Goal: Task Accomplishment & Management: Use online tool/utility

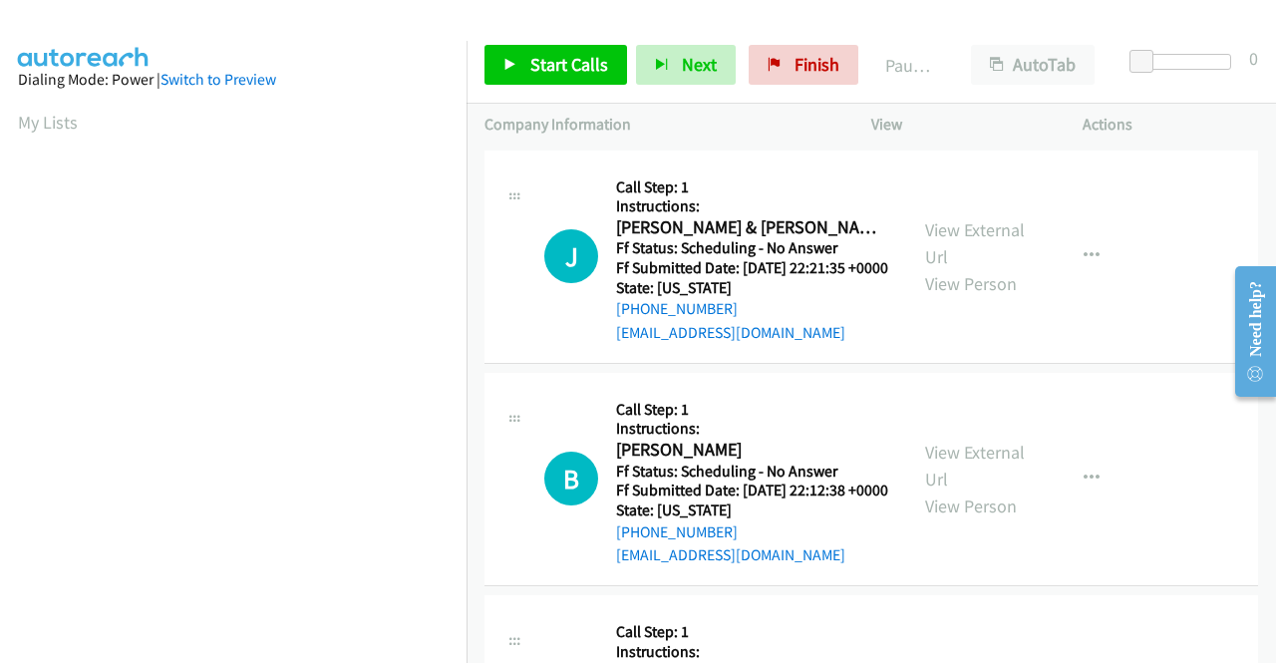
click at [826, 95] on html "Start Calls Pause Next Finish Paused AutoTab AutoTab 0 Company Information Info…" at bounding box center [638, 47] width 1276 height 95
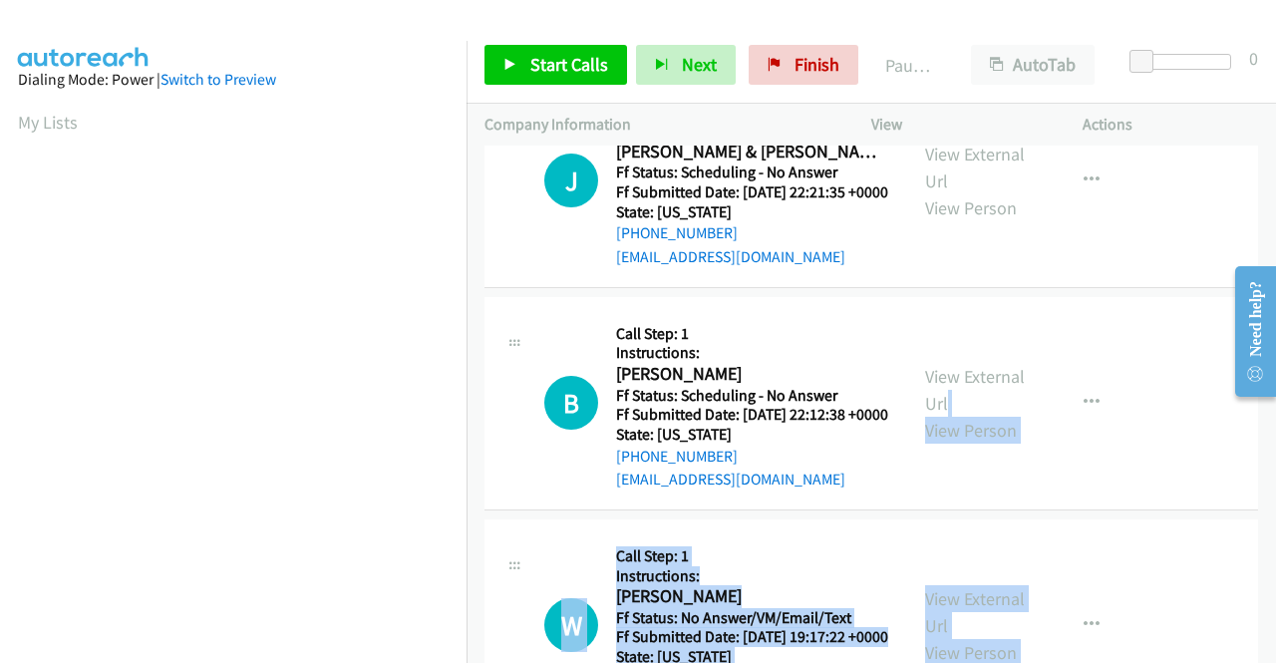
scroll to position [275, 0]
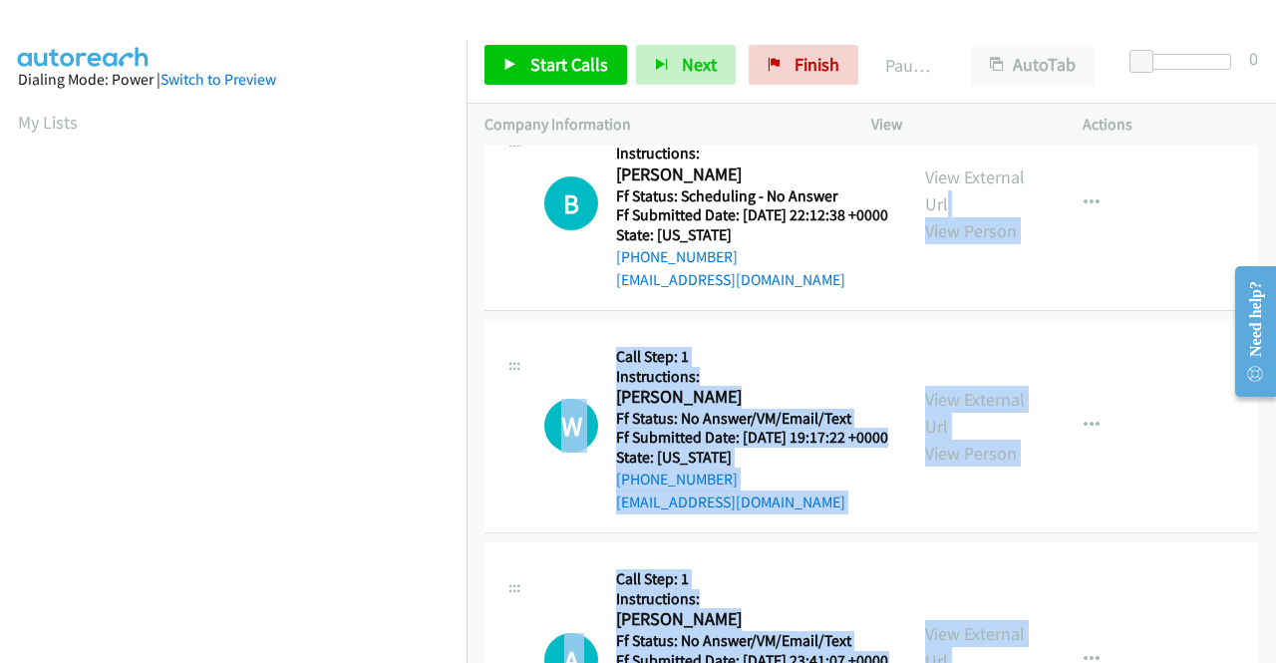
click at [932, 292] on div "View External Url View Person View External Url Email Schedule/Manage Callback …" at bounding box center [1021, 204] width 229 height 177
click at [516, 62] on icon at bounding box center [511, 66] width 14 height 14
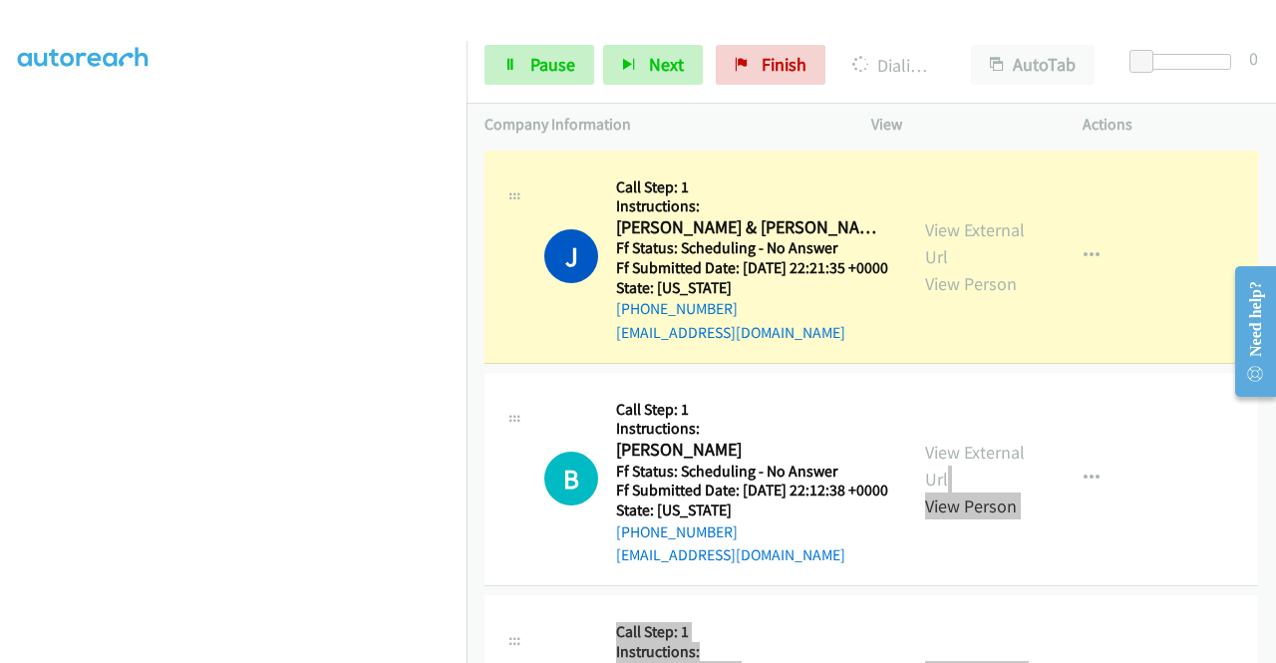
scroll to position [0, 0]
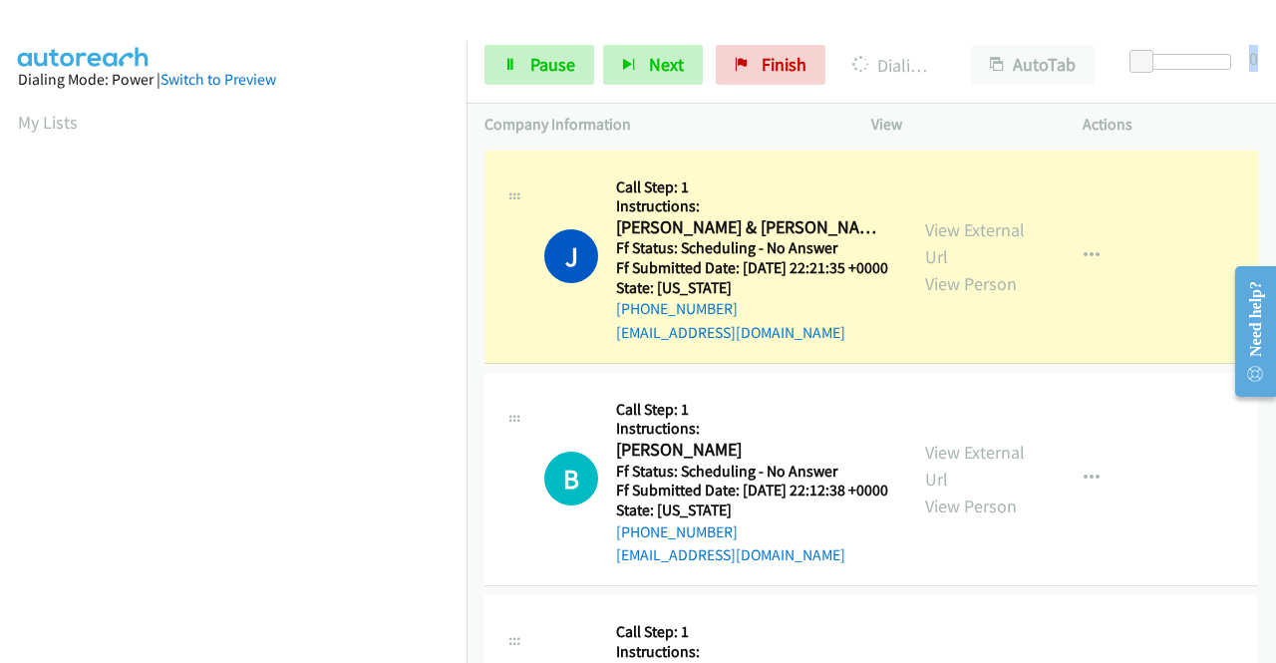
drag, startPoint x: 1129, startPoint y: 57, endPoint x: 1275, endPoint y: 31, distance: 148.9
click at [1275, 31] on div "Start Calls Pause Next Finish Dialing Josh & Jessica Hankenson AutoTab AutoTab 0" at bounding box center [872, 65] width 810 height 77
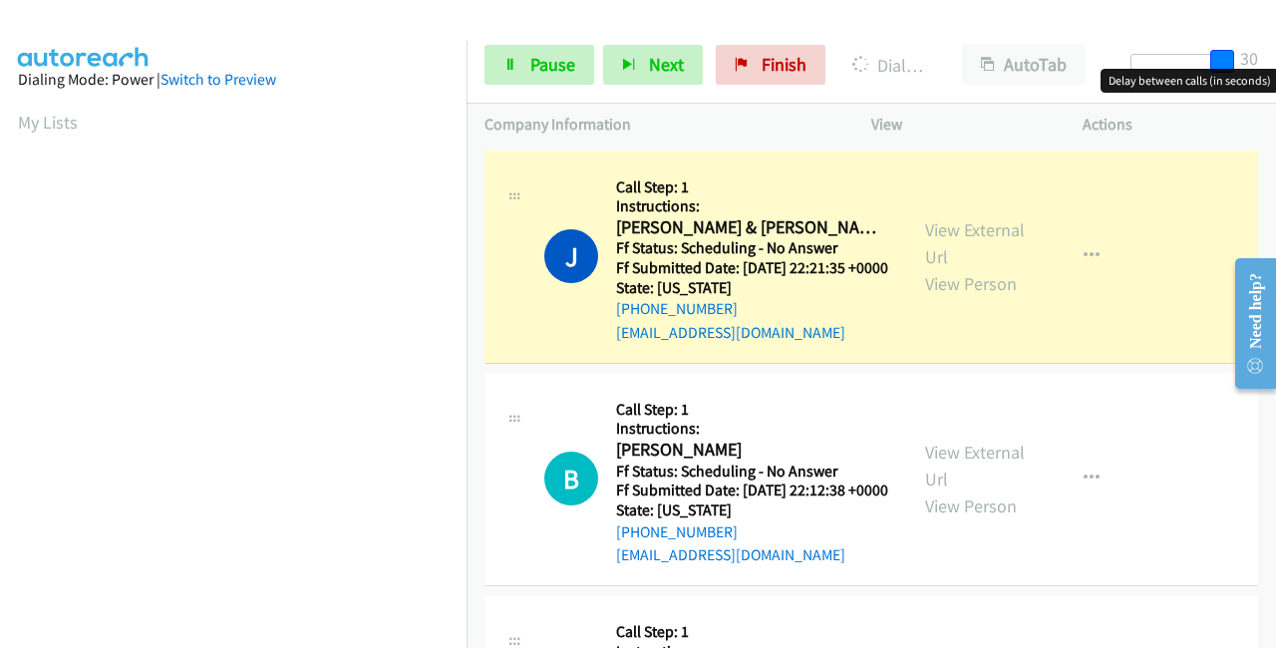
drag, startPoint x: 1145, startPoint y: 49, endPoint x: 1238, endPoint y: 43, distance: 92.9
click at [1238, 43] on div "Start Calls Pause Next Finish Dialing Josh & Jessica Hankenson AutoTab AutoTab …" at bounding box center [872, 65] width 810 height 77
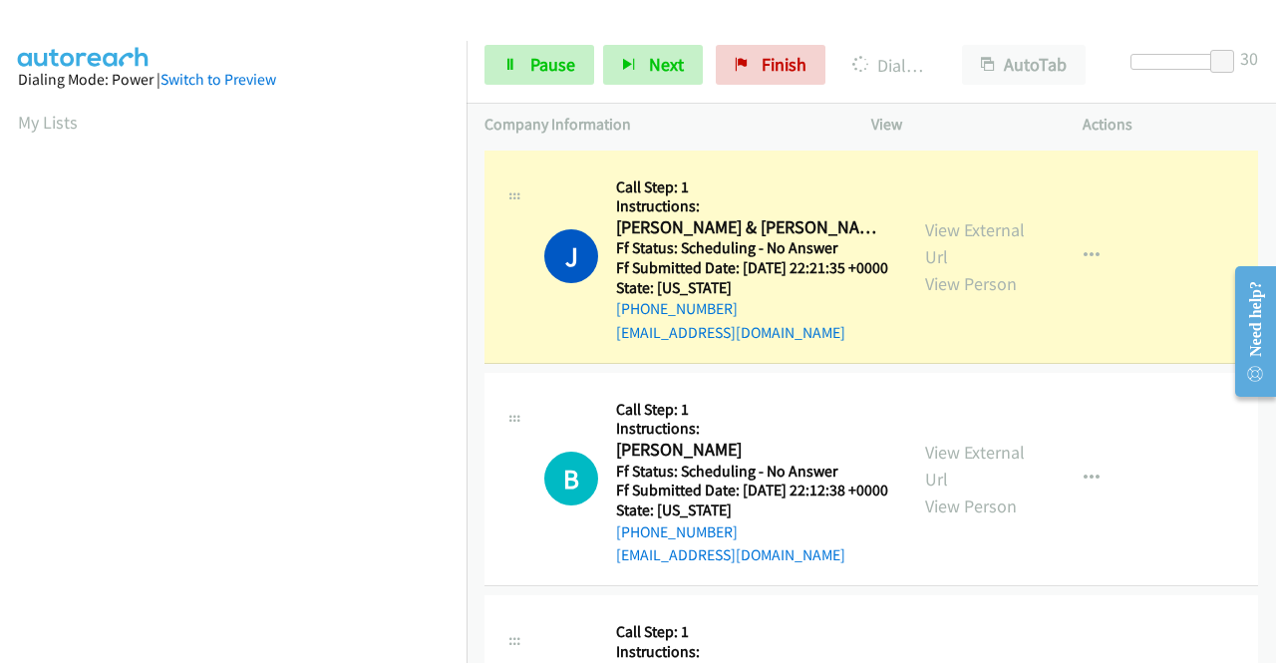
scroll to position [455, 0]
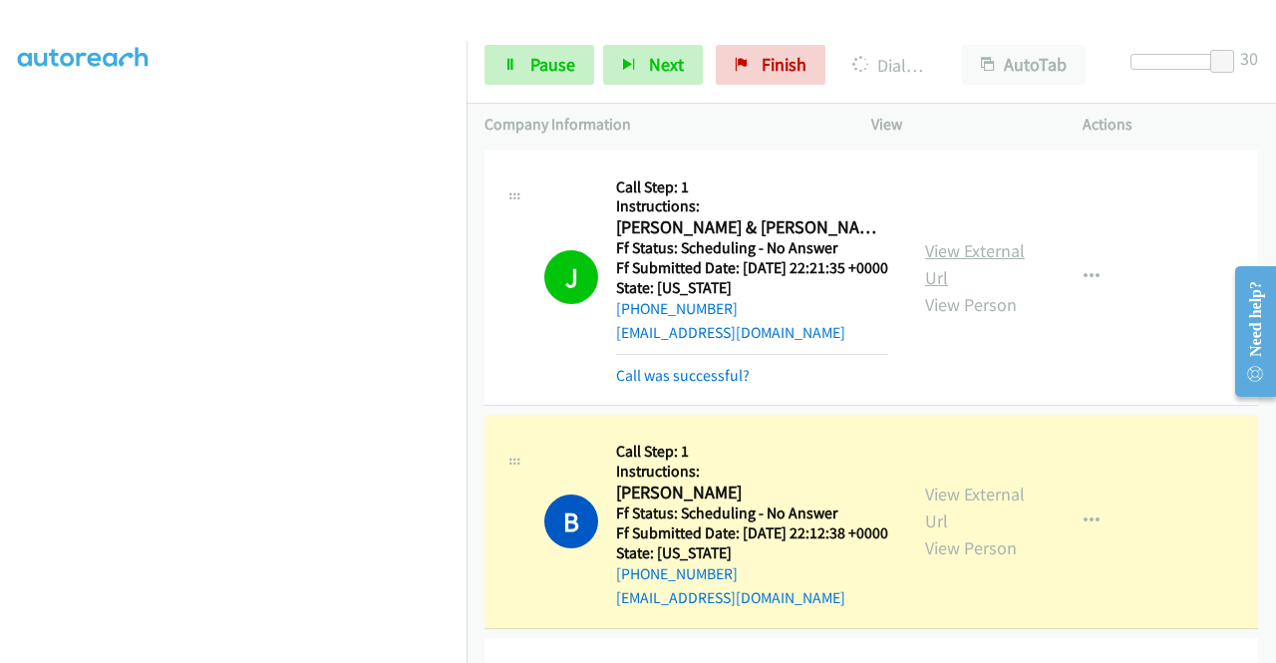
click at [943, 253] on link "View External Url" at bounding box center [975, 264] width 100 height 50
click at [962, 514] on link "View External Url" at bounding box center [975, 508] width 100 height 50
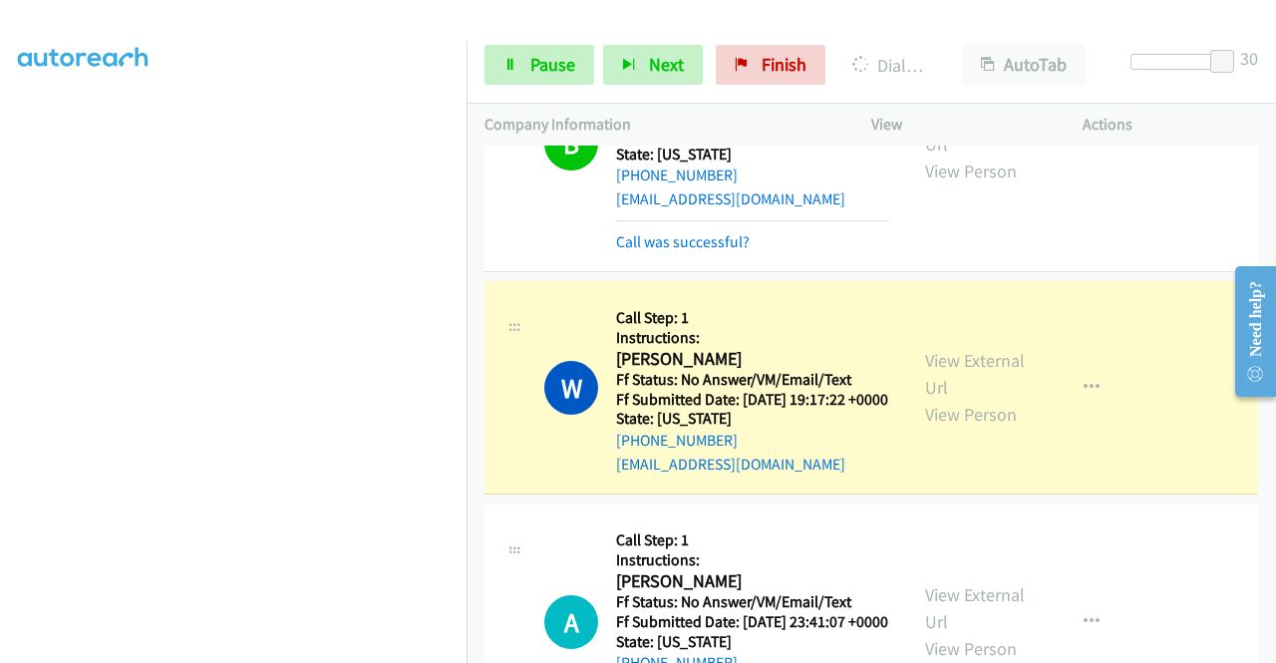
scroll to position [455, 0]
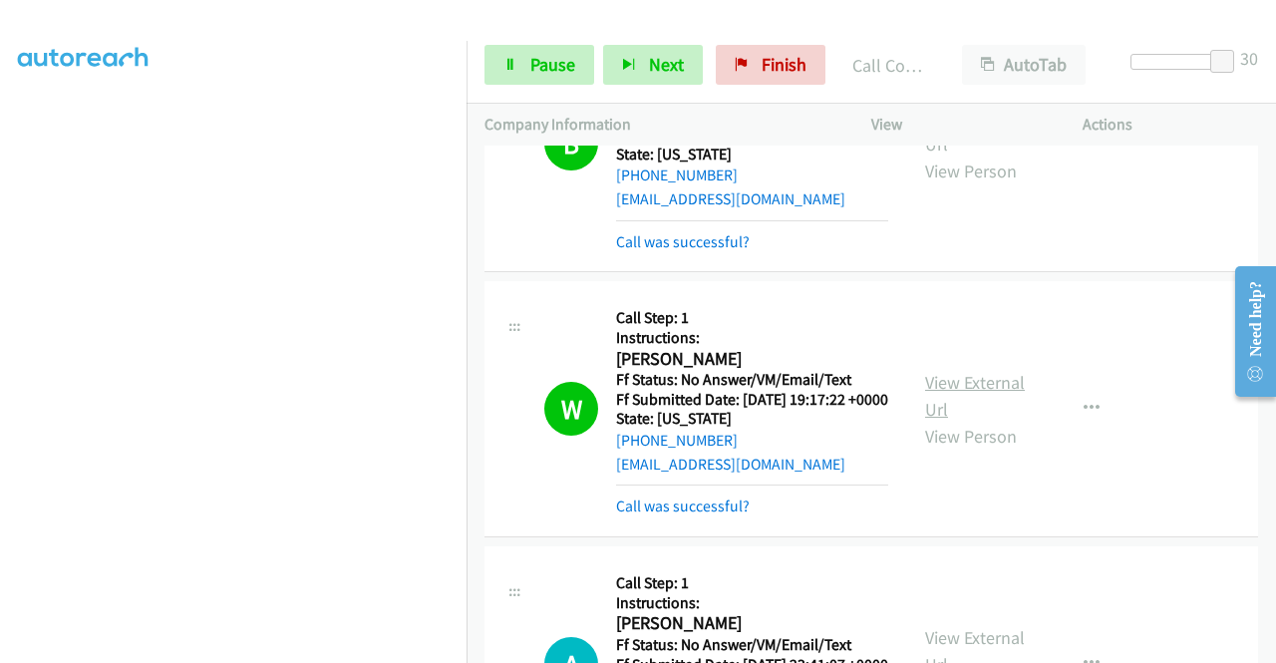
click at [925, 421] on link "View External Url" at bounding box center [975, 396] width 100 height 50
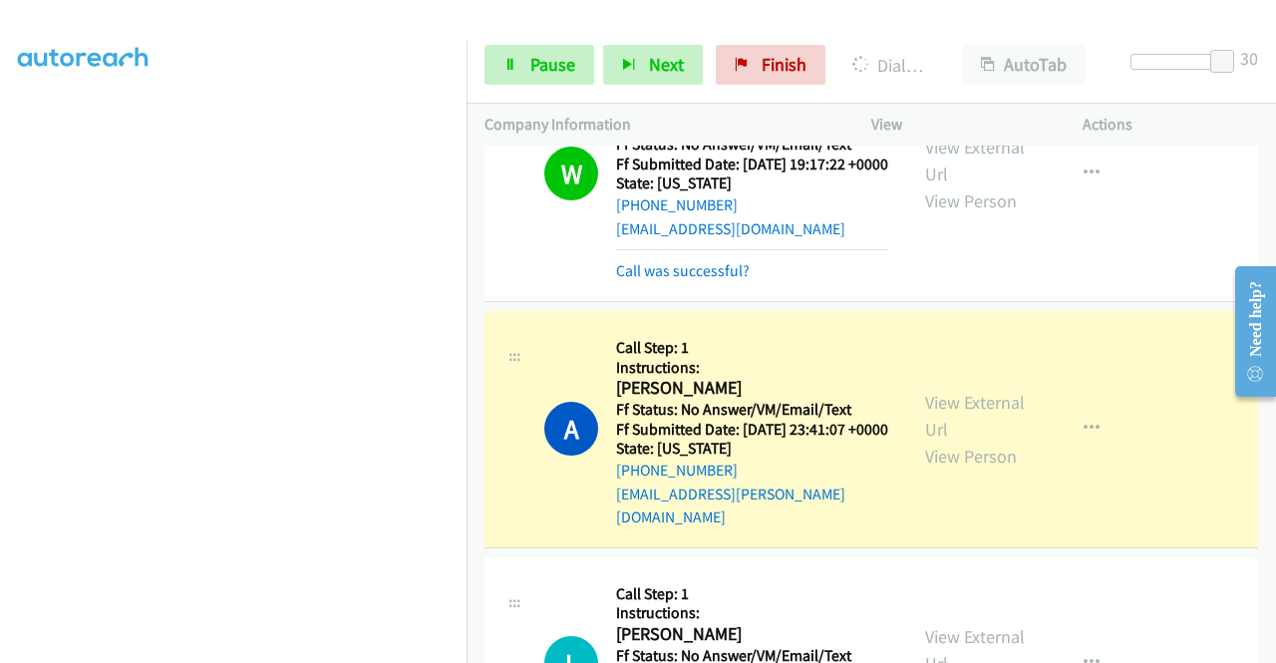
scroll to position [698, 0]
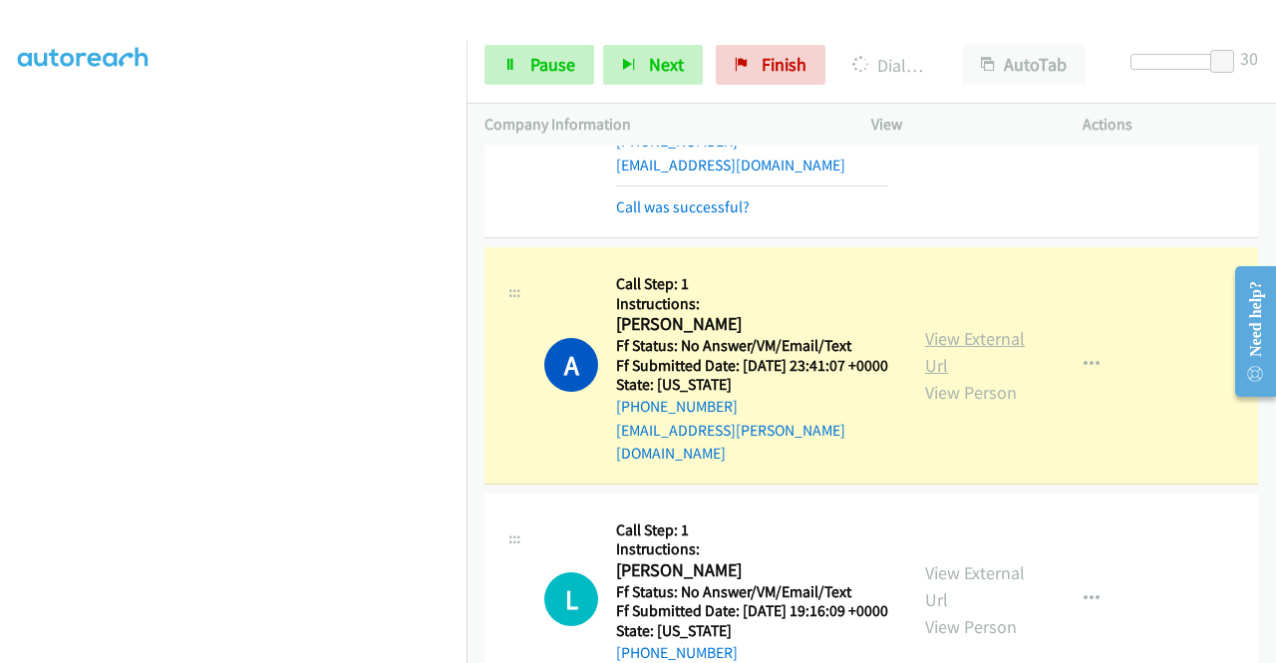
click at [979, 377] on link "View External Url" at bounding box center [975, 352] width 100 height 50
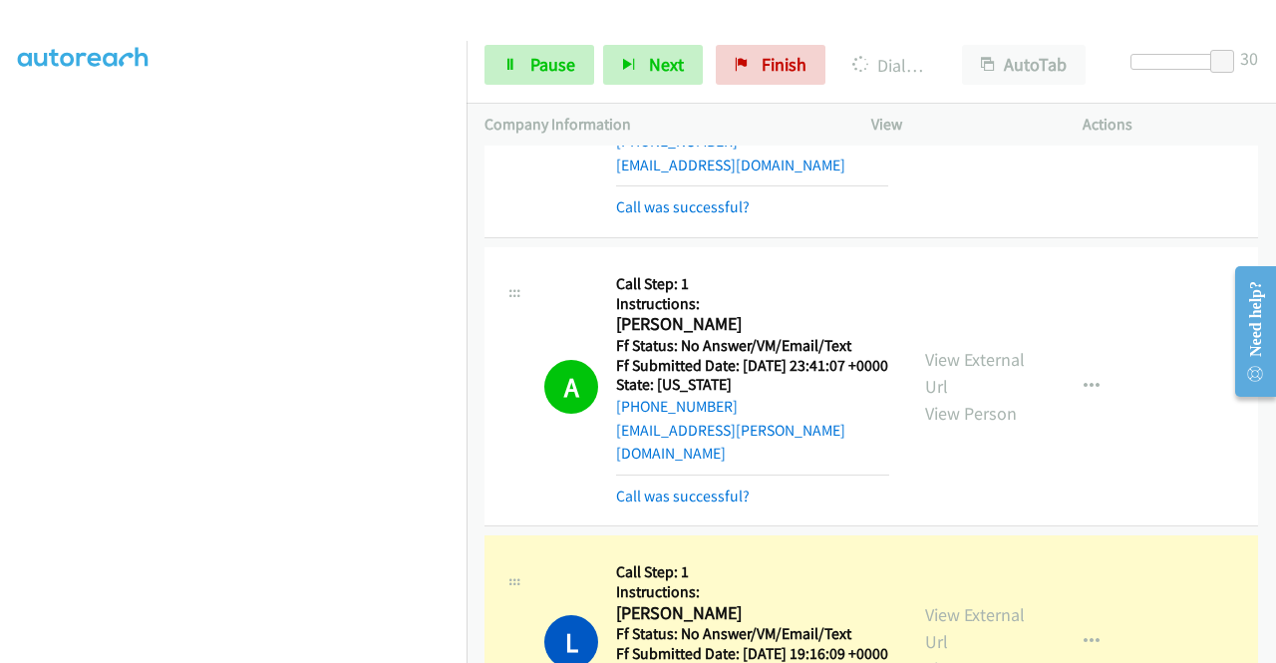
drag, startPoint x: 1268, startPoint y: 255, endPoint x: 1272, endPoint y: 323, distance: 67.9
click at [1272, 251] on main "Need help? Resource Center AutoReach Help Help Get the help you need from our k…" at bounding box center [1248, 251] width 57 height 0
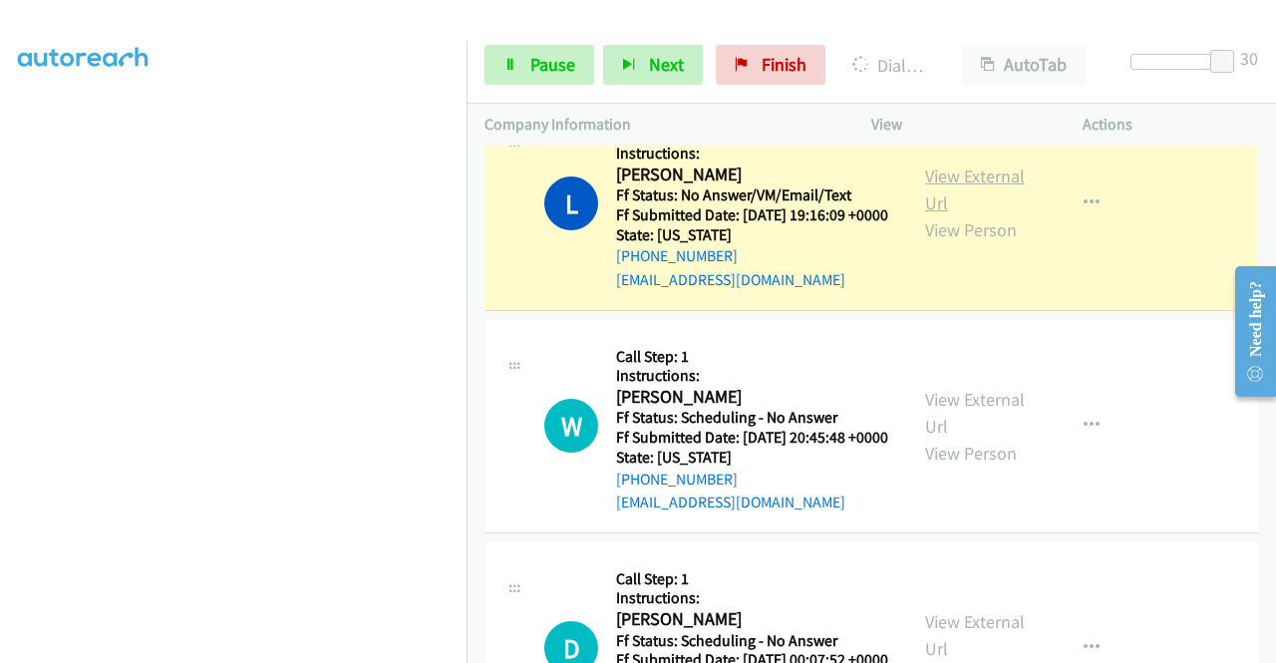
click at [979, 214] on link "View External Url" at bounding box center [975, 190] width 100 height 50
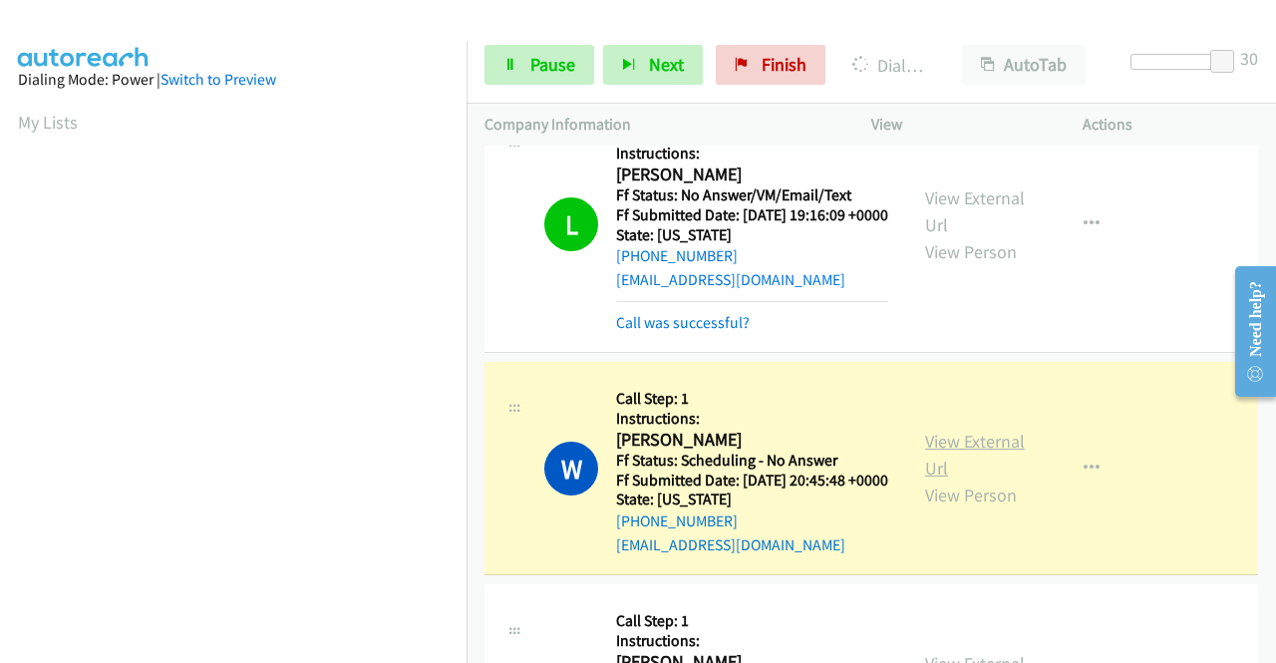
click at [974, 480] on link "View External Url" at bounding box center [975, 455] width 100 height 50
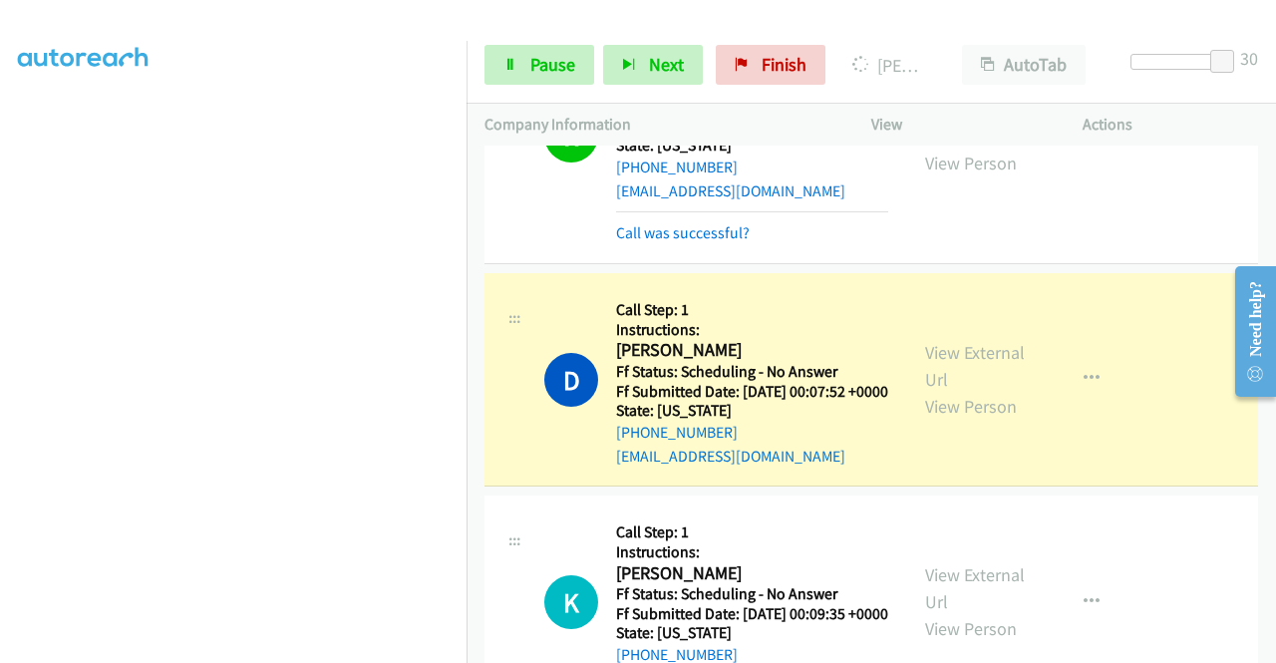
scroll to position [1516, 0]
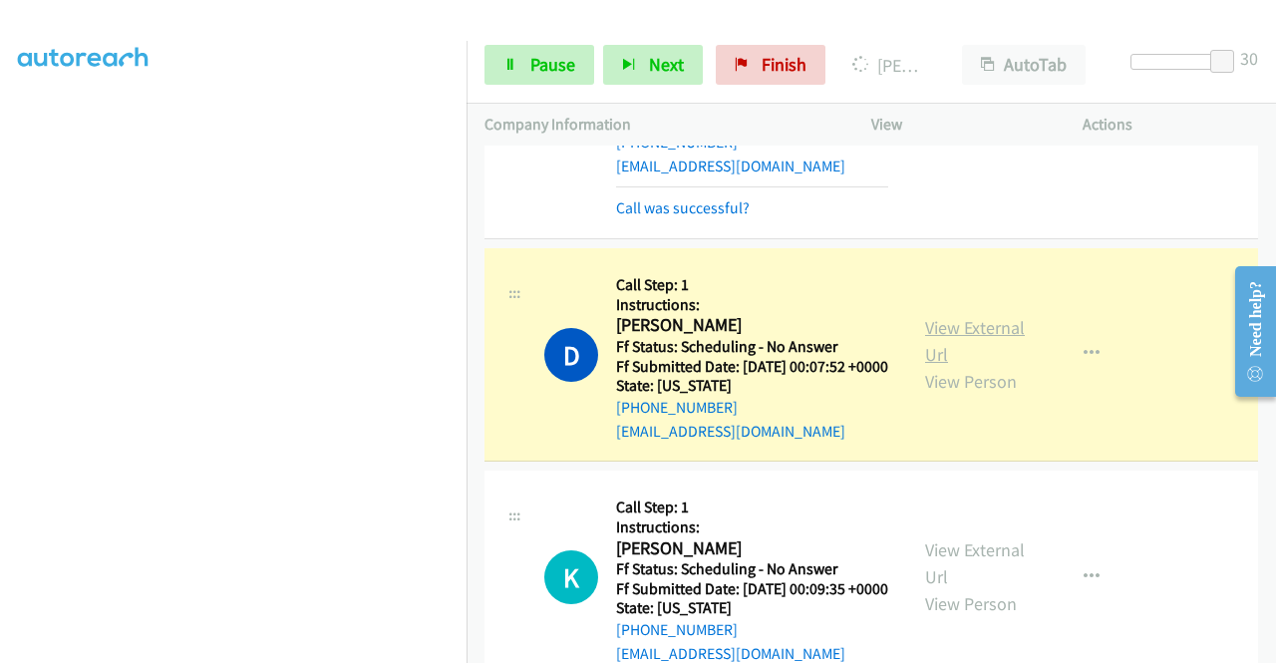
click at [935, 366] on link "View External Url" at bounding box center [975, 341] width 100 height 50
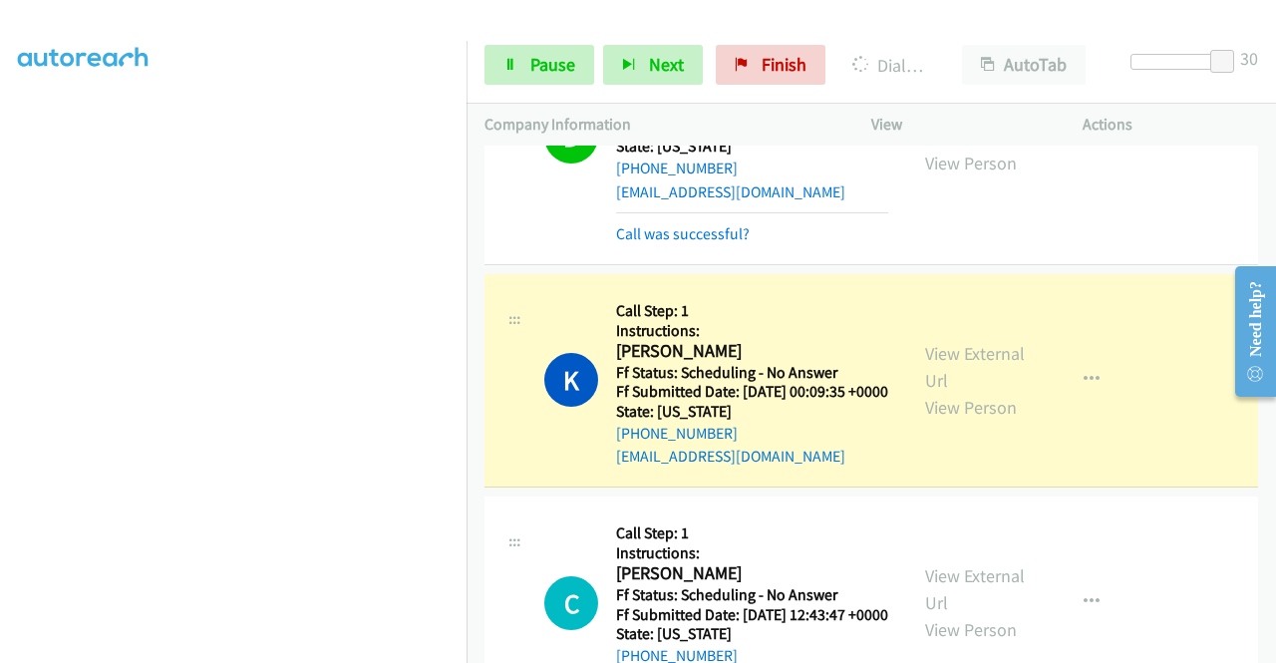
scroll to position [1862, 0]
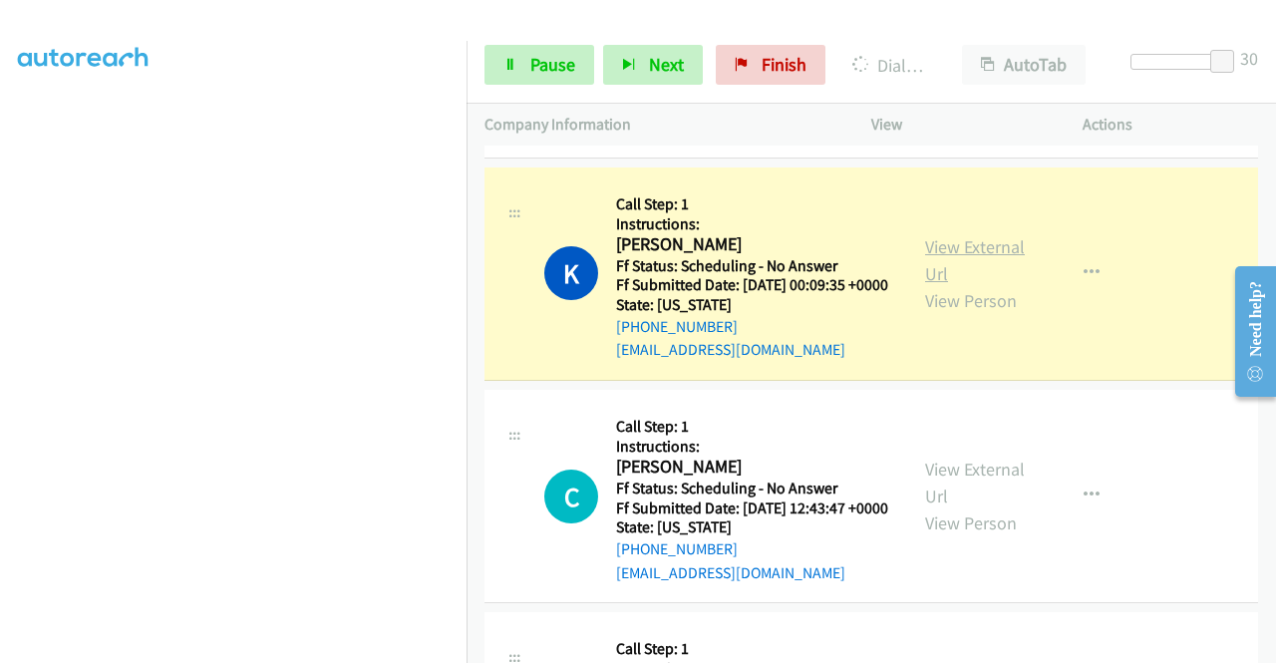
click at [968, 285] on link "View External Url" at bounding box center [975, 260] width 100 height 50
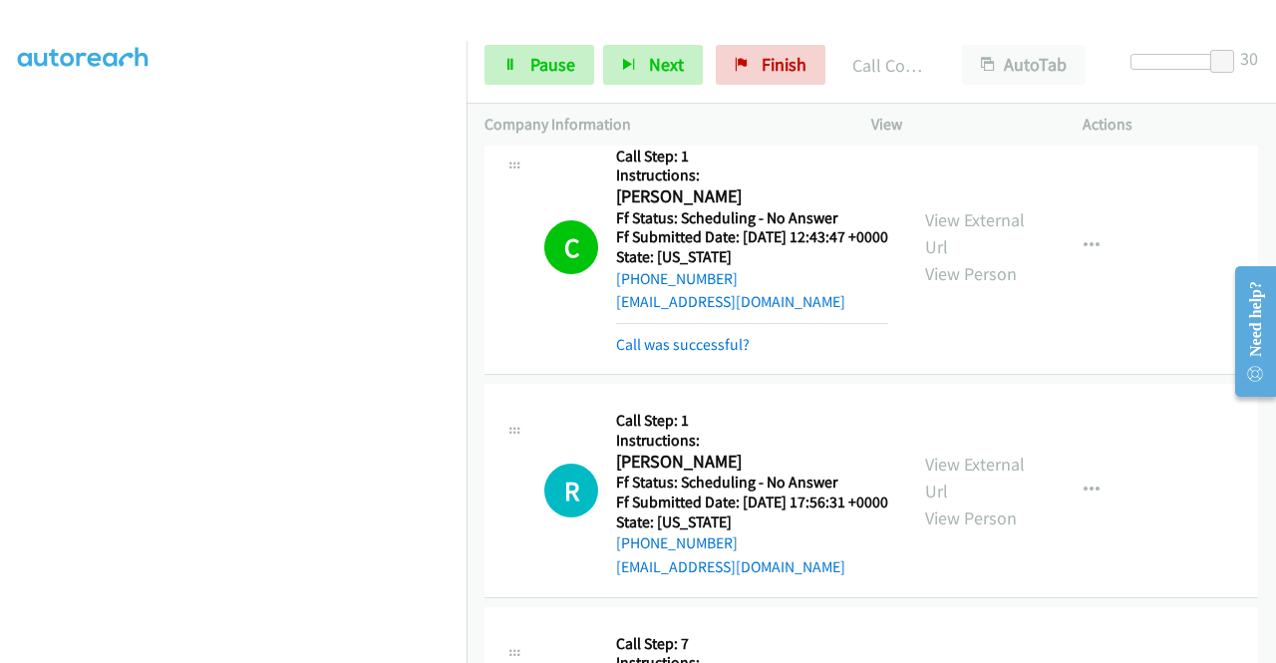
scroll to position [2181, 0]
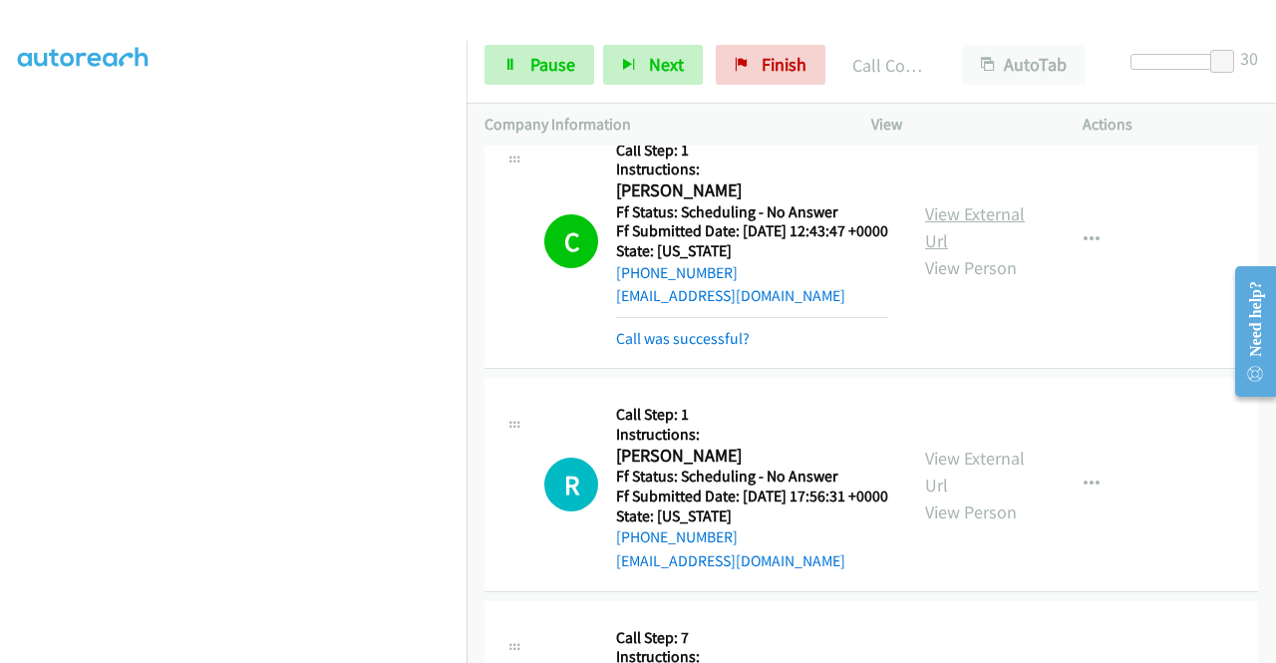
click at [980, 252] on link "View External Url" at bounding box center [975, 227] width 100 height 50
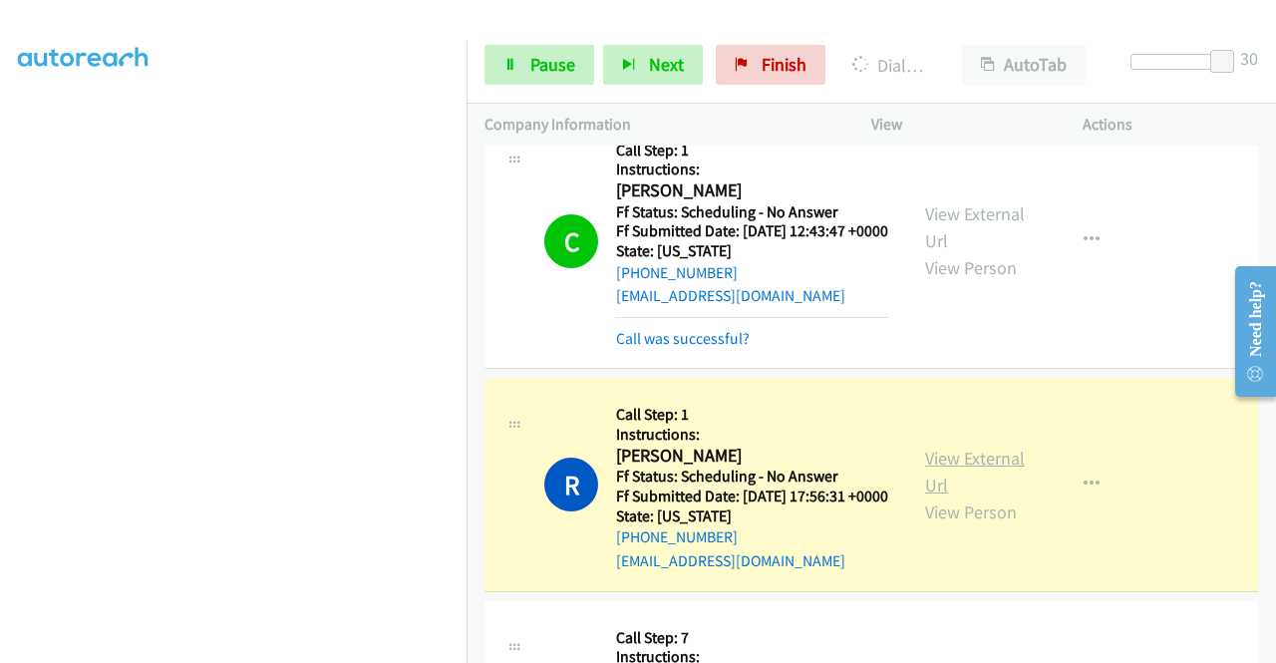
click at [970, 497] on link "View External Url" at bounding box center [975, 472] width 100 height 50
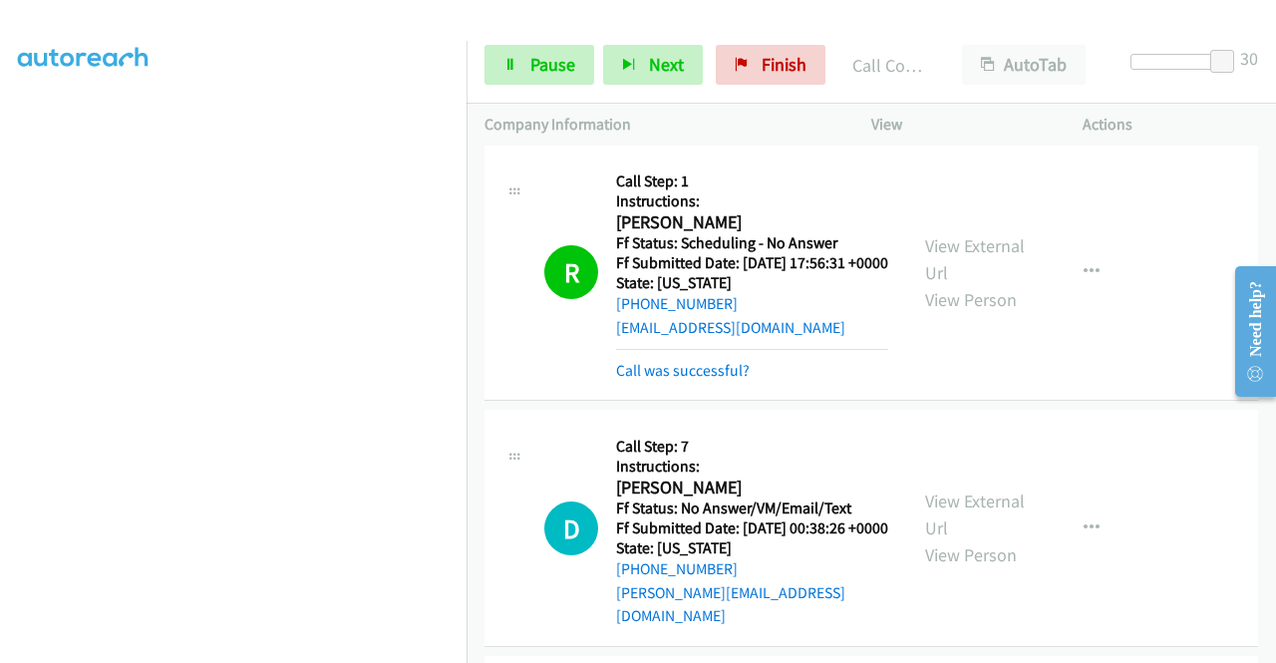
scroll to position [2460, 0]
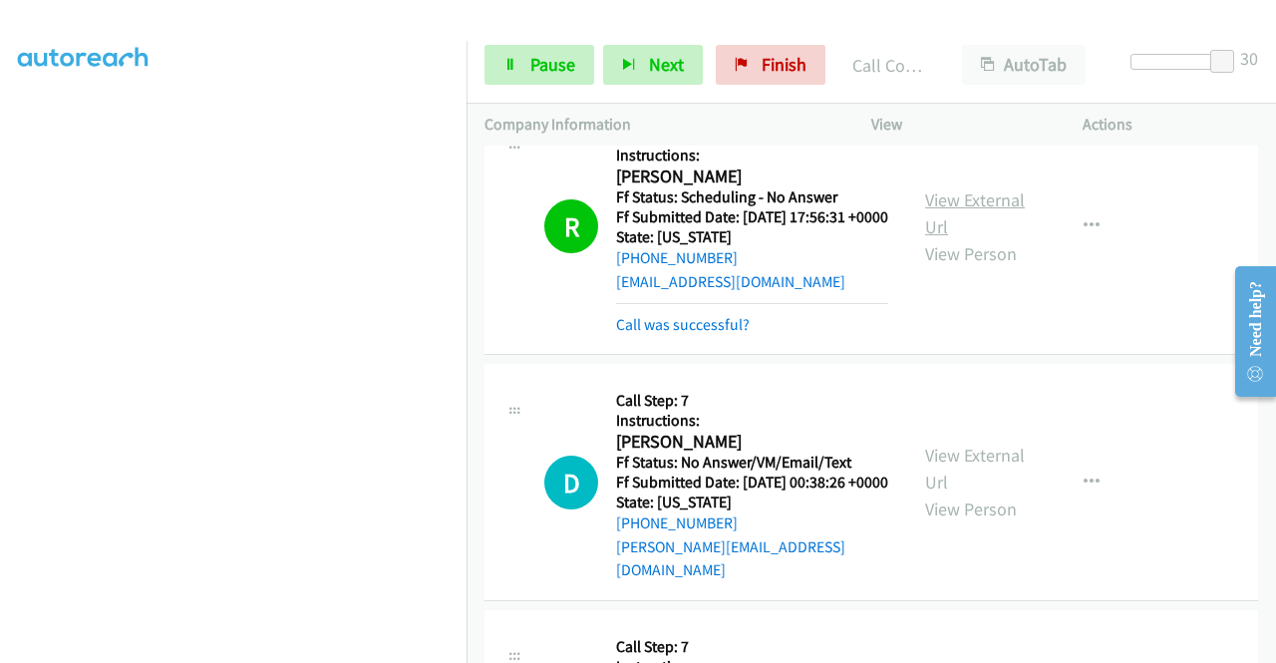
click at [992, 238] on link "View External Url" at bounding box center [975, 213] width 100 height 50
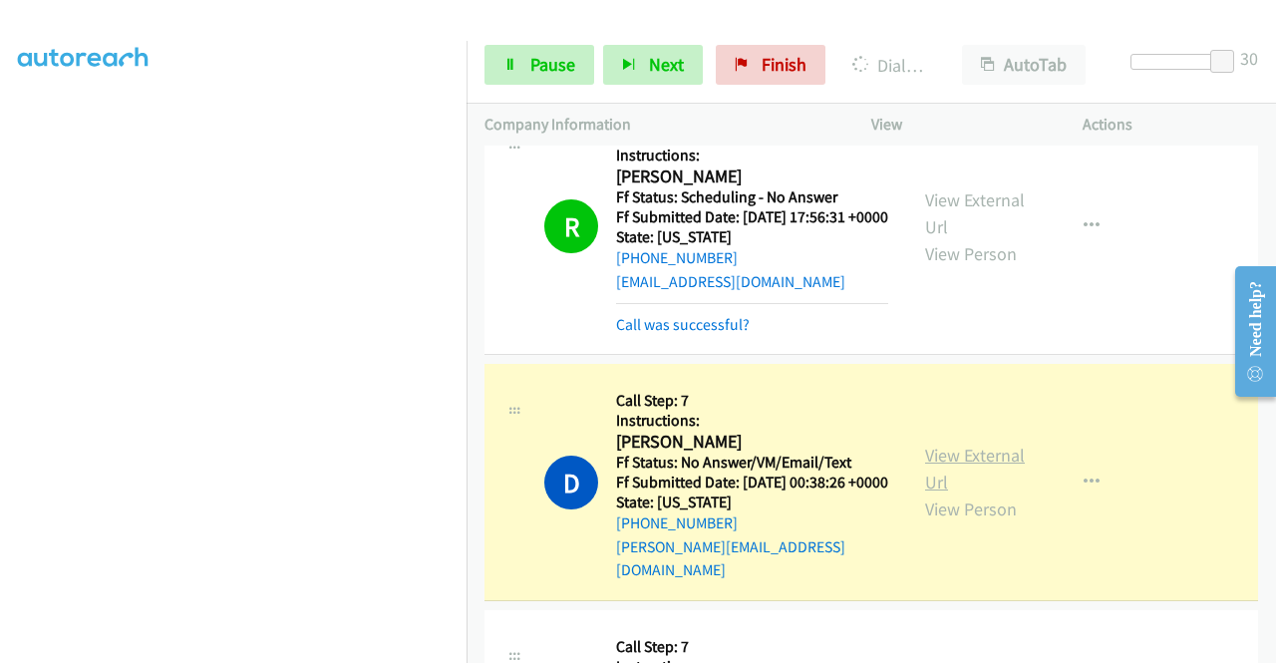
click at [958, 494] on link "View External Url" at bounding box center [975, 469] width 100 height 50
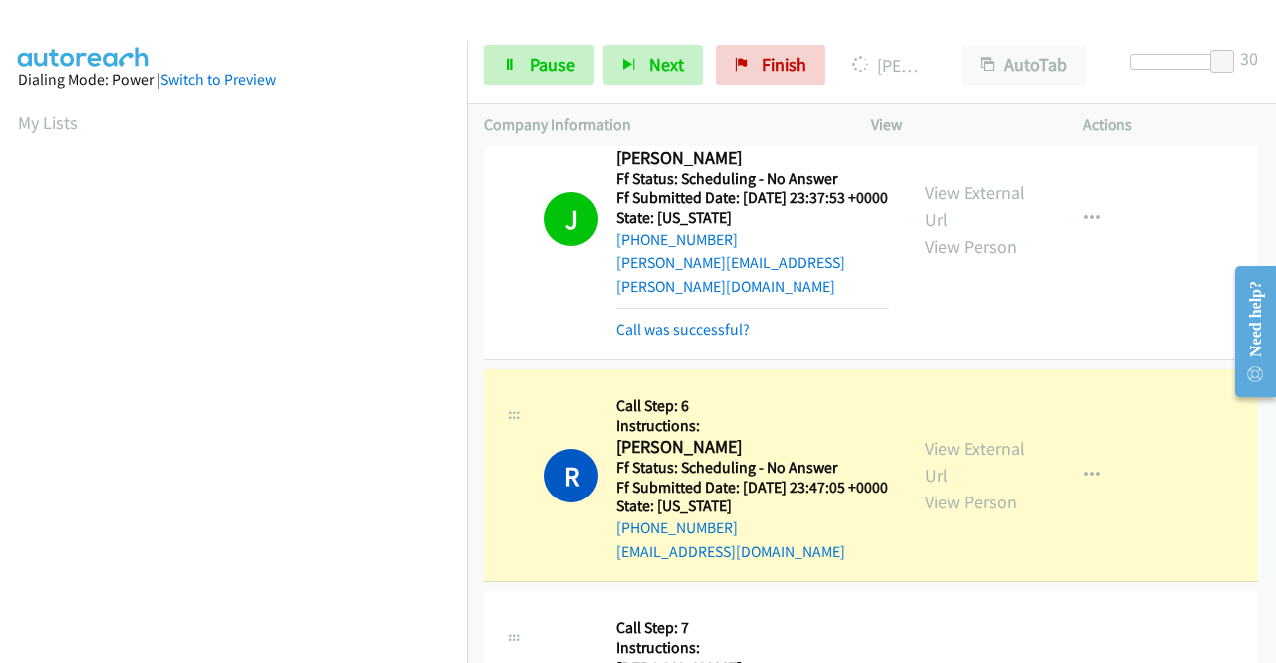
scroll to position [3071, 0]
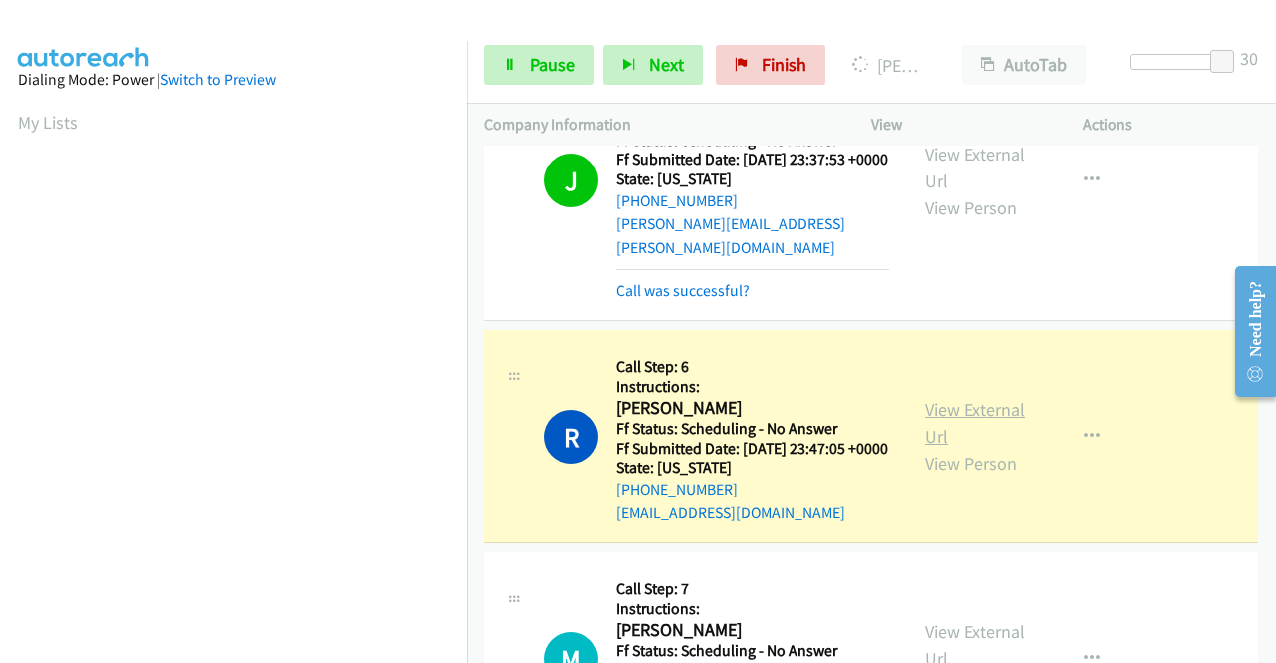
click at [989, 448] on link "View External Url" at bounding box center [975, 423] width 100 height 50
click at [517, 64] on link "Pause" at bounding box center [540, 65] width 110 height 40
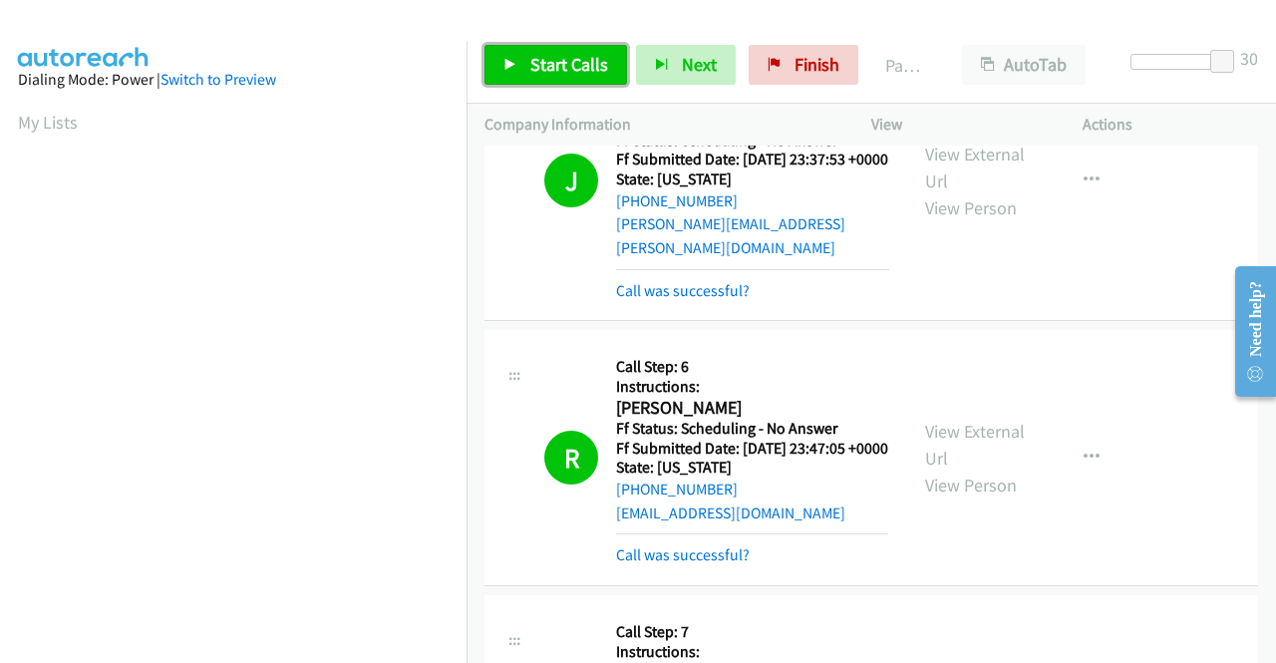
click at [544, 55] on span "Start Calls" at bounding box center [570, 64] width 78 height 23
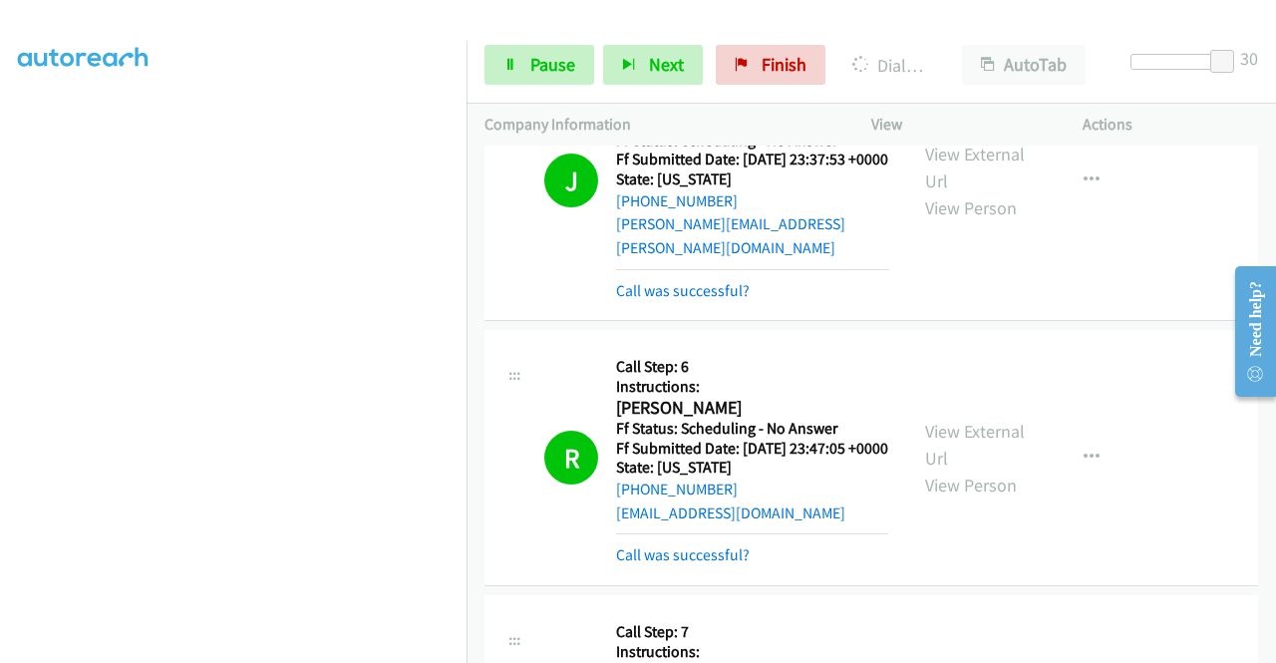
scroll to position [0, 0]
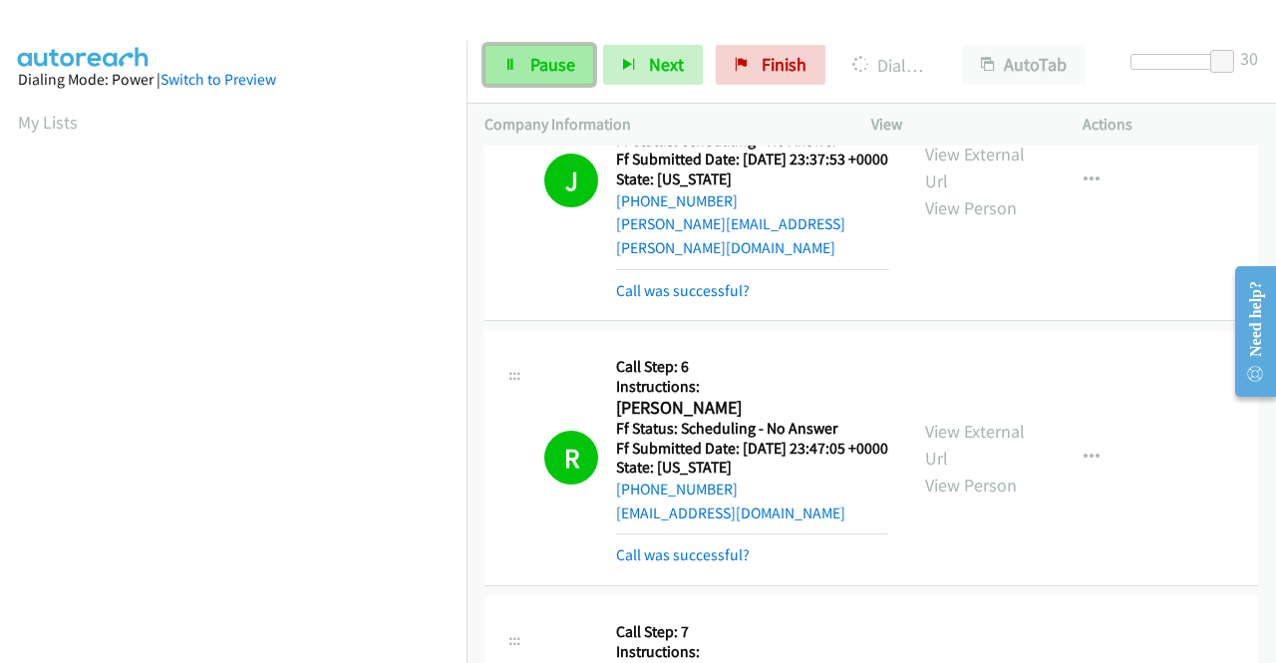
click at [527, 61] on link "Pause" at bounding box center [540, 65] width 110 height 40
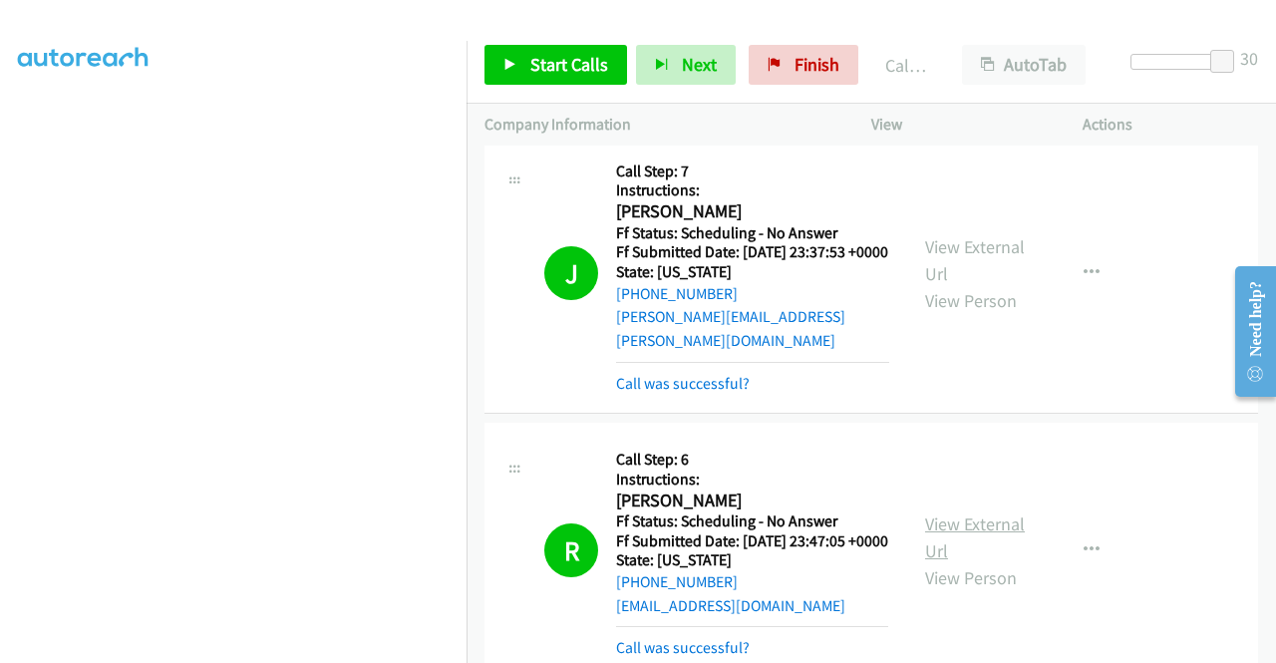
scroll to position [2972, 0]
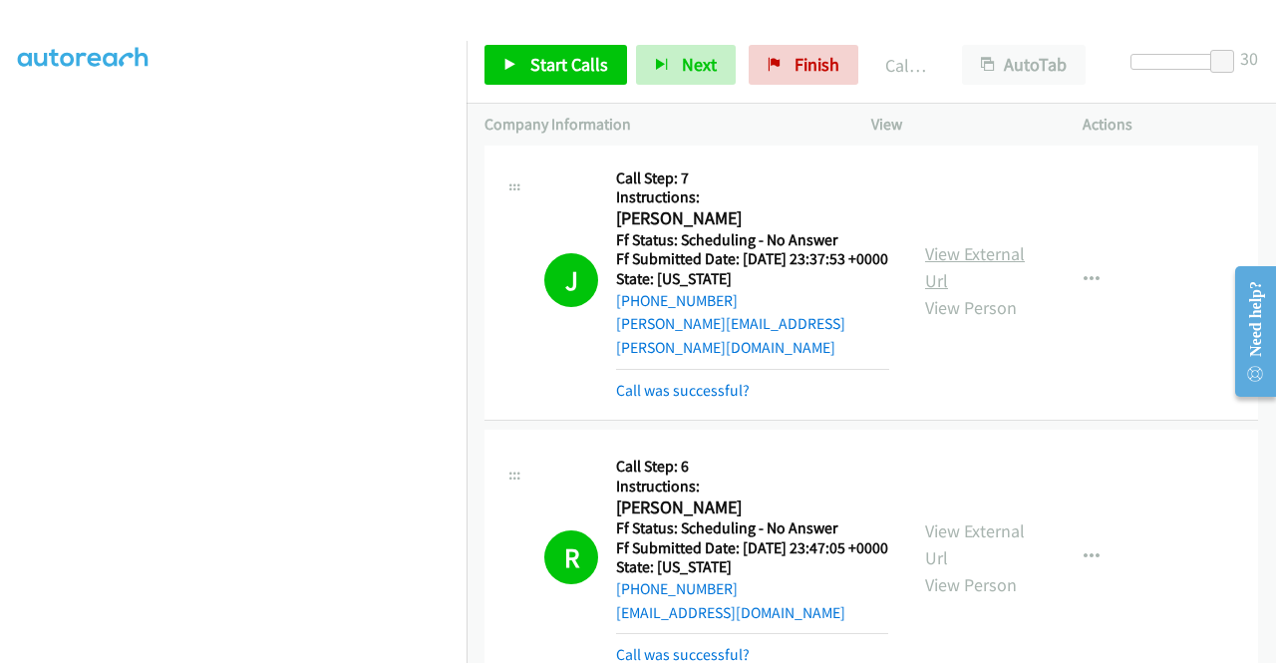
click at [999, 292] on link "View External Url" at bounding box center [975, 267] width 100 height 50
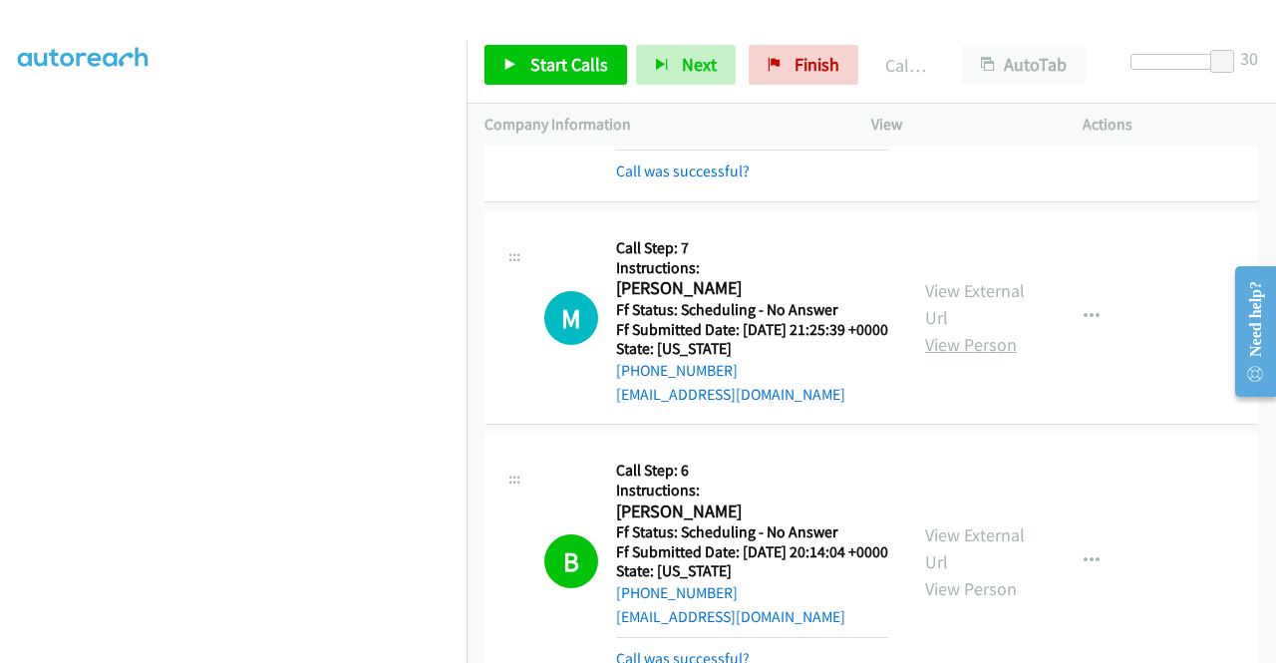
scroll to position [3470, 0]
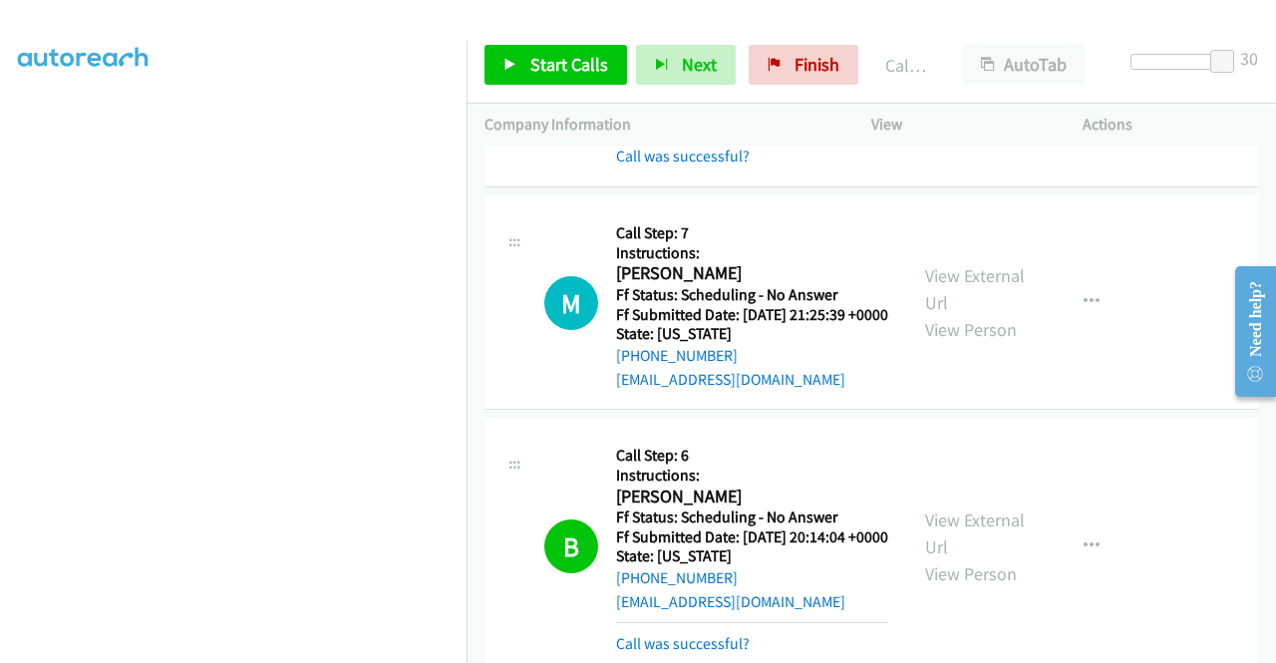
click at [961, 71] on link "View External Url" at bounding box center [975, 46] width 100 height 50
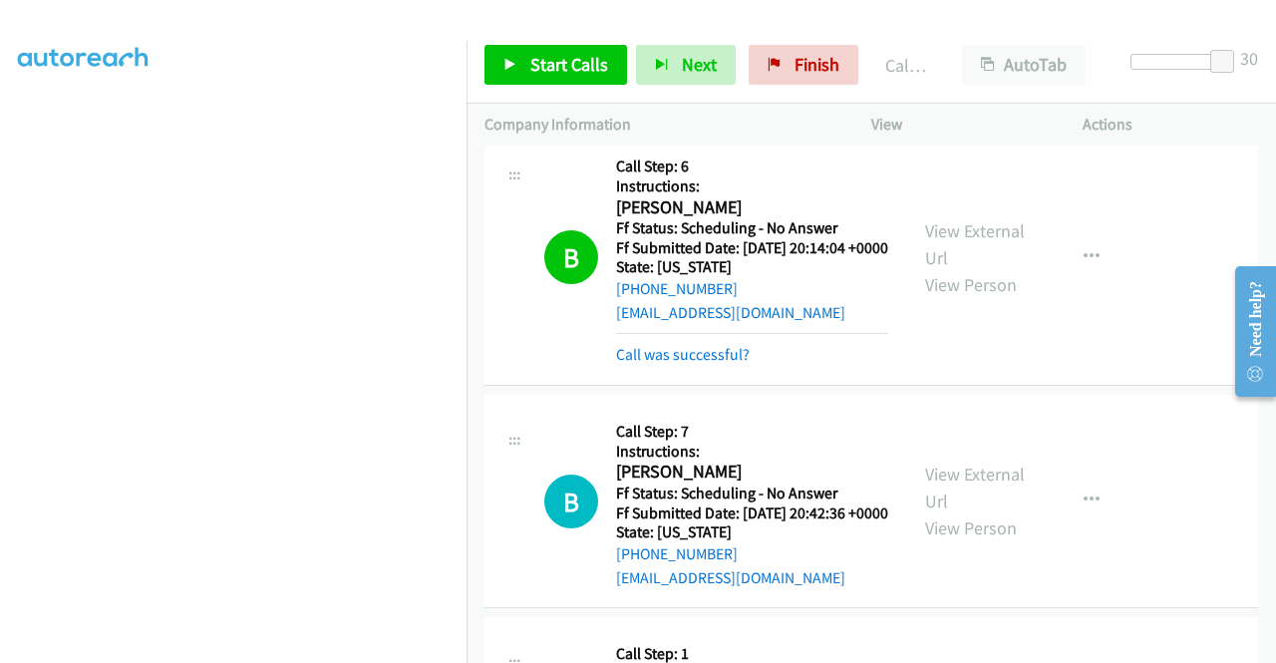
scroll to position [3869, 0]
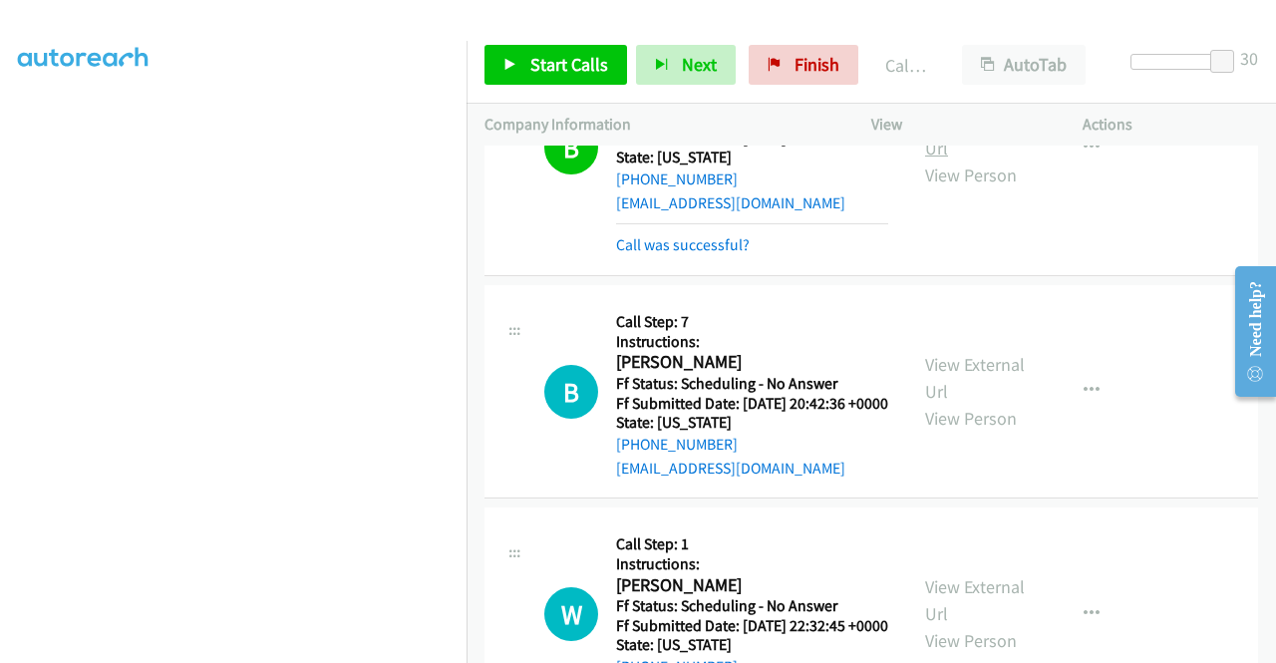
click at [951, 160] on link "View External Url" at bounding box center [975, 135] width 100 height 50
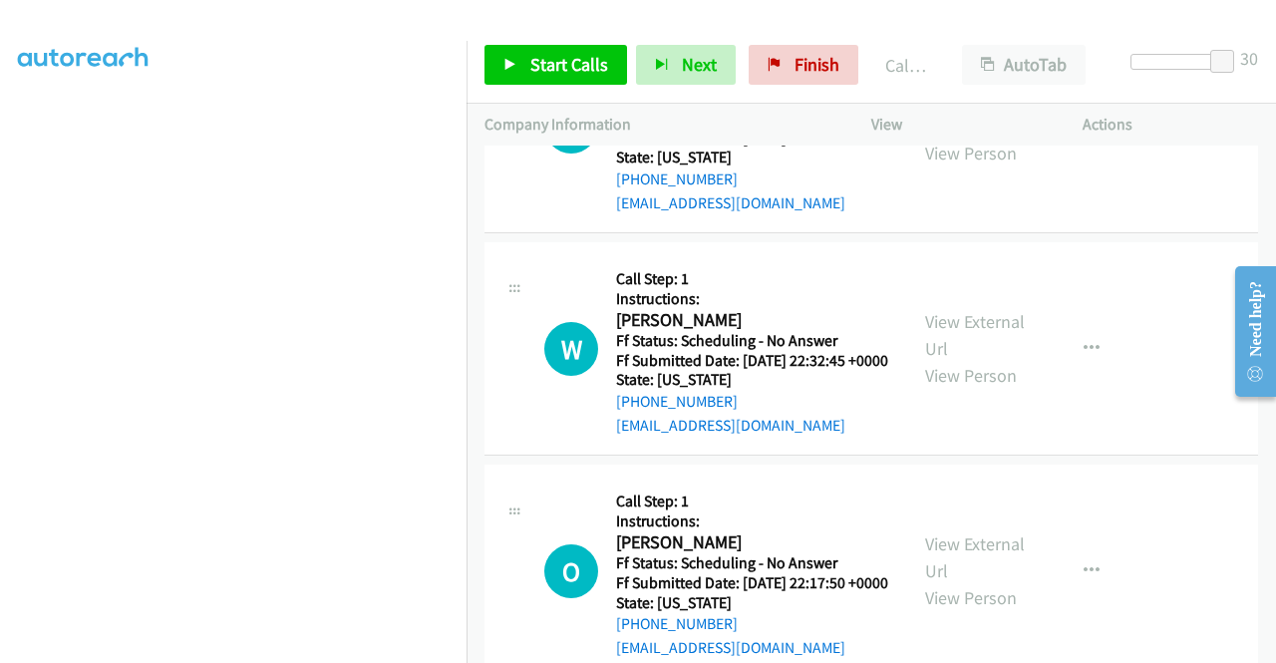
scroll to position [4168, 0]
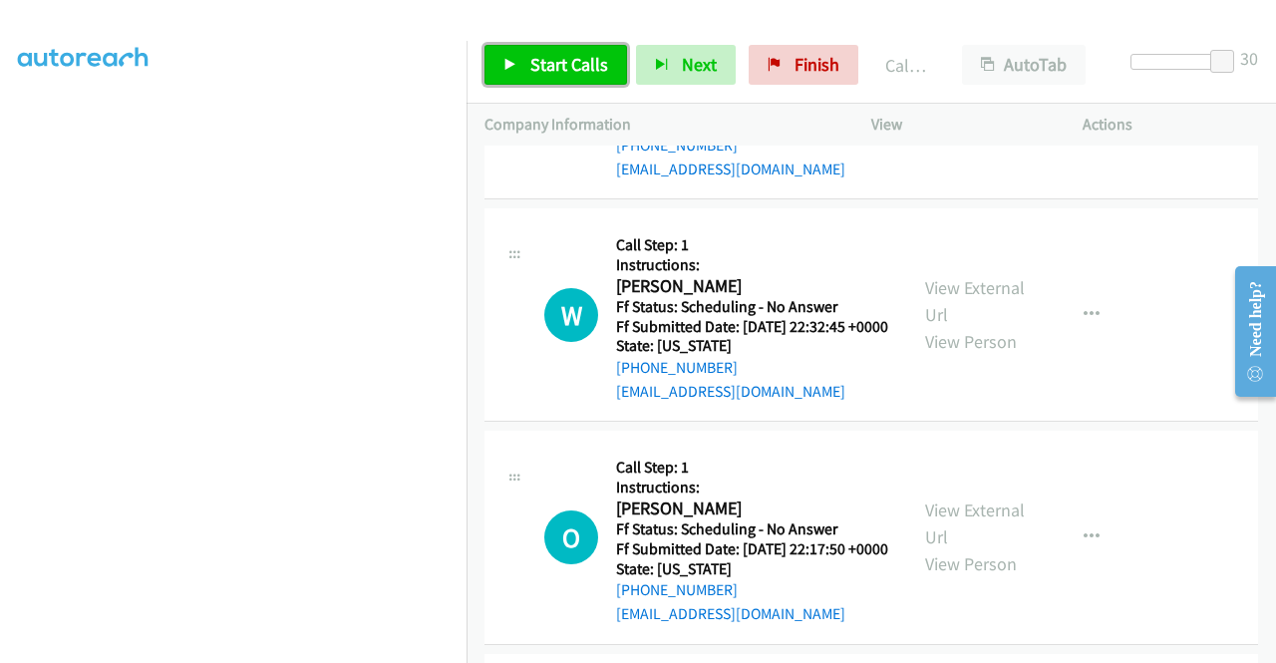
click at [522, 61] on link "Start Calls" at bounding box center [556, 65] width 143 height 40
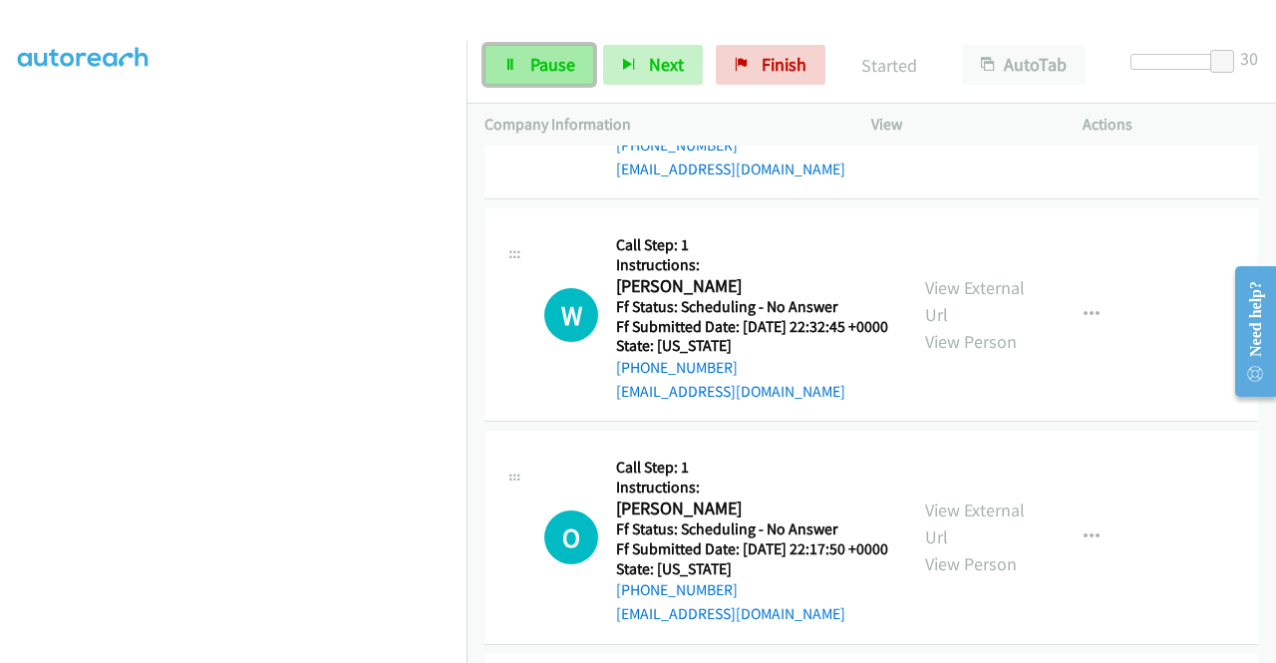
click at [523, 64] on link "Pause" at bounding box center [540, 65] width 110 height 40
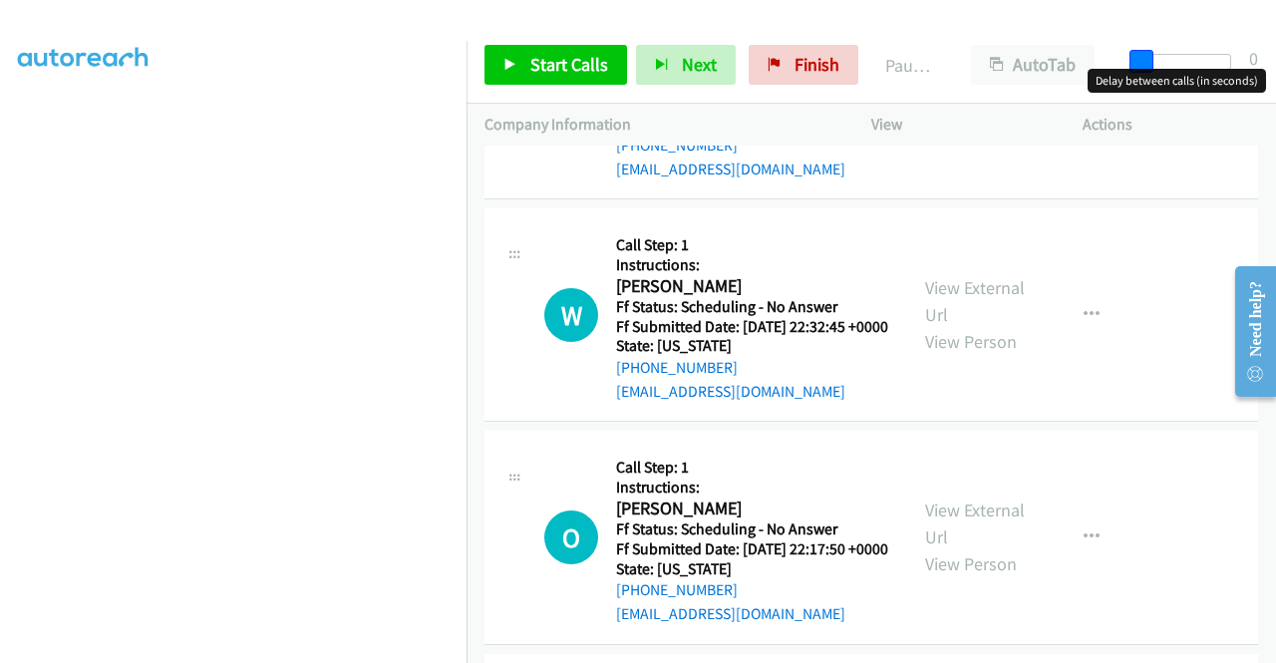
drag, startPoint x: 1213, startPoint y: 60, endPoint x: 913, endPoint y: 63, distance: 299.2
click at [914, 63] on div "Start Calls Pause Next Finish Paused AutoTab AutoTab 0" at bounding box center [872, 65] width 810 height 77
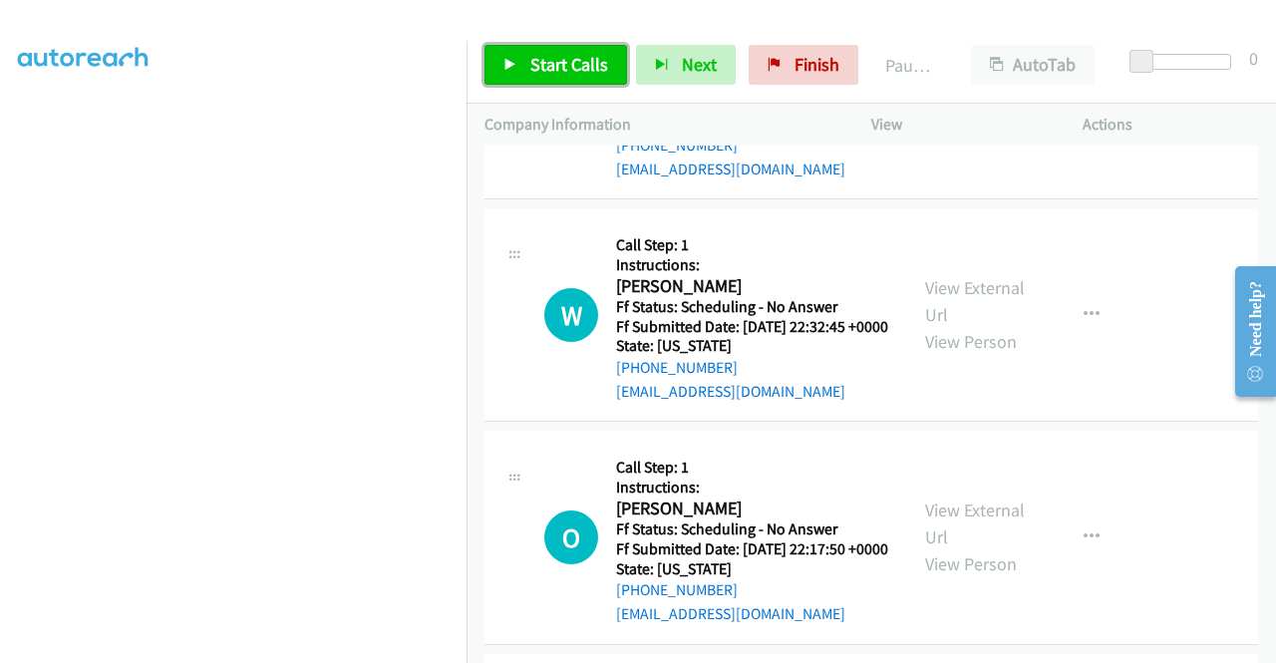
click at [598, 63] on span "Start Calls" at bounding box center [570, 64] width 78 height 23
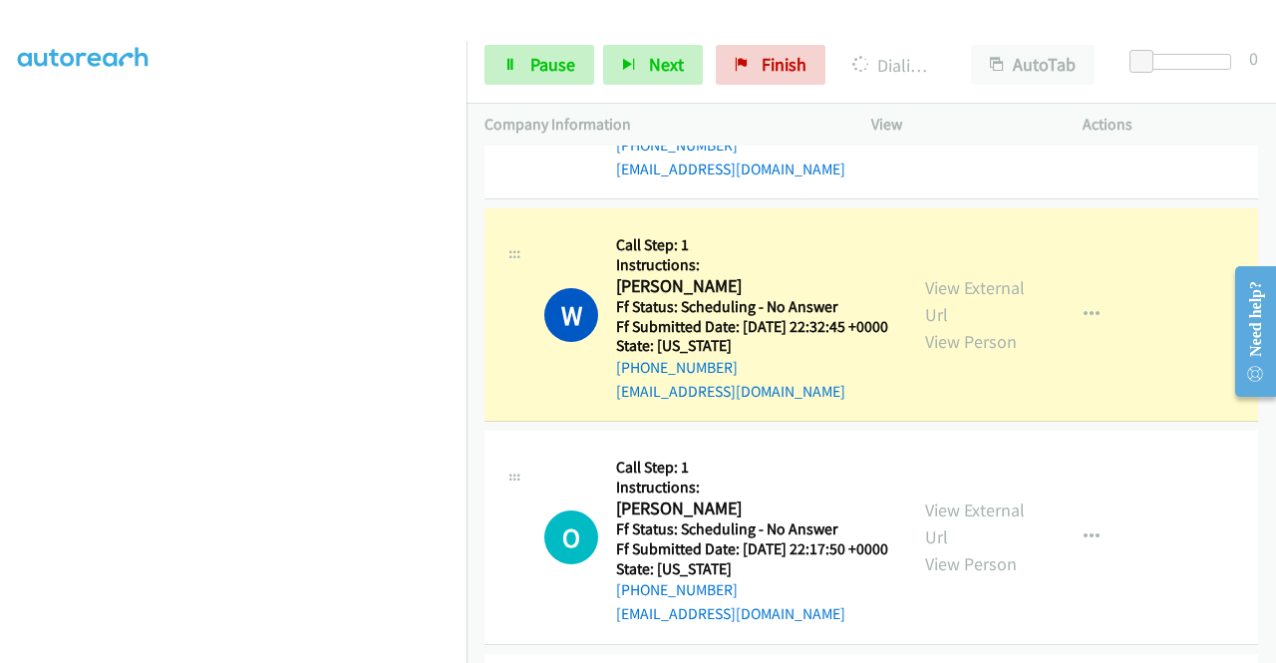
scroll to position [0, 0]
click at [958, 326] on link "View External Url" at bounding box center [975, 301] width 100 height 50
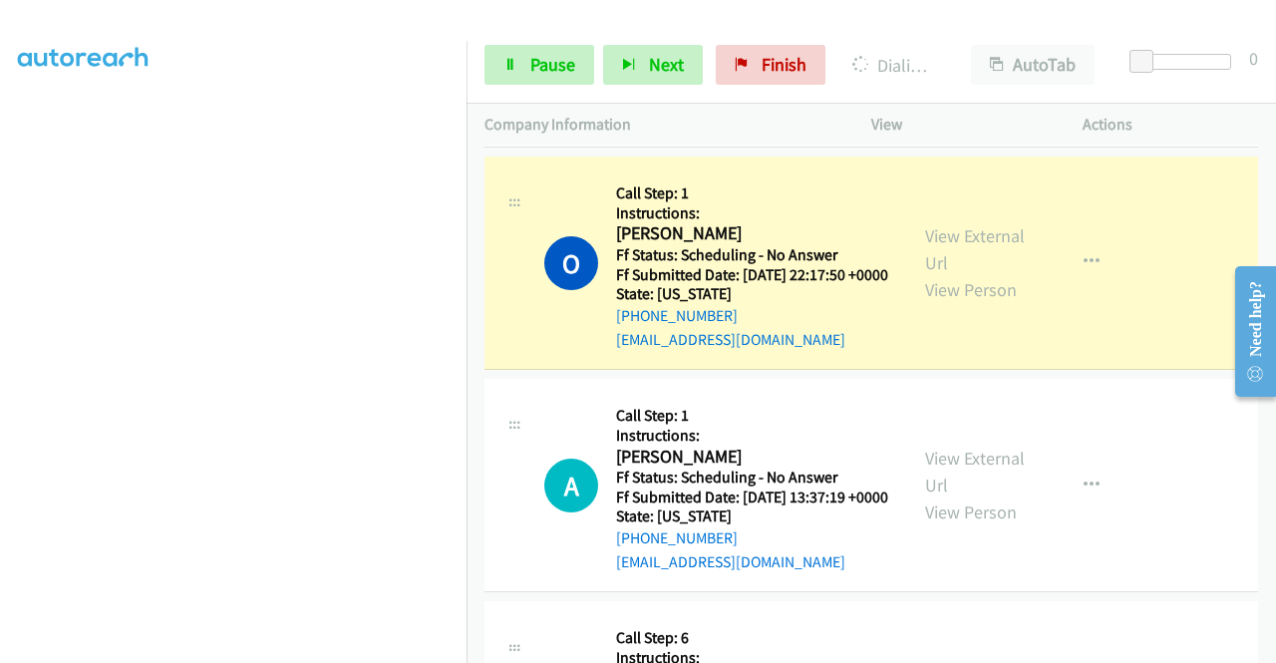
scroll to position [4567, 0]
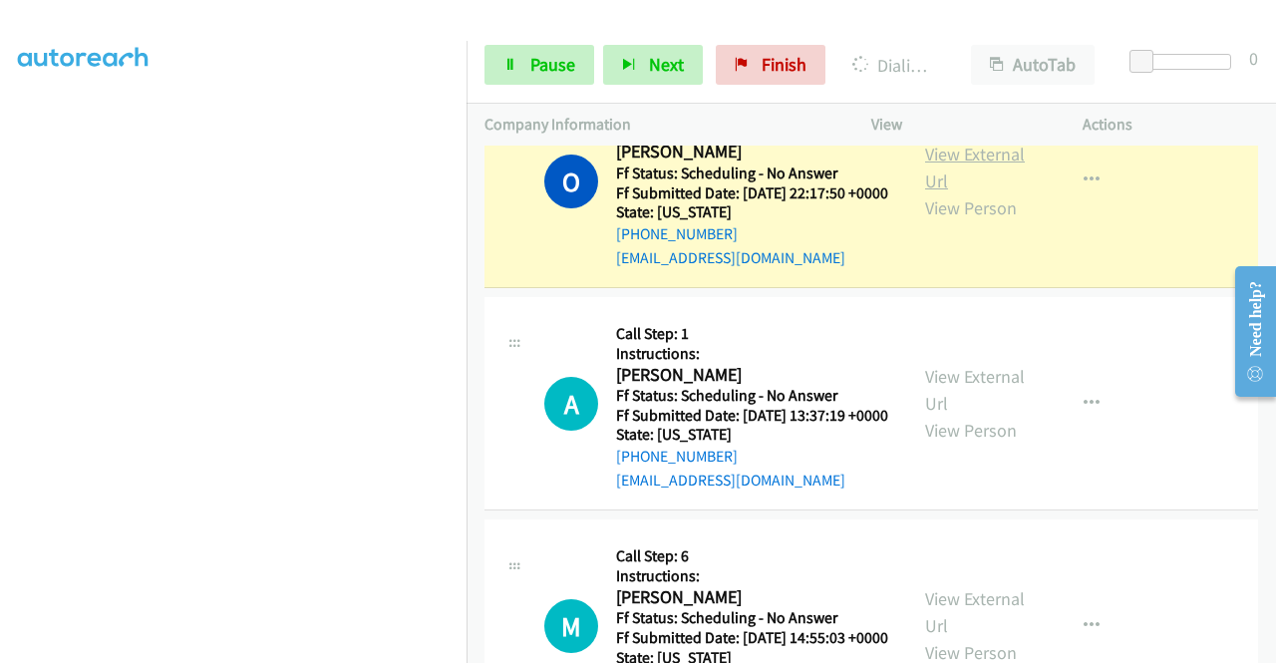
click at [965, 192] on link "View External Url" at bounding box center [975, 168] width 100 height 50
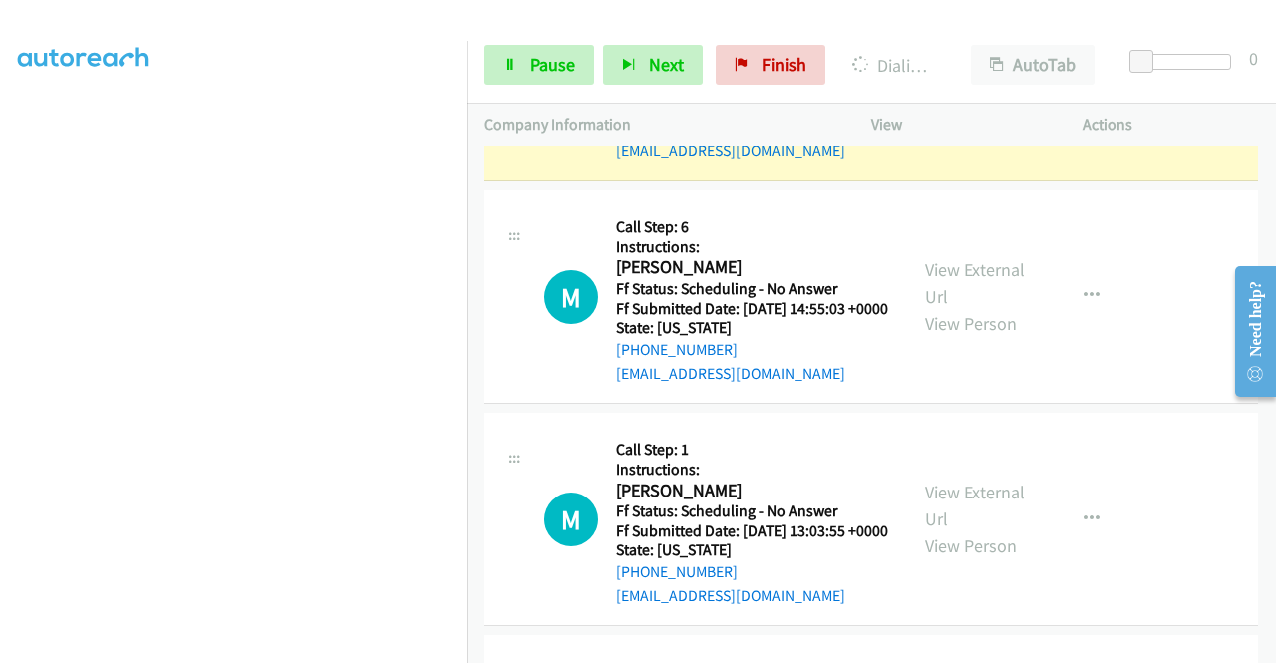
scroll to position [4966, 0]
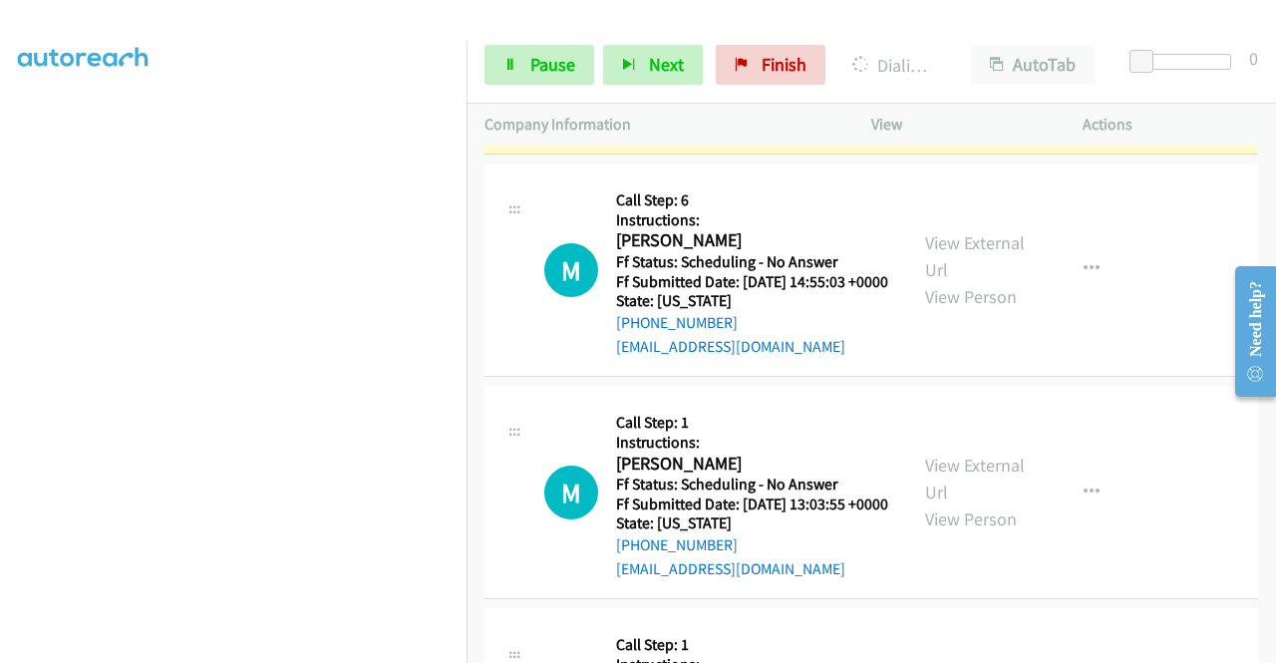
click at [1002, 59] on link "View External Url" at bounding box center [975, 34] width 100 height 50
click at [531, 68] on span "Pause" at bounding box center [553, 64] width 45 height 23
click at [550, 57] on span "Pause" at bounding box center [553, 64] width 45 height 23
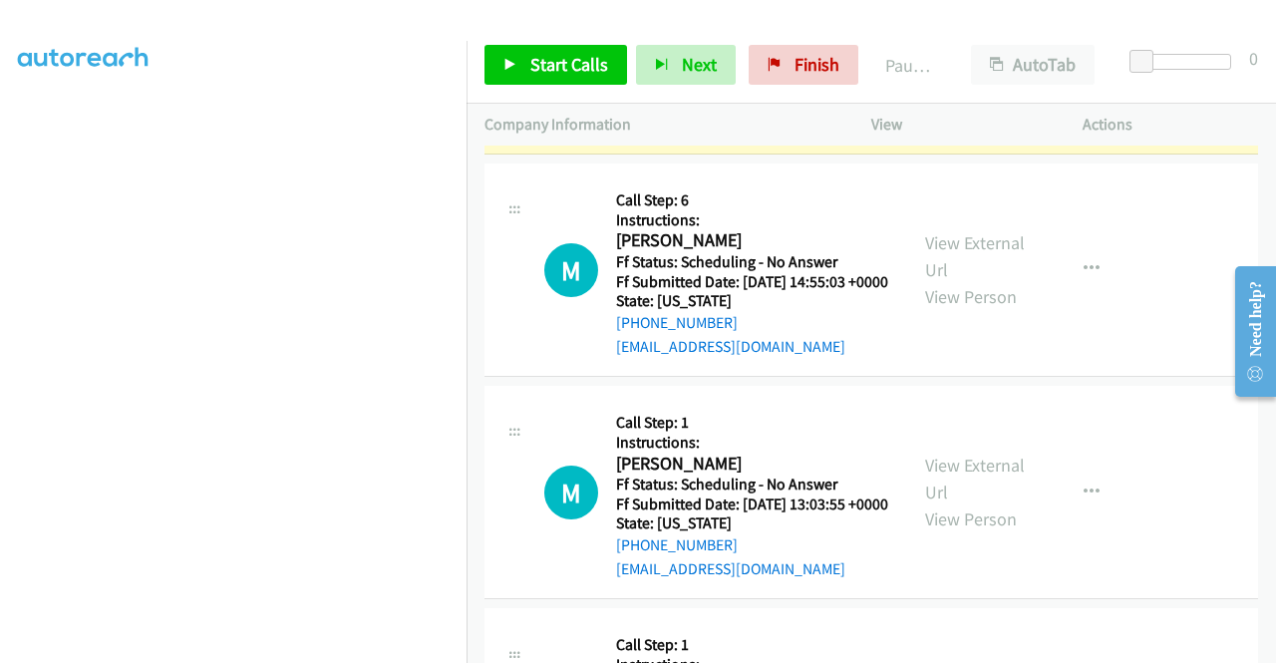
click at [527, 60] on div "Start Calls Pause Next Finish" at bounding box center [676, 65] width 383 height 40
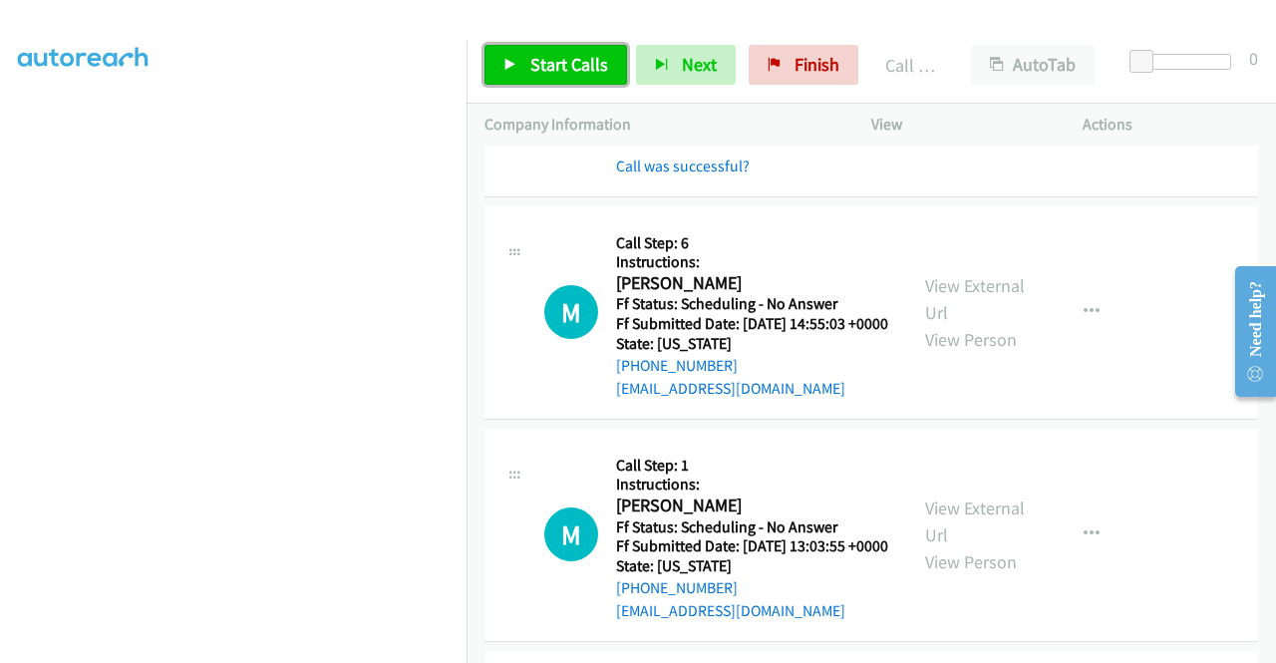
click at [535, 67] on span "Start Calls" at bounding box center [570, 64] width 78 height 23
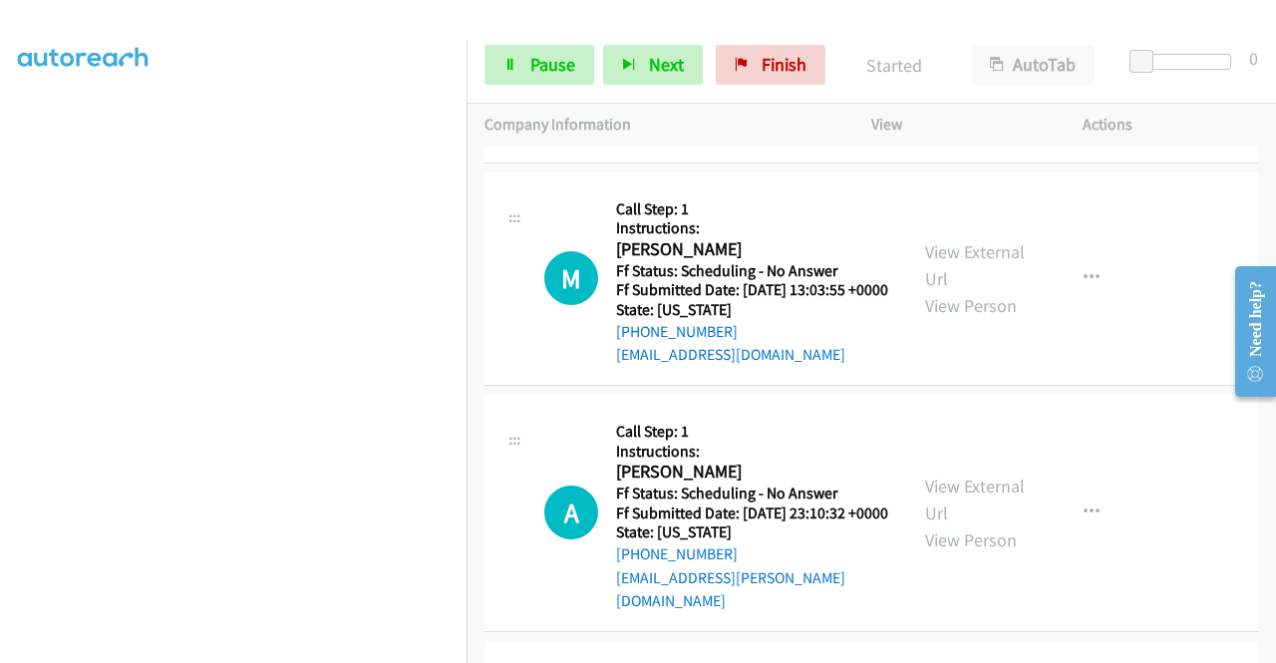
scroll to position [5265, 0]
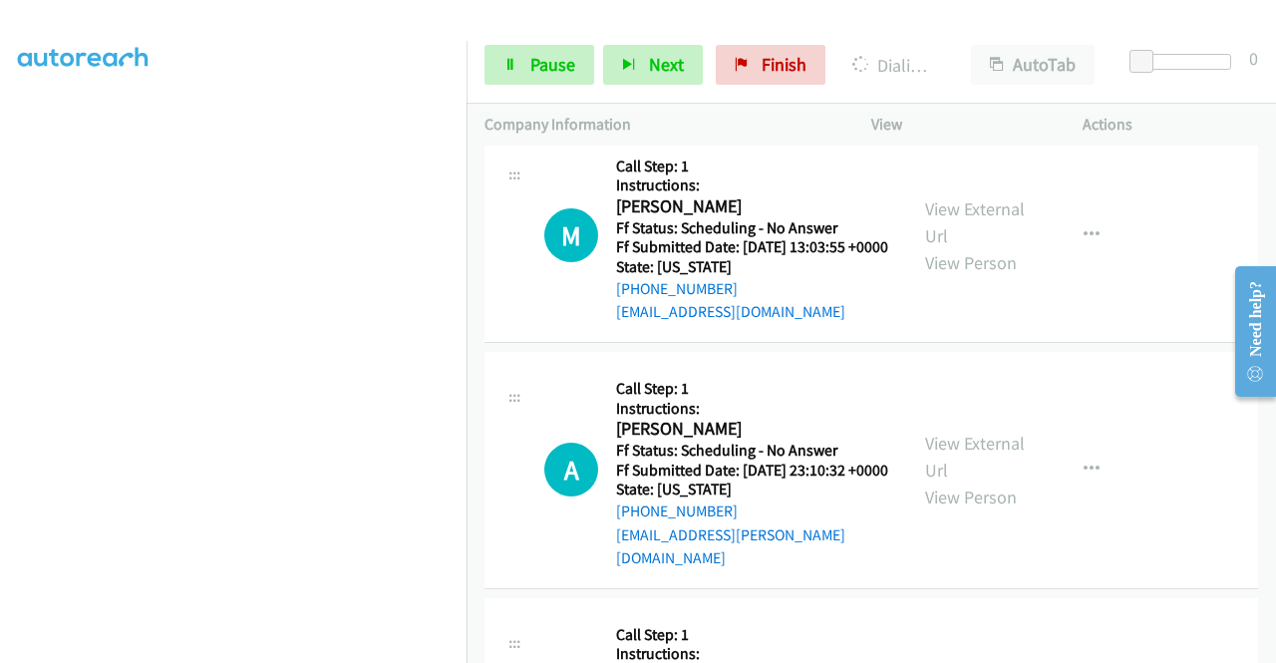
click at [987, 25] on link "View External Url" at bounding box center [975, 0] width 100 height 50
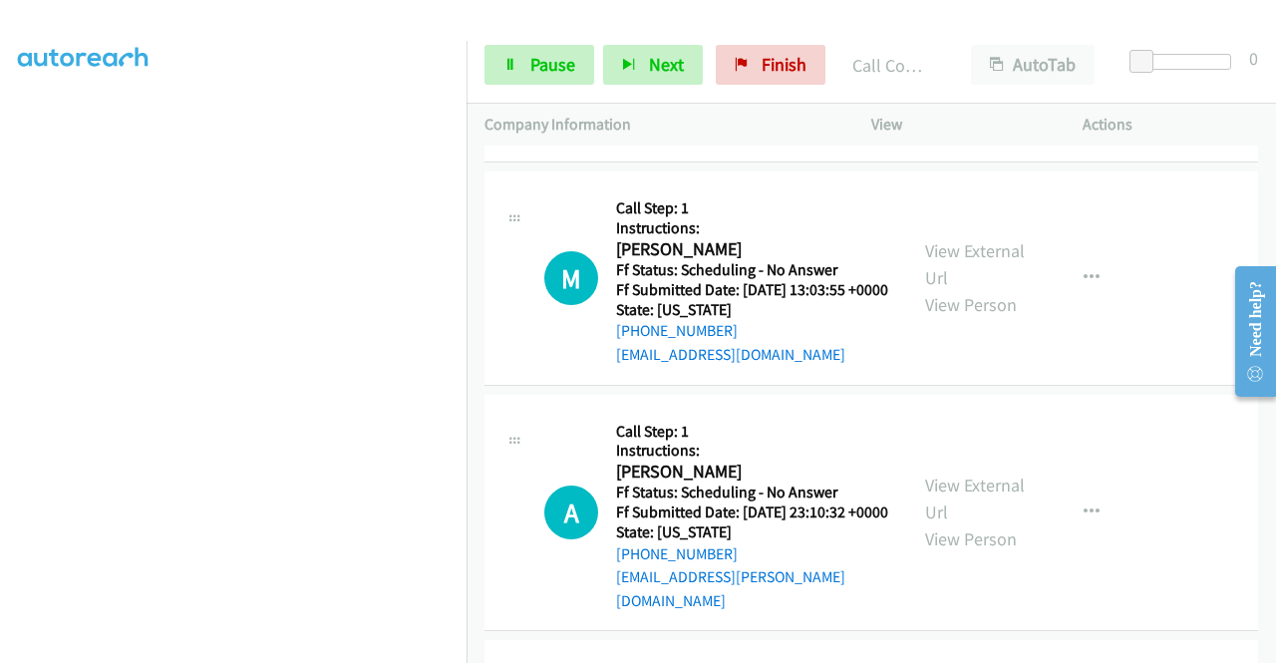
click at [980, 75] on div "View External Url View Person" at bounding box center [977, 34] width 104 height 81
click at [975, 46] on link "View External Url" at bounding box center [975, 21] width 100 height 50
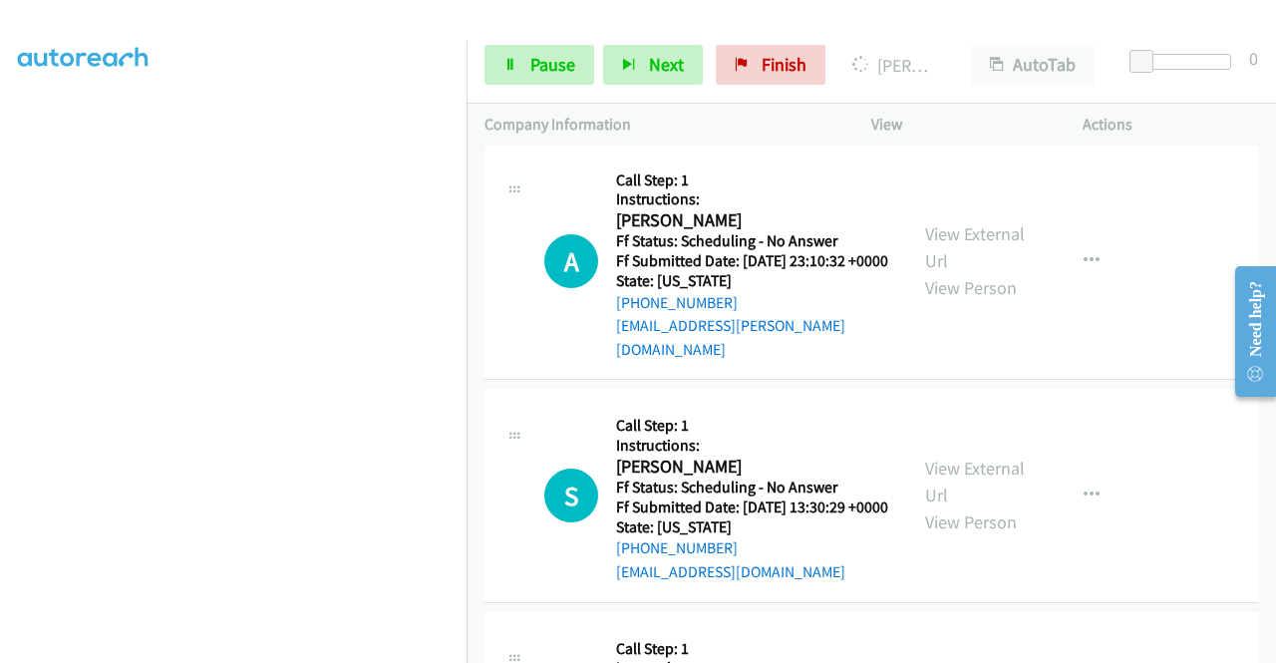
scroll to position [5564, 0]
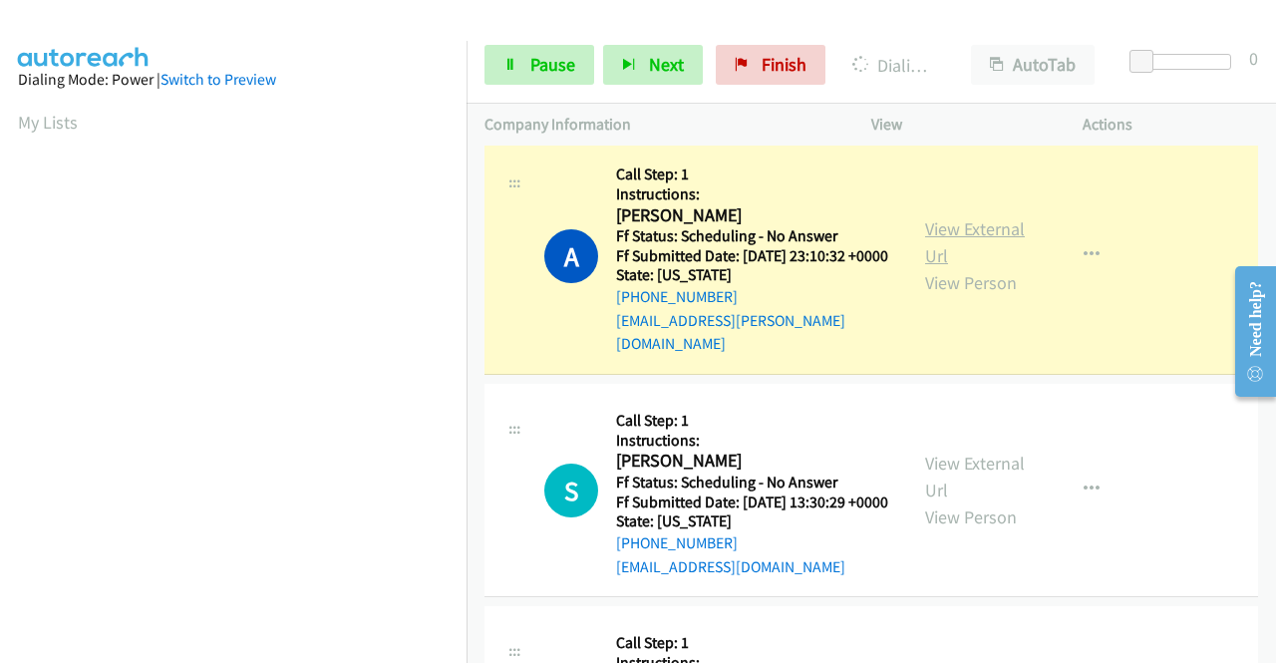
click at [938, 267] on link "View External Url" at bounding box center [975, 242] width 100 height 50
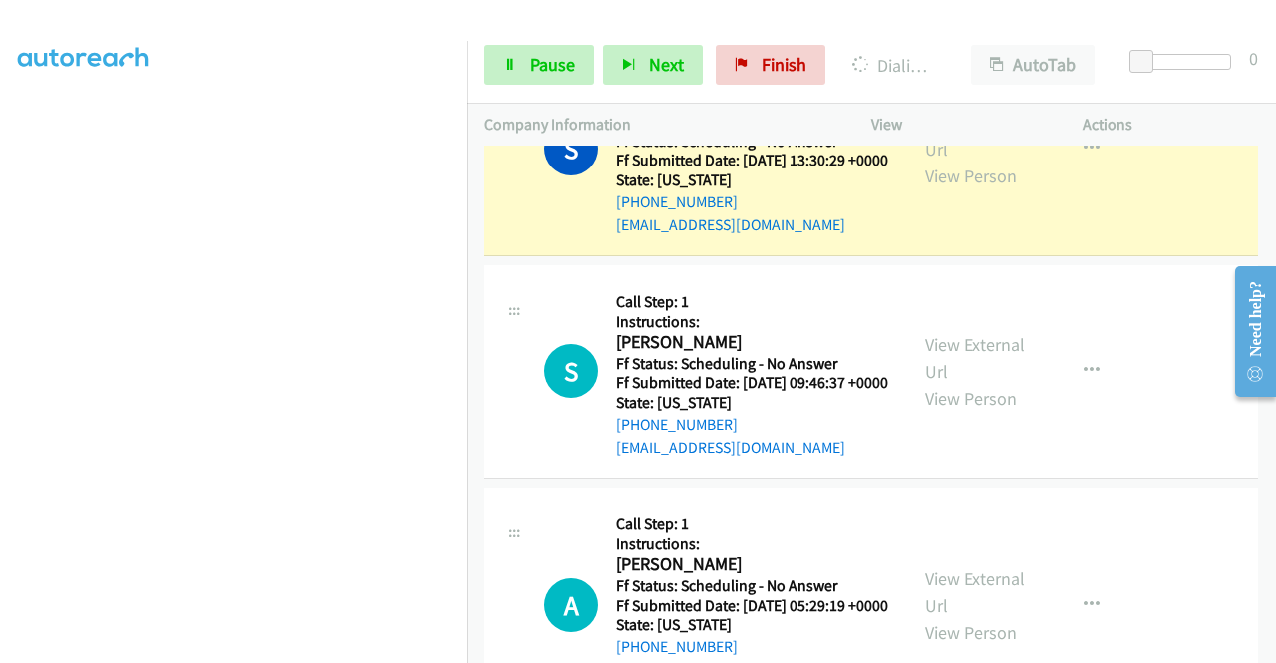
scroll to position [5963, 0]
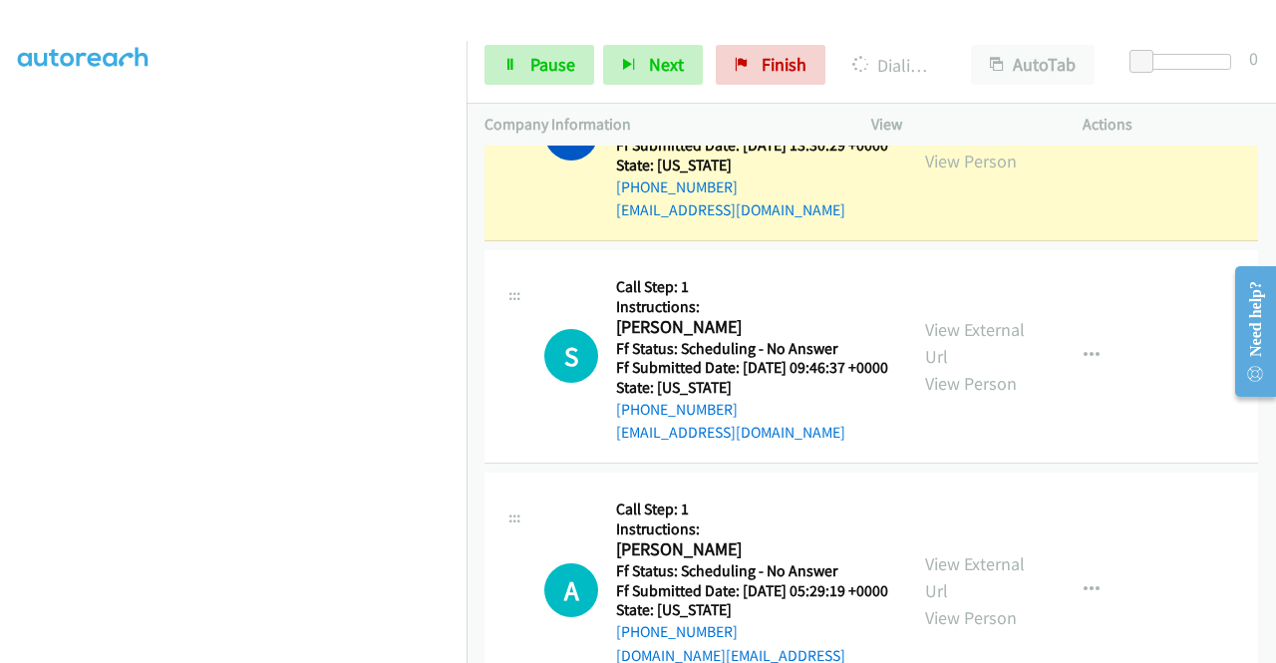
click at [993, 146] on link "View External Url" at bounding box center [975, 121] width 100 height 50
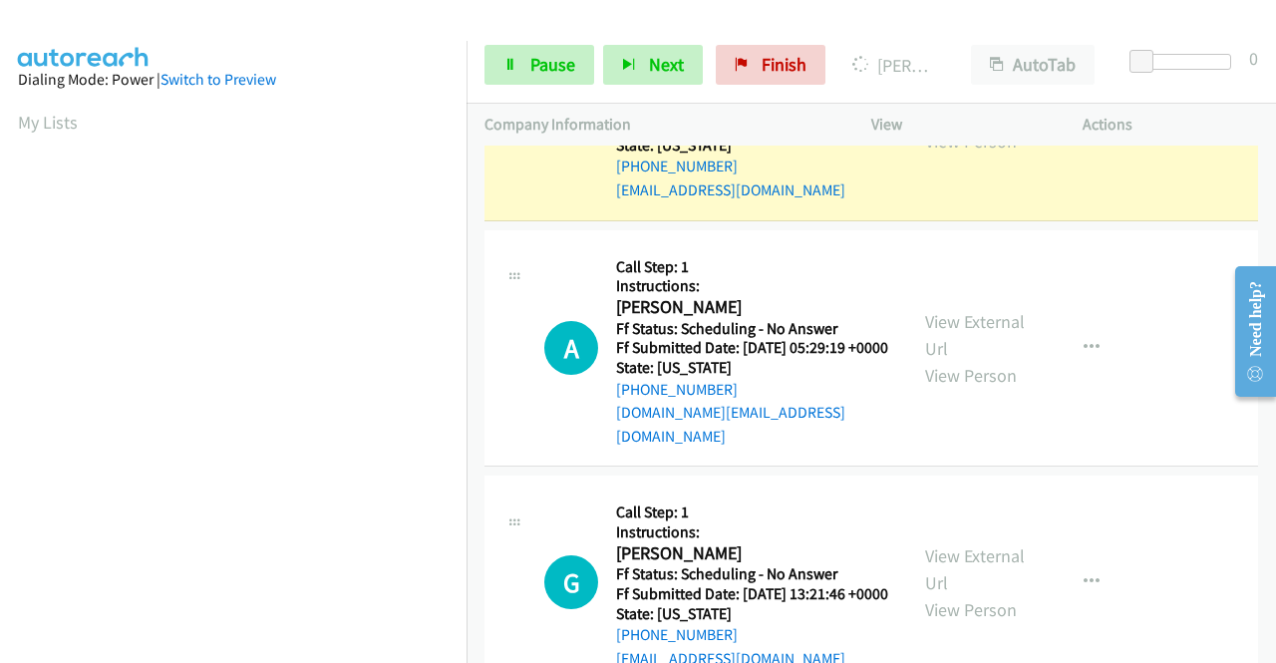
scroll to position [6262, 0]
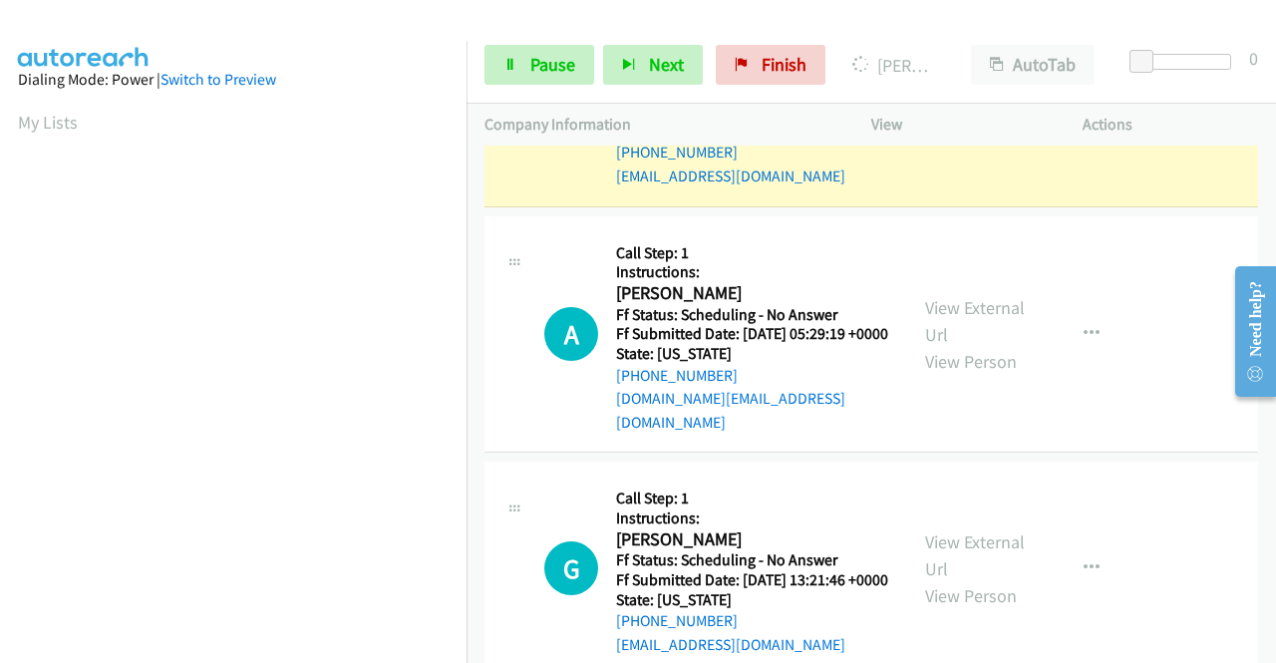
click at [940, 112] on link "View External Url" at bounding box center [975, 87] width 100 height 50
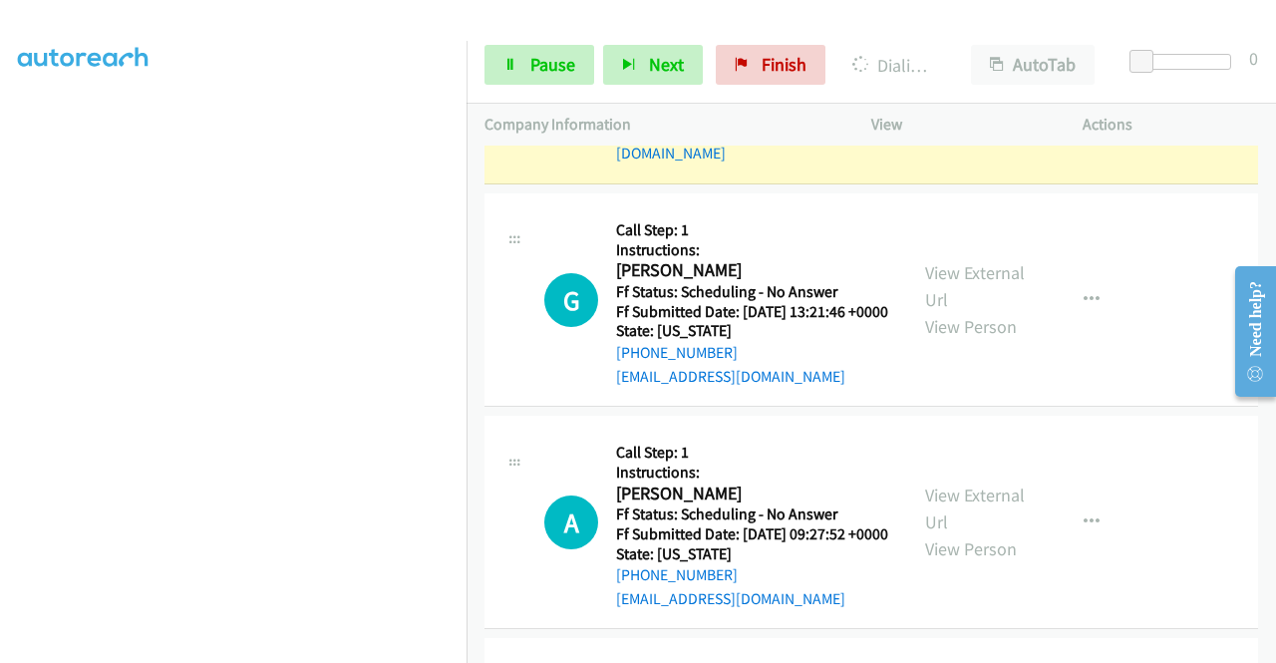
scroll to position [6761, 0]
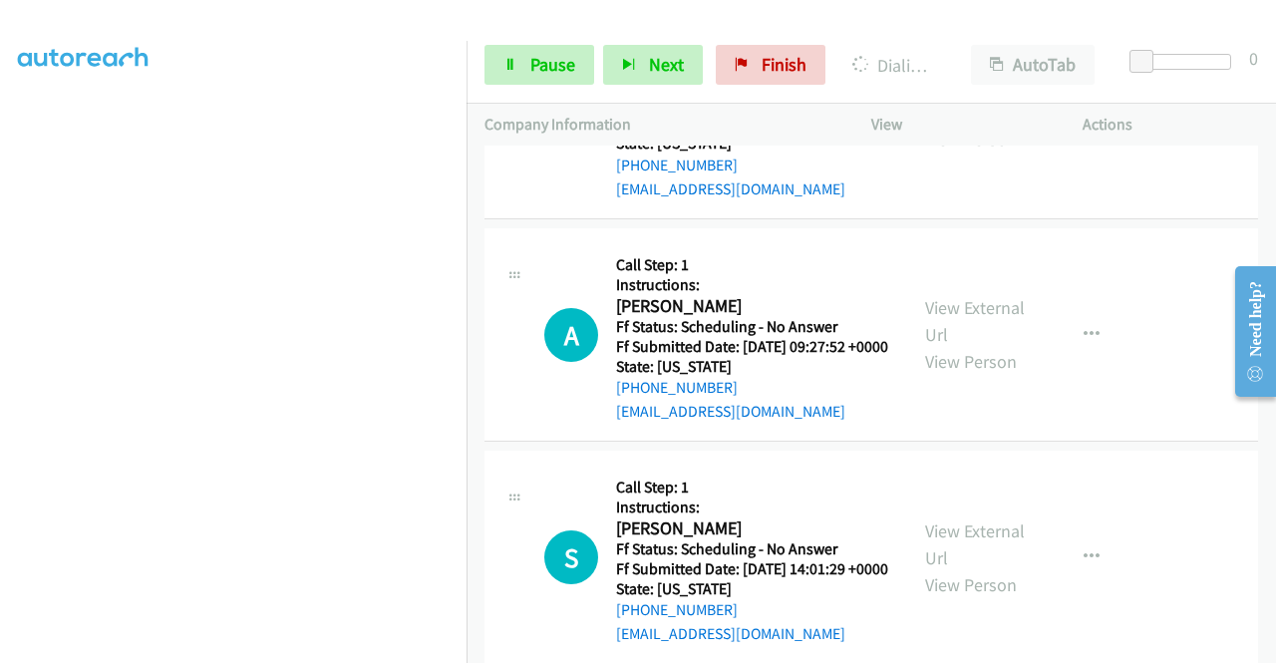
click at [556, 74] on span "Pause" at bounding box center [553, 64] width 45 height 23
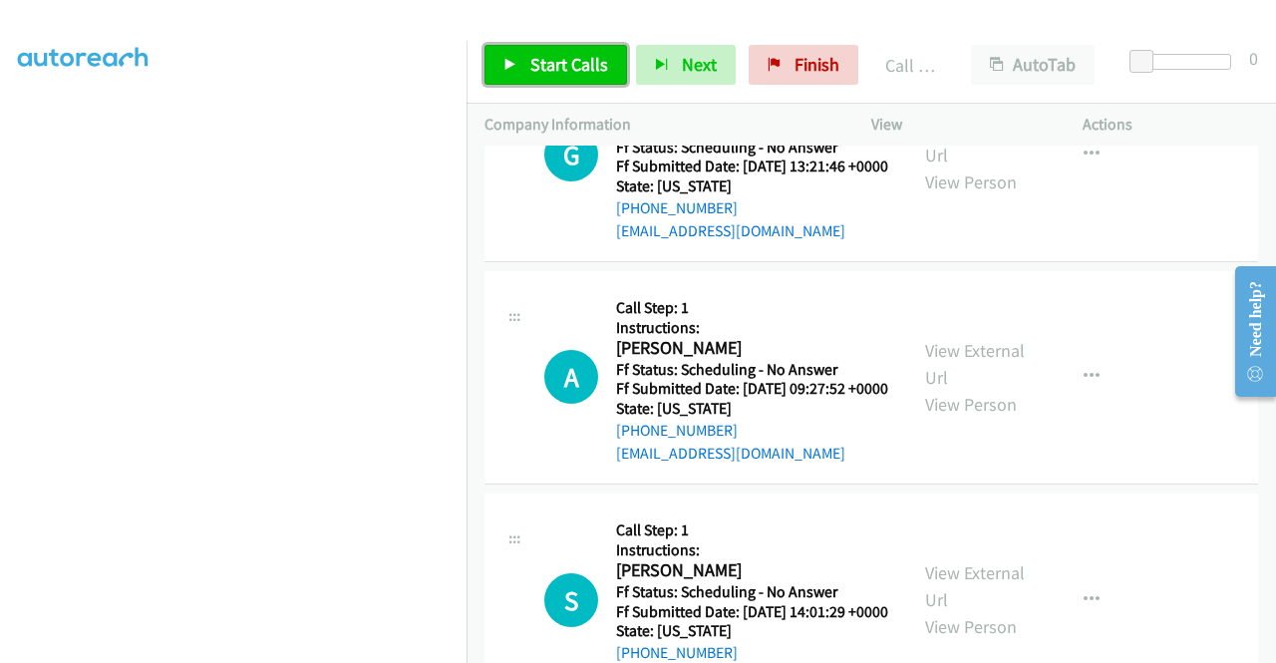
click at [583, 59] on span "Start Calls" at bounding box center [570, 64] width 78 height 23
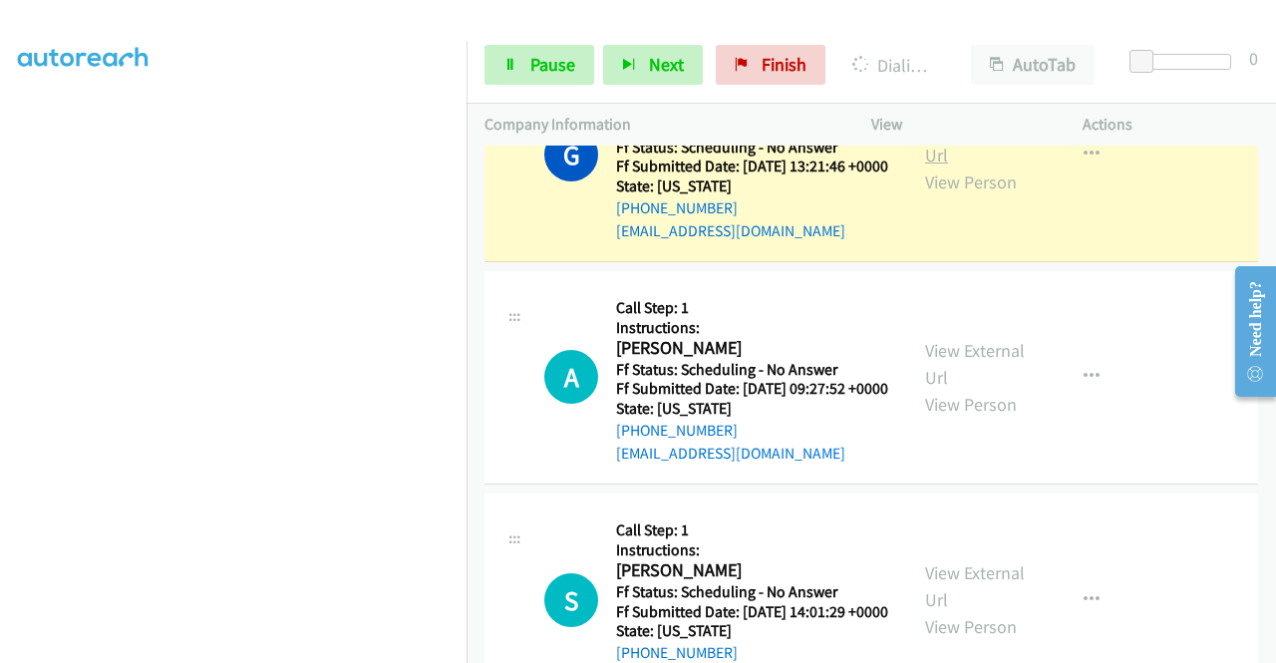
click at [939, 167] on link "View External Url" at bounding box center [975, 142] width 100 height 50
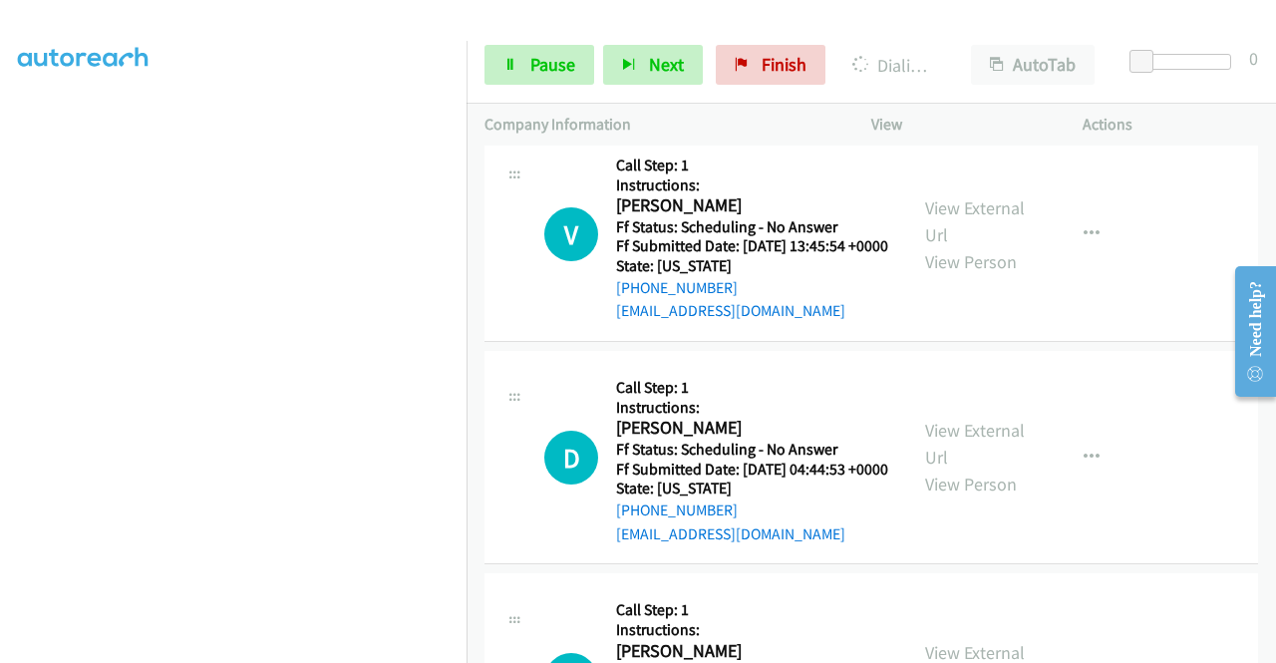
scroll to position [7359, 0]
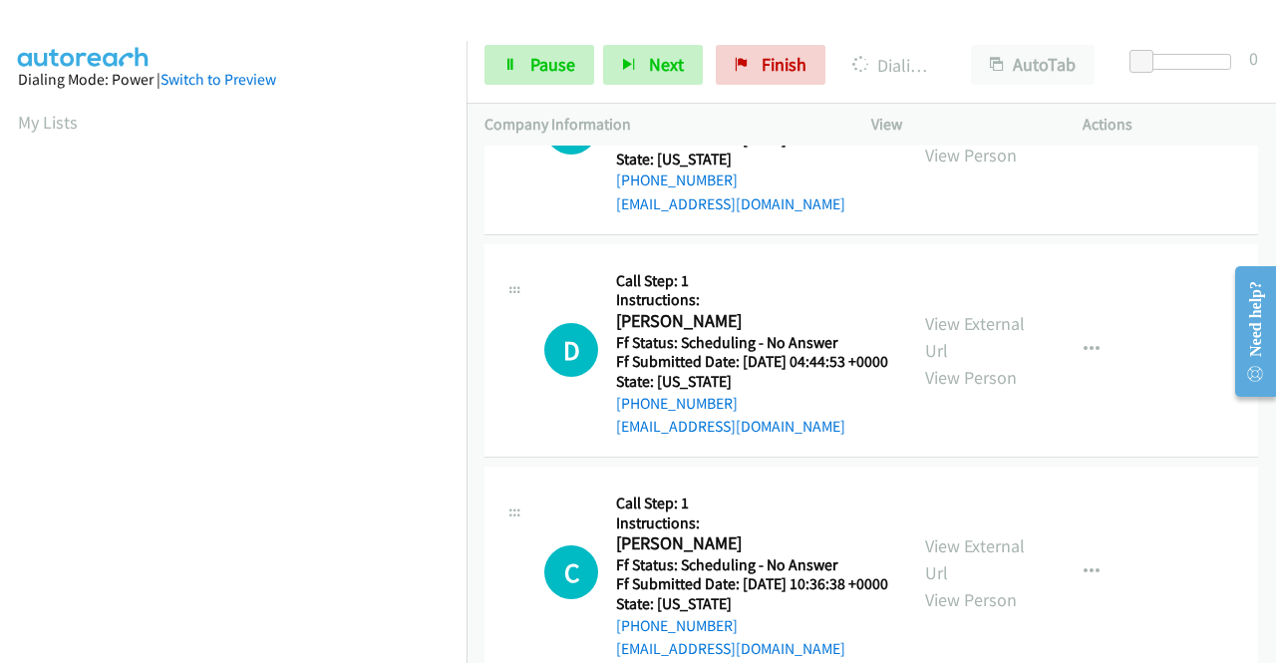
scroll to position [7559, 0]
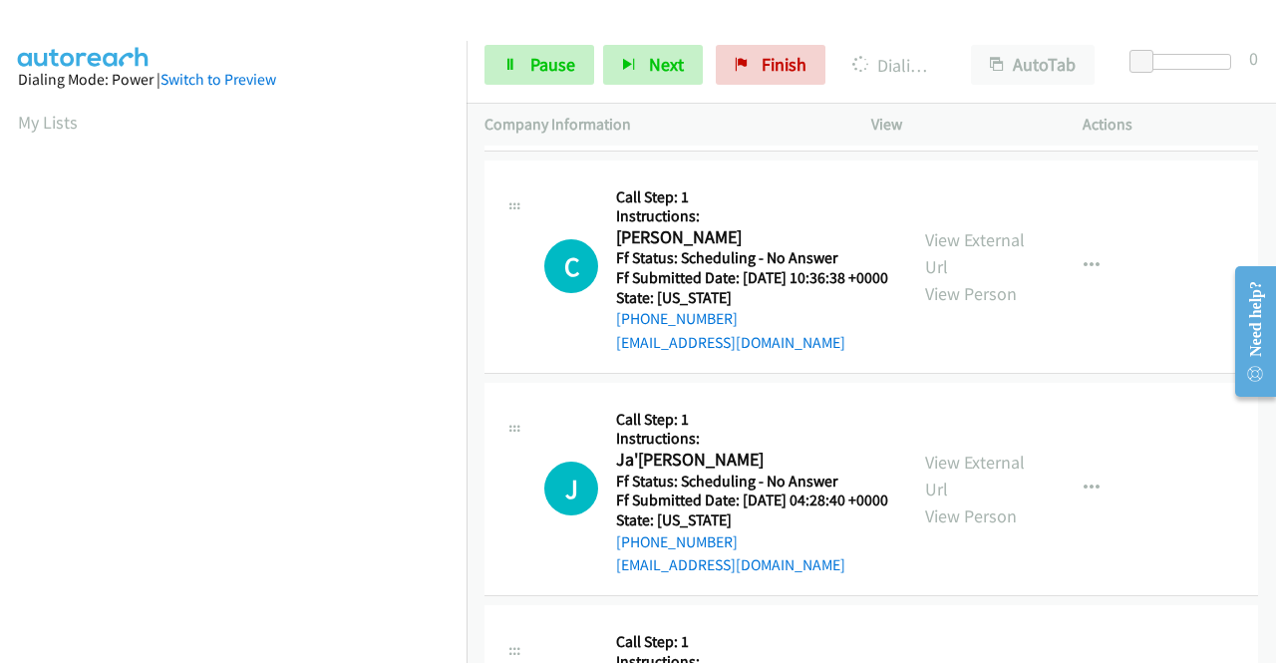
scroll to position [7858, 0]
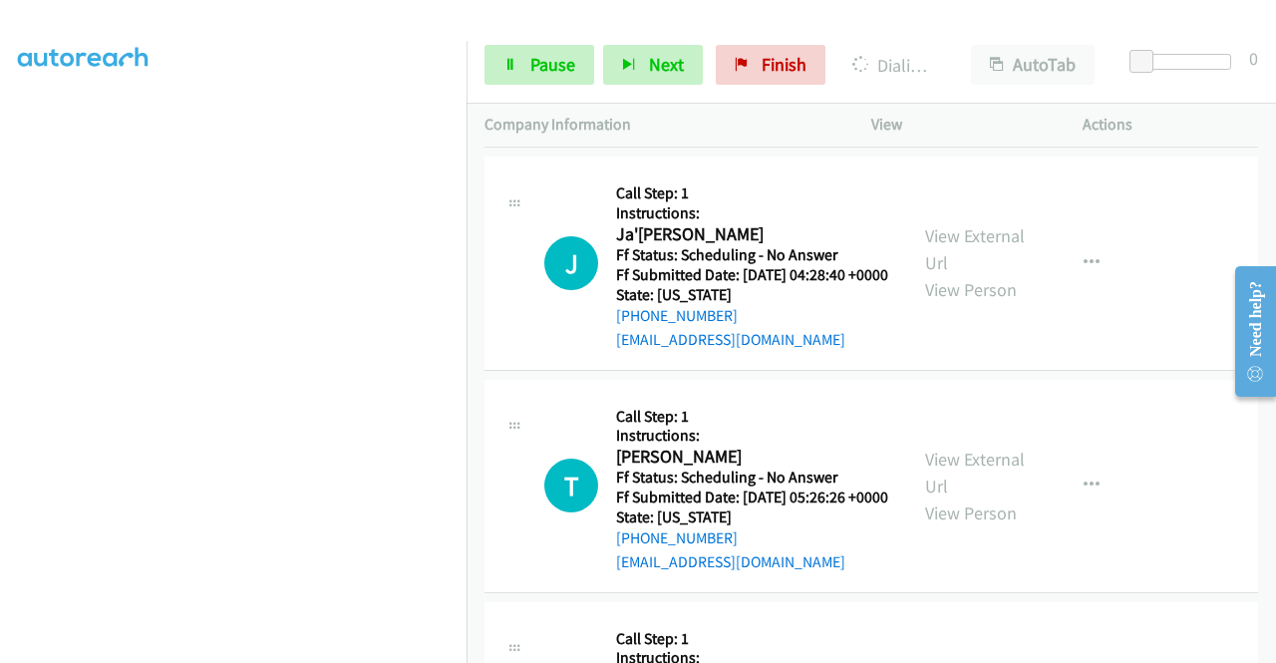
scroll to position [8157, 0]
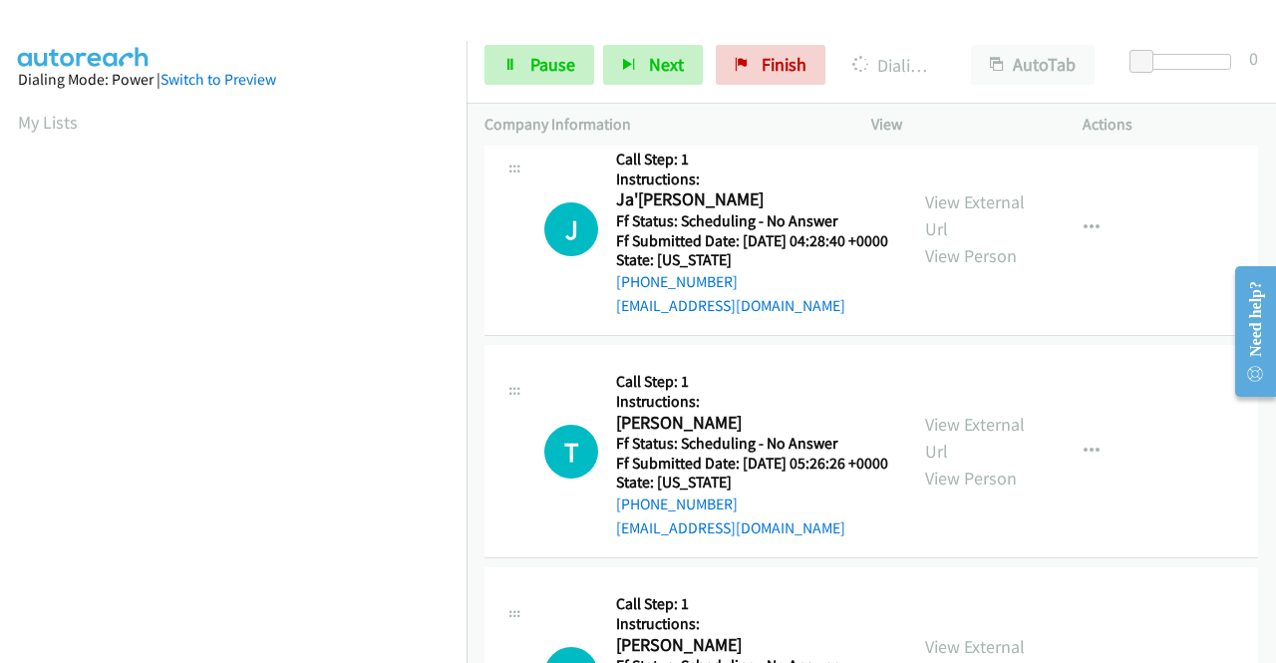
scroll to position [8456, 0]
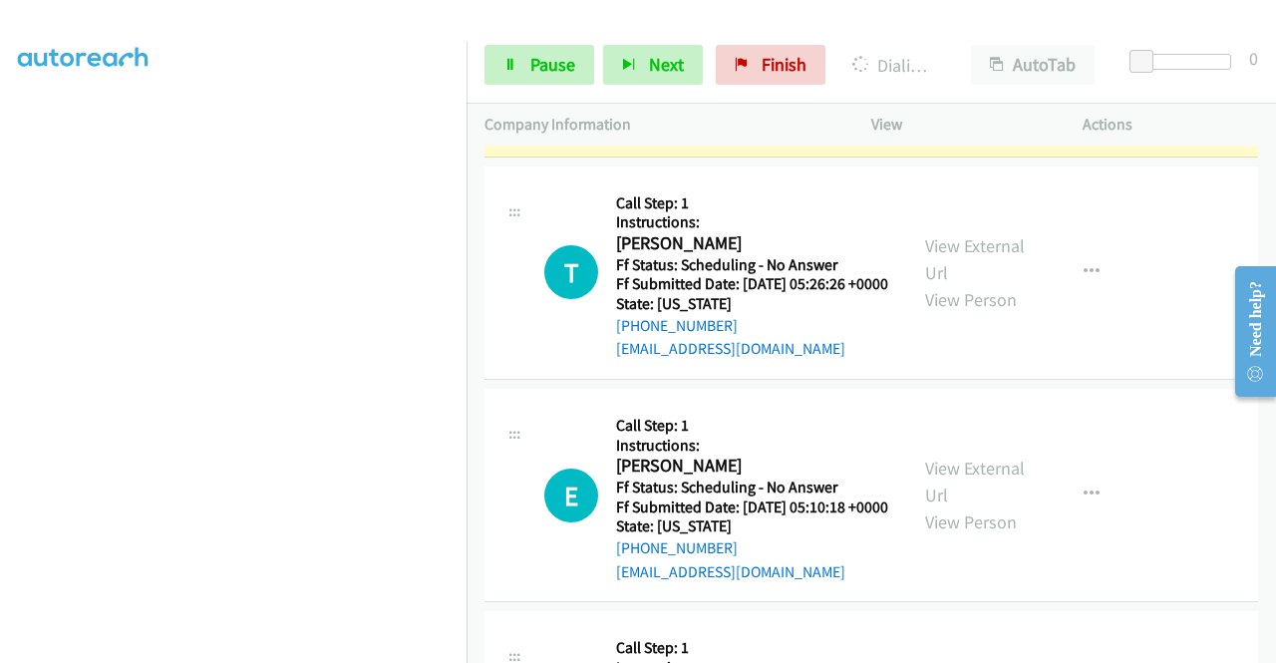
click at [941, 62] on link "View External Url" at bounding box center [975, 37] width 100 height 50
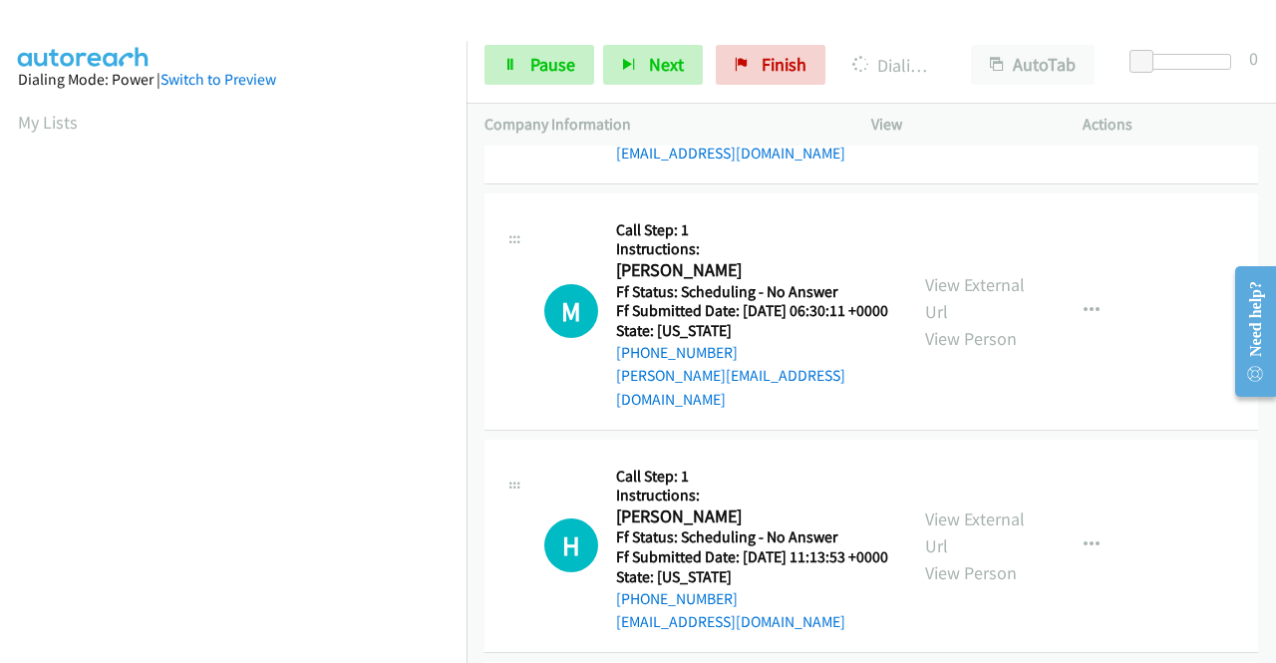
scroll to position [8955, 0]
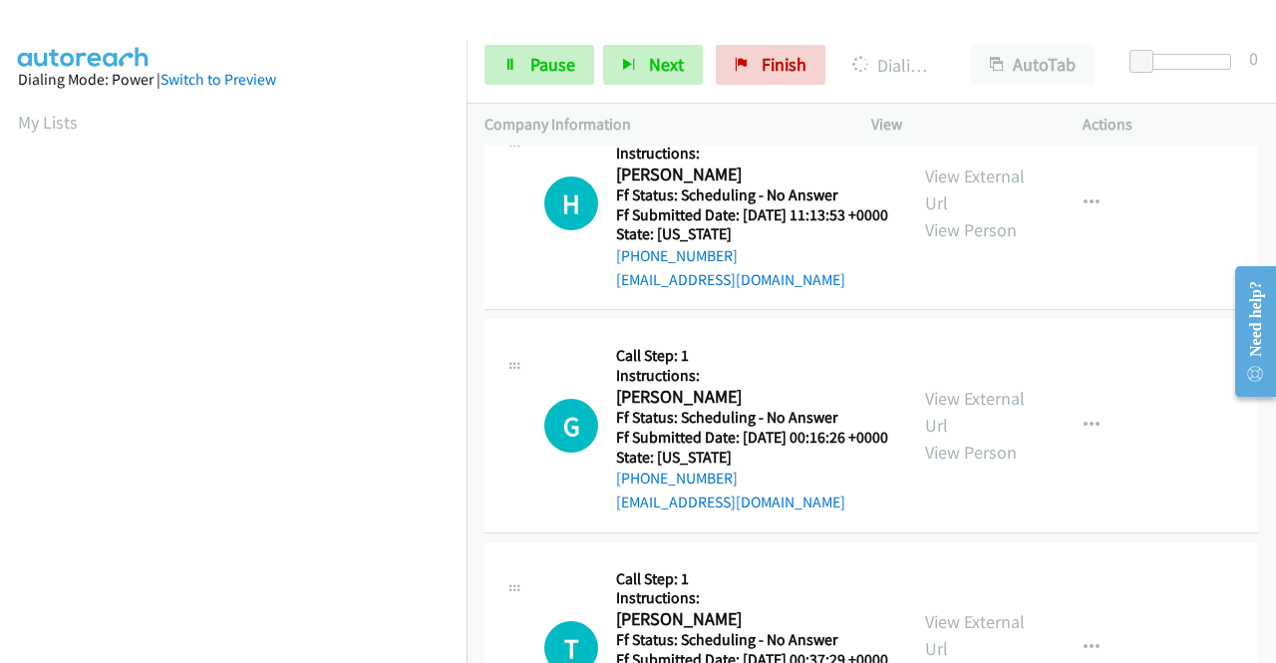
scroll to position [9354, 0]
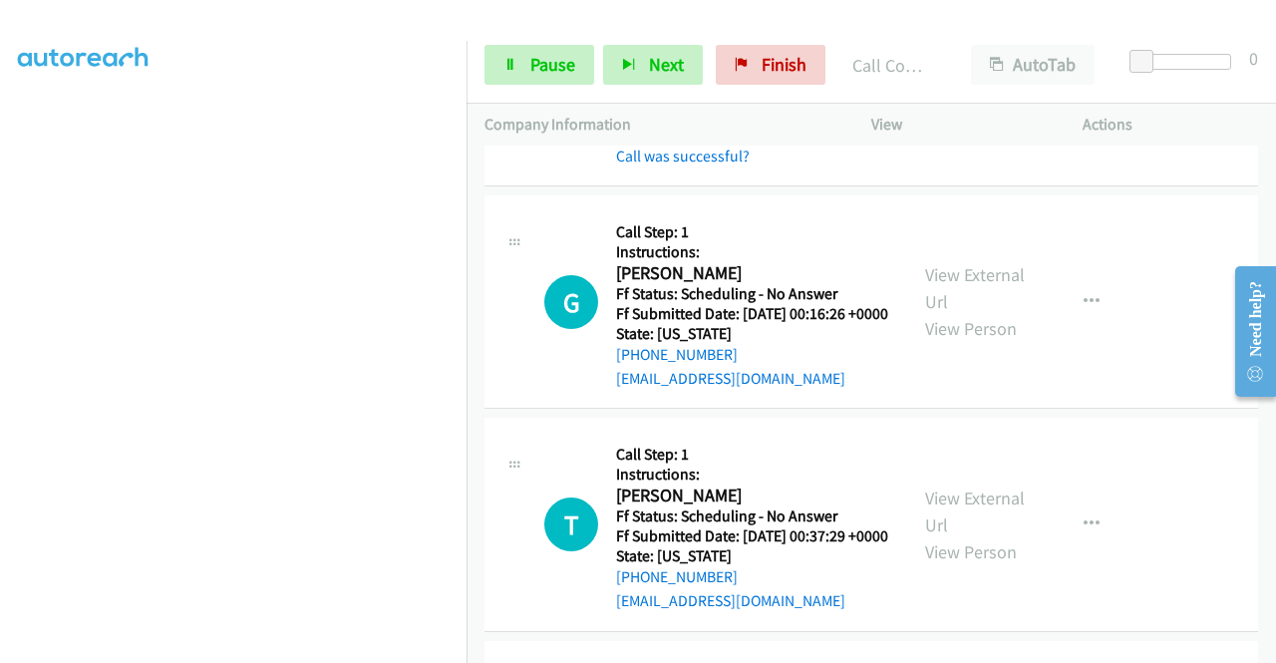
click at [934, 168] on div "View External Url View Person View External Url Email Schedule/Manage Callback …" at bounding box center [1021, 57] width 229 height 219
click at [959, 70] on link "View External Url" at bounding box center [975, 45] width 100 height 50
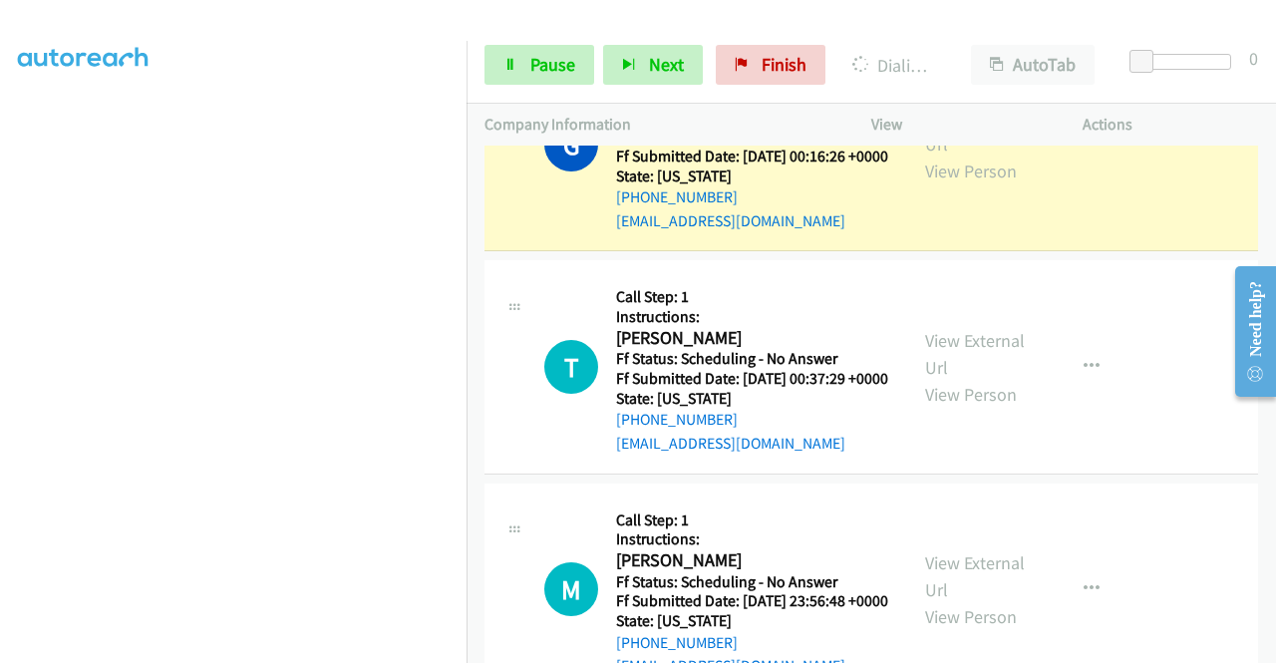
scroll to position [9852, 0]
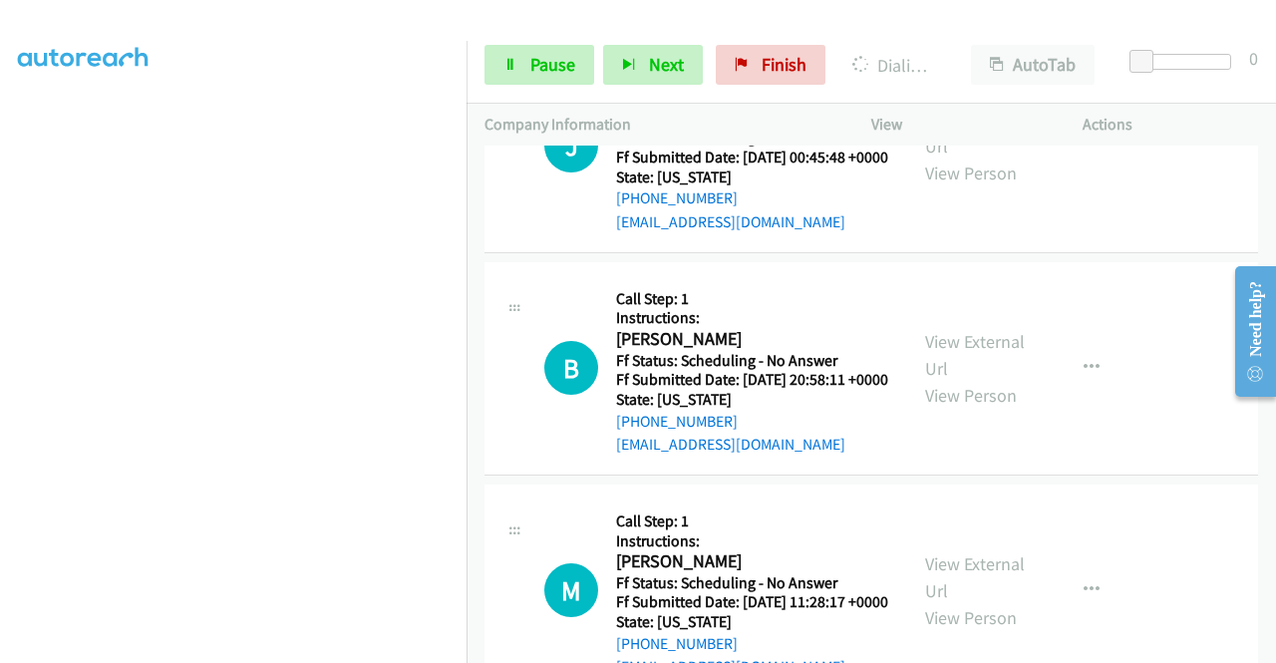
scroll to position [10451, 0]
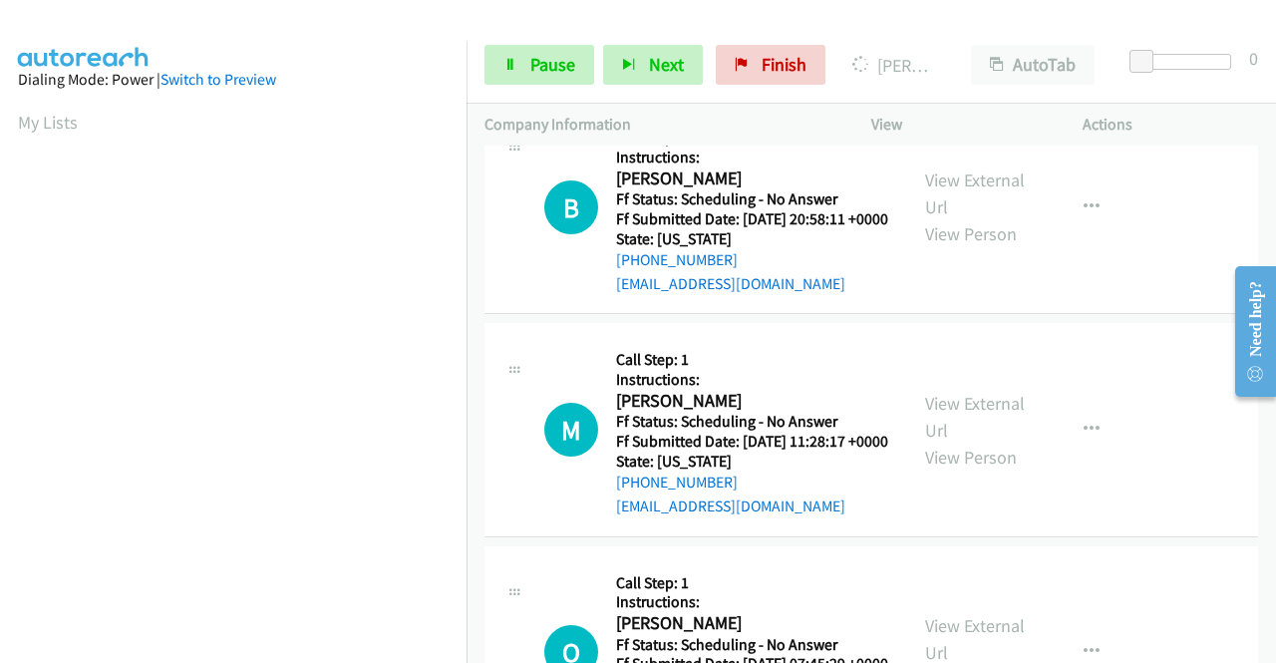
scroll to position [10650, 0]
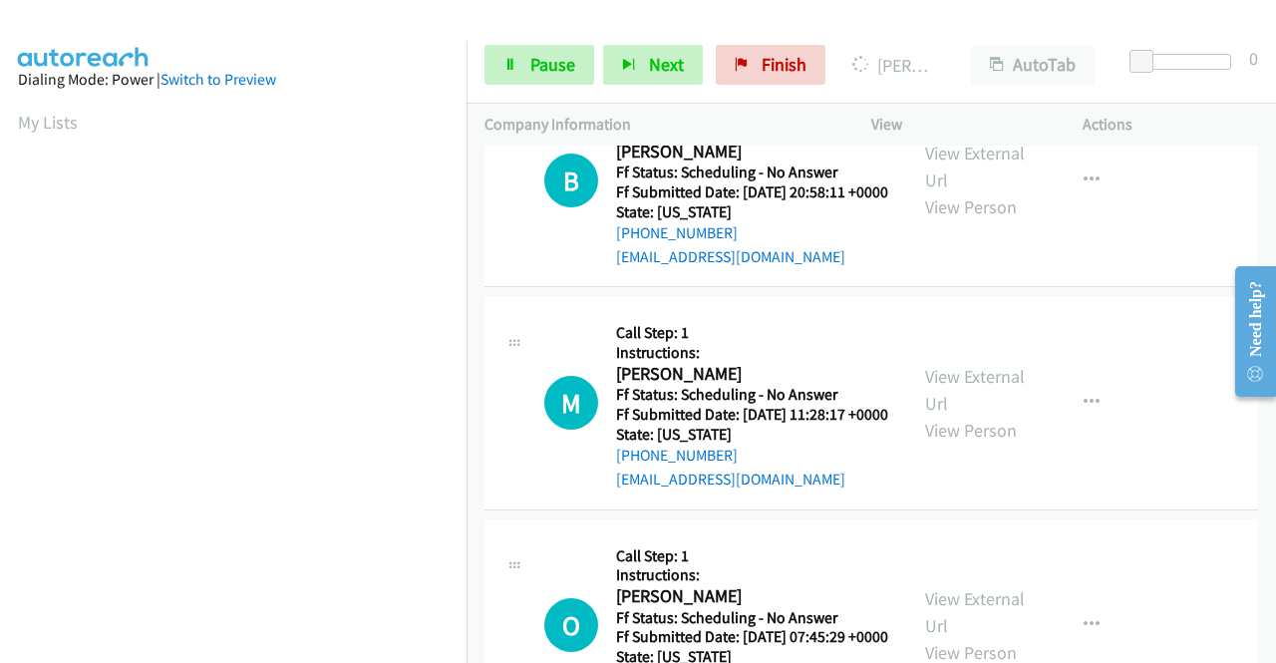
drag, startPoint x: 539, startPoint y: 61, endPoint x: 511, endPoint y: 73, distance: 31.3
click at [539, 61] on span "Pause" at bounding box center [553, 64] width 45 height 23
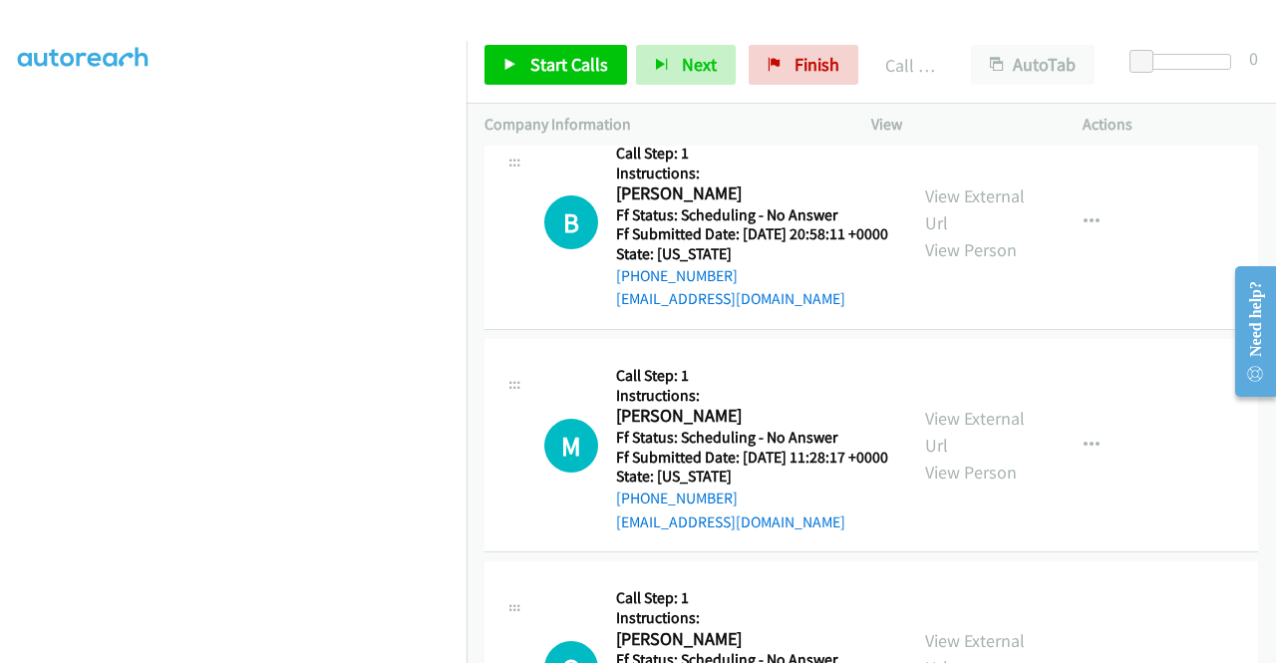
scroll to position [455, 0]
click at [574, 75] on span "Start Calls" at bounding box center [570, 64] width 78 height 23
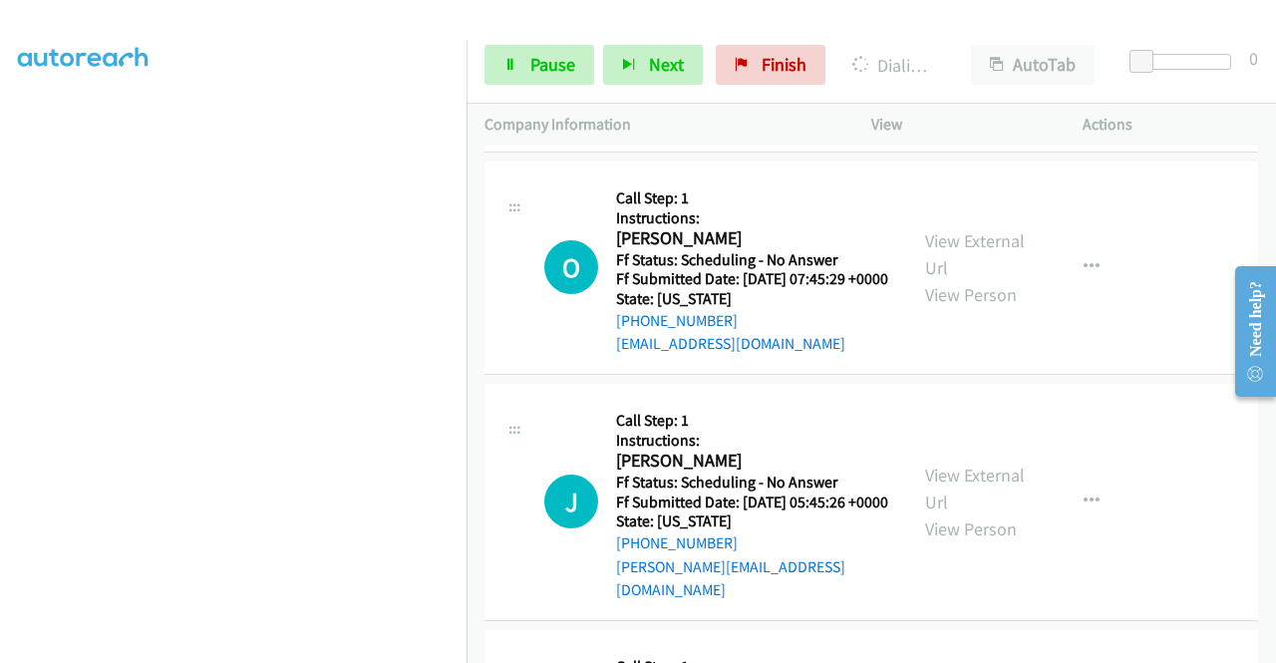
scroll to position [11149, 0]
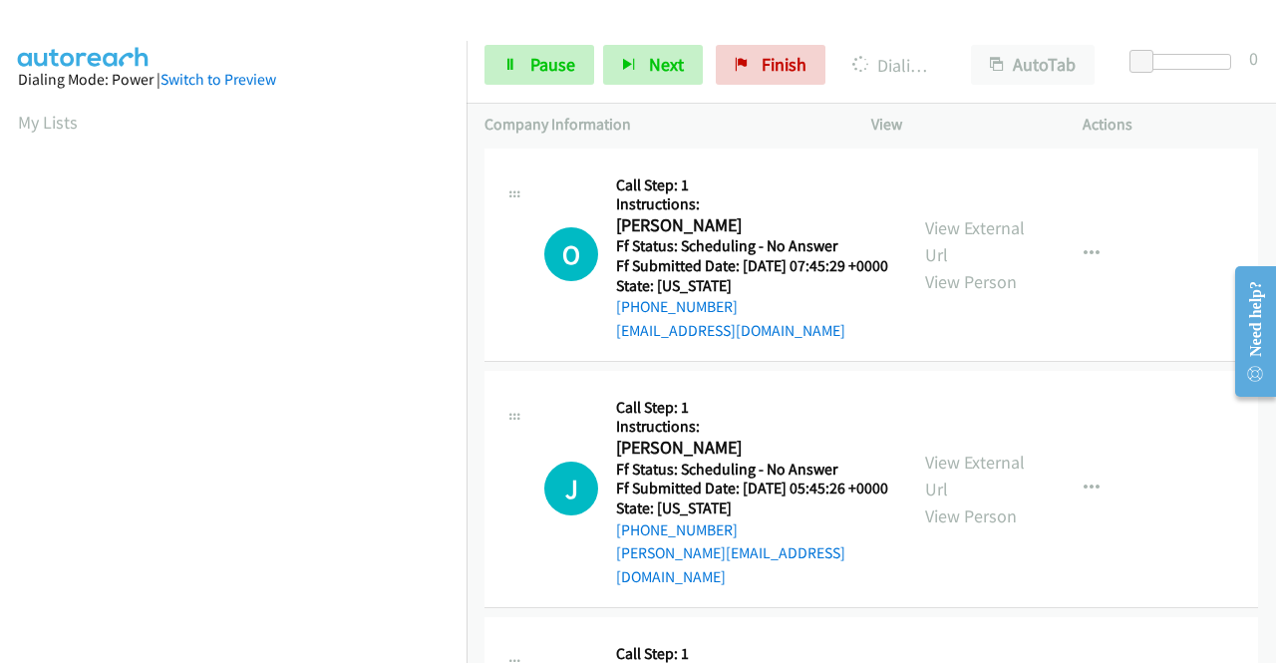
scroll to position [11348, 0]
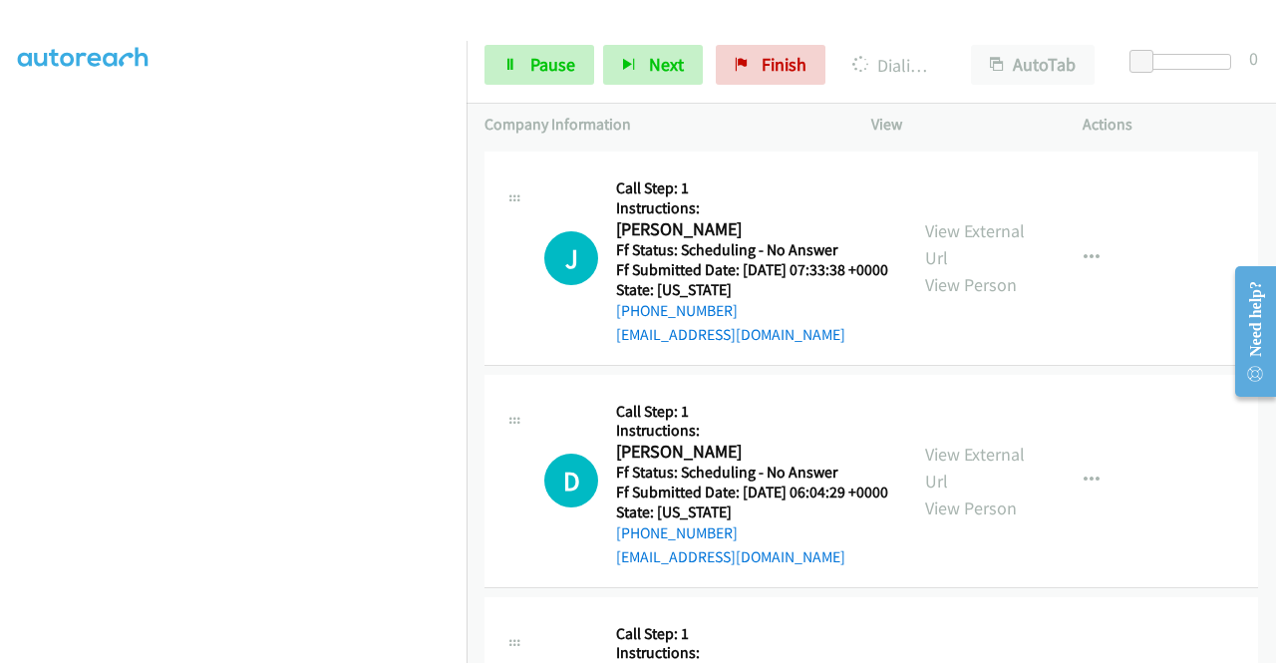
scroll to position [11847, 0]
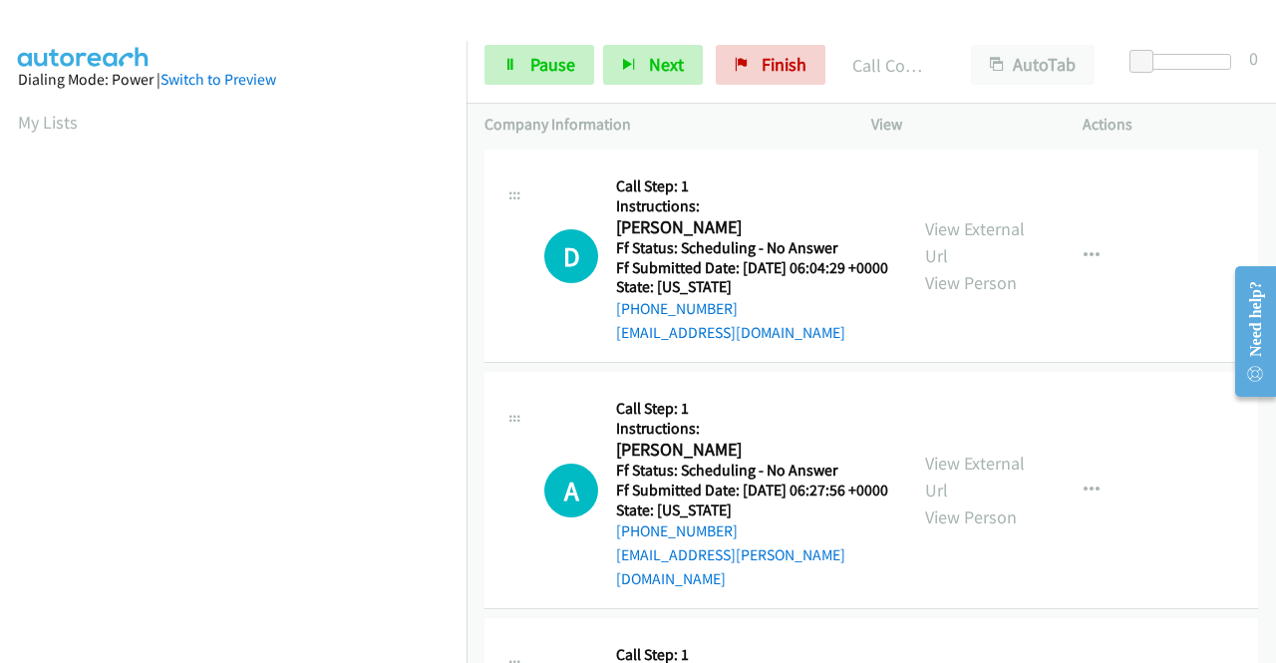
scroll to position [12146, 0]
click at [527, 69] on link "Pause" at bounding box center [540, 65] width 110 height 40
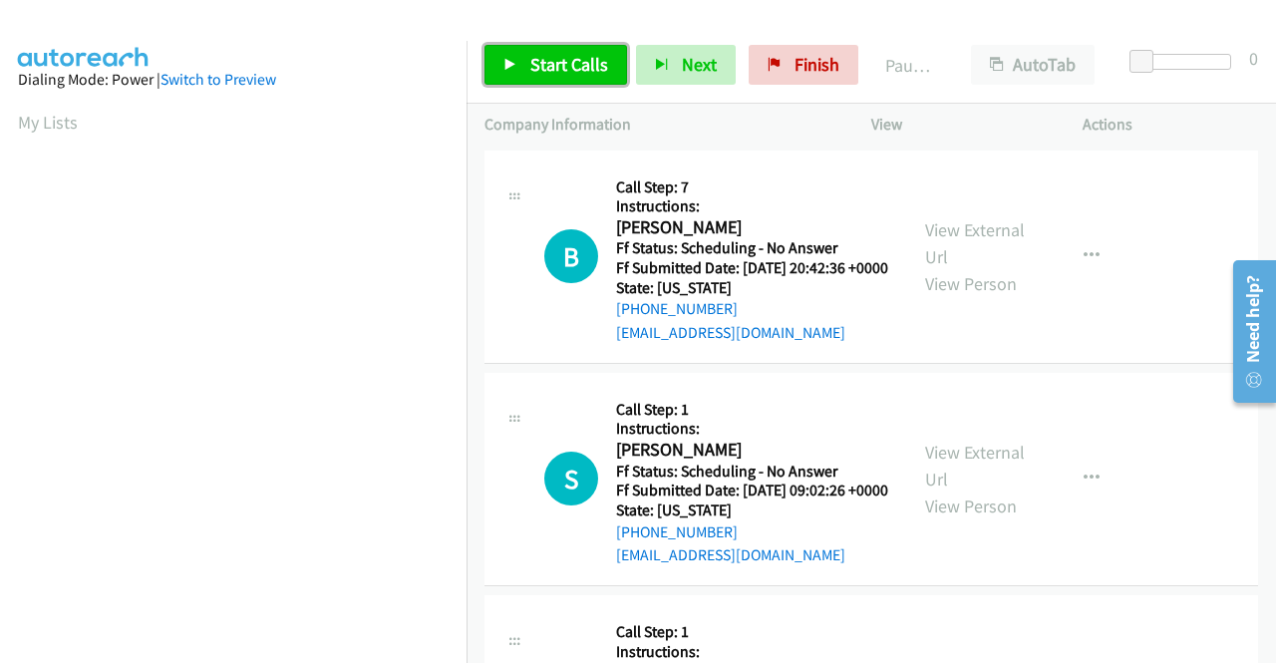
click at [551, 77] on link "Start Calls" at bounding box center [556, 65] width 143 height 40
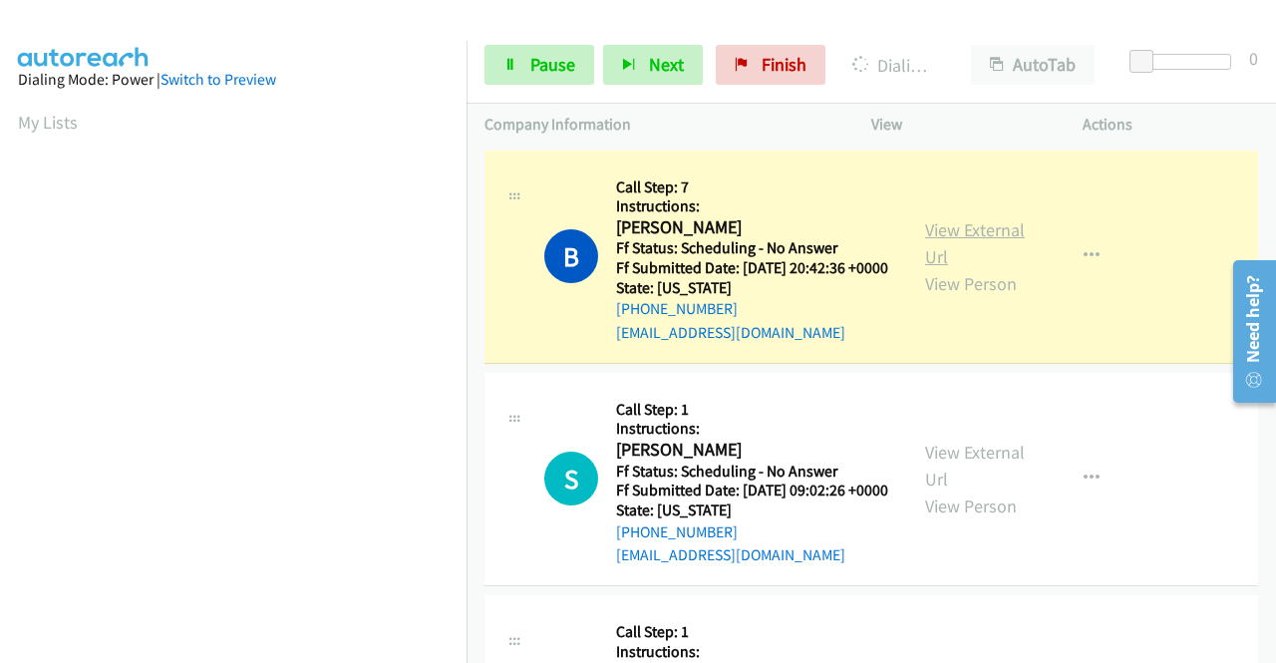
click at [968, 234] on link "View External Url" at bounding box center [975, 243] width 100 height 50
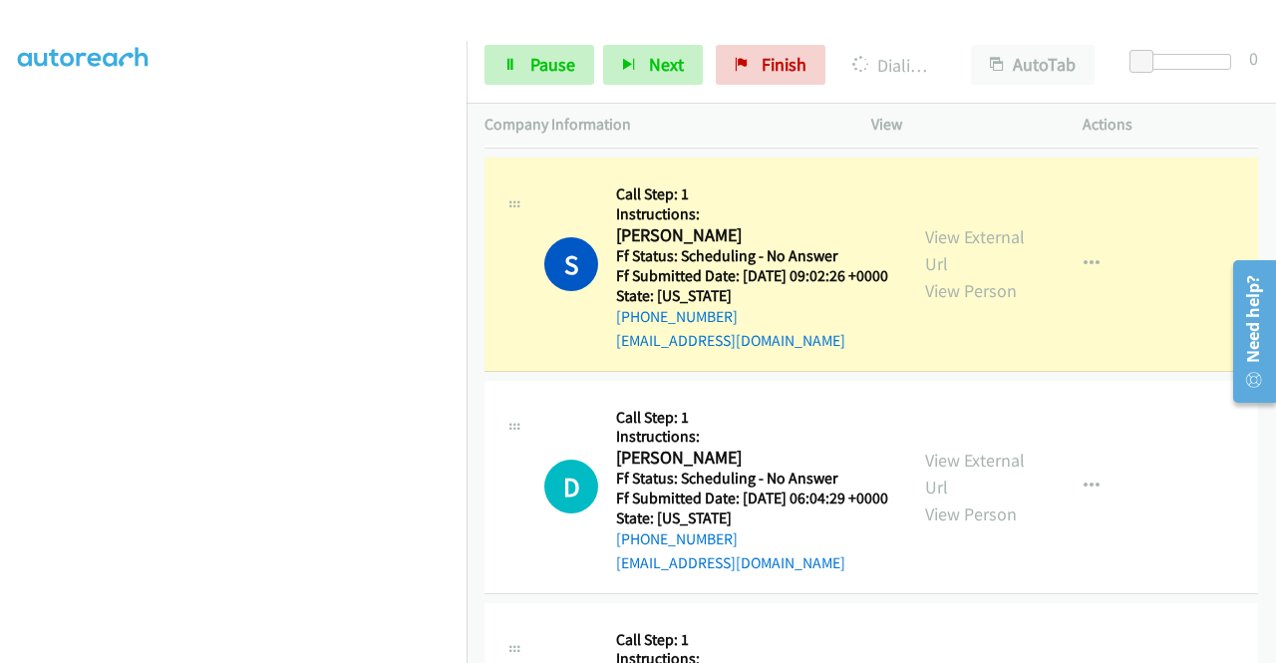
scroll to position [299, 0]
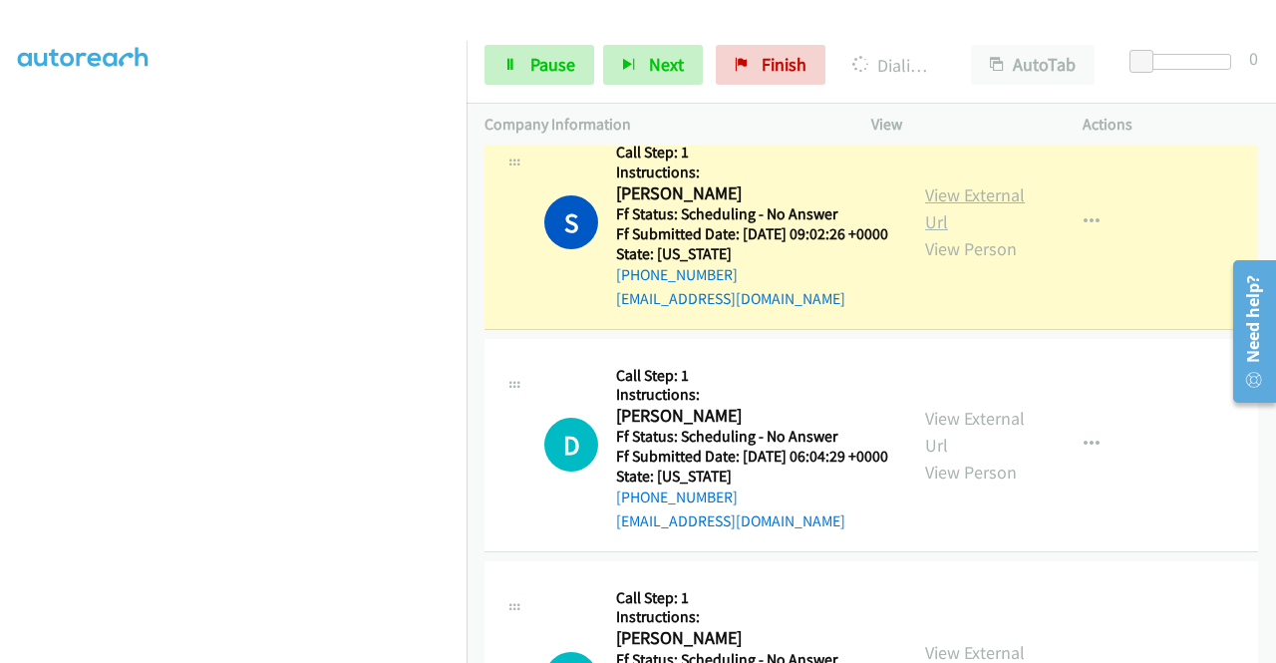
click at [939, 226] on link "View External Url" at bounding box center [975, 208] width 100 height 50
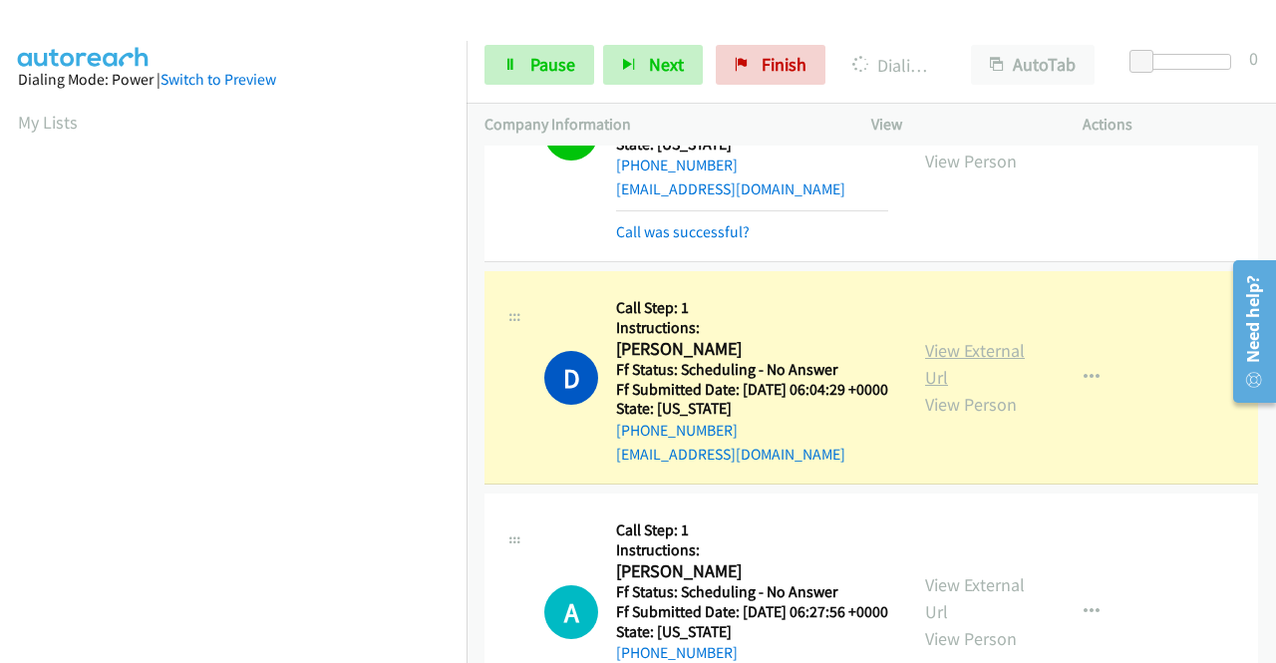
scroll to position [598, 0]
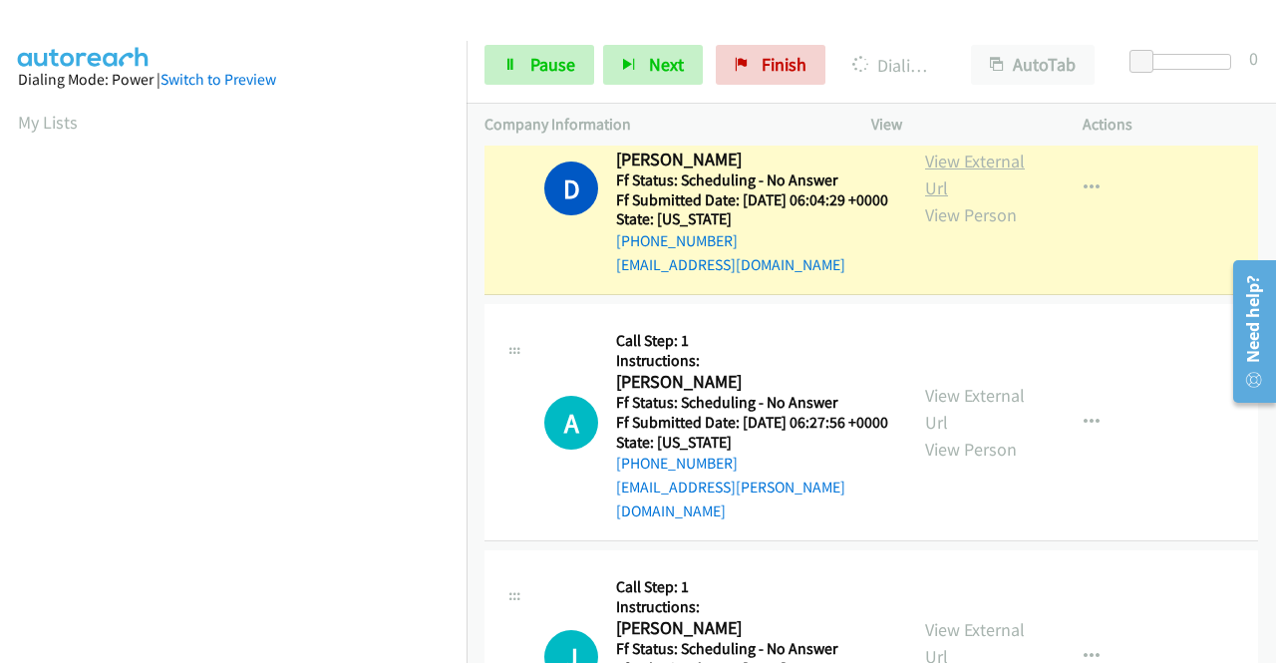
click at [966, 199] on link "View External Url" at bounding box center [975, 175] width 100 height 50
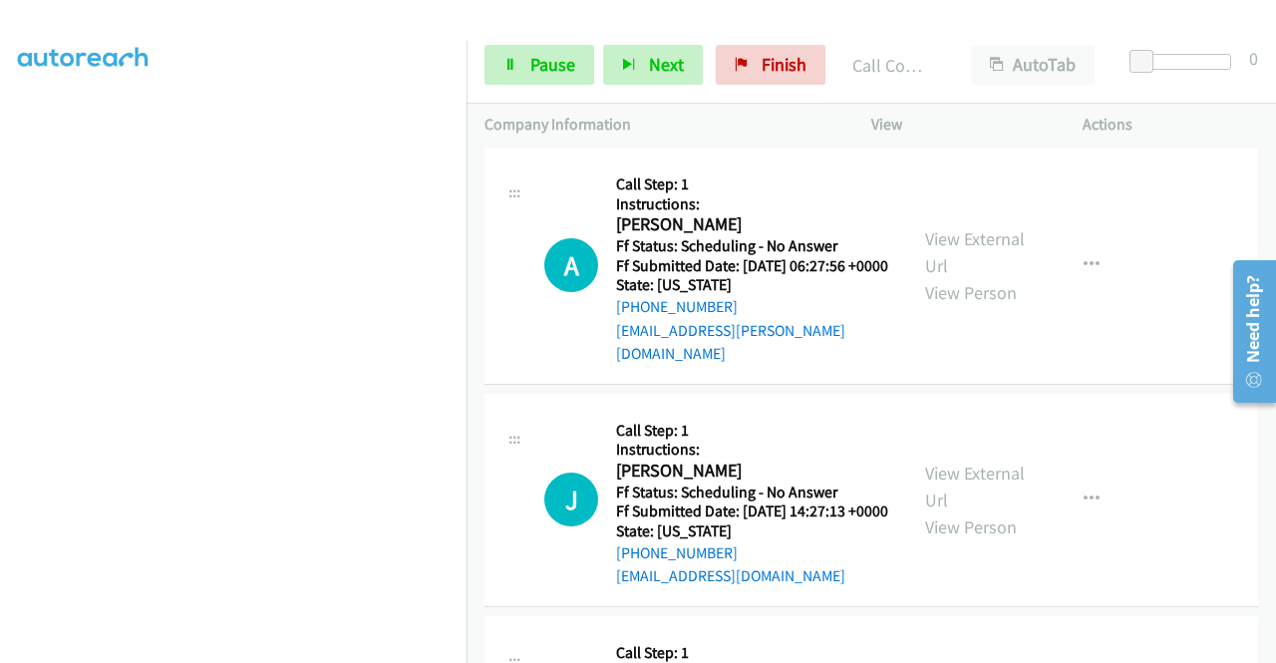
scroll to position [455, 0]
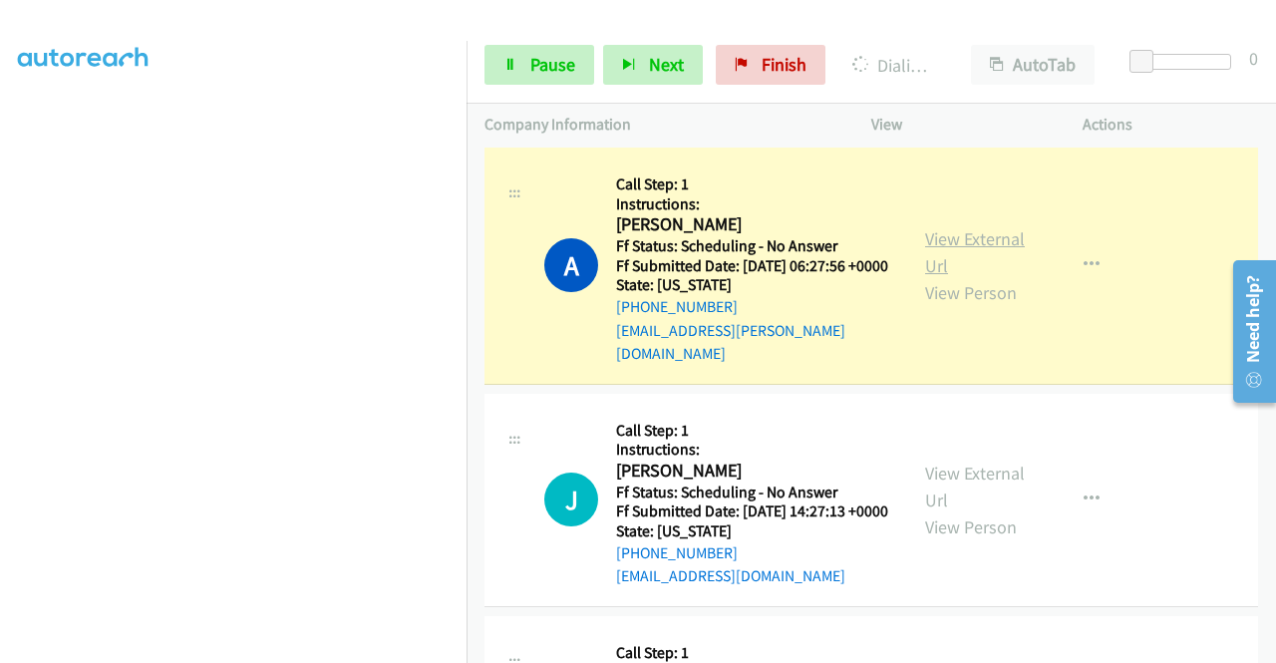
click at [943, 277] on link "View External Url" at bounding box center [975, 252] width 100 height 50
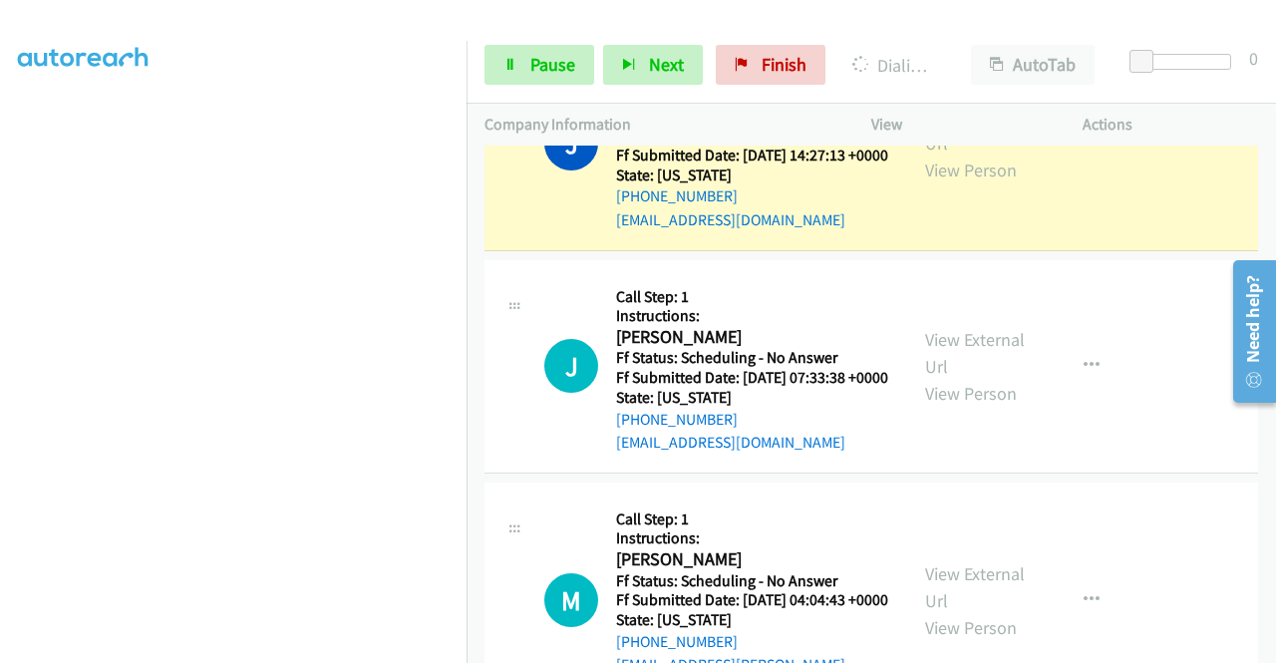
scroll to position [1097, 0]
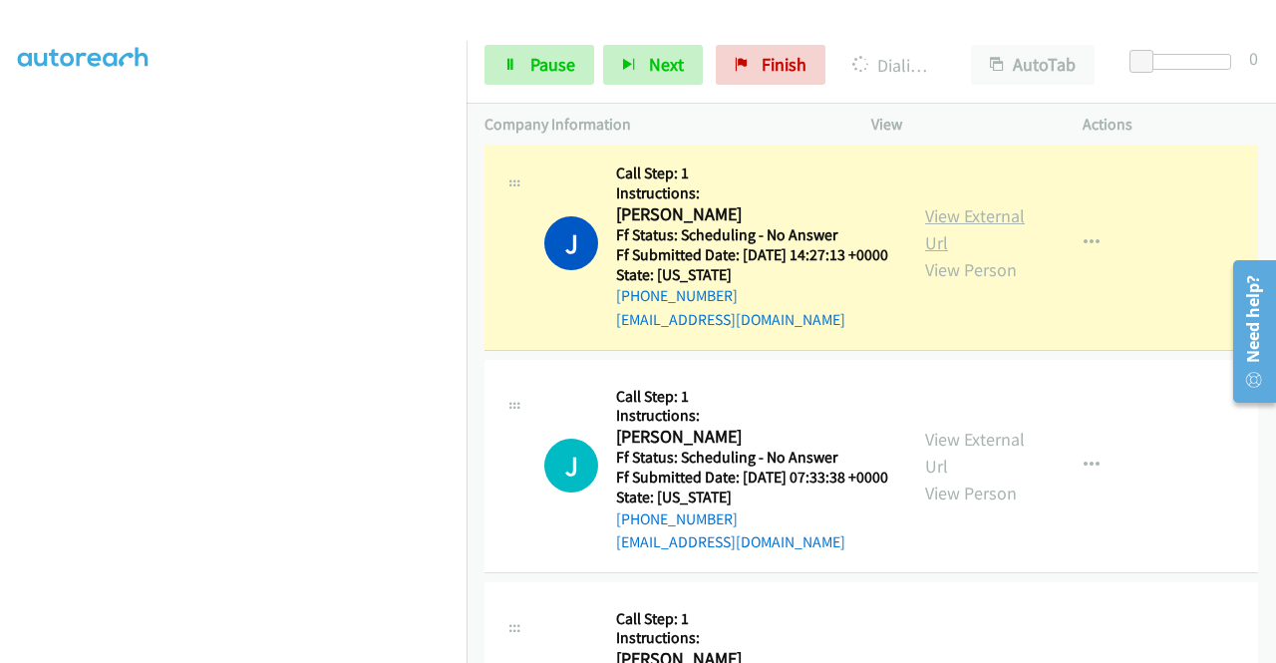
click at [941, 254] on link "View External Url" at bounding box center [975, 229] width 100 height 50
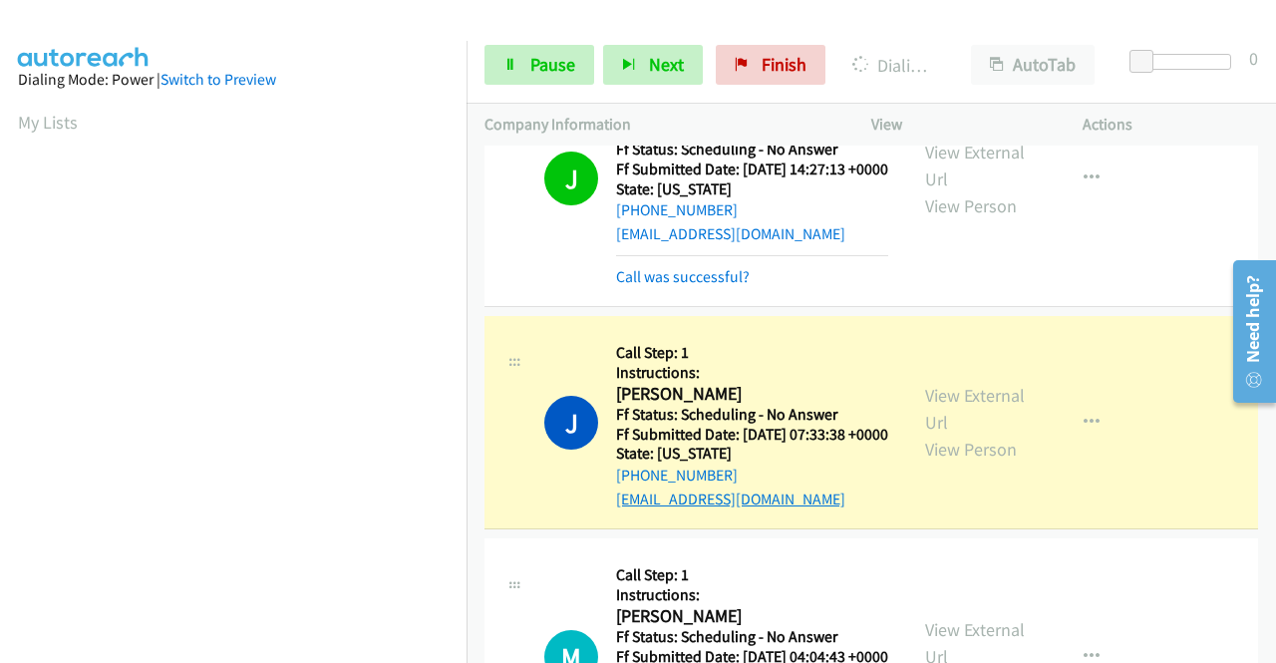
scroll to position [1296, 0]
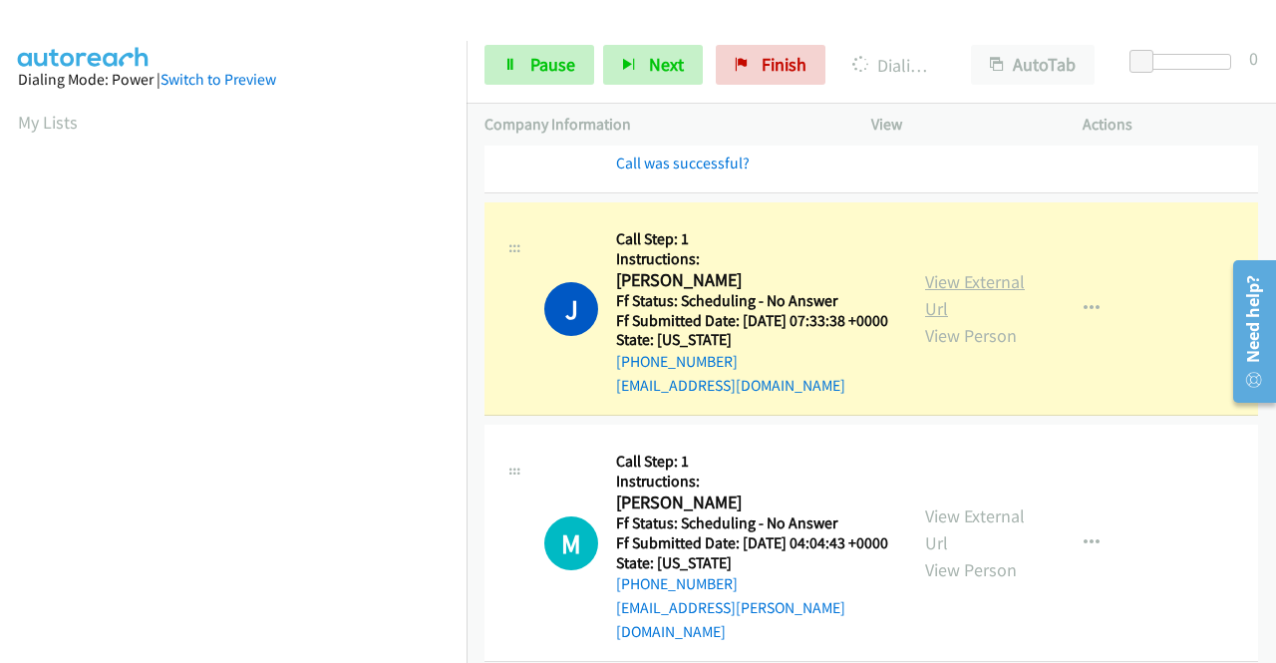
click at [925, 320] on link "View External Url" at bounding box center [975, 295] width 100 height 50
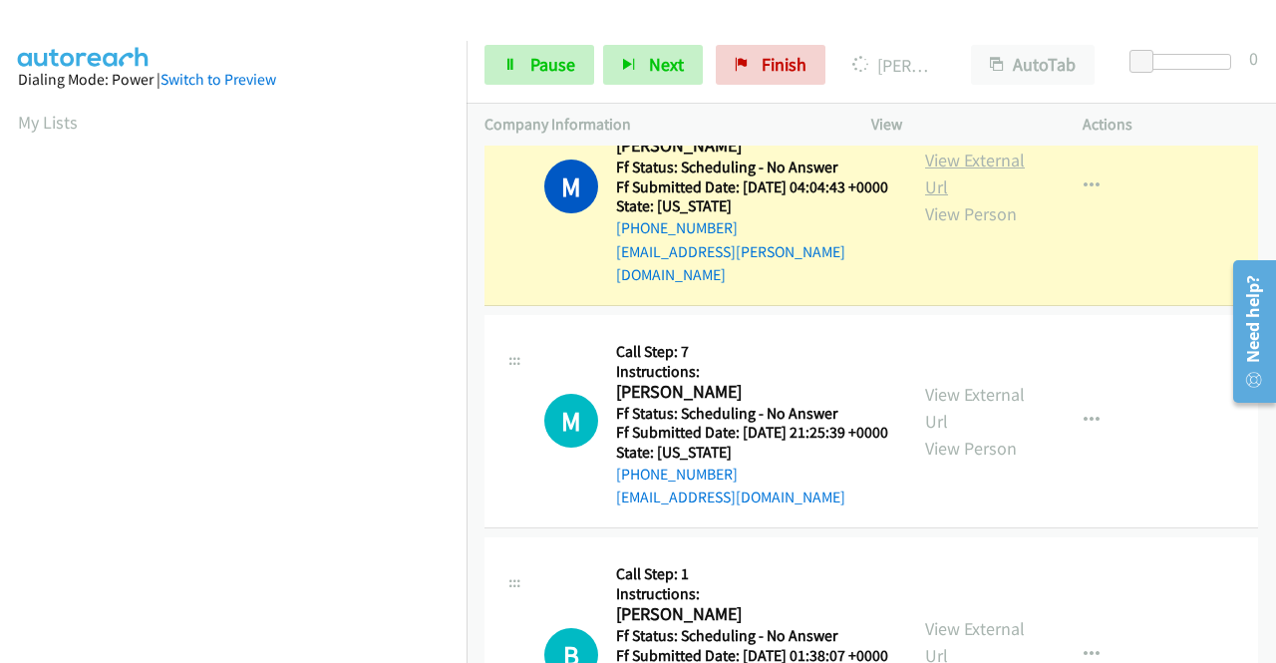
scroll to position [455, 0]
click at [930, 198] on link "View External Url" at bounding box center [975, 174] width 100 height 50
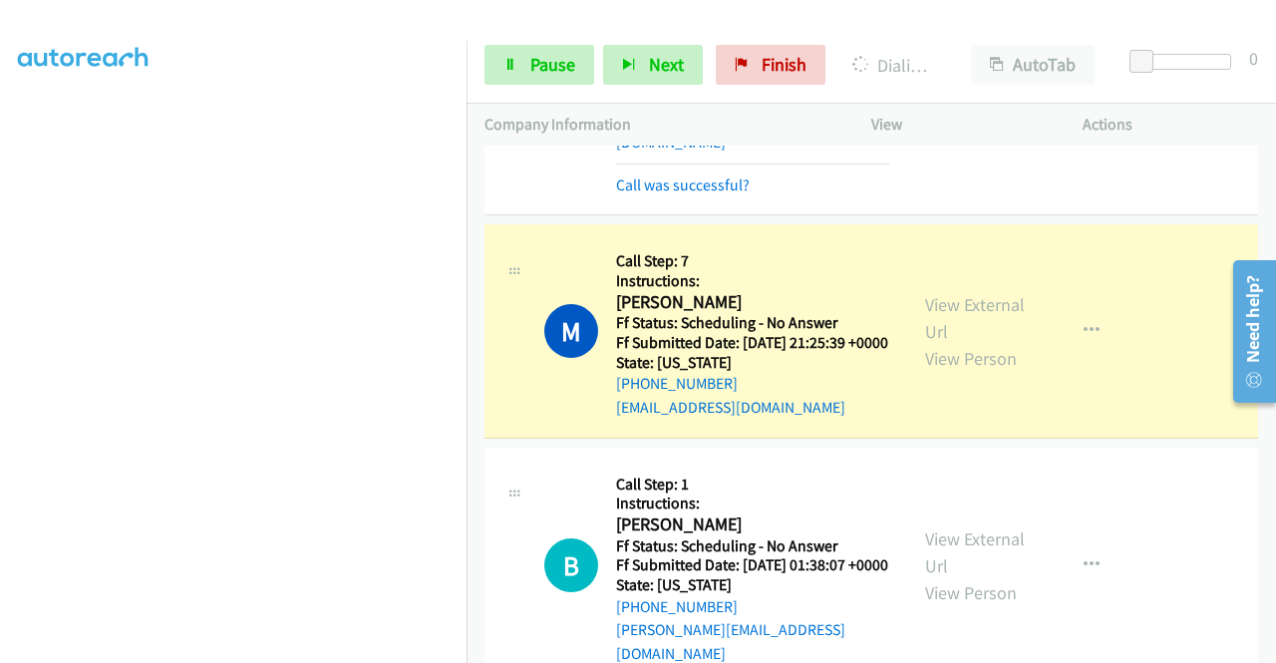
scroll to position [1895, 0]
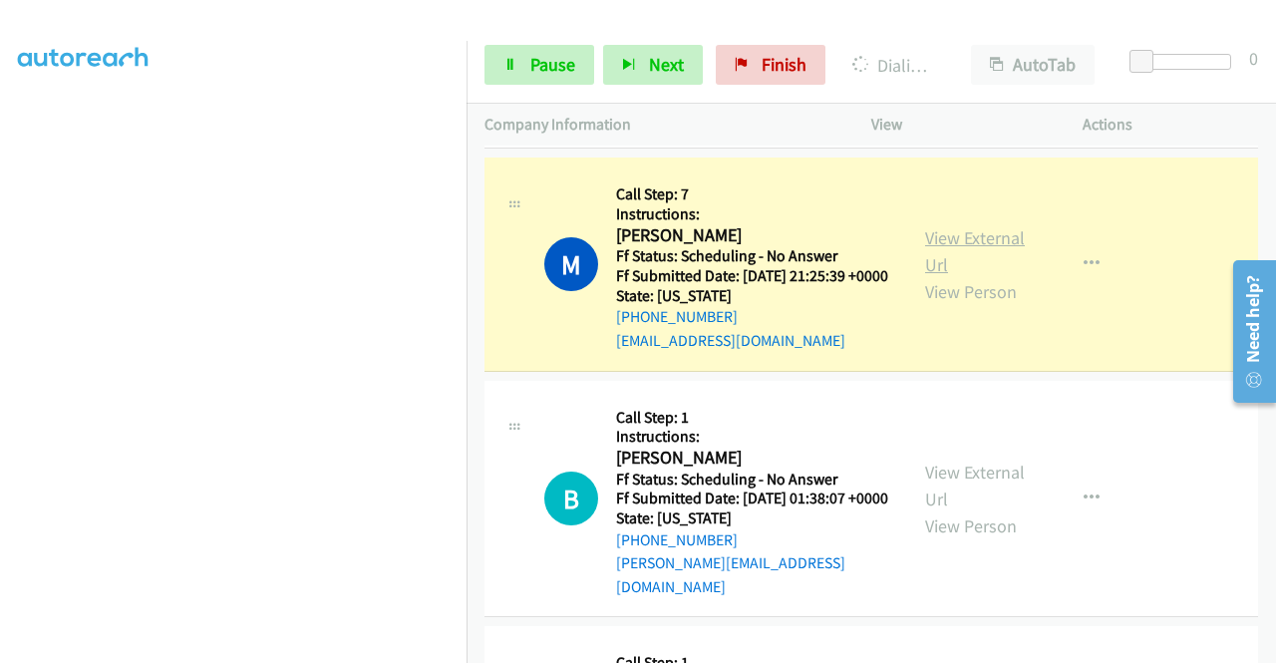
click at [982, 276] on link "View External Url" at bounding box center [975, 251] width 100 height 50
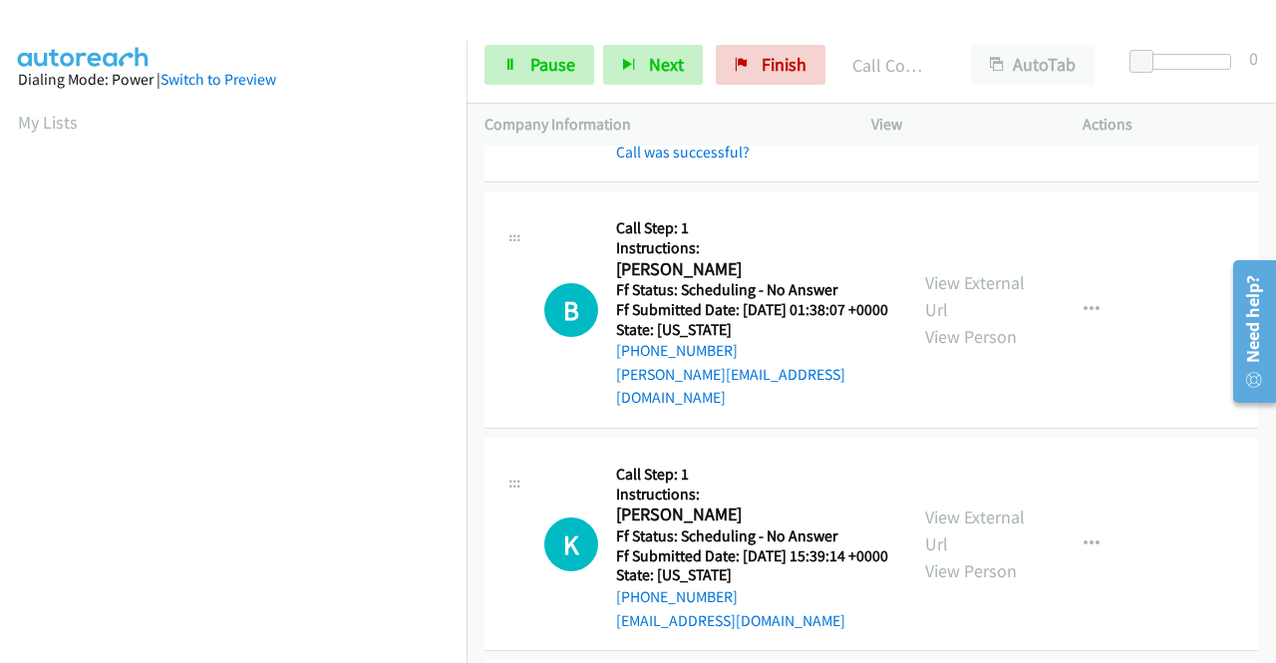
scroll to position [2294, 0]
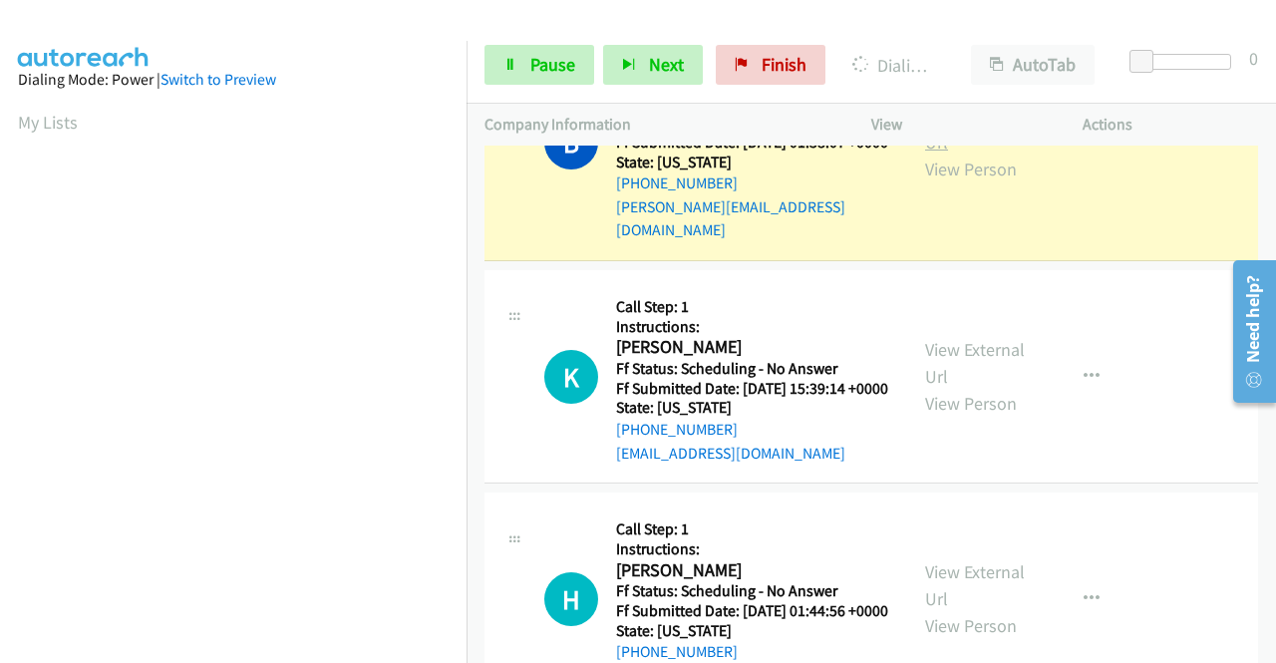
click at [981, 154] on link "View External Url" at bounding box center [975, 129] width 100 height 50
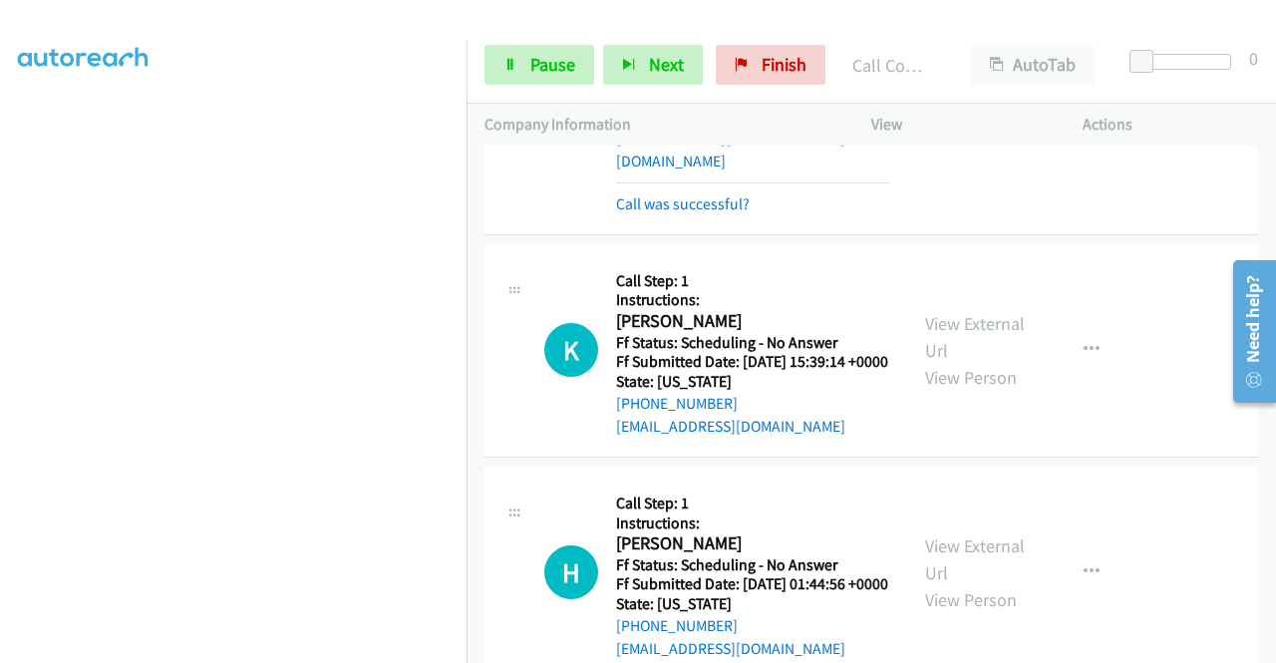
scroll to position [2393, 0]
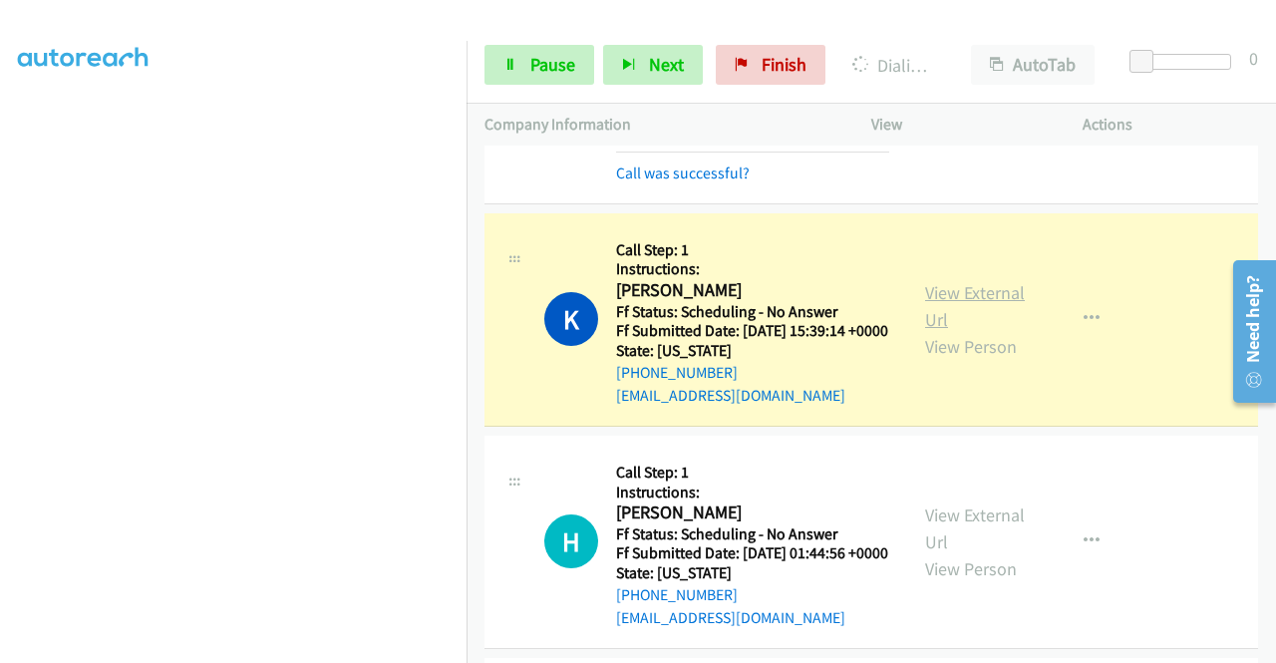
click at [950, 331] on link "View External Url" at bounding box center [975, 306] width 100 height 50
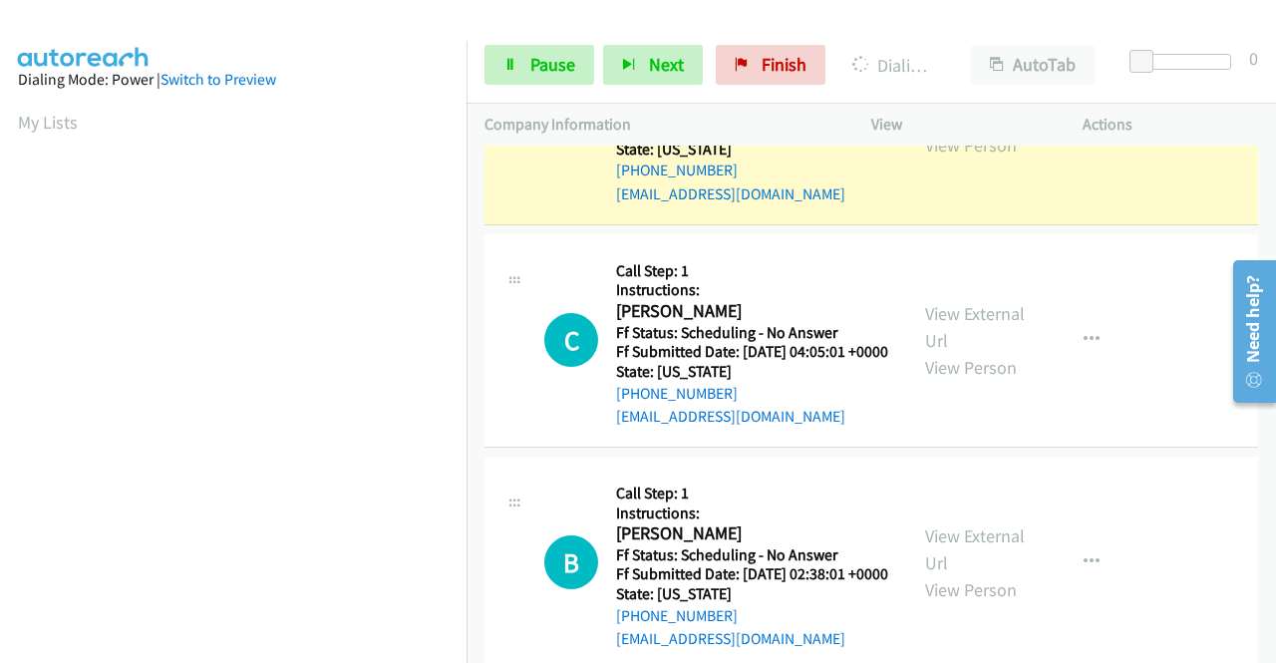
scroll to position [2892, 0]
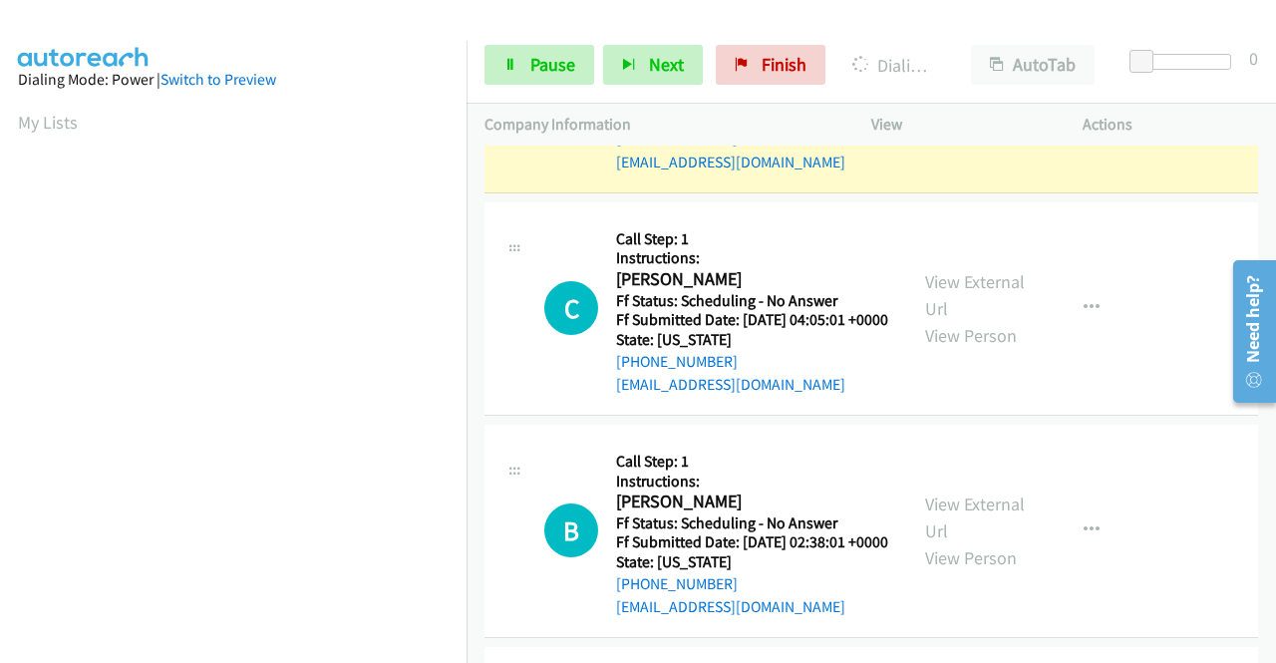
click at [965, 98] on link "View External Url" at bounding box center [975, 73] width 100 height 50
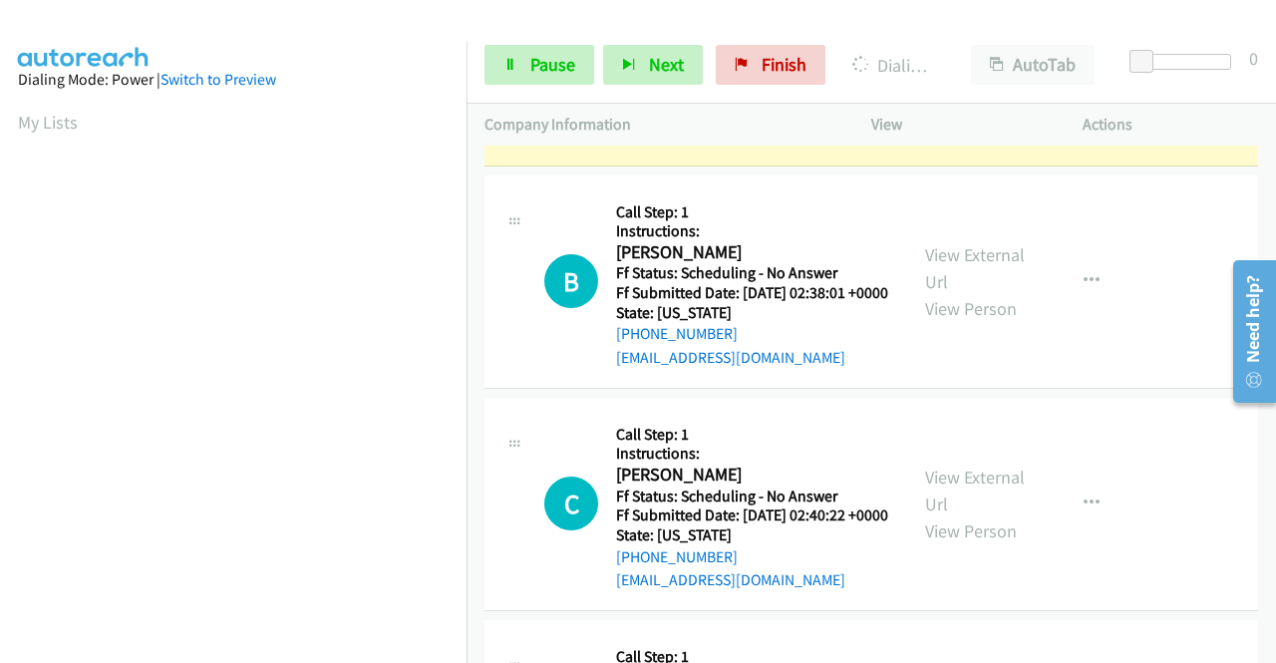
scroll to position [3191, 0]
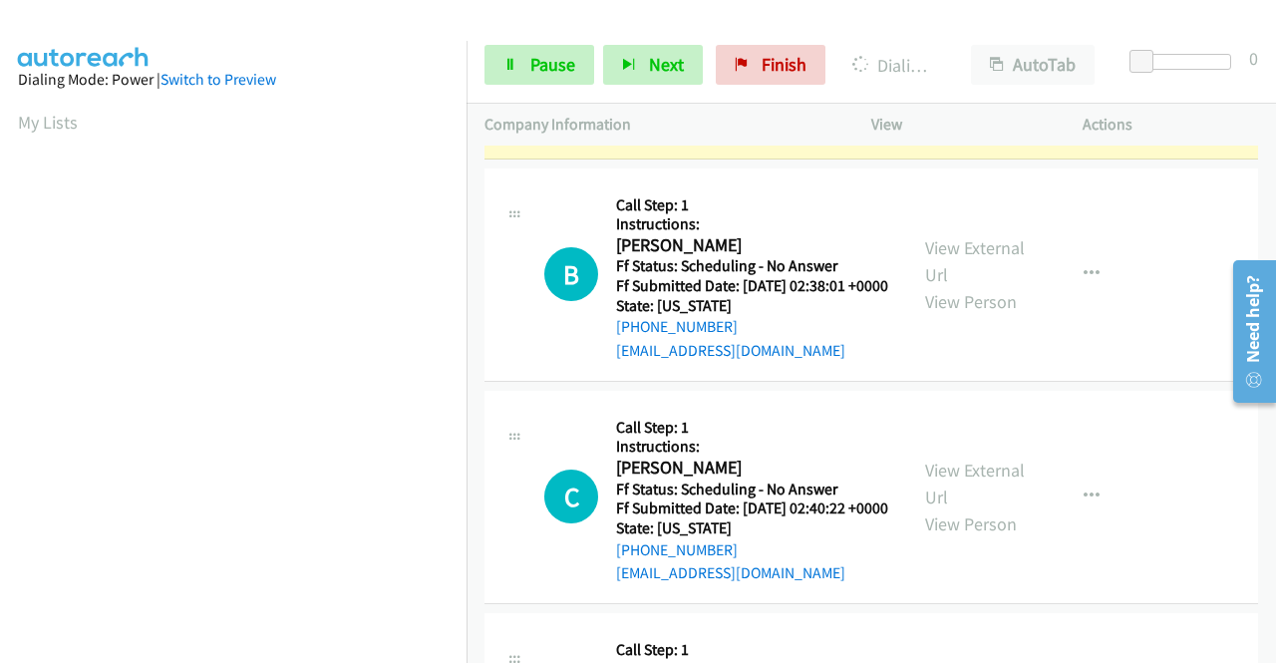
click at [967, 63] on link "View External Url" at bounding box center [975, 38] width 100 height 50
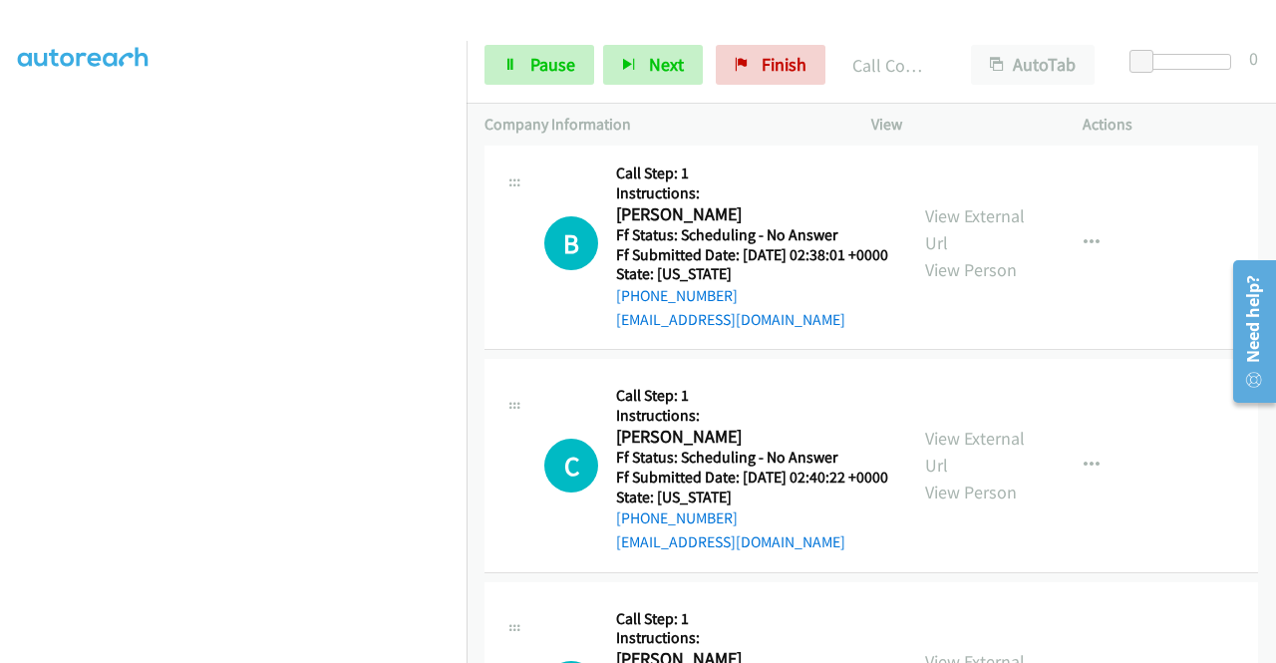
scroll to position [3390, 0]
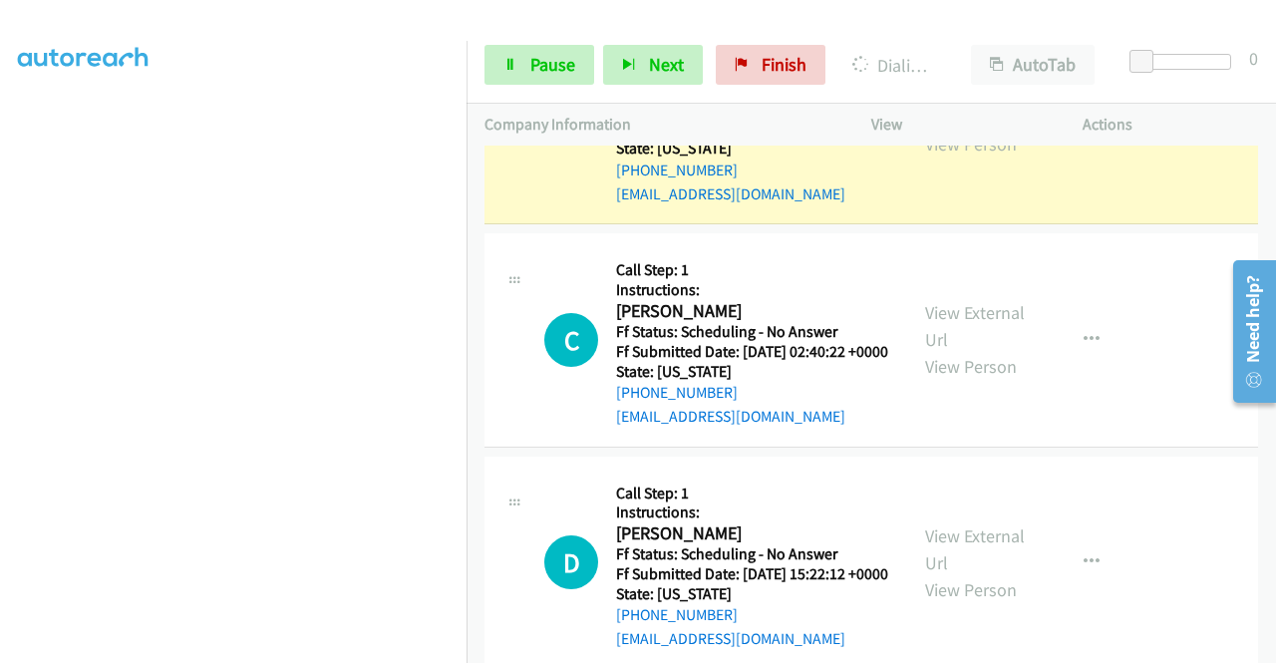
click at [933, 129] on link "View External Url" at bounding box center [975, 104] width 100 height 50
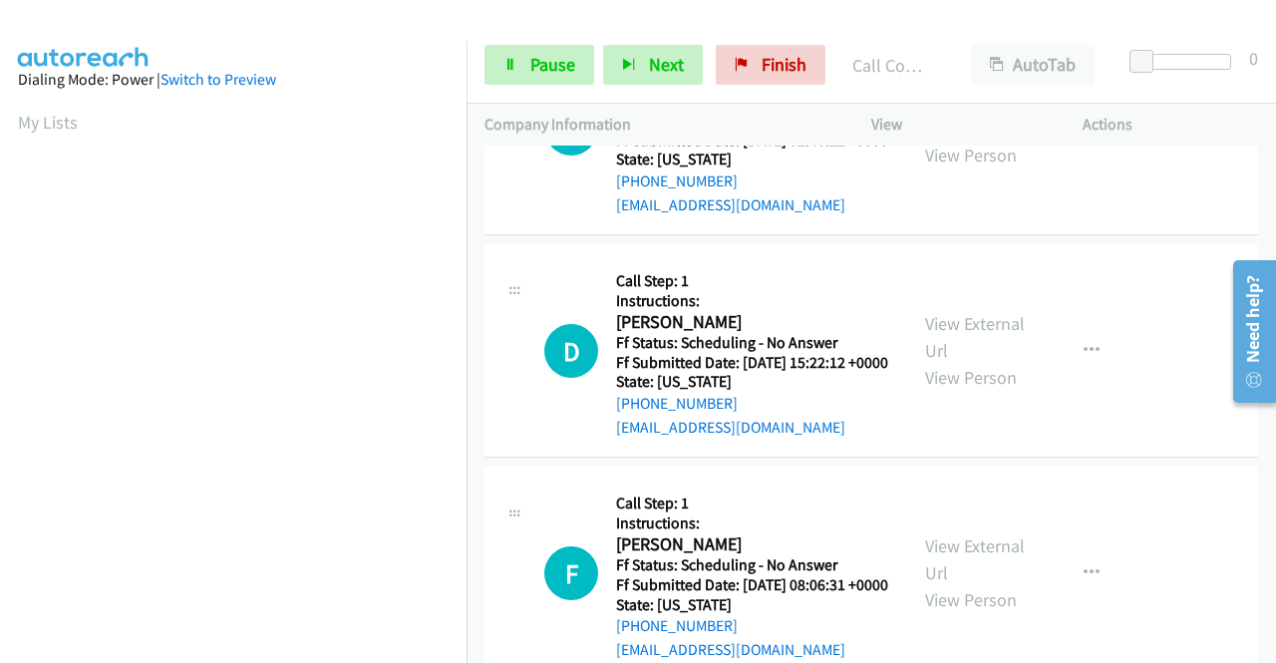
scroll to position [3690, 0]
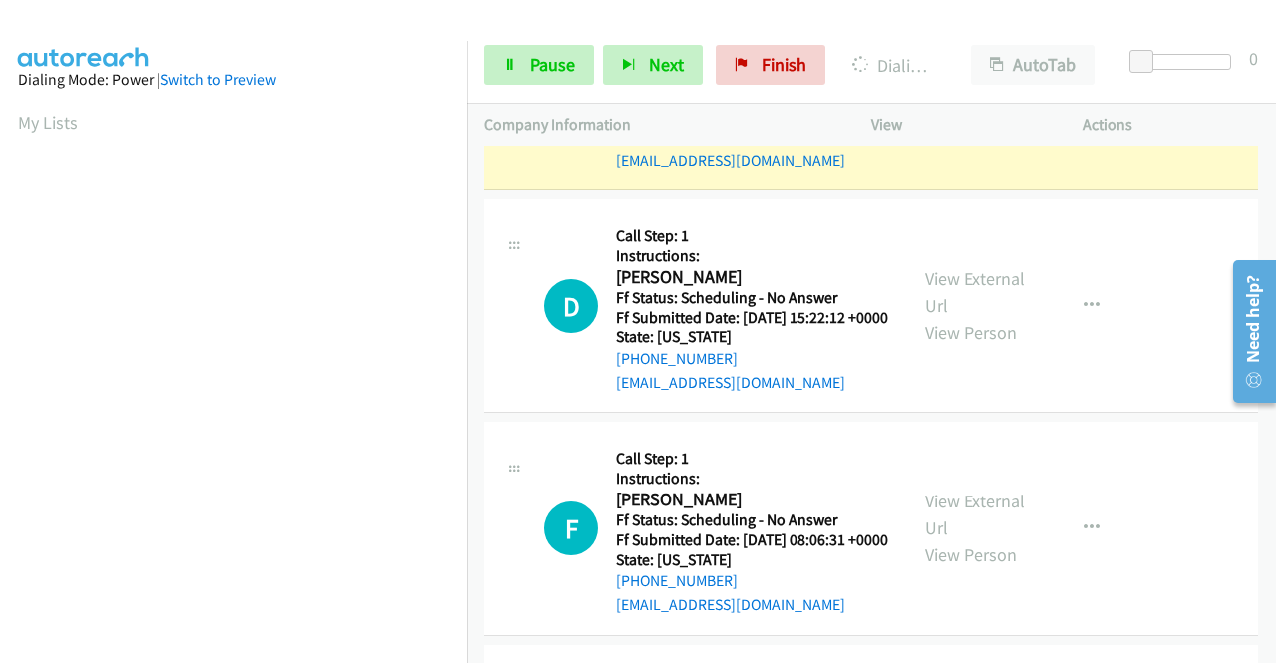
click at [948, 95] on link "View External Url" at bounding box center [975, 70] width 100 height 50
drag, startPoint x: 541, startPoint y: 49, endPoint x: 528, endPoint y: 59, distance: 17.2
click at [540, 49] on link "Pause" at bounding box center [540, 65] width 110 height 40
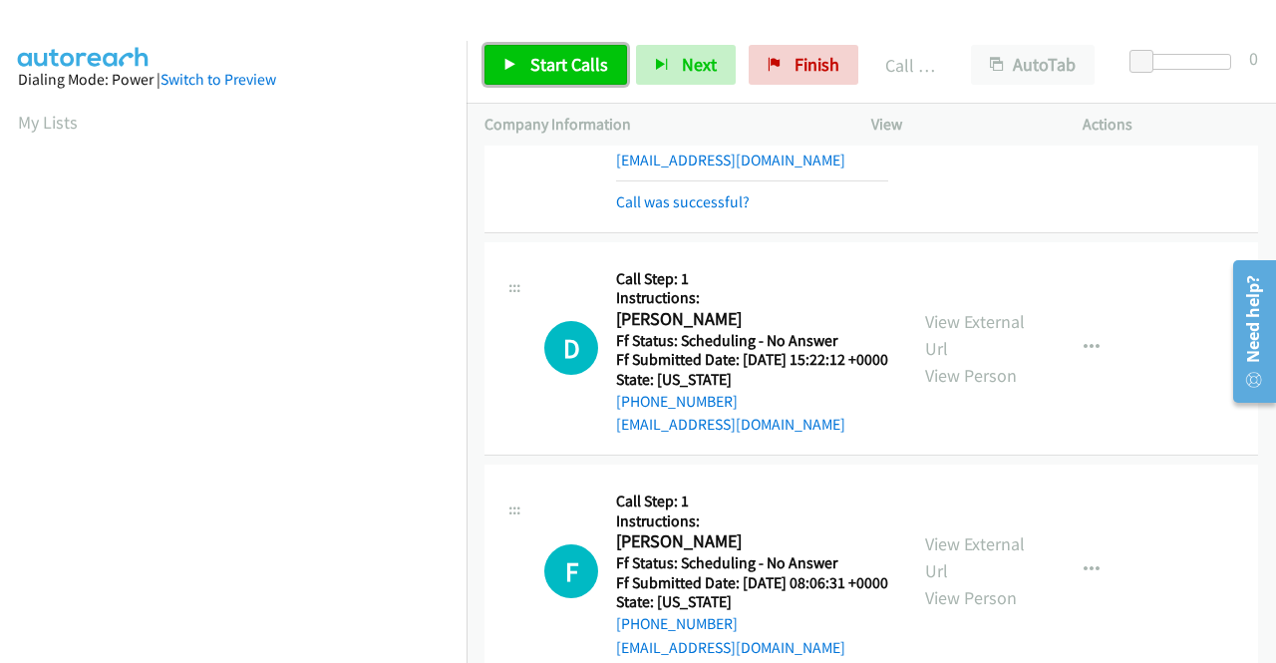
click at [551, 57] on span "Start Calls" at bounding box center [570, 64] width 78 height 23
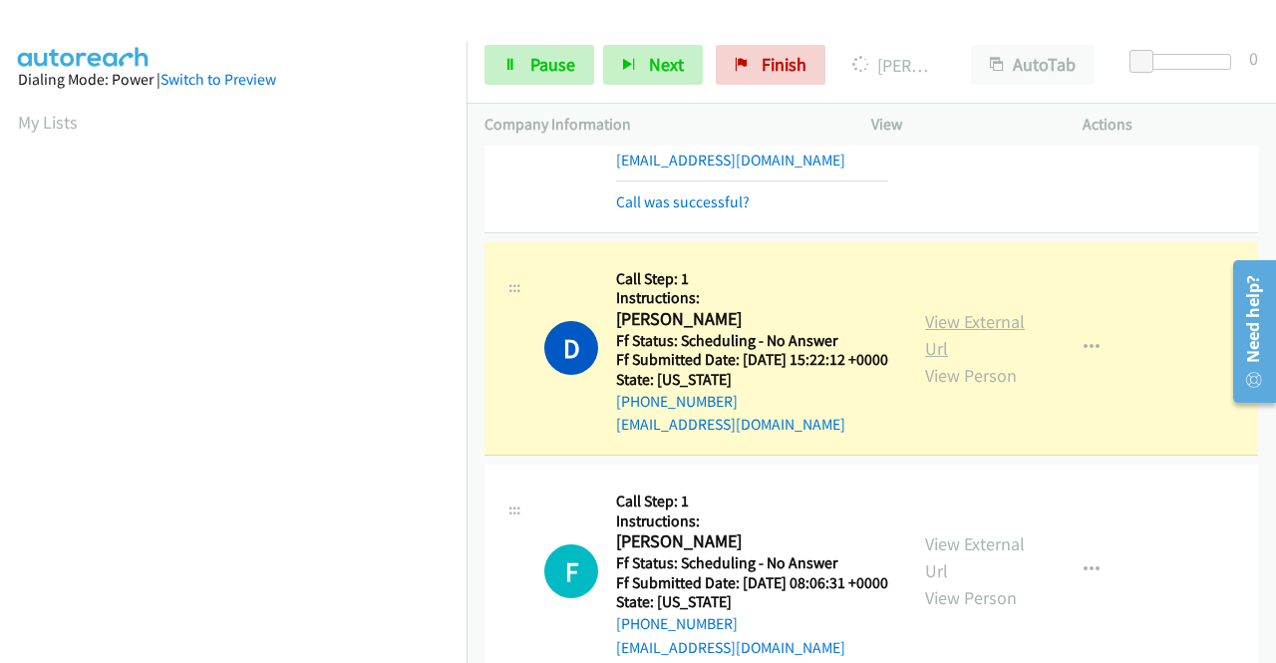
click at [983, 360] on link "View External Url" at bounding box center [975, 335] width 100 height 50
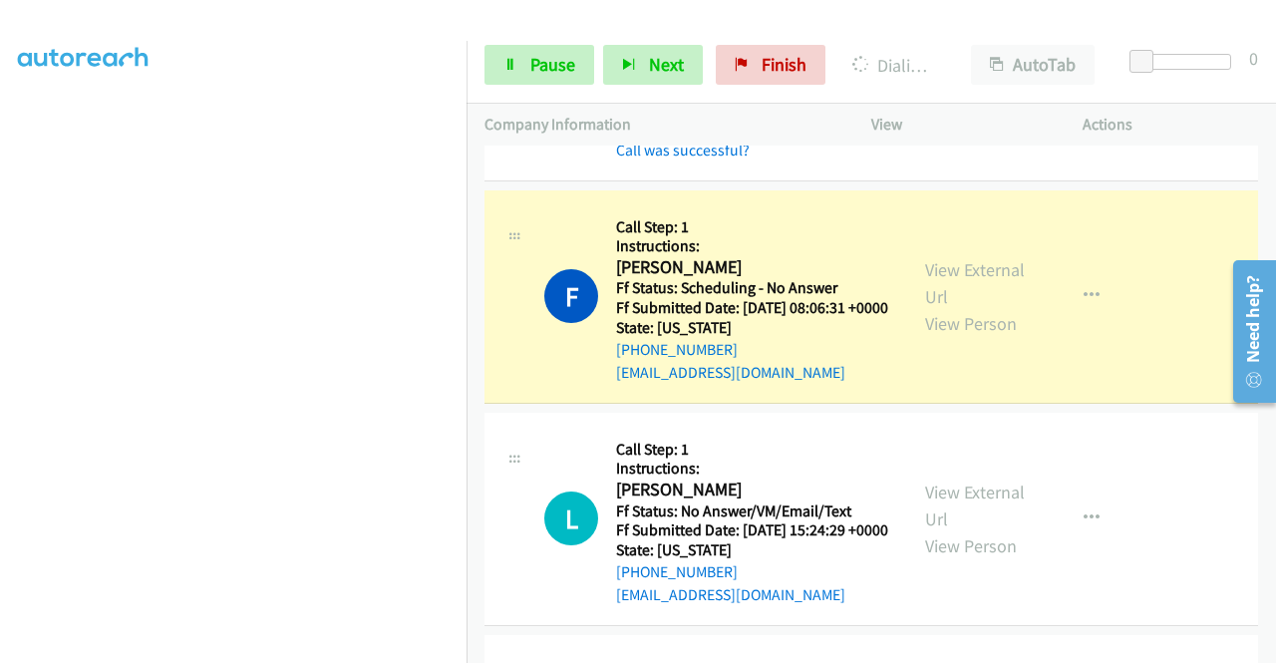
scroll to position [4089, 0]
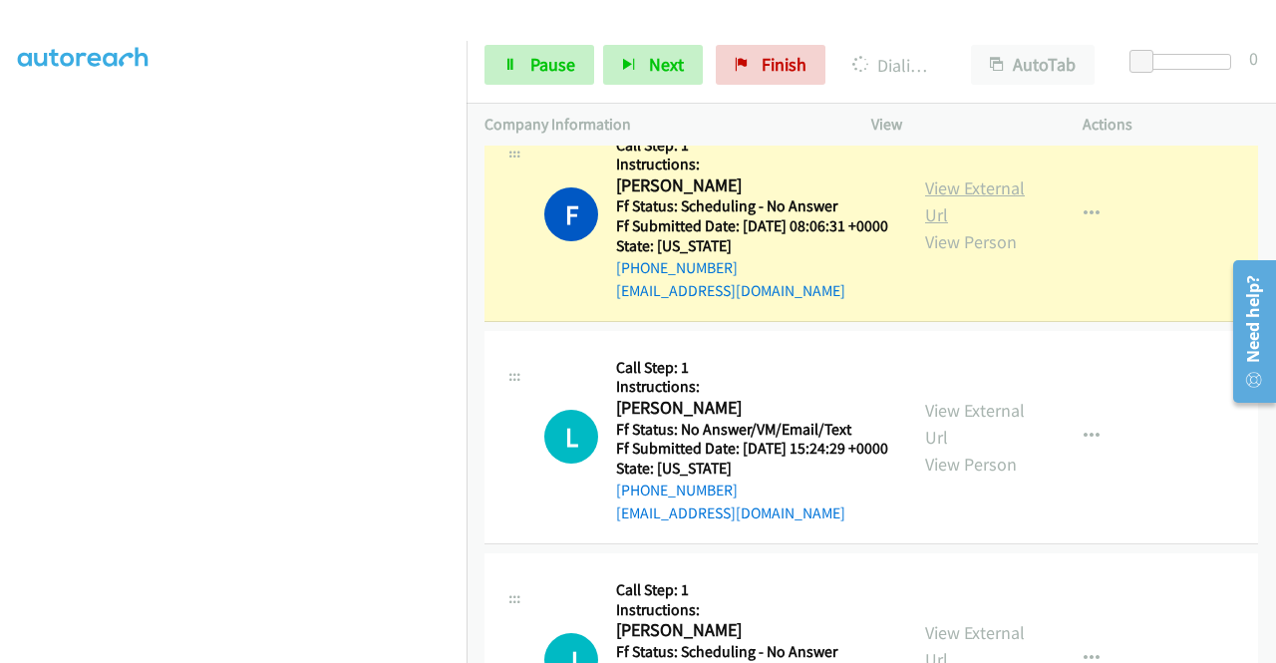
click at [972, 226] on link "View External Url" at bounding box center [975, 202] width 100 height 50
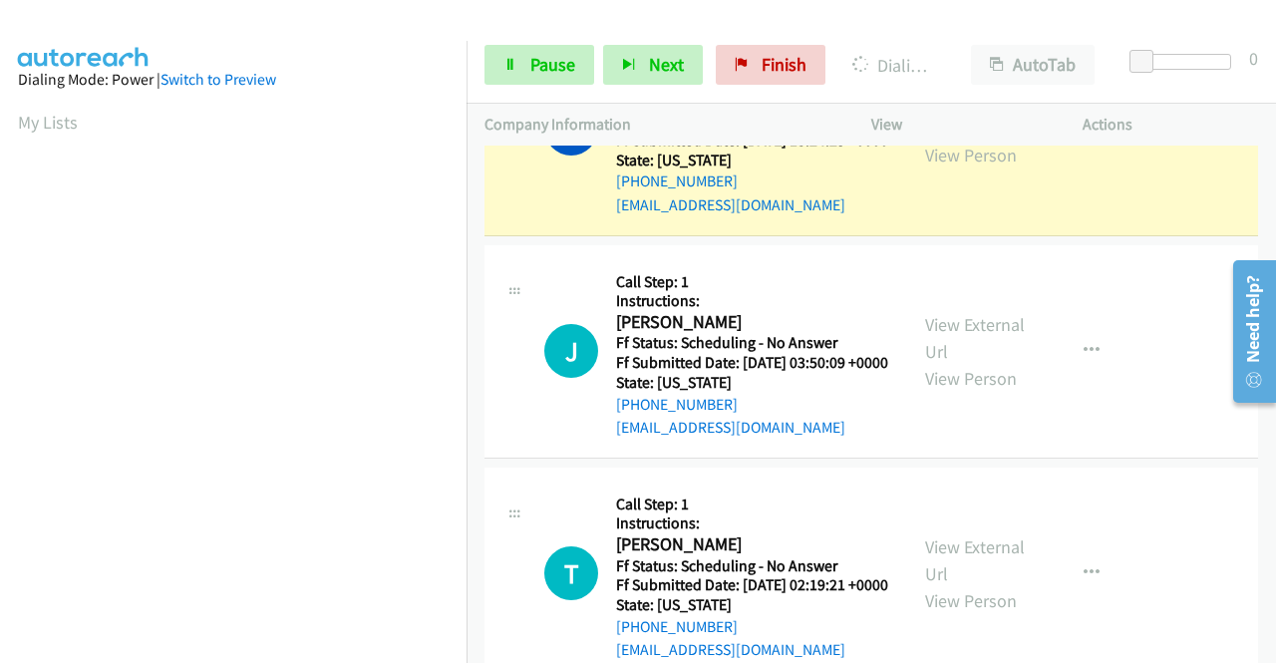
scroll to position [4487, 0]
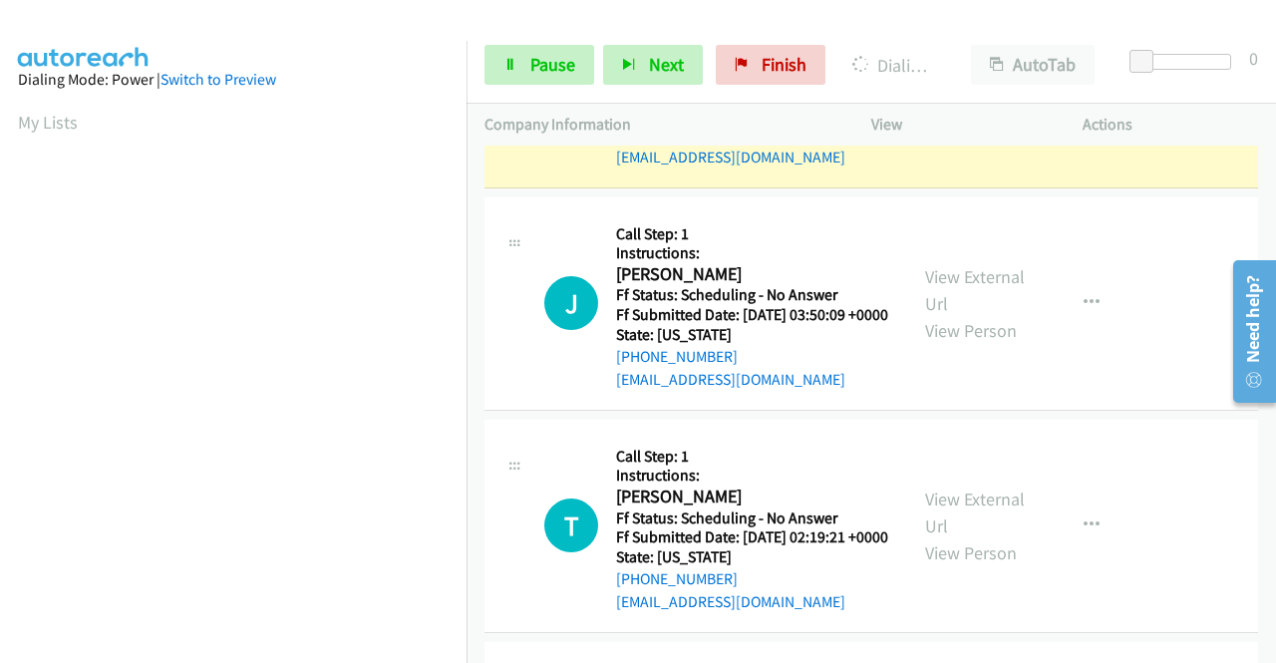
click at [962, 92] on link "View External Url" at bounding box center [975, 67] width 100 height 50
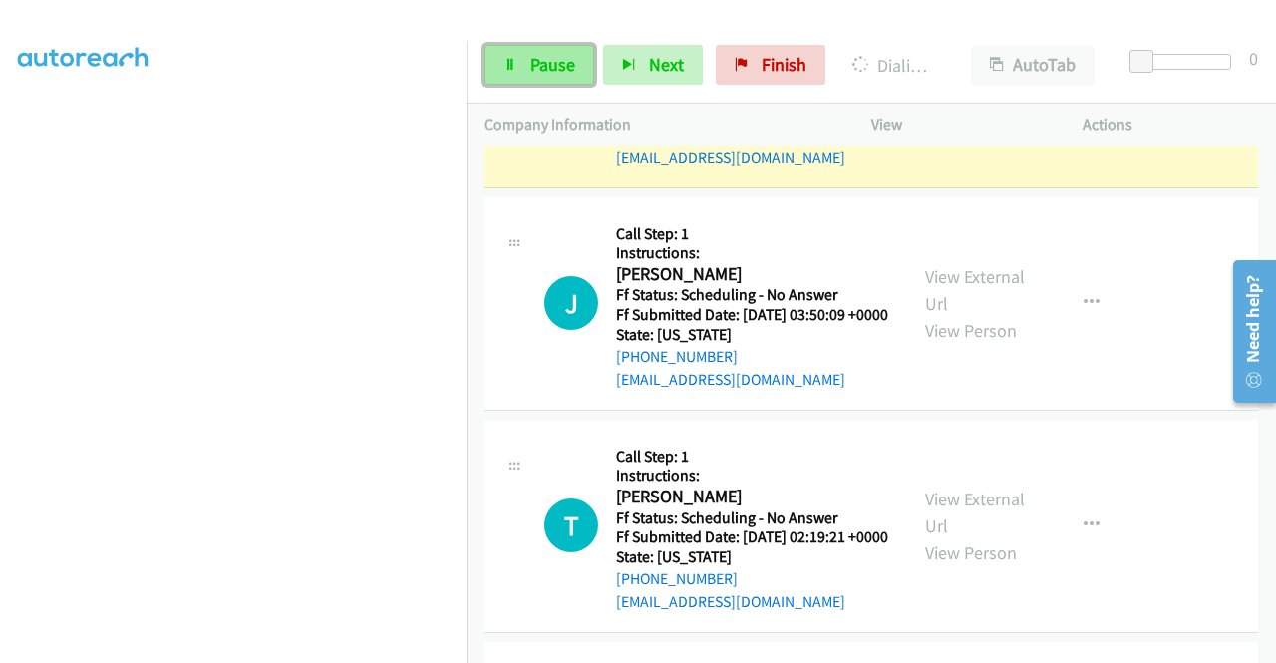
click at [542, 54] on span "Pause" at bounding box center [553, 64] width 45 height 23
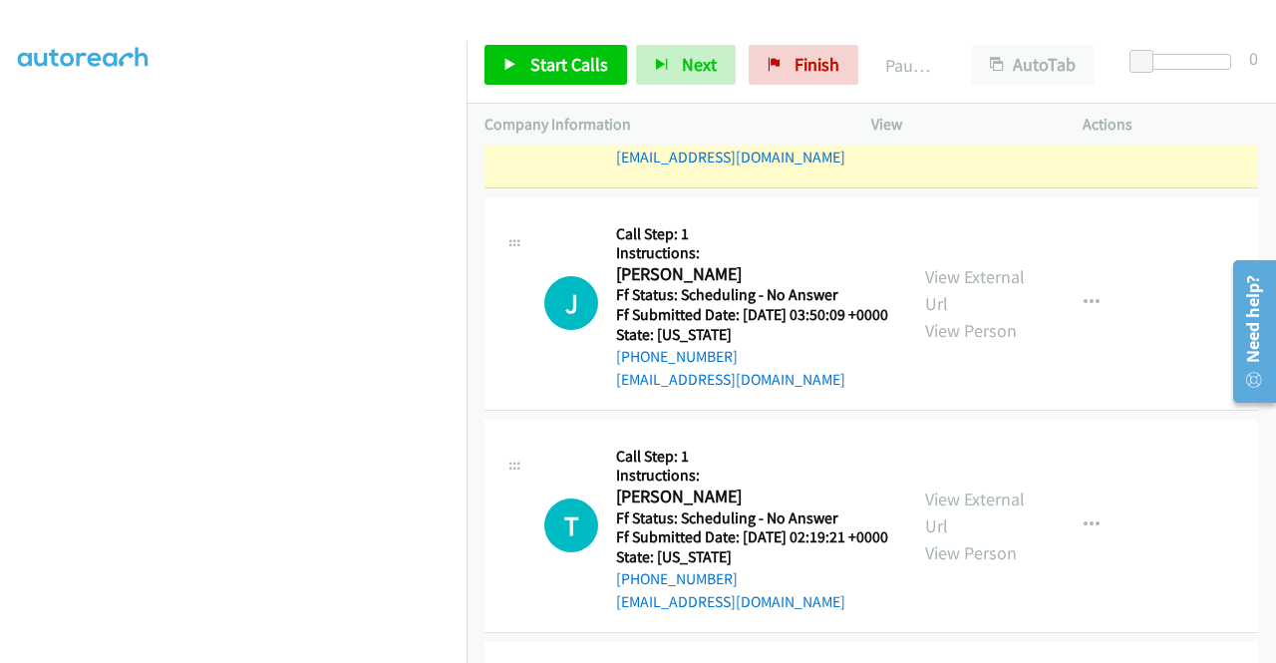
scroll to position [455, 0]
click at [976, 92] on link "View External Url" at bounding box center [975, 67] width 100 height 50
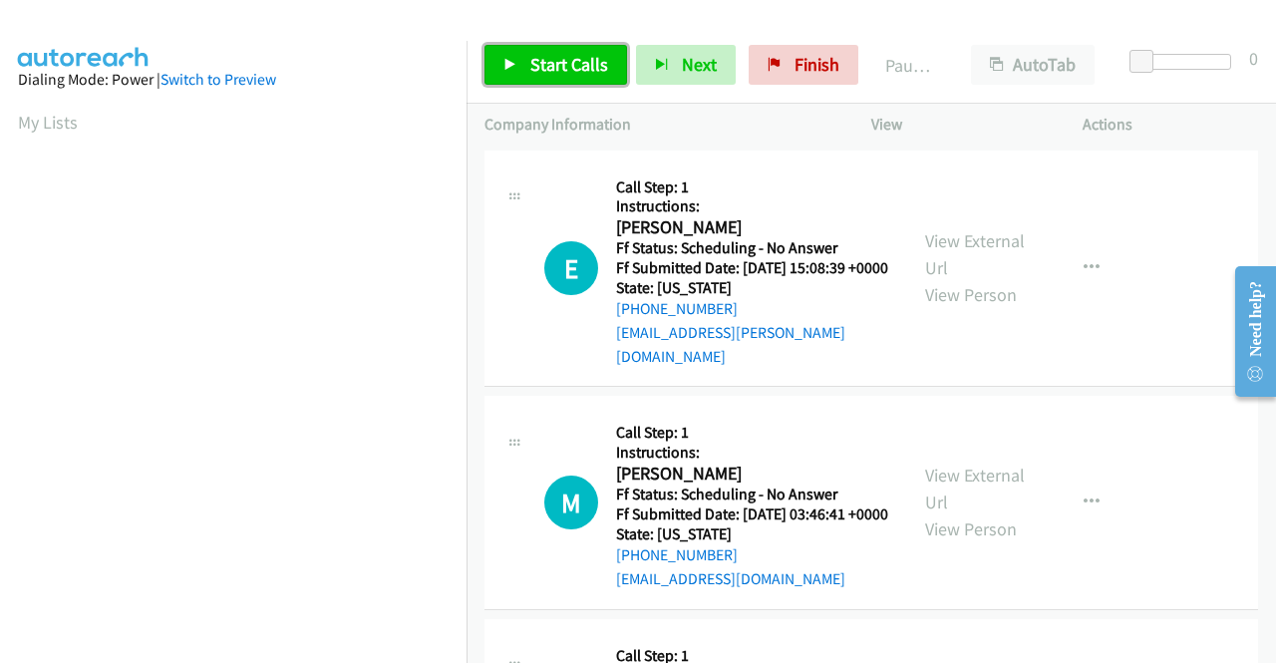
click at [535, 56] on span "Start Calls" at bounding box center [570, 64] width 78 height 23
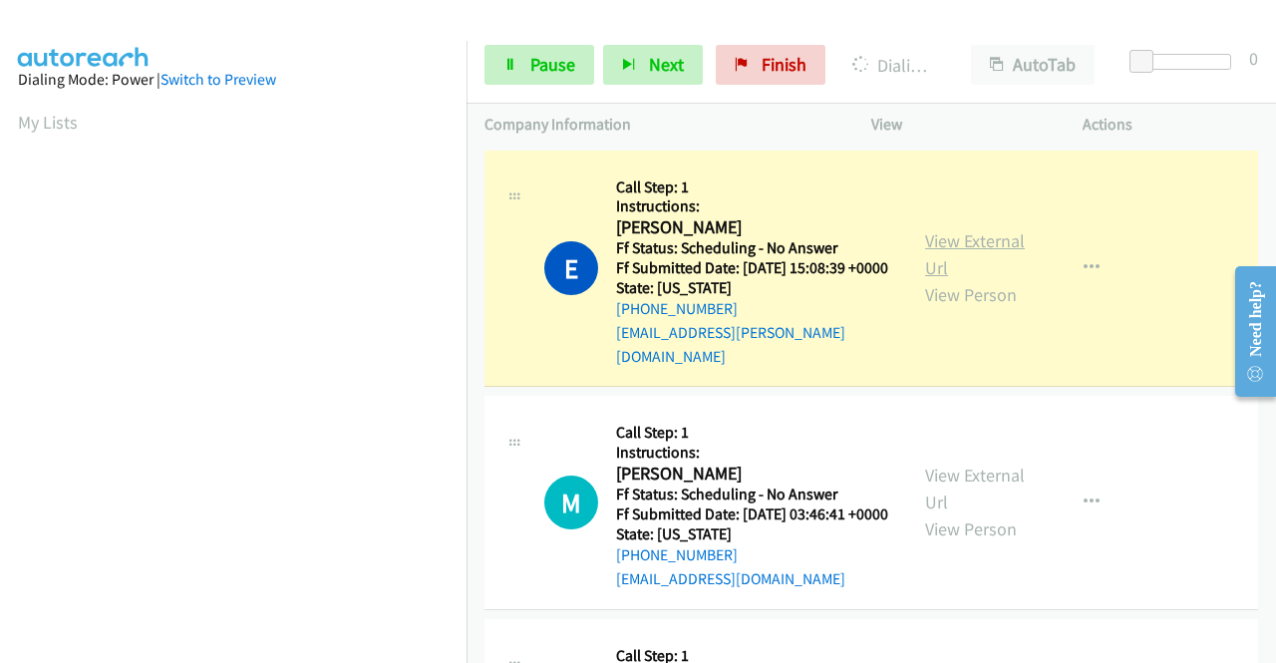
click at [1006, 240] on link "View External Url" at bounding box center [975, 254] width 100 height 50
click at [558, 37] on div "Start Calls Pause Next Finish Dialing [PERSON_NAME] AutoTab AutoTab 0" at bounding box center [872, 65] width 810 height 77
click at [544, 53] on span "Pause" at bounding box center [553, 64] width 45 height 23
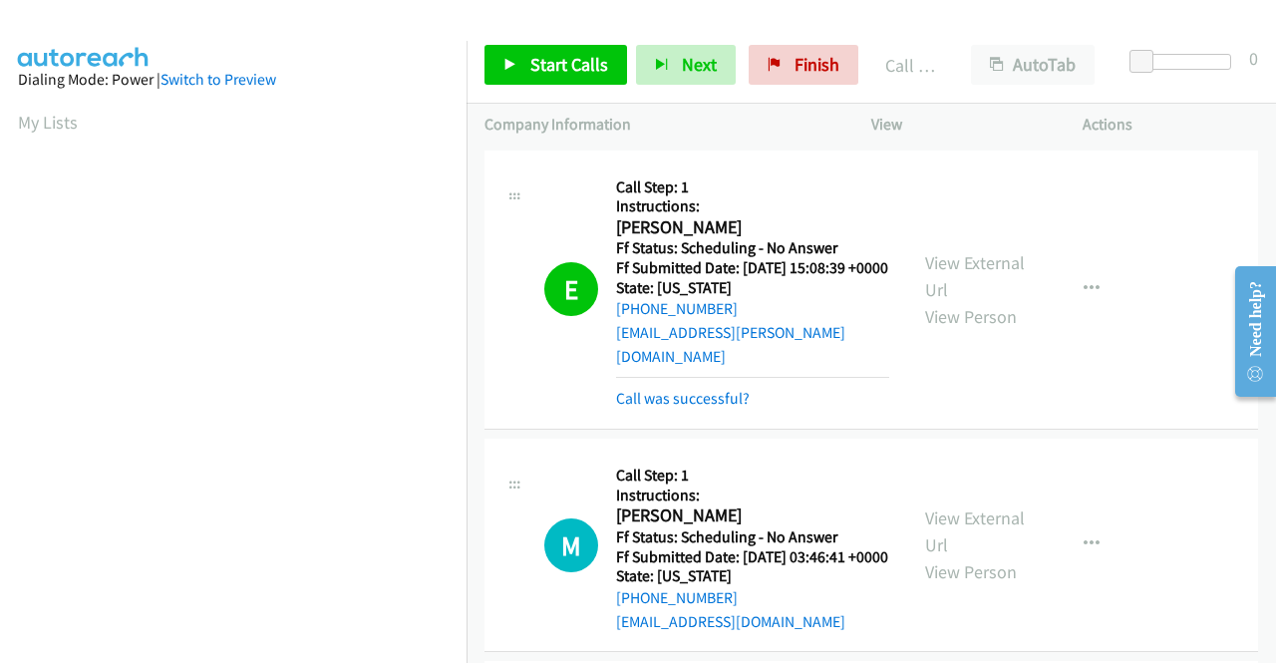
scroll to position [455, 0]
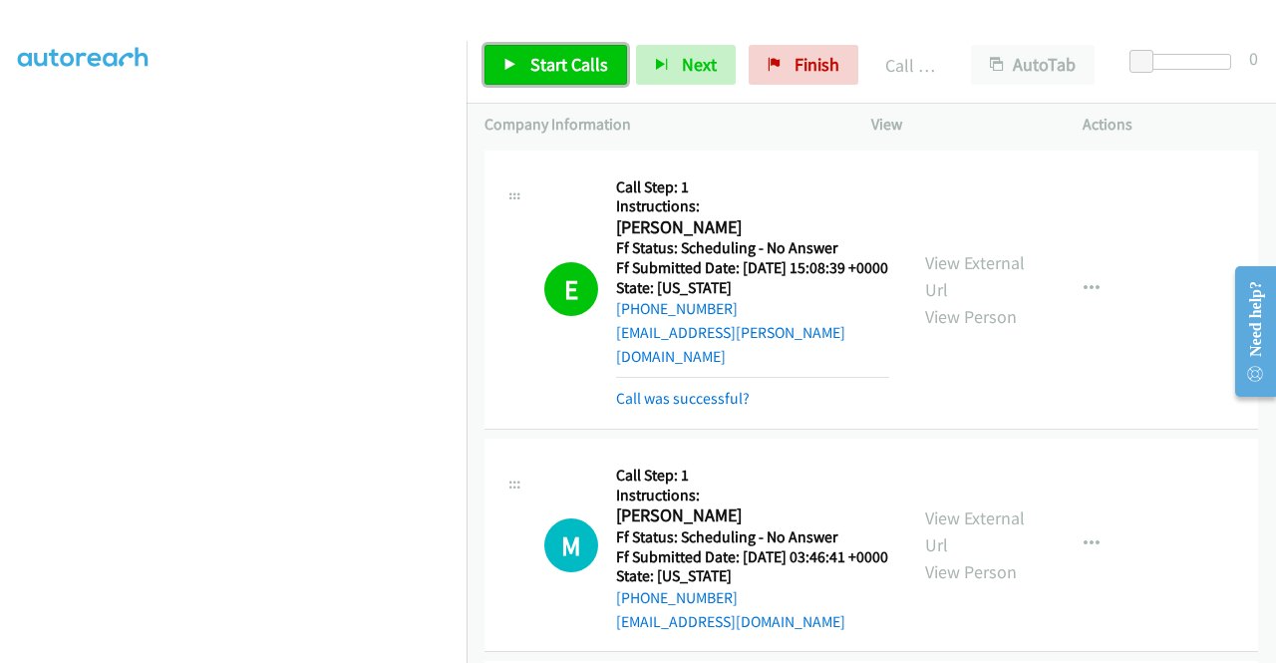
click at [582, 45] on link "Start Calls" at bounding box center [556, 65] width 143 height 40
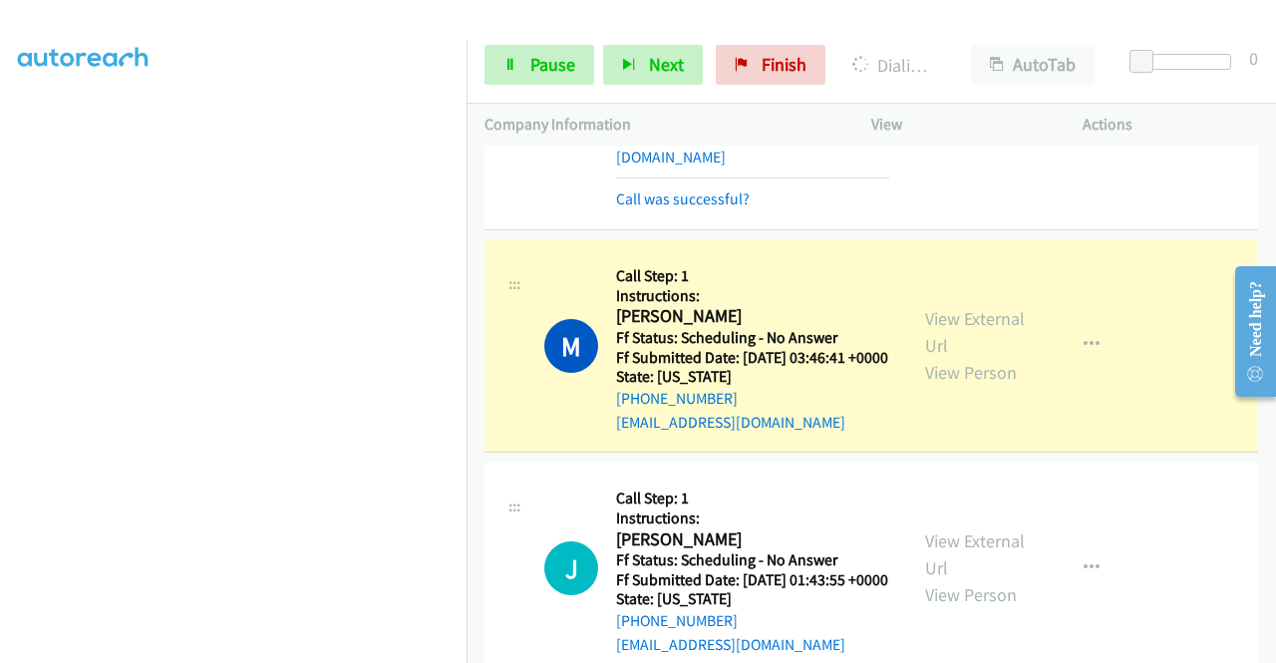
scroll to position [299, 0]
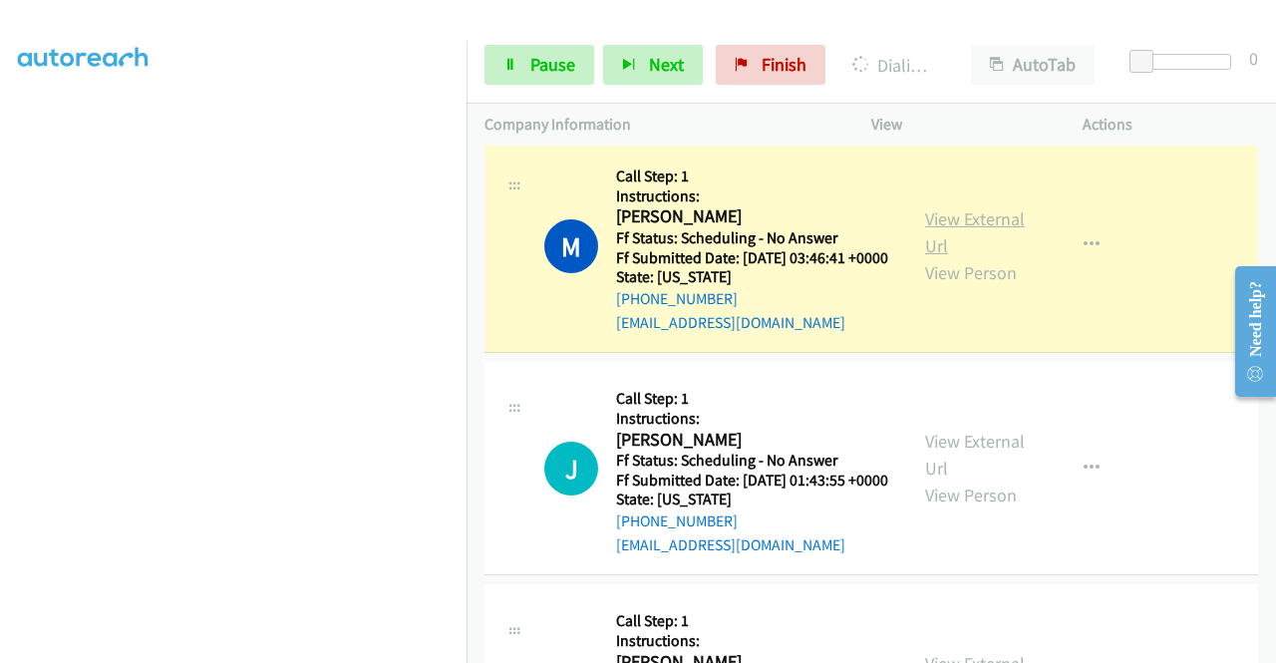
click at [958, 225] on link "View External Url" at bounding box center [975, 232] width 100 height 50
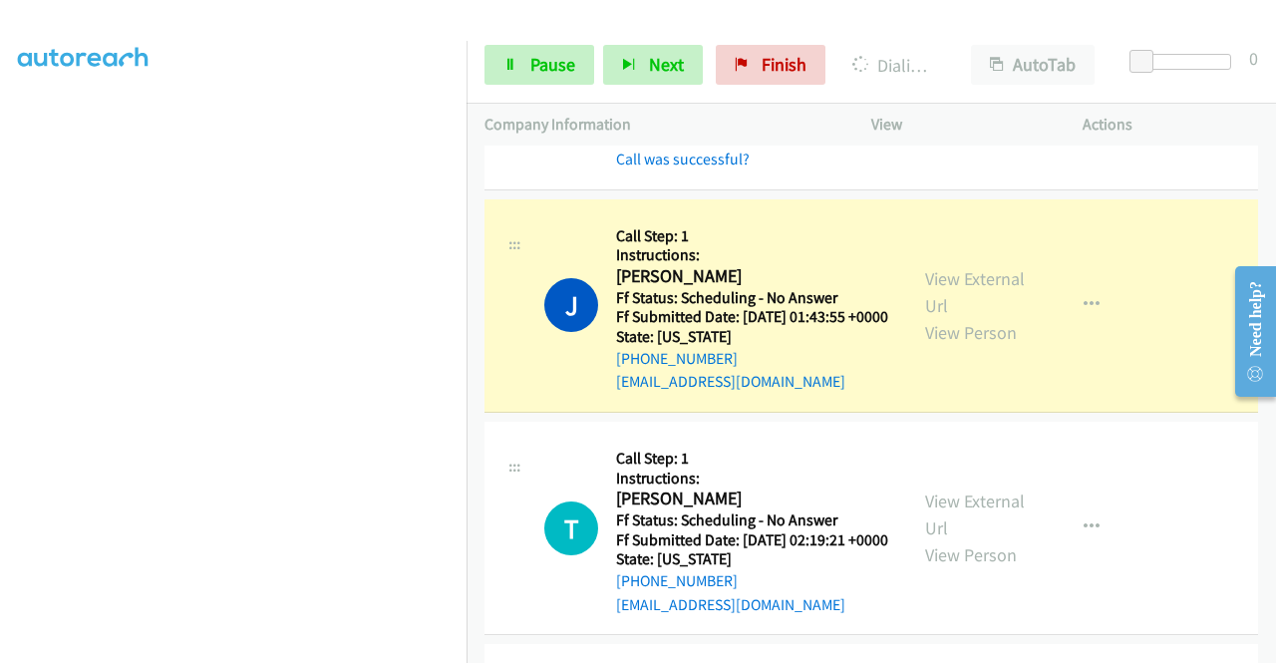
scroll to position [598, 0]
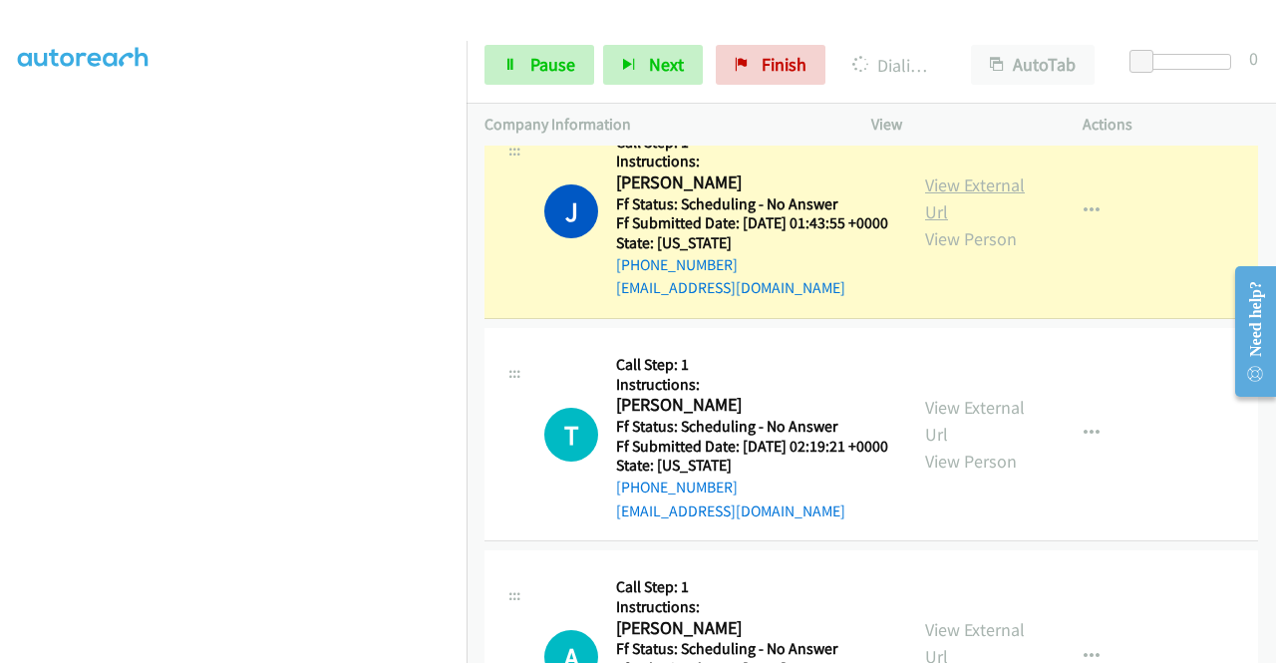
click at [935, 210] on link "View External Url" at bounding box center [975, 199] width 100 height 50
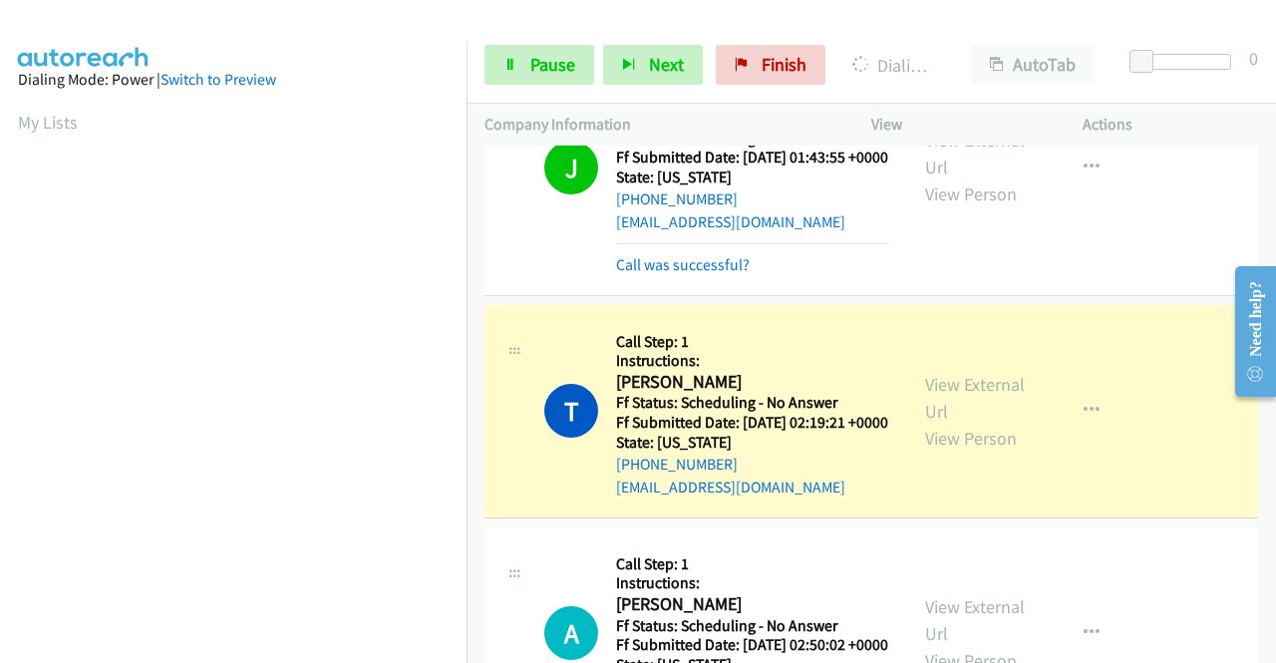
scroll to position [798, 0]
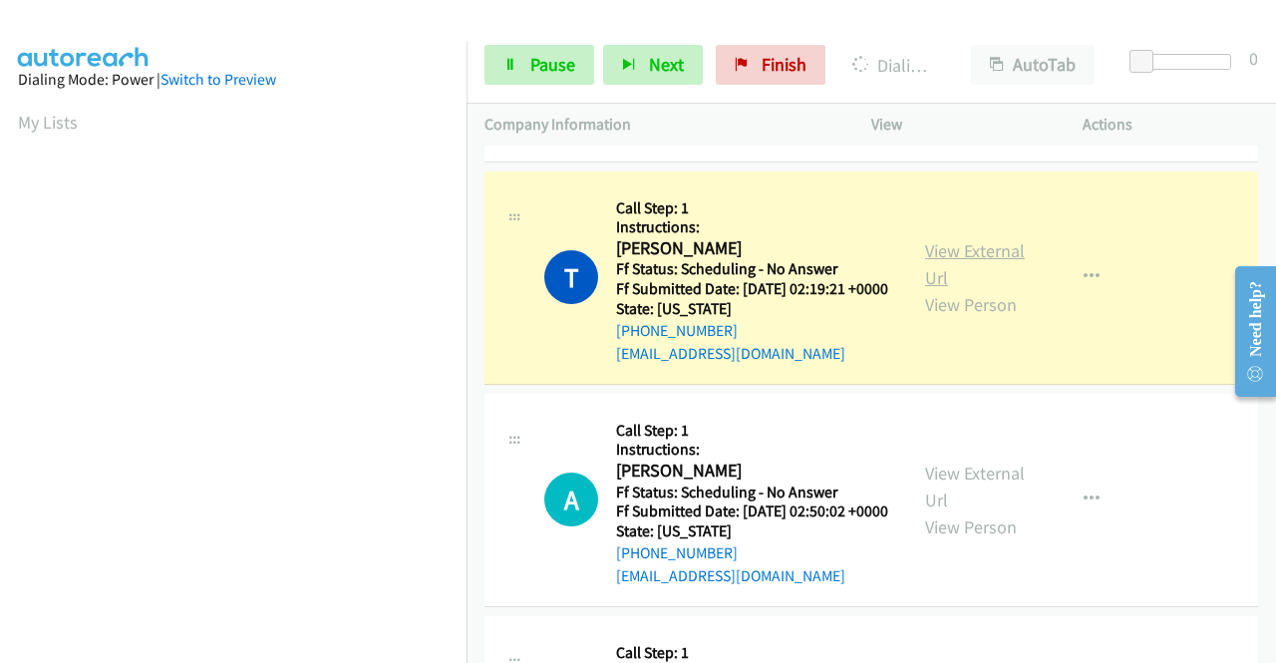
click at [991, 289] on link "View External Url" at bounding box center [975, 264] width 100 height 50
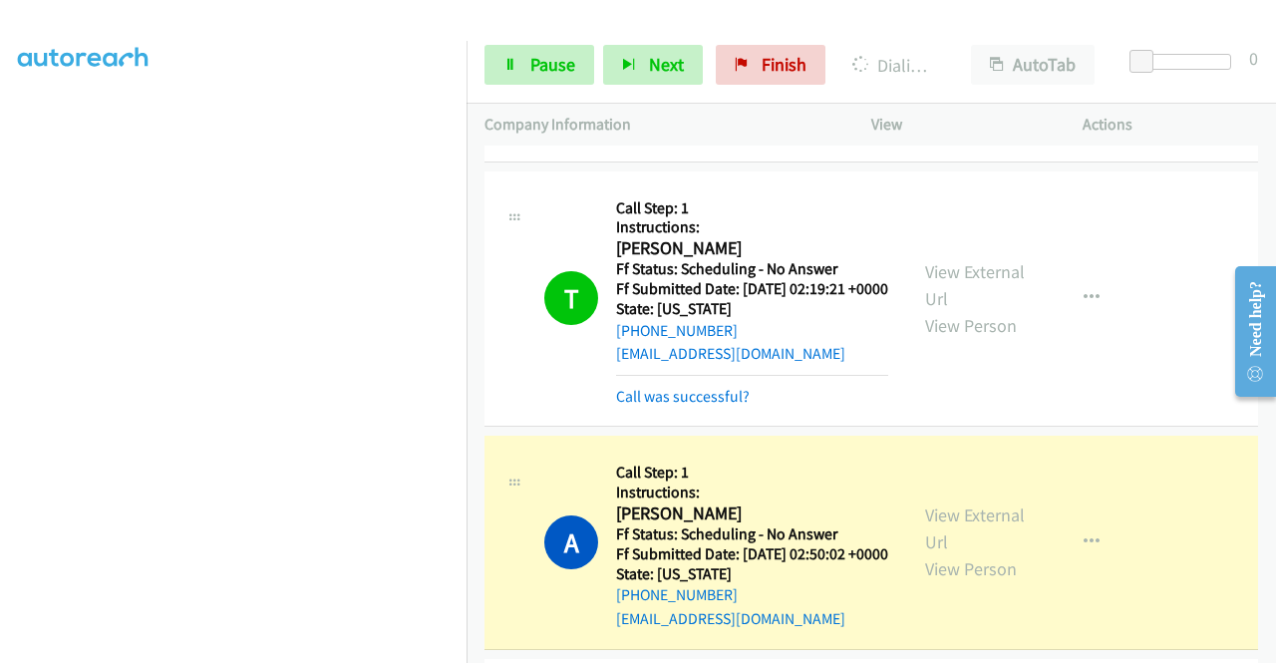
scroll to position [0, 0]
click at [934, 553] on link "View External Url" at bounding box center [975, 529] width 100 height 50
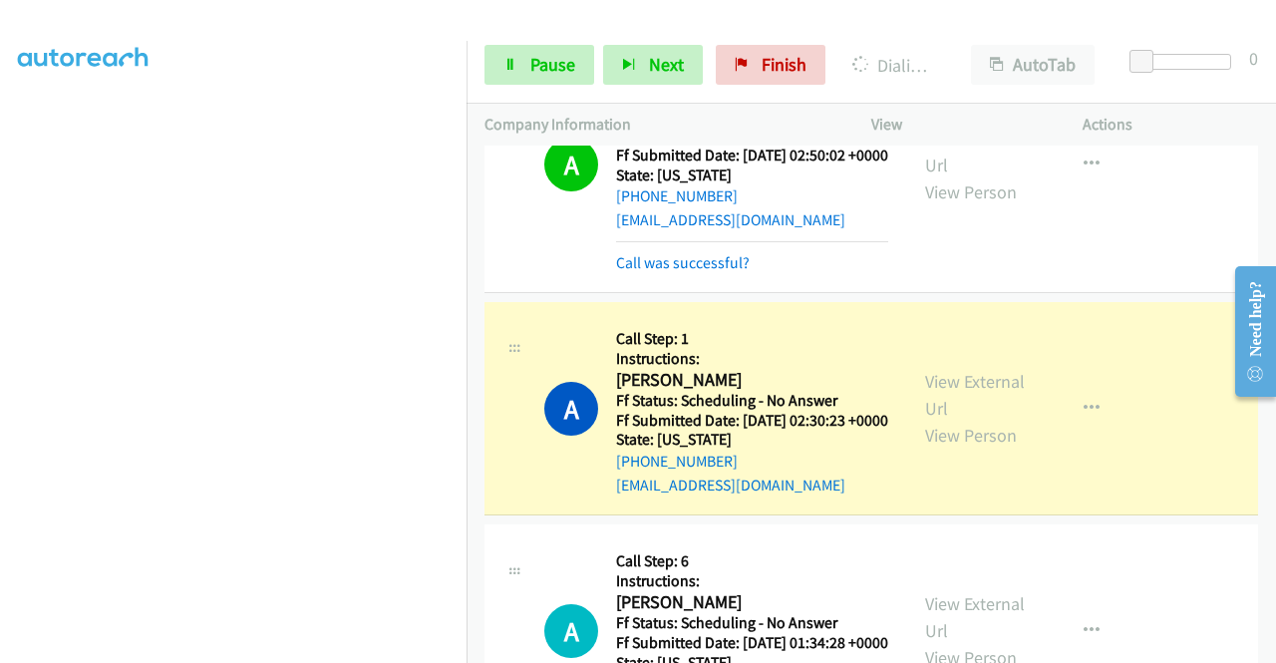
scroll to position [1396, 0]
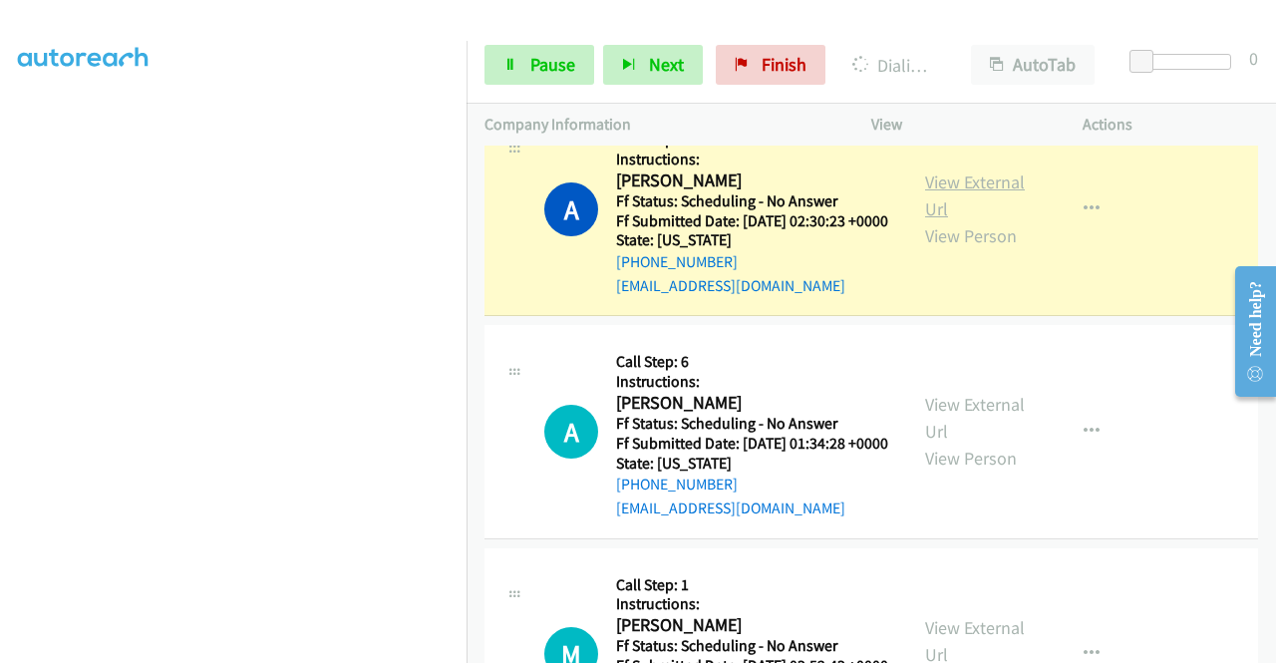
click at [973, 220] on link "View External Url" at bounding box center [975, 196] width 100 height 50
click at [544, 66] on span "Pause" at bounding box center [553, 64] width 45 height 23
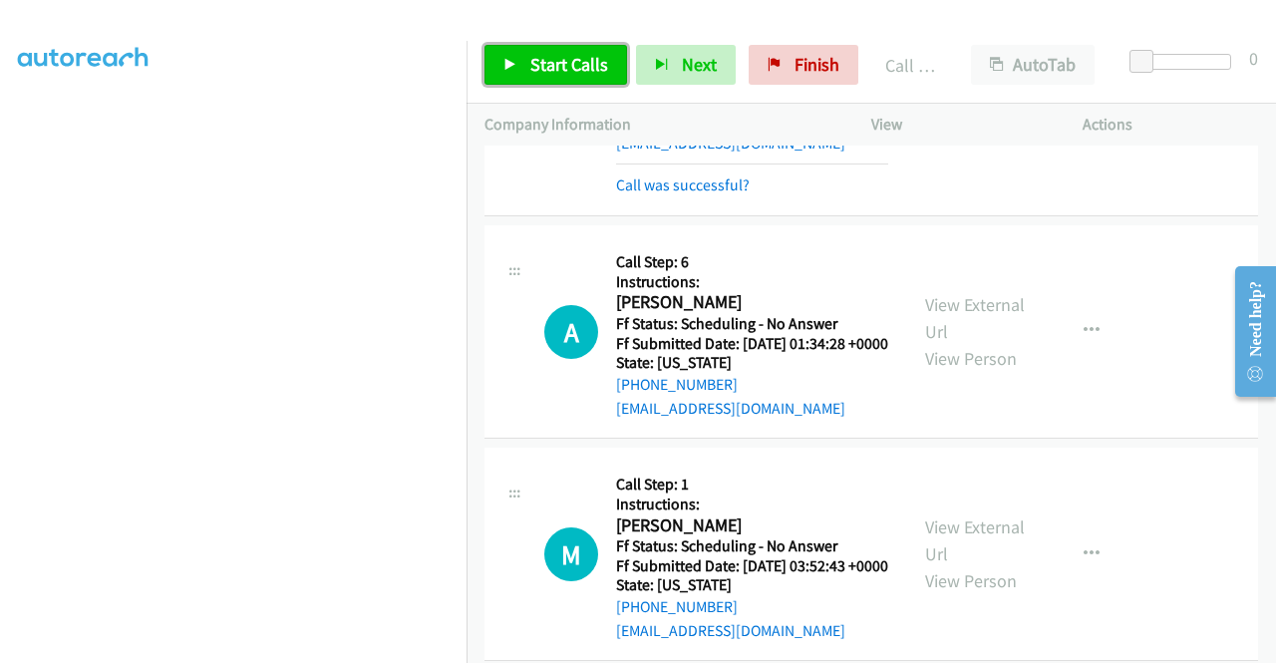
scroll to position [1596, 0]
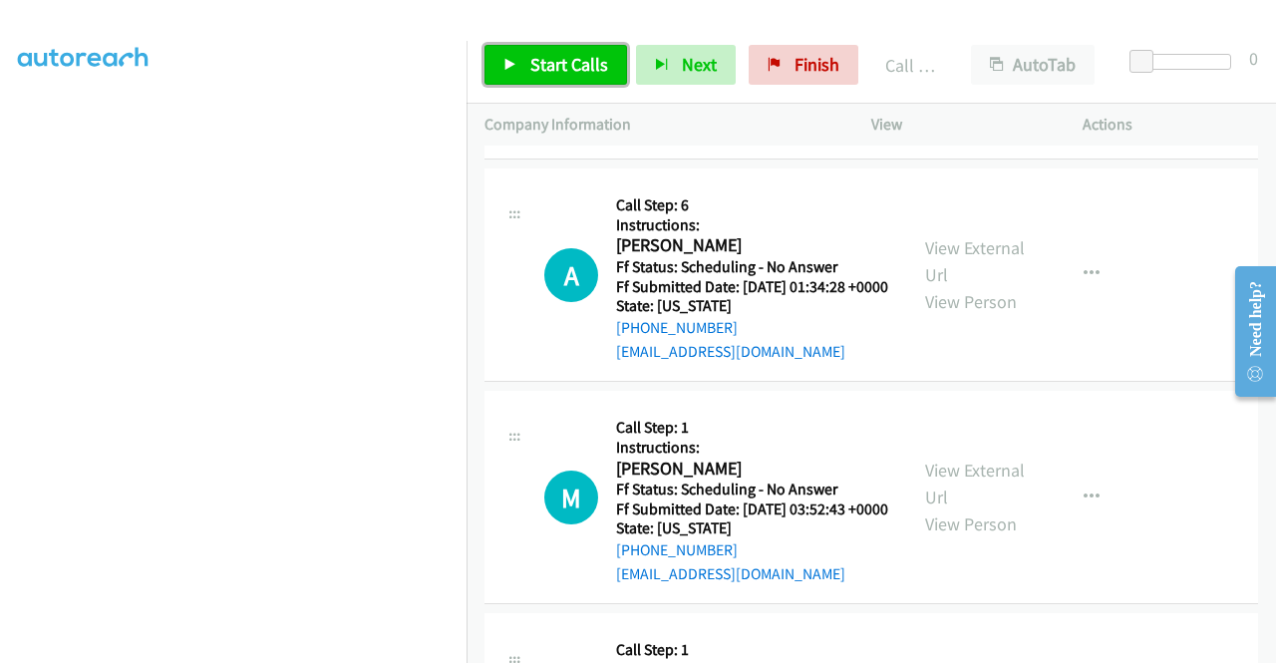
click at [532, 68] on span "Start Calls" at bounding box center [570, 64] width 78 height 23
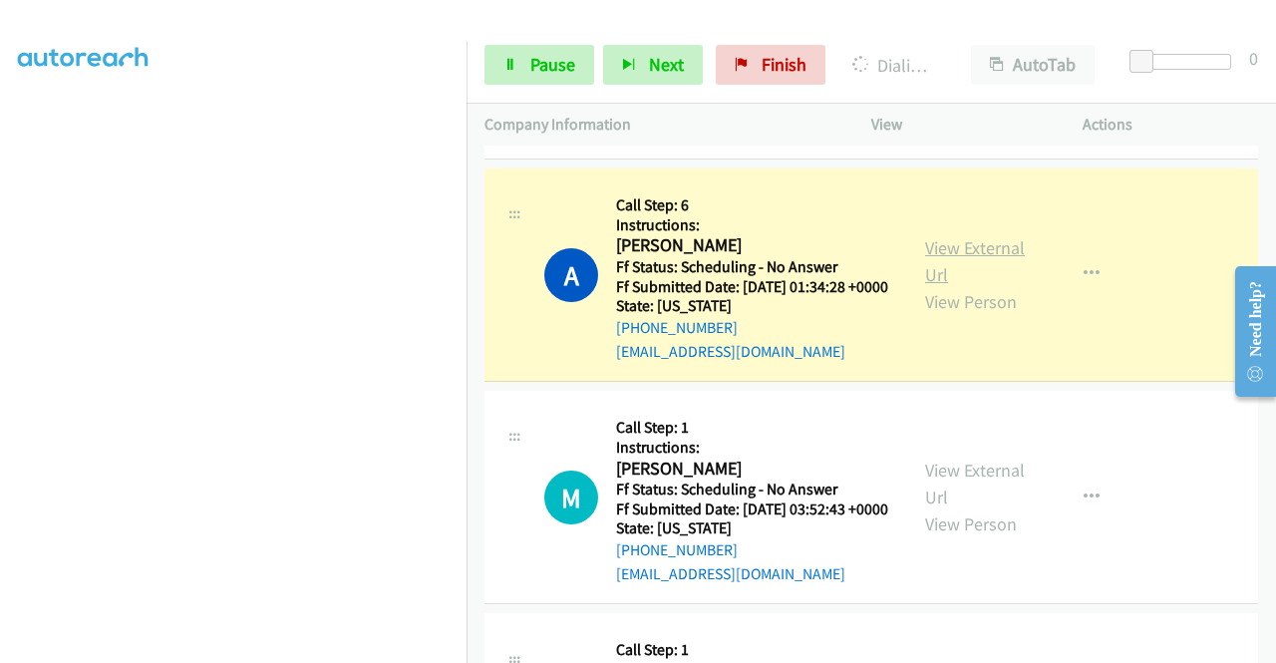
click at [943, 286] on link "View External Url" at bounding box center [975, 261] width 100 height 50
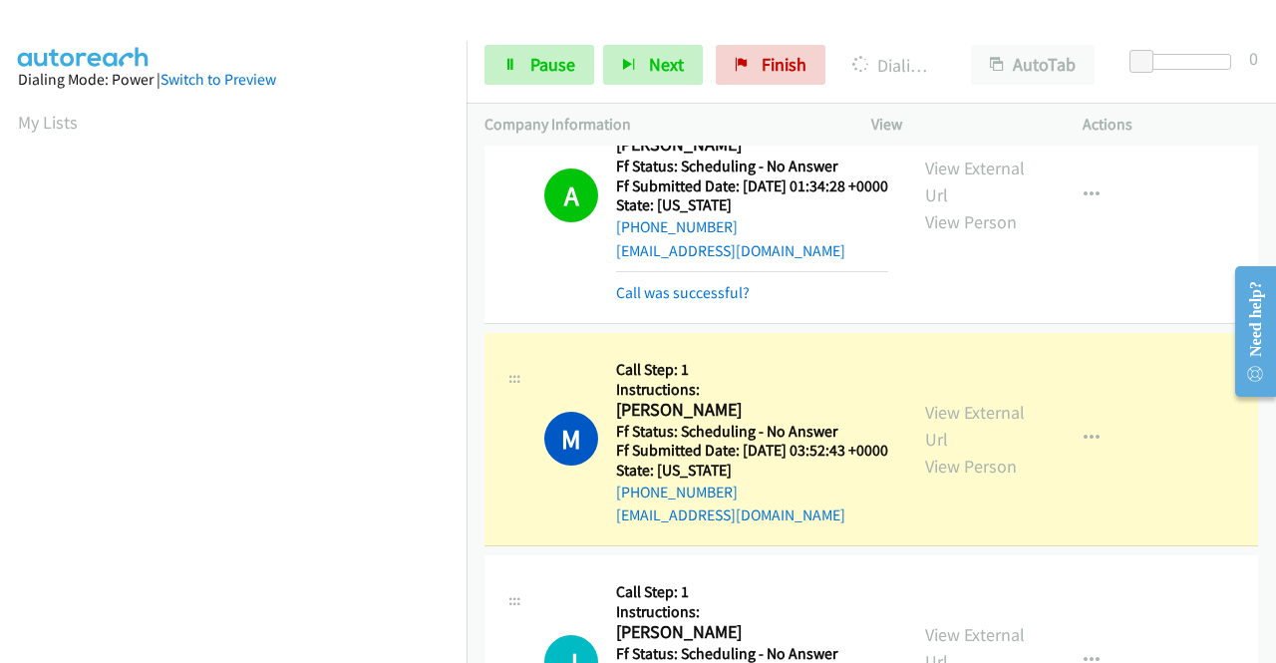
scroll to position [1895, 0]
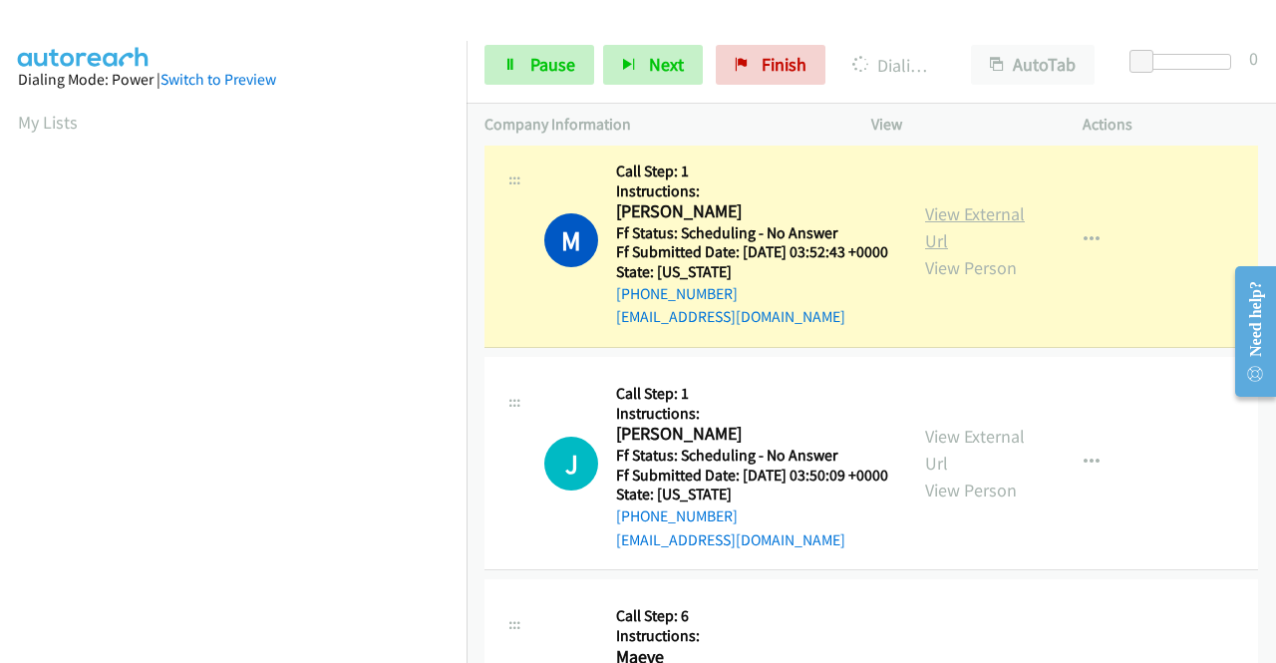
click at [938, 252] on link "View External Url" at bounding box center [975, 227] width 100 height 50
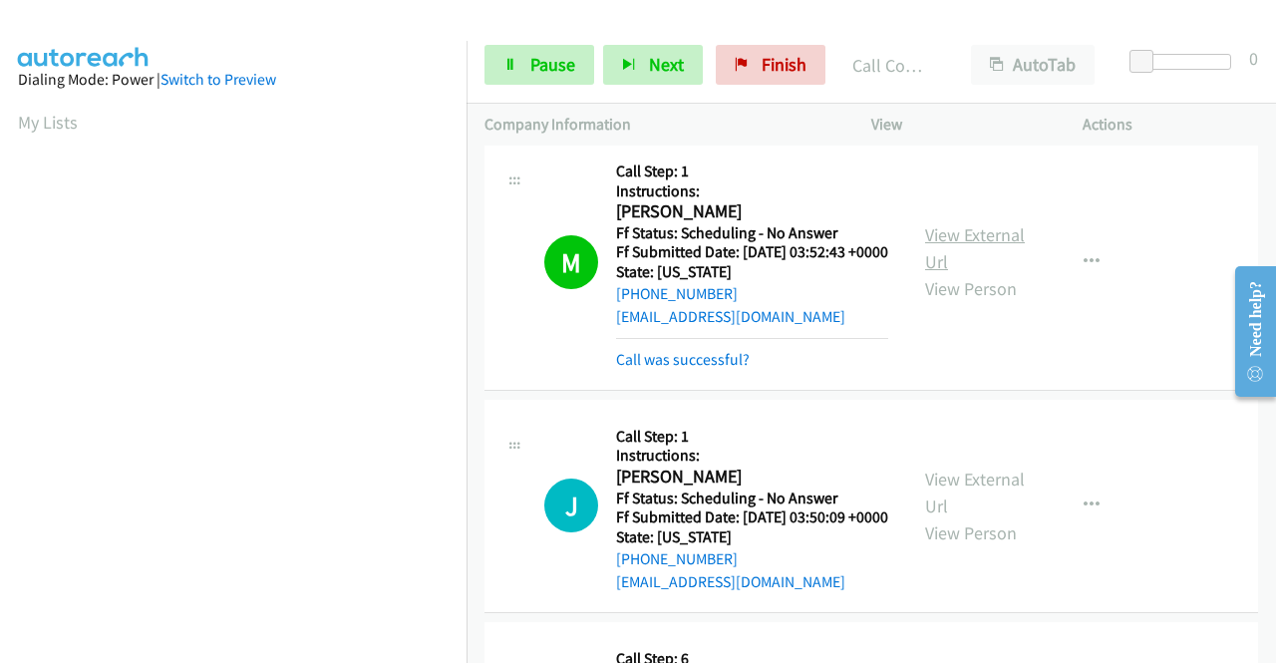
click at [963, 273] on link "View External Url" at bounding box center [975, 248] width 100 height 50
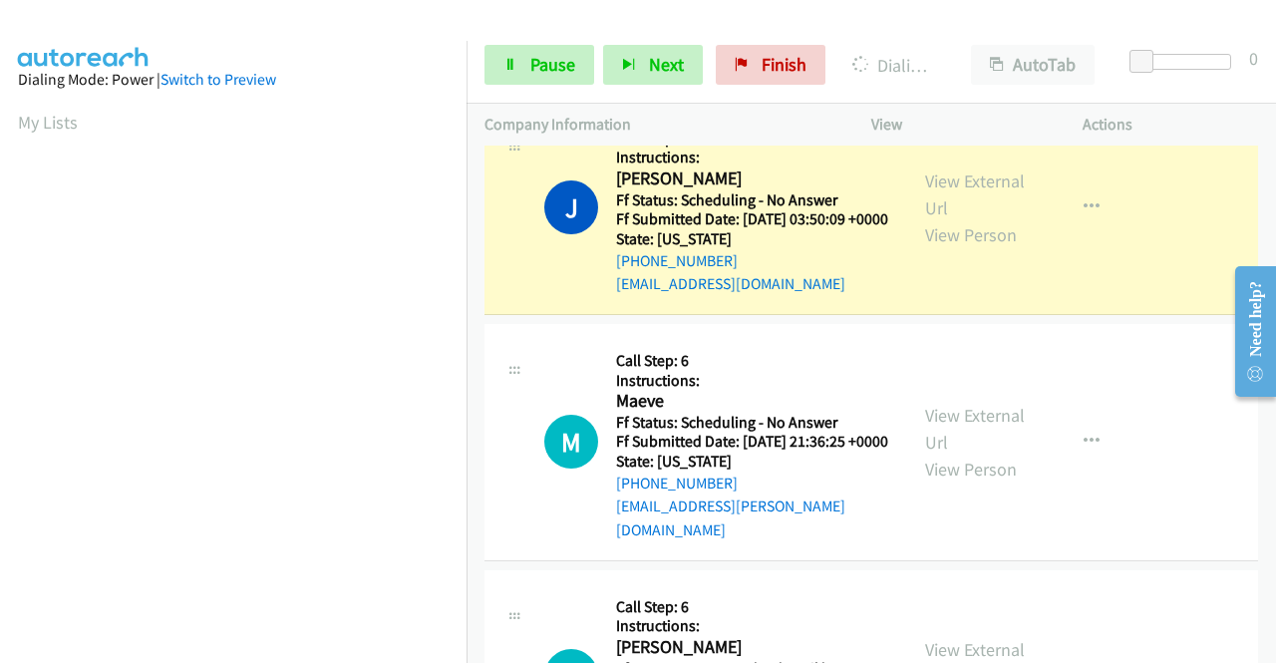
scroll to position [2194, 0]
click at [967, 218] on link "View External Url" at bounding box center [975, 194] width 100 height 50
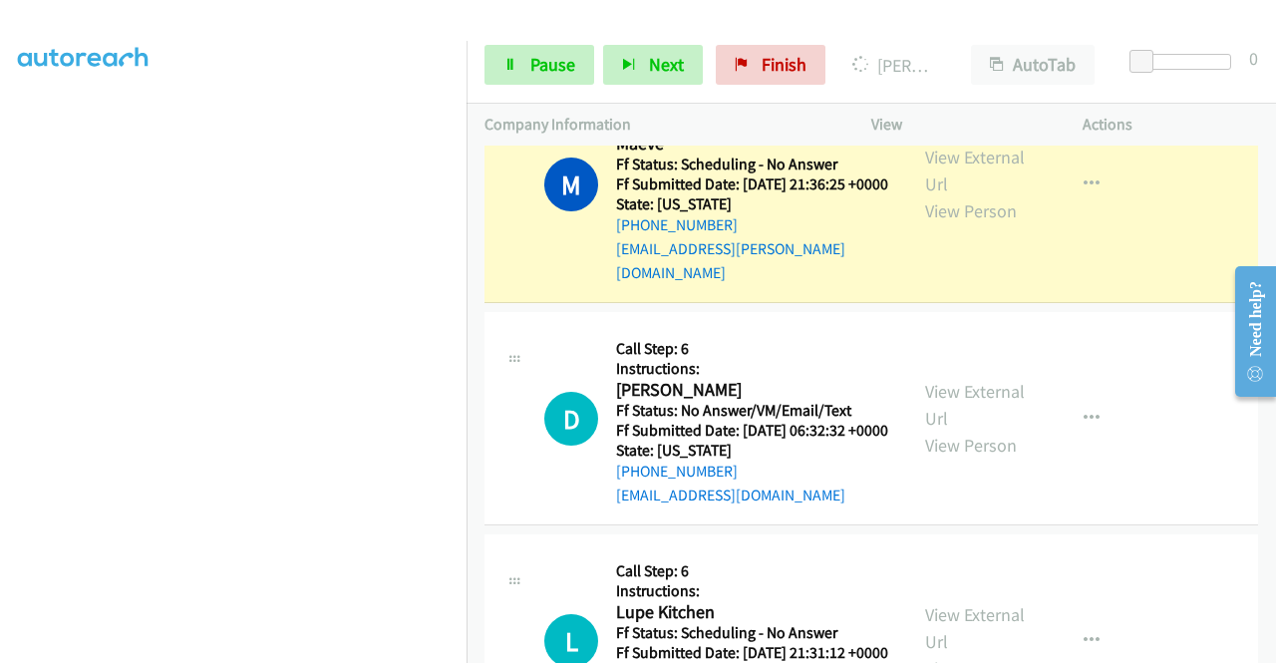
scroll to position [0, 0]
click at [925, 195] on link "View External Url" at bounding box center [975, 171] width 100 height 50
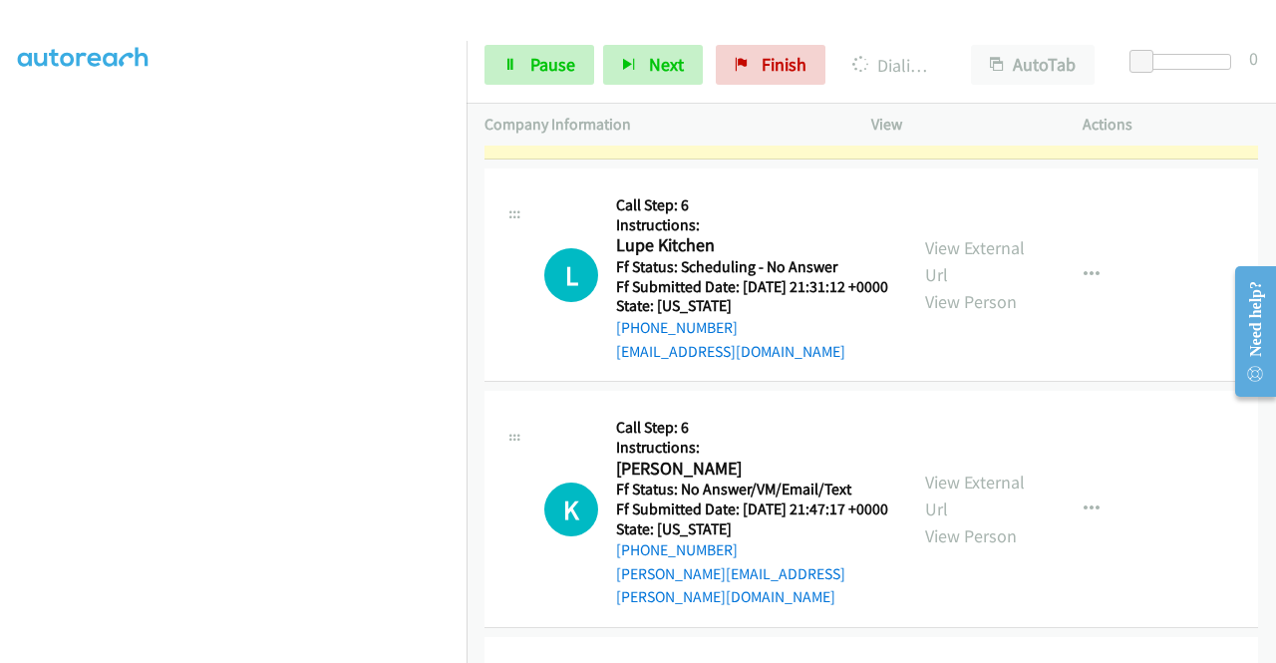
scroll to position [2792, 0]
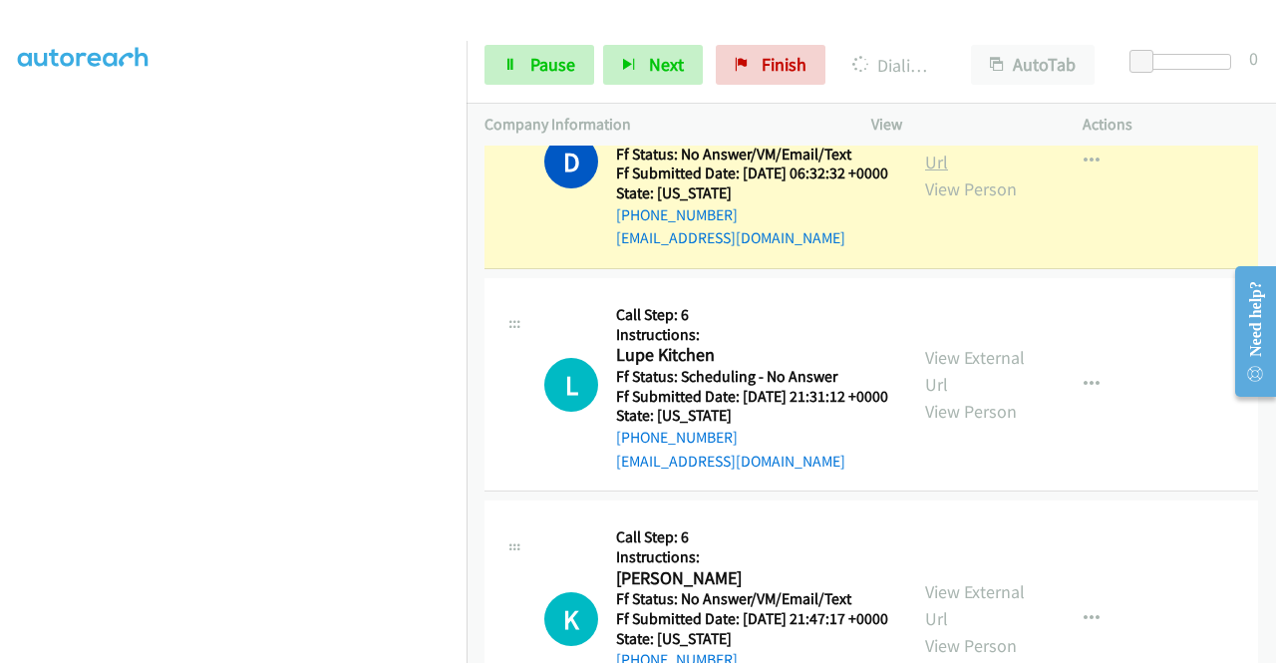
click at [989, 174] on link "View External Url" at bounding box center [975, 149] width 100 height 50
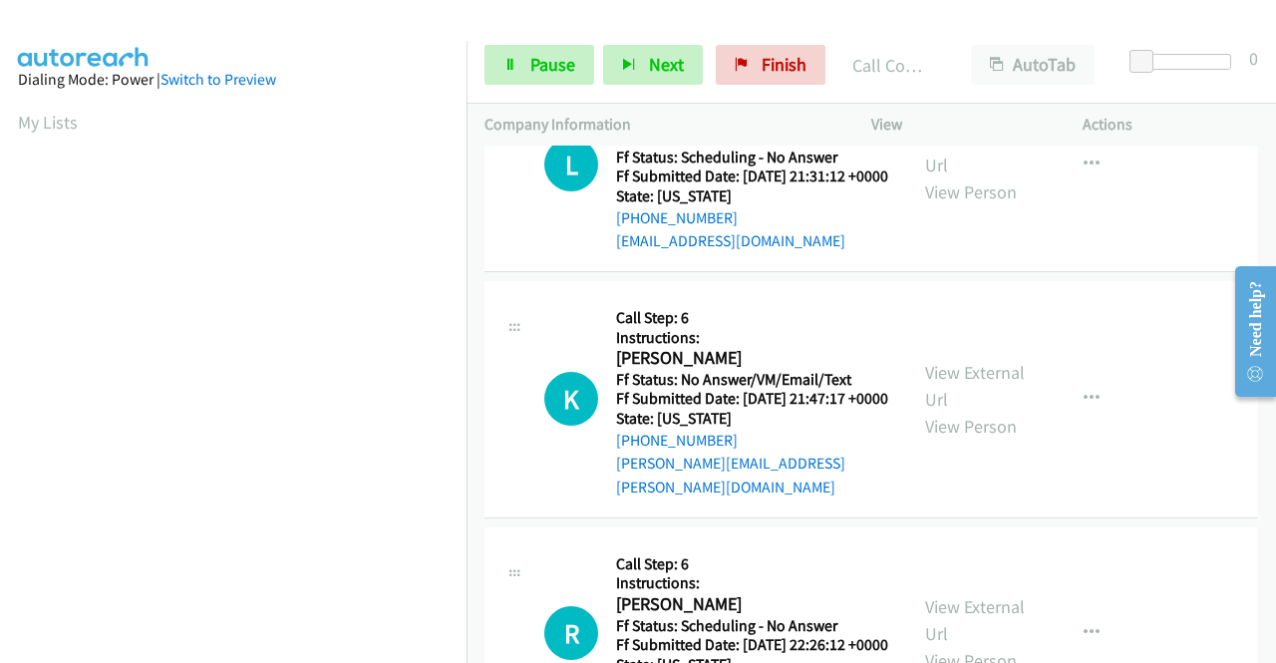
scroll to position [3091, 0]
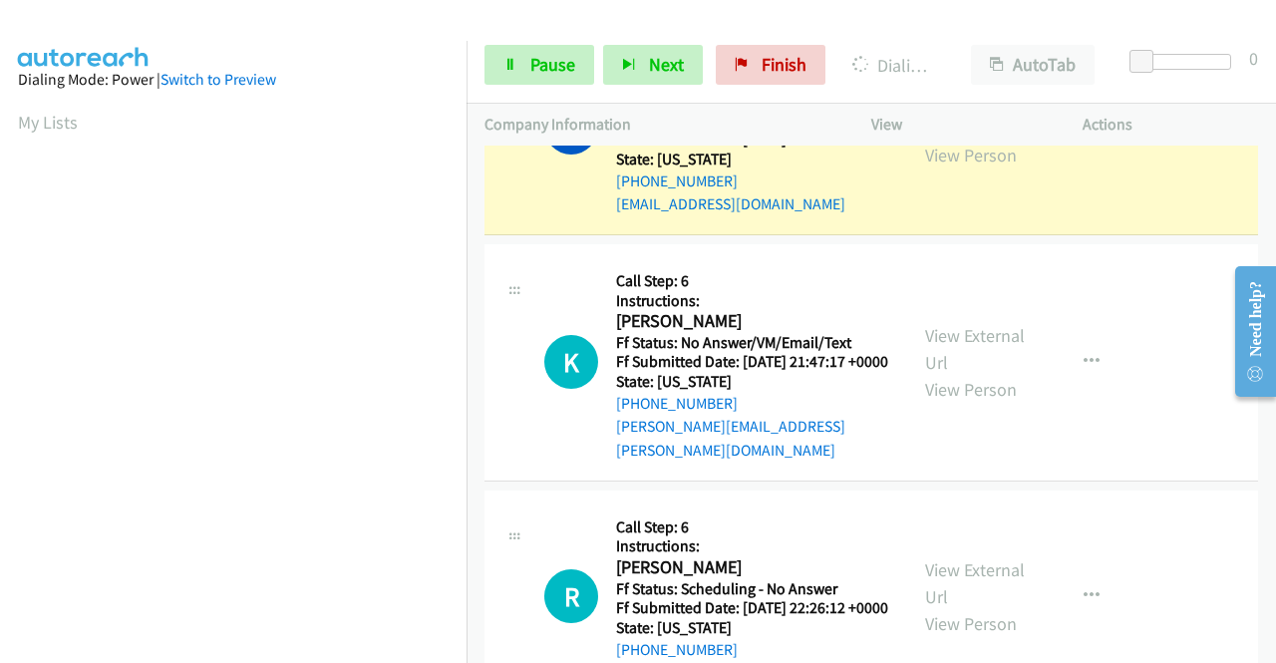
click at [935, 140] on link "View External Url" at bounding box center [975, 115] width 100 height 50
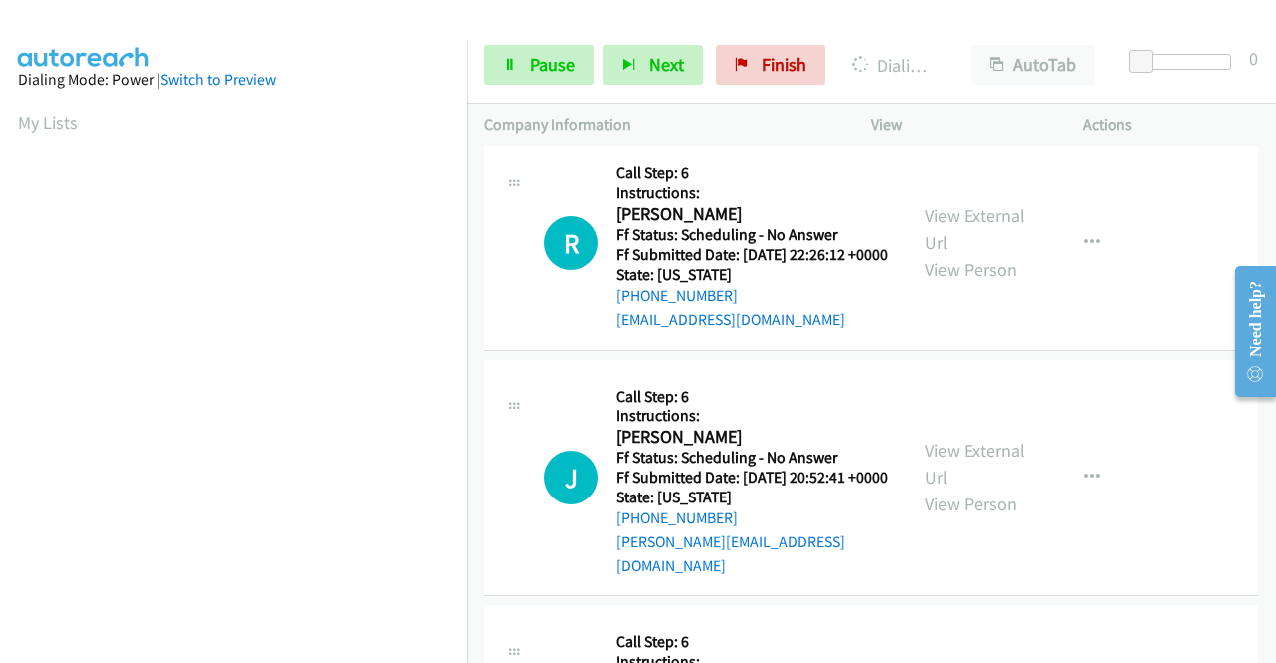
scroll to position [3490, 0]
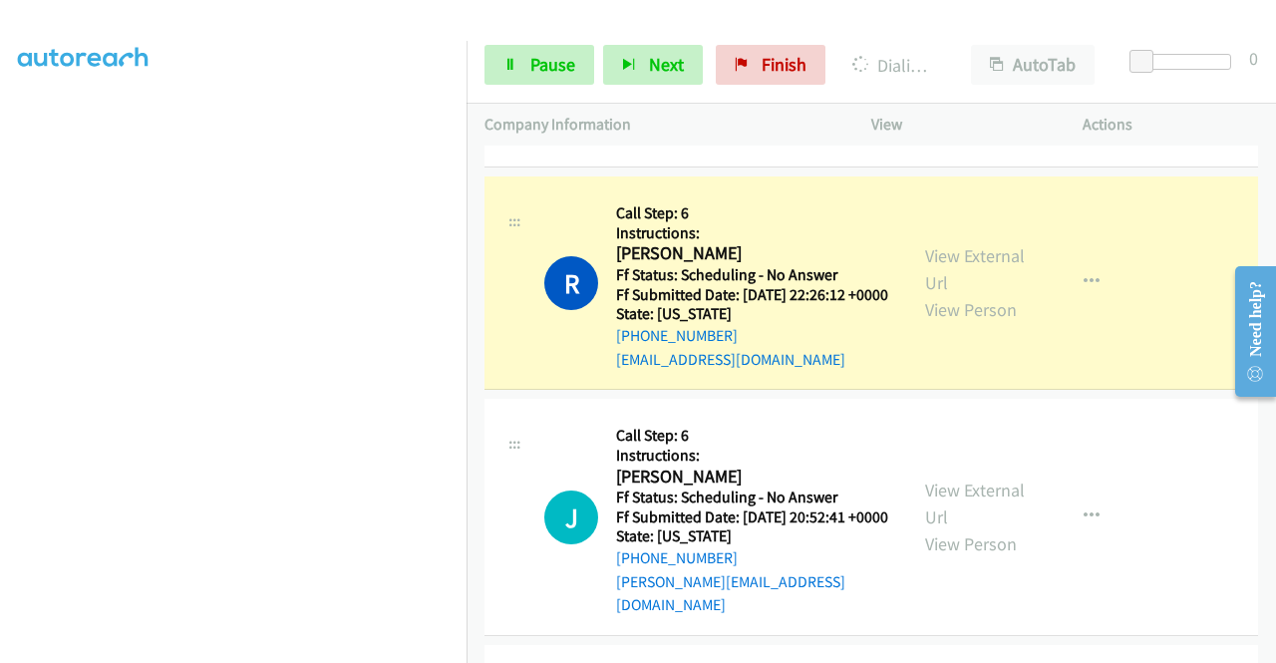
scroll to position [3511, 0]
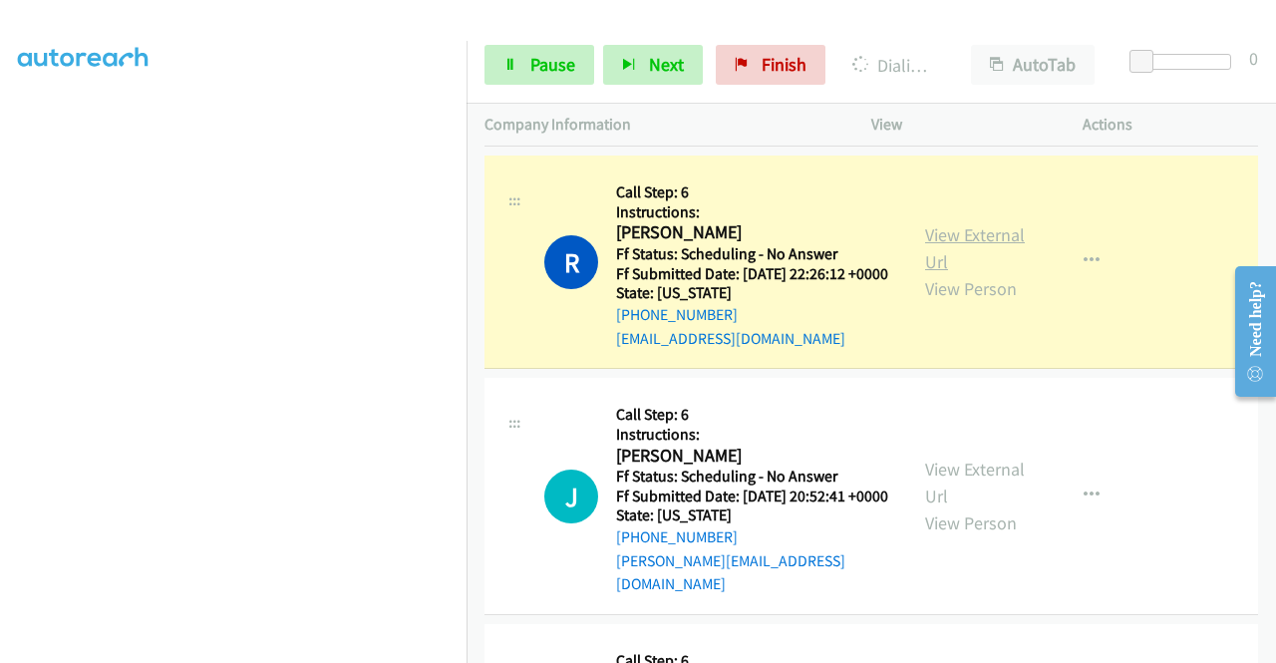
click at [937, 273] on link "View External Url" at bounding box center [975, 248] width 100 height 50
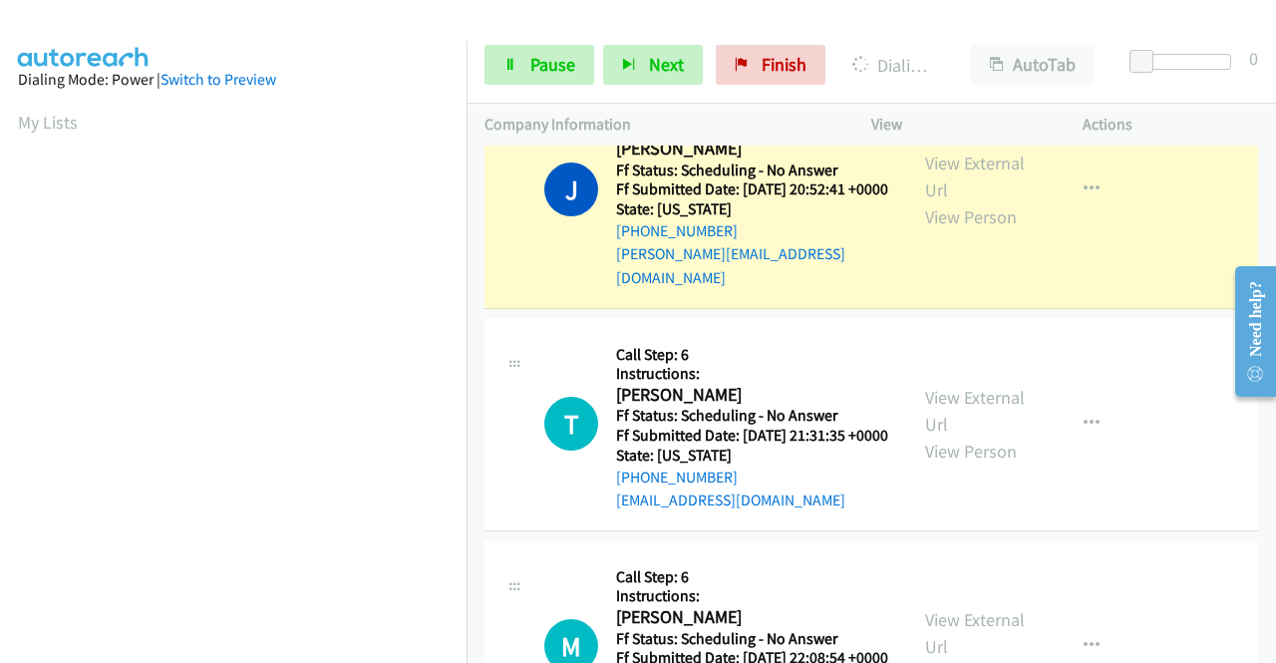
scroll to position [3910, 0]
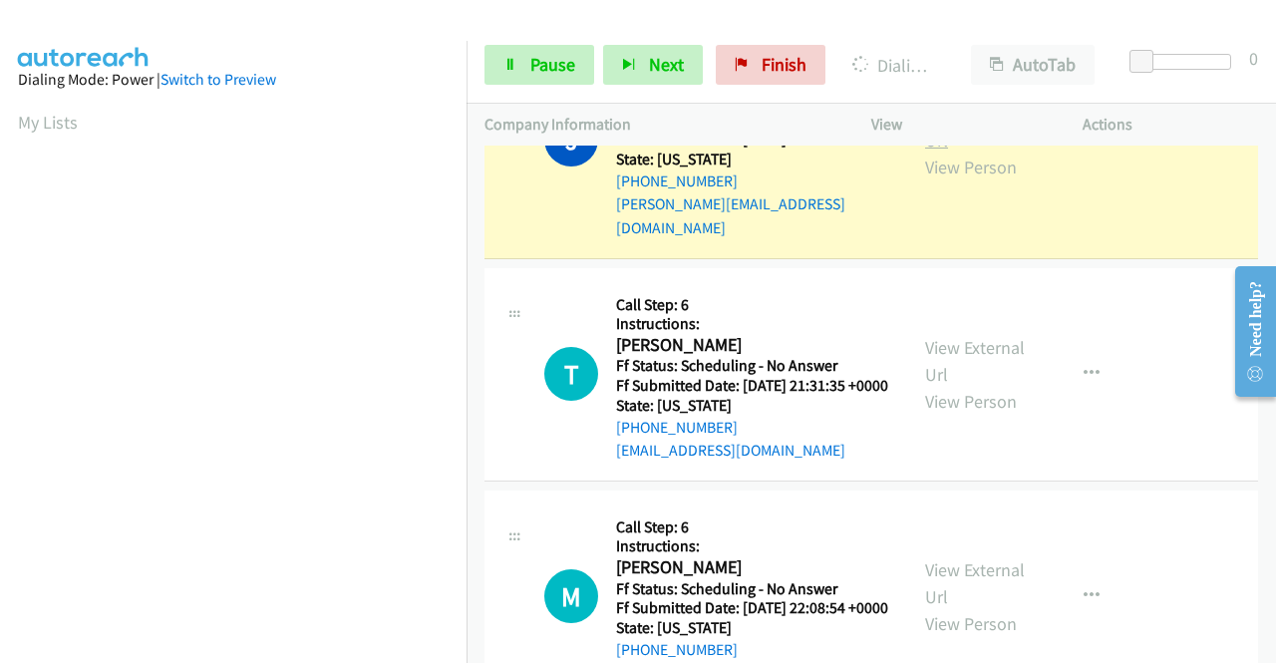
click at [941, 152] on link "View External Url" at bounding box center [975, 127] width 100 height 50
click at [537, 63] on span "Pause" at bounding box center [553, 64] width 45 height 23
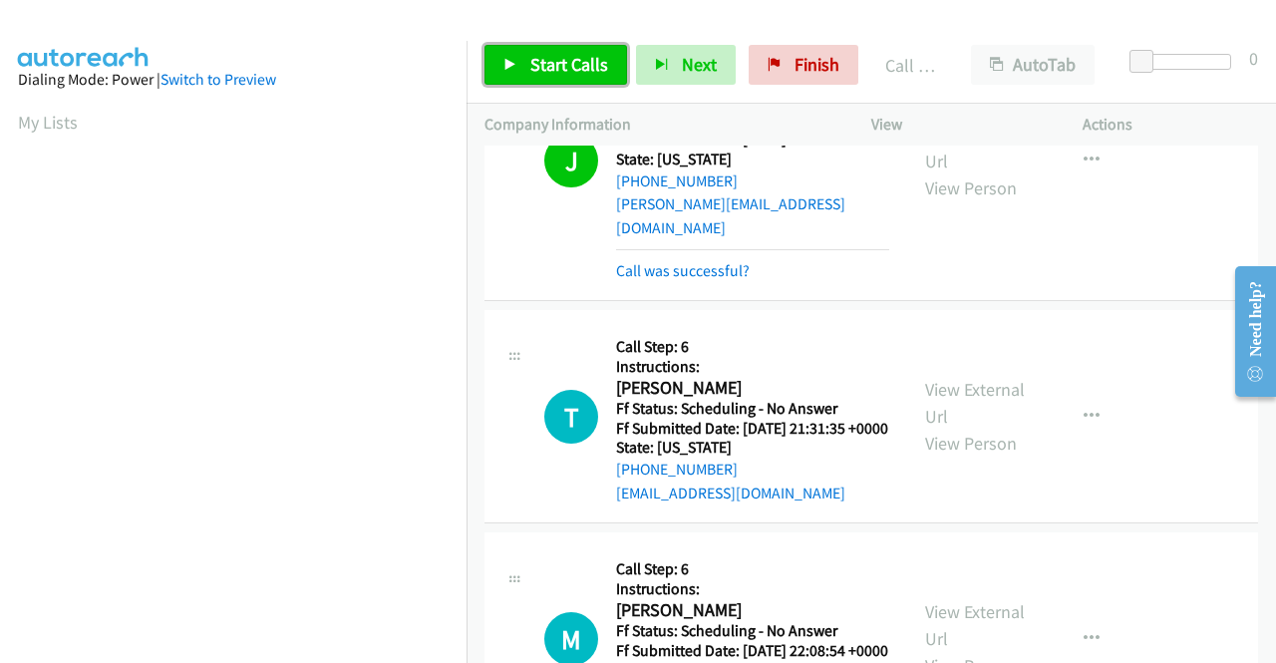
click at [539, 84] on link "Start Calls" at bounding box center [556, 65] width 143 height 40
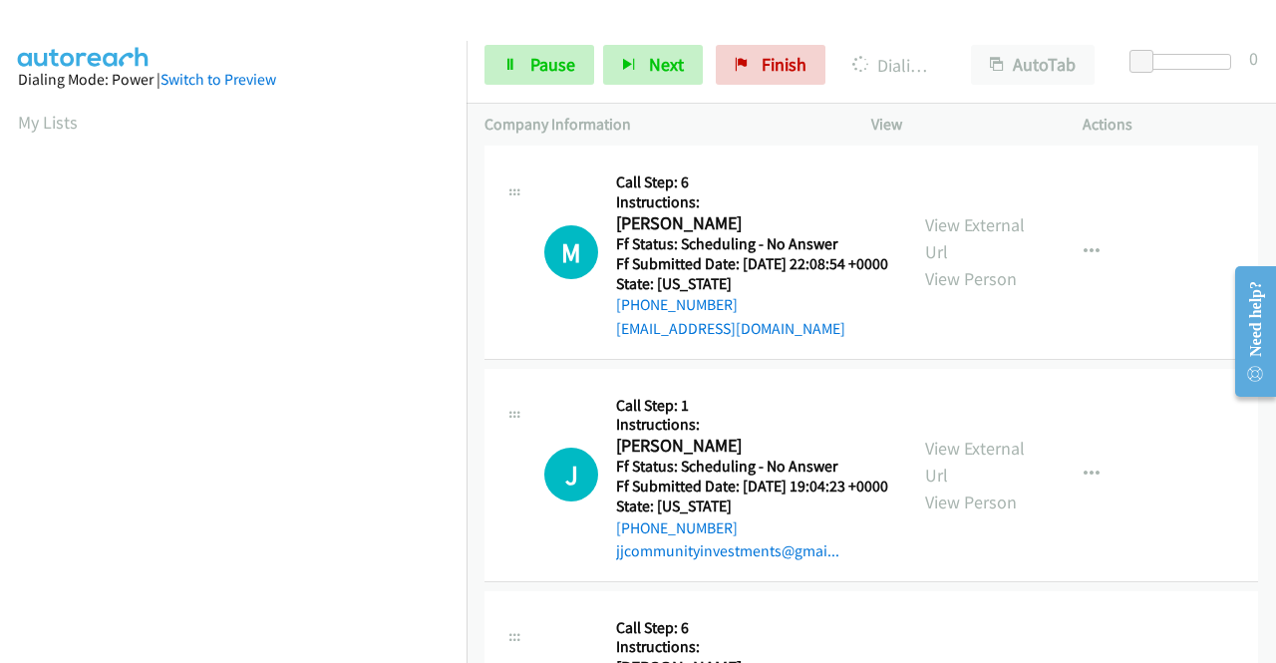
scroll to position [4309, 0]
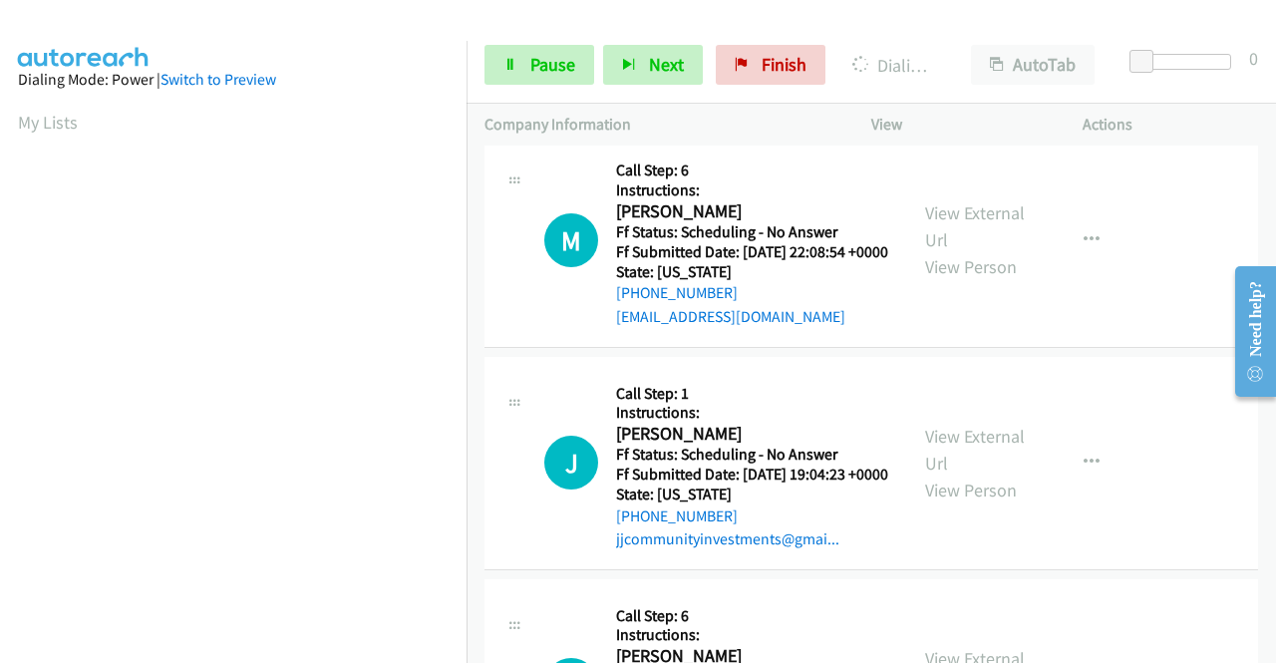
click at [985, 29] on link "View External Url" at bounding box center [975, 4] width 100 height 50
click at [566, 57] on span "Pause" at bounding box center [553, 64] width 45 height 23
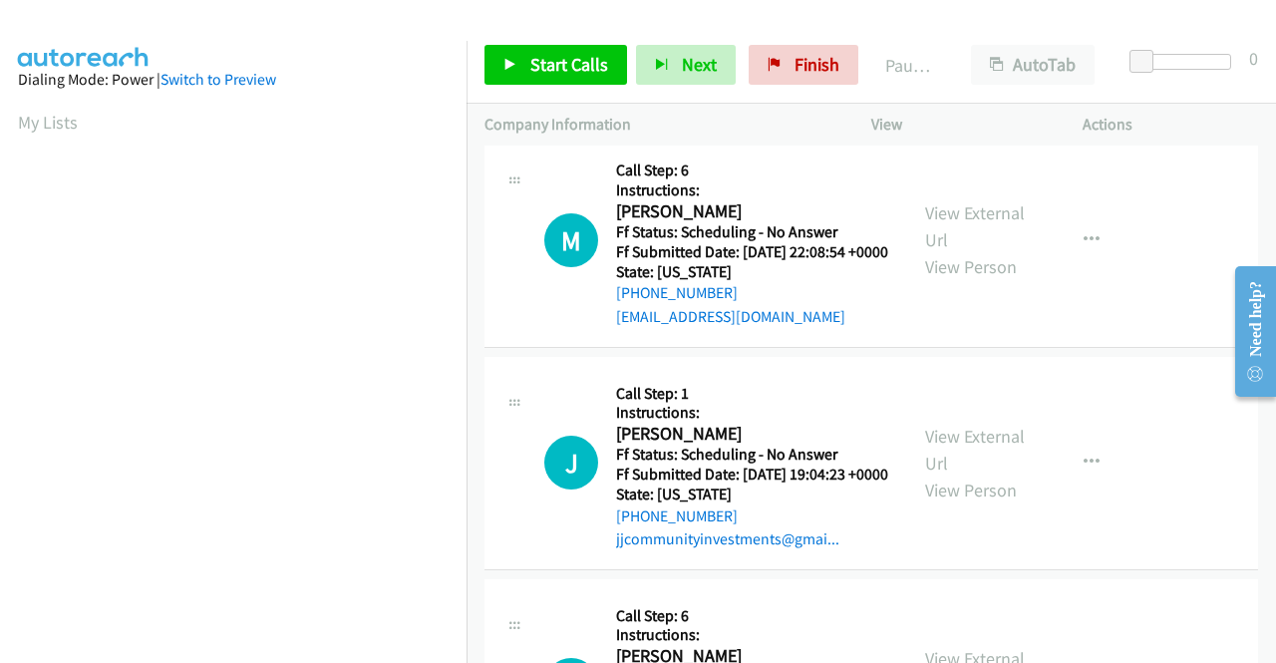
scroll to position [299, 0]
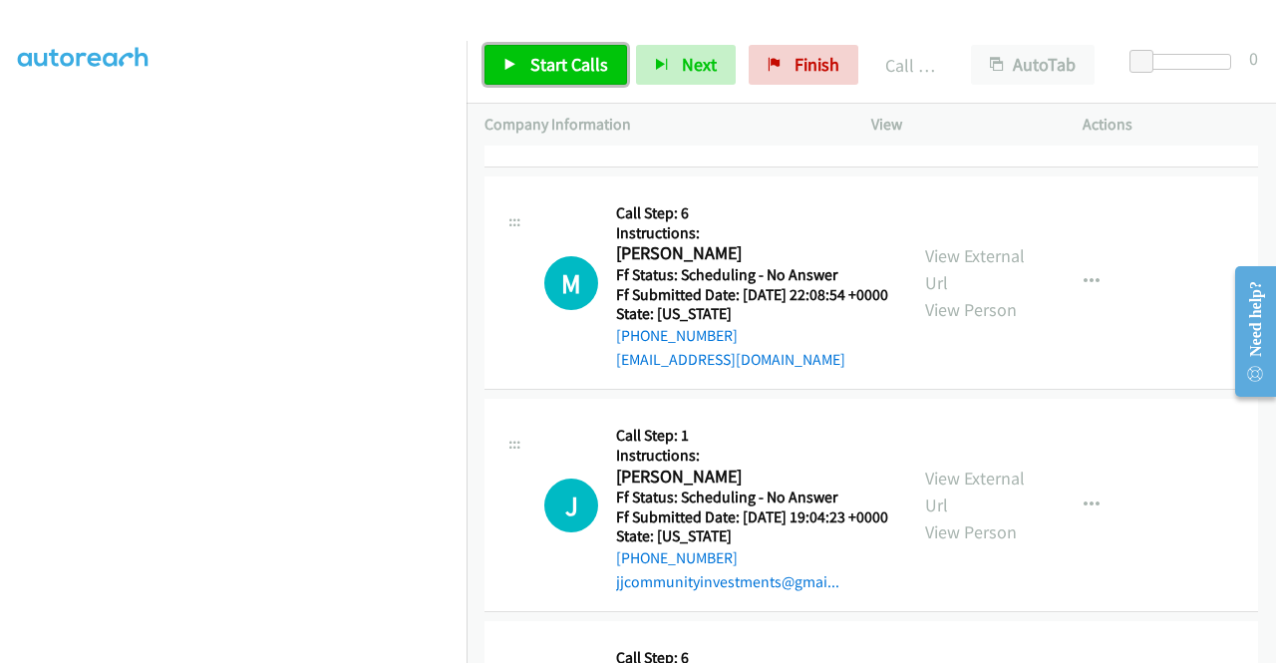
click at [525, 55] on link "Start Calls" at bounding box center [556, 65] width 143 height 40
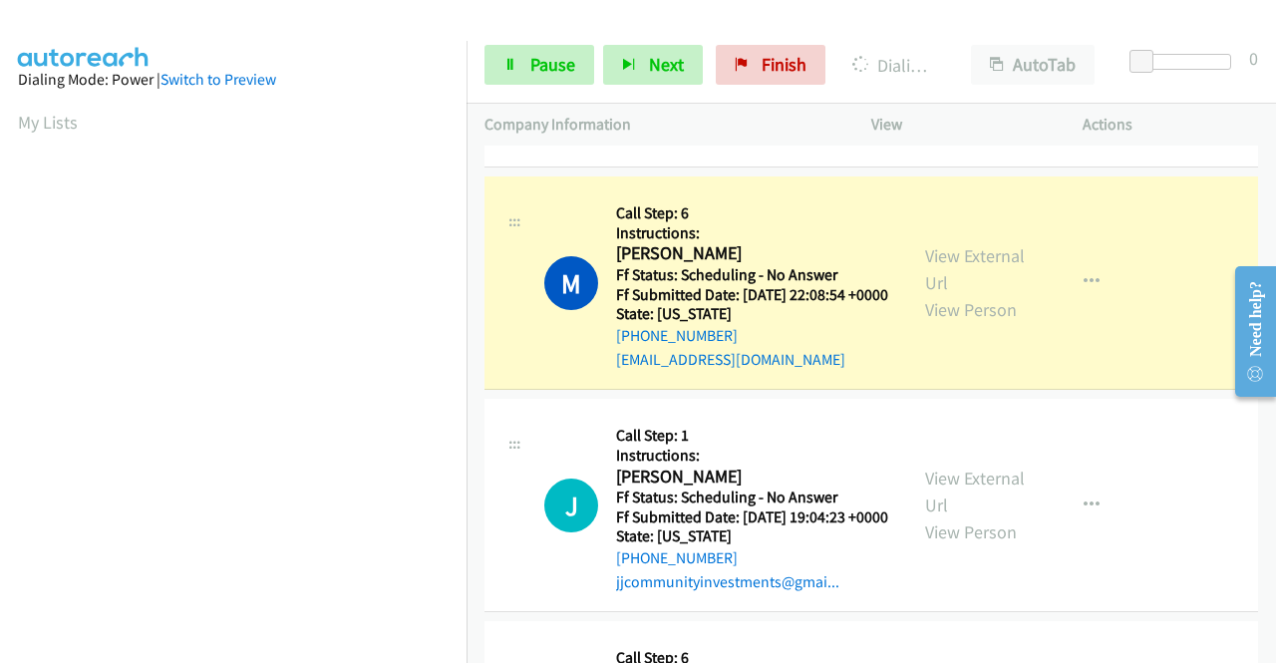
scroll to position [455, 0]
click at [989, 294] on link "View External Url" at bounding box center [975, 269] width 100 height 50
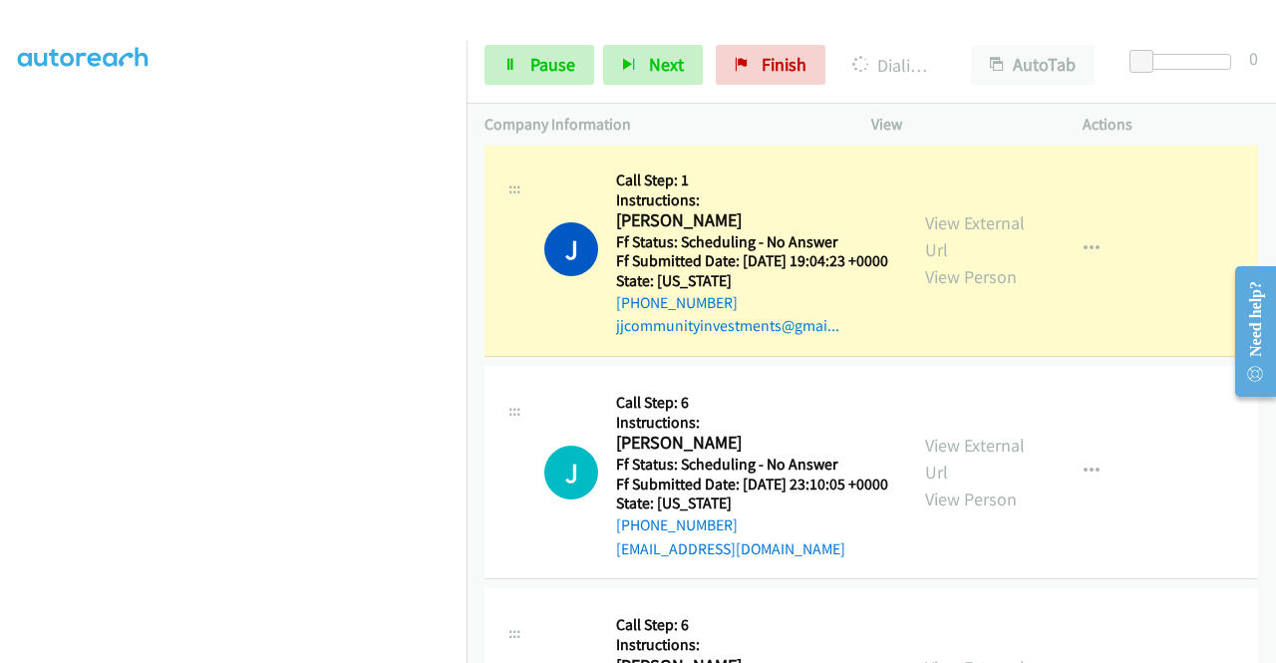
scroll to position [4708, 0]
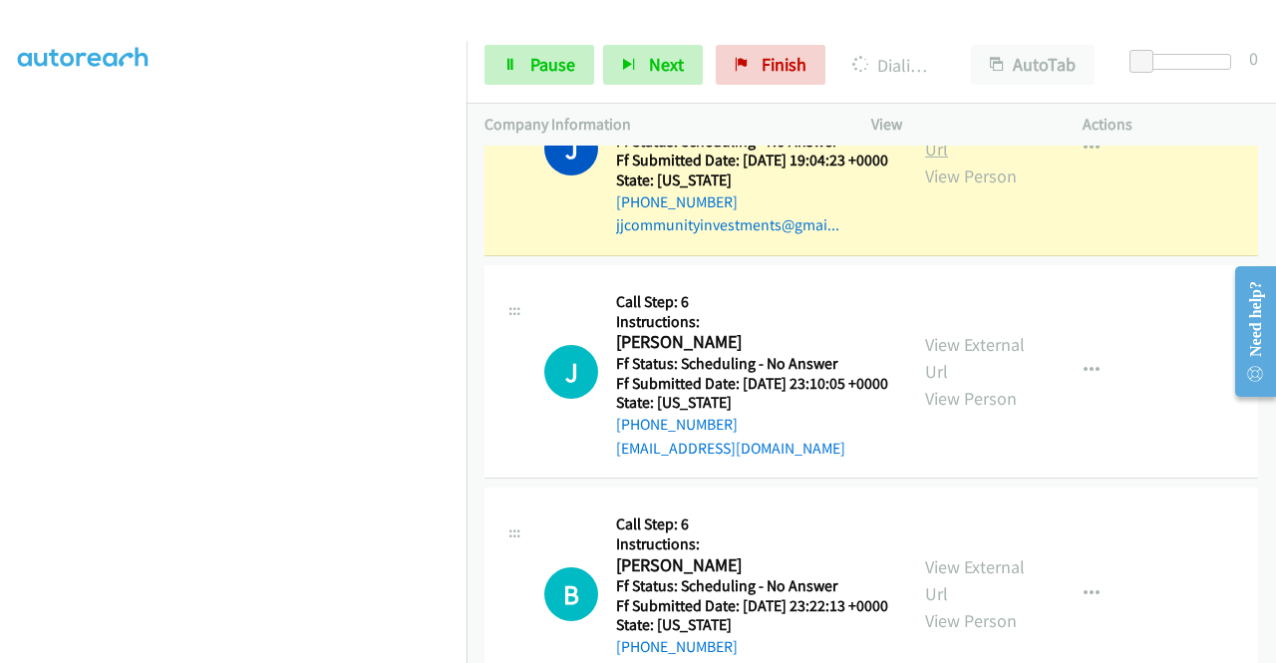
click at [940, 161] on link "View External Url" at bounding box center [975, 136] width 100 height 50
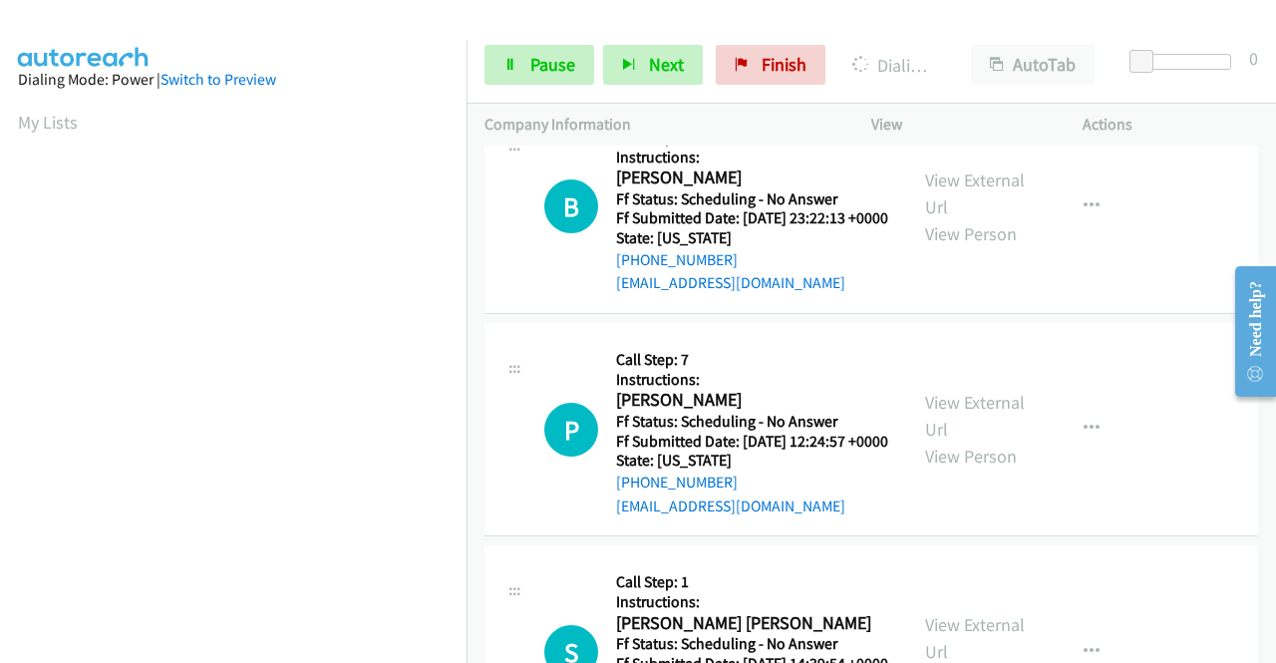
scroll to position [5107, 0]
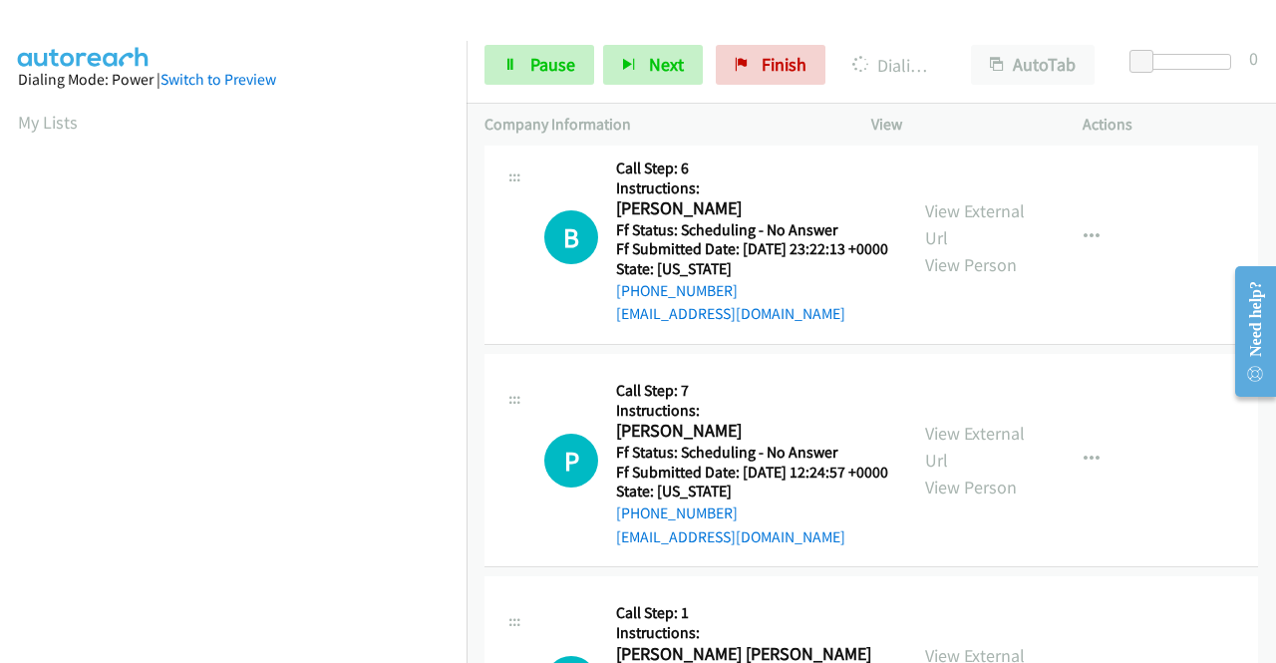
click at [957, 27] on link "View External Url" at bounding box center [975, 2] width 100 height 50
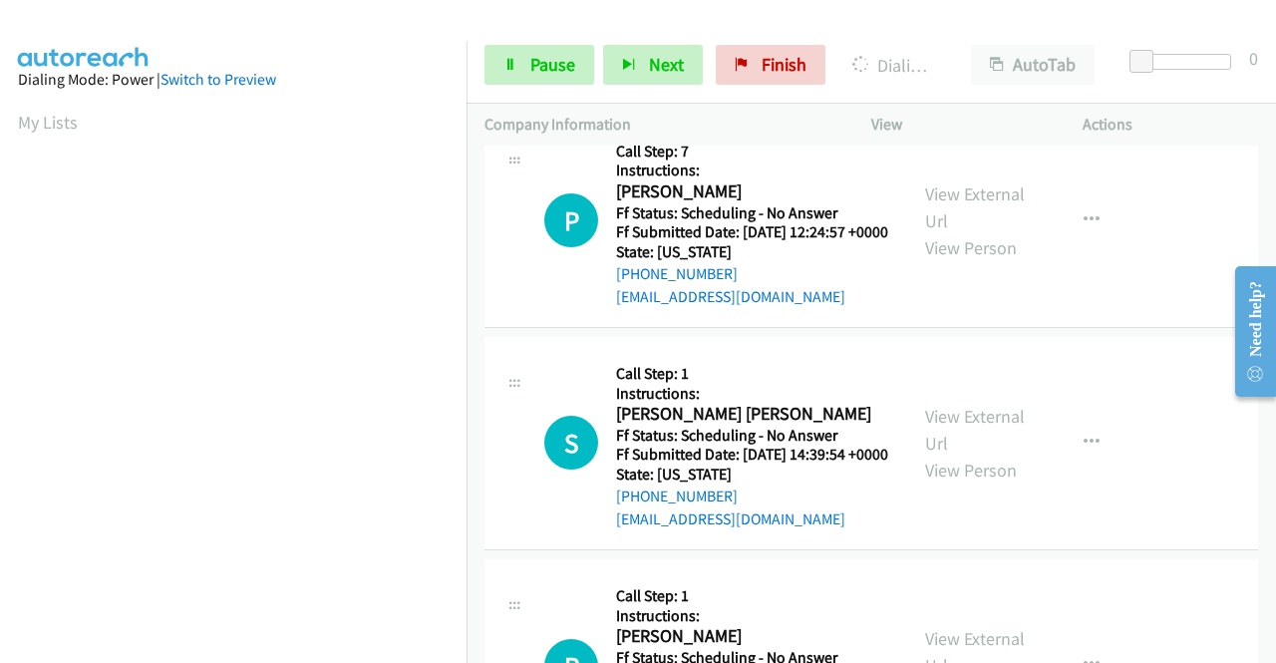
scroll to position [5406, 0]
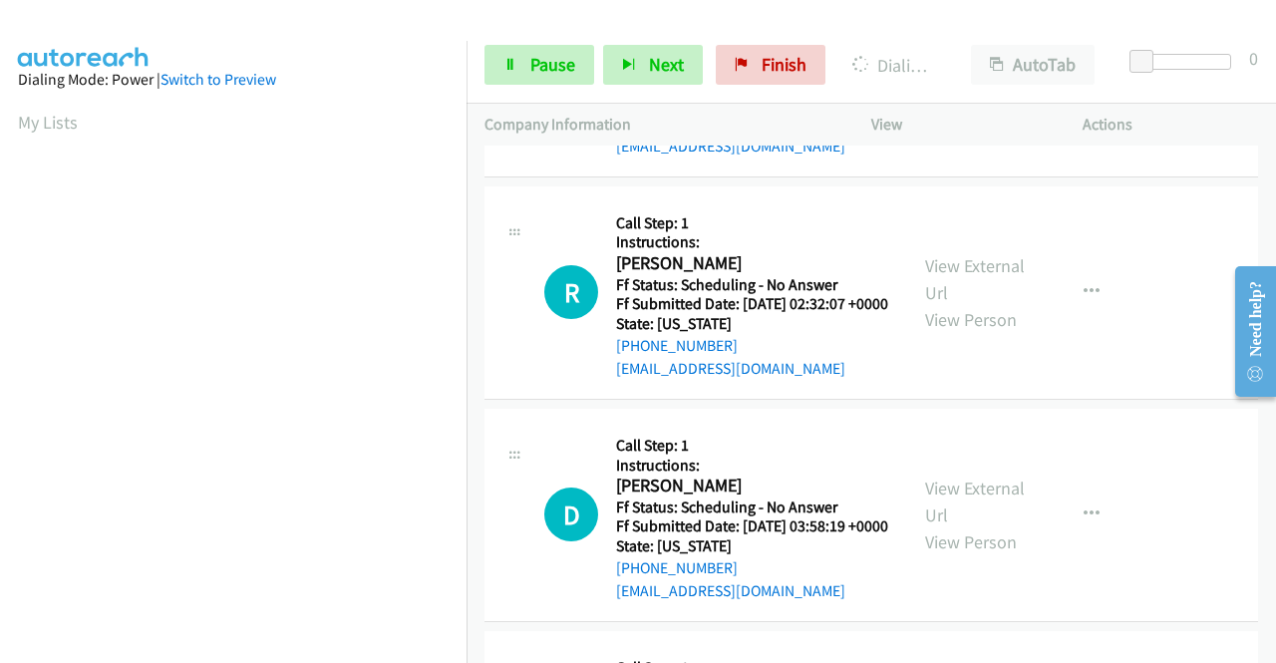
scroll to position [5705, 0]
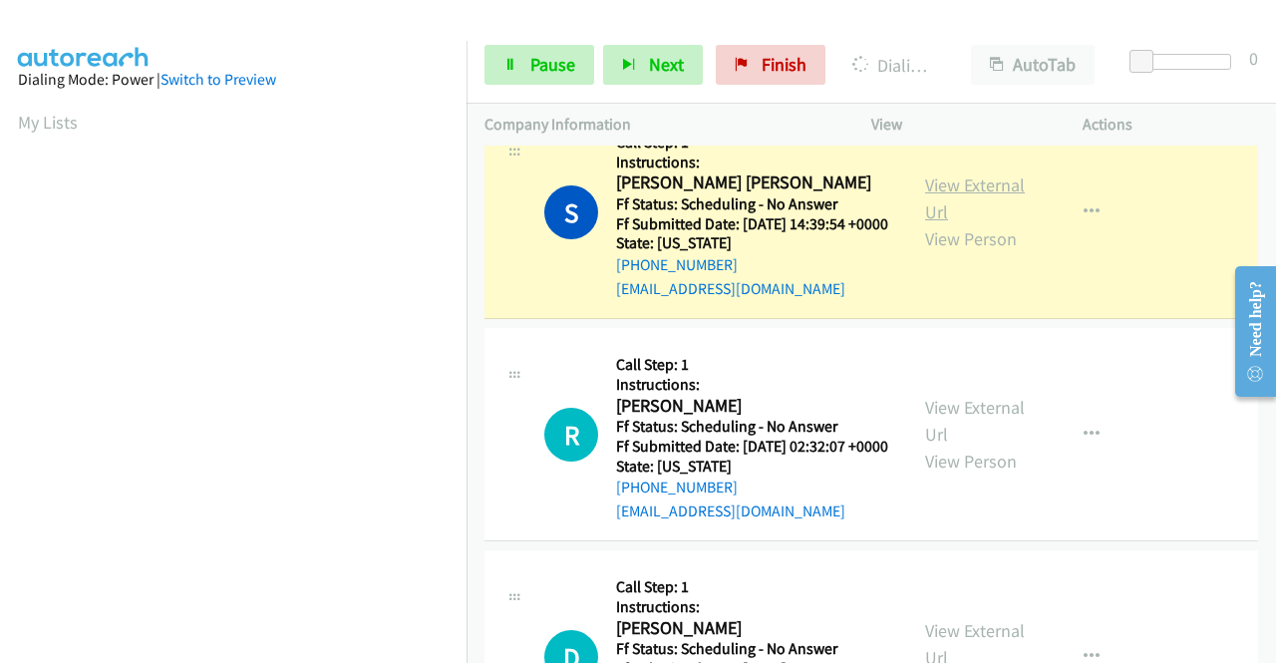
click at [929, 223] on link "View External Url" at bounding box center [975, 199] width 100 height 50
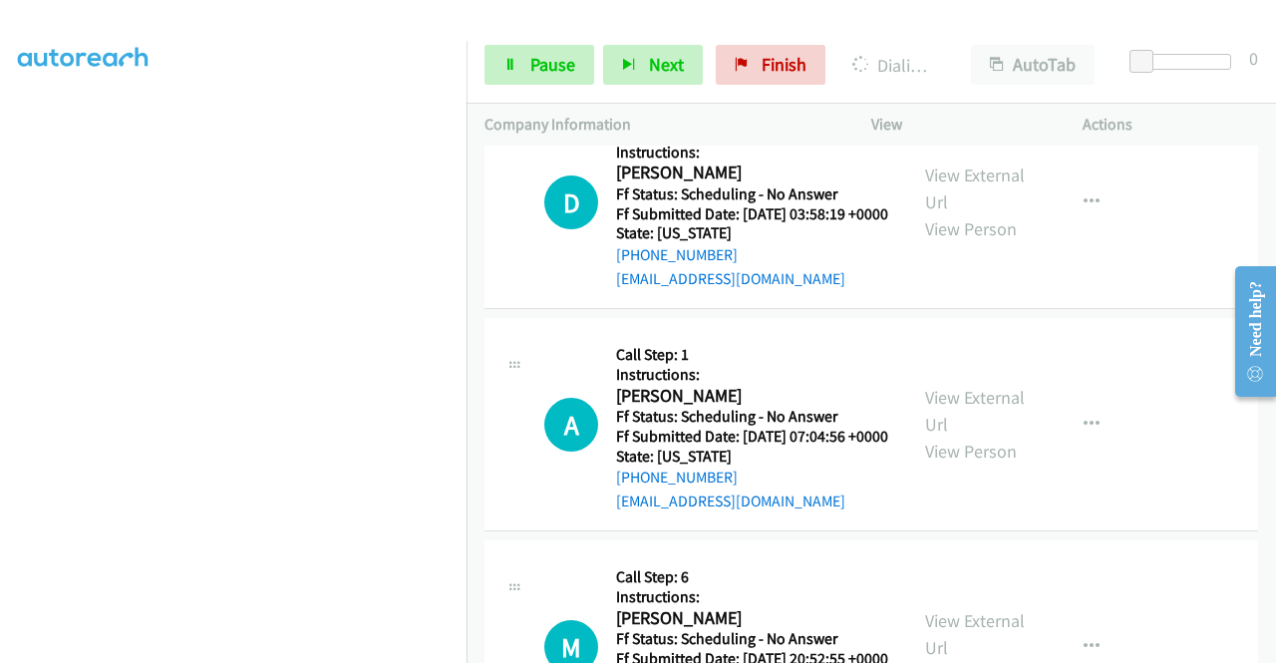
scroll to position [6204, 0]
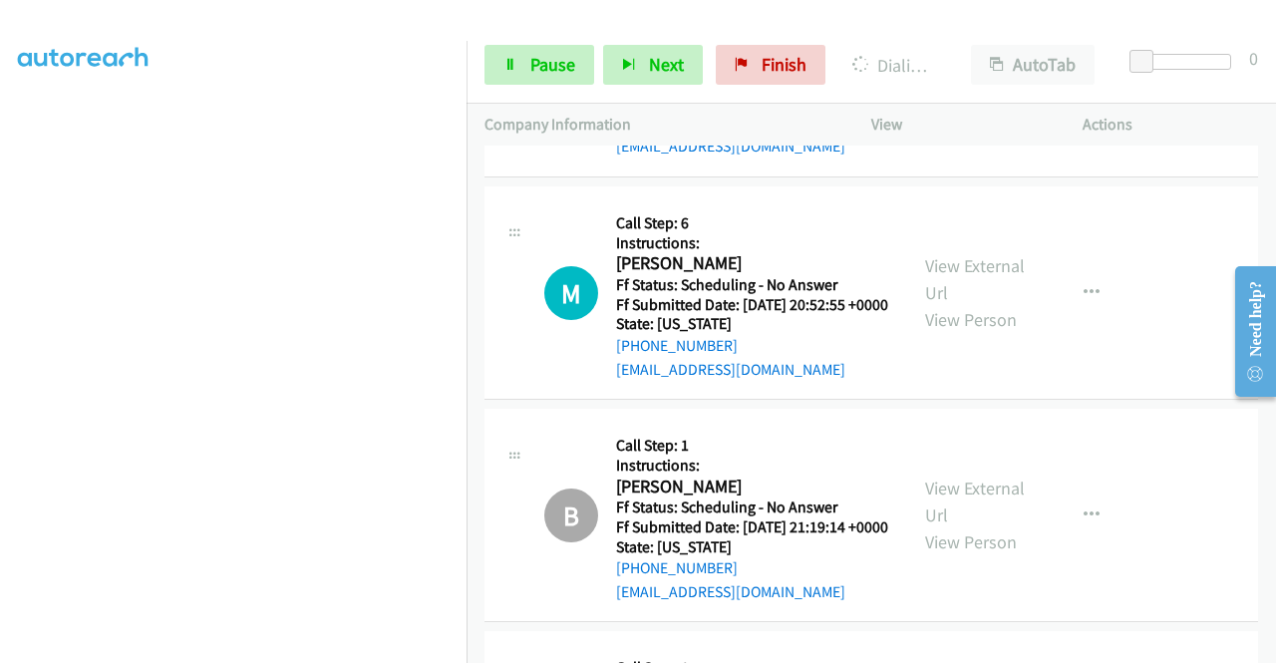
scroll to position [6602, 0]
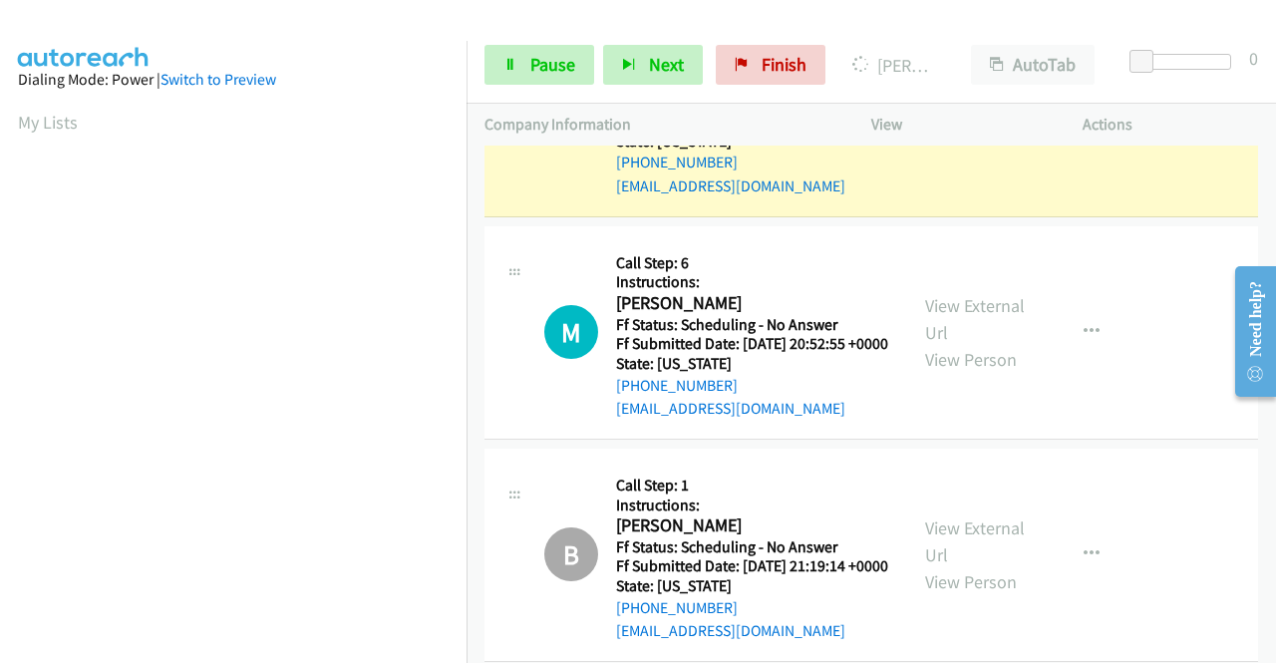
click at [979, 122] on link "View External Url" at bounding box center [975, 97] width 100 height 50
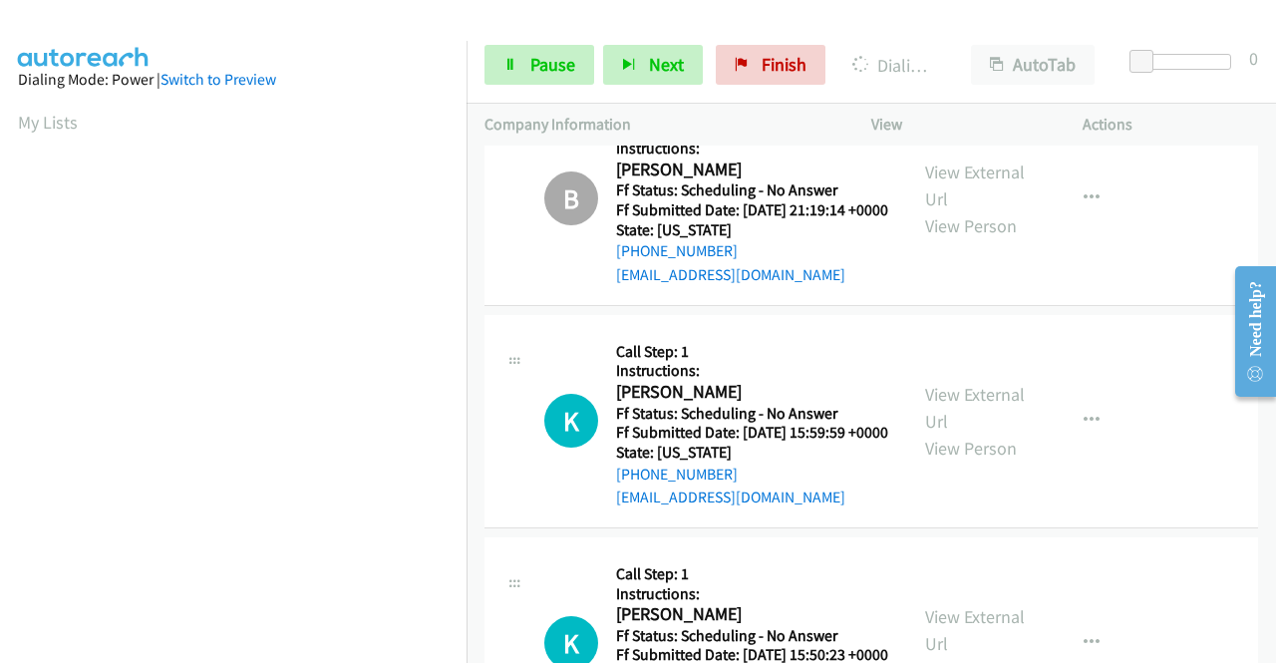
scroll to position [7101, 0]
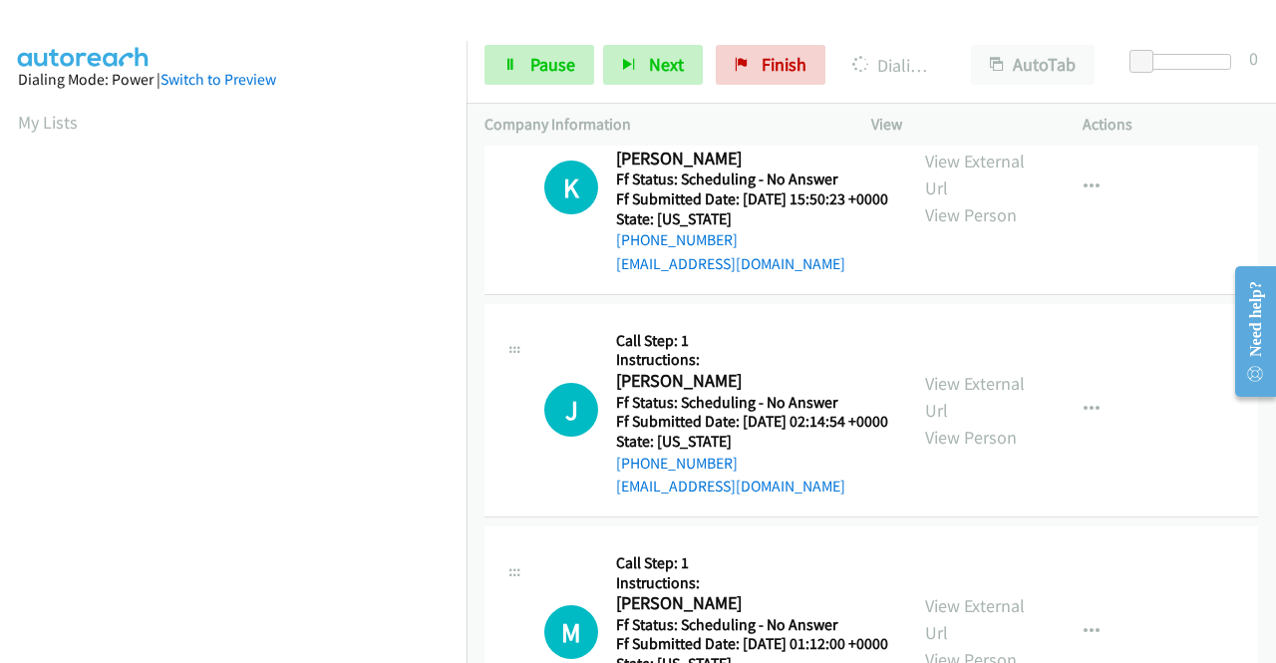
scroll to position [455, 0]
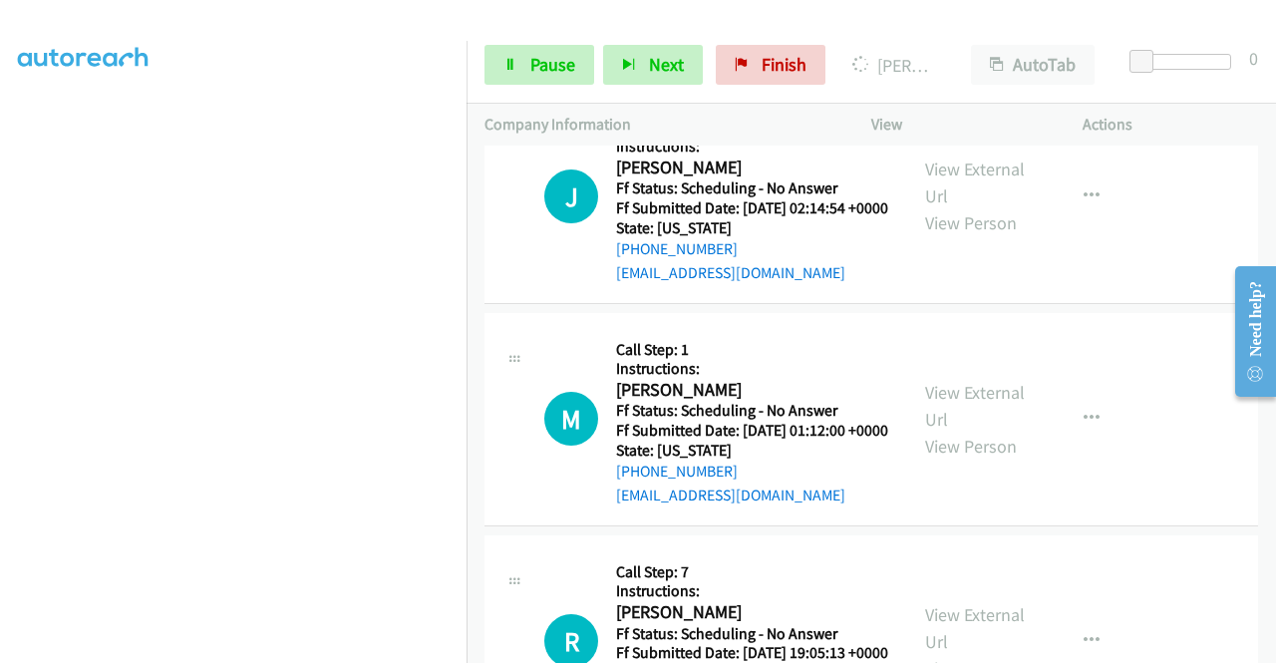
scroll to position [7799, 0]
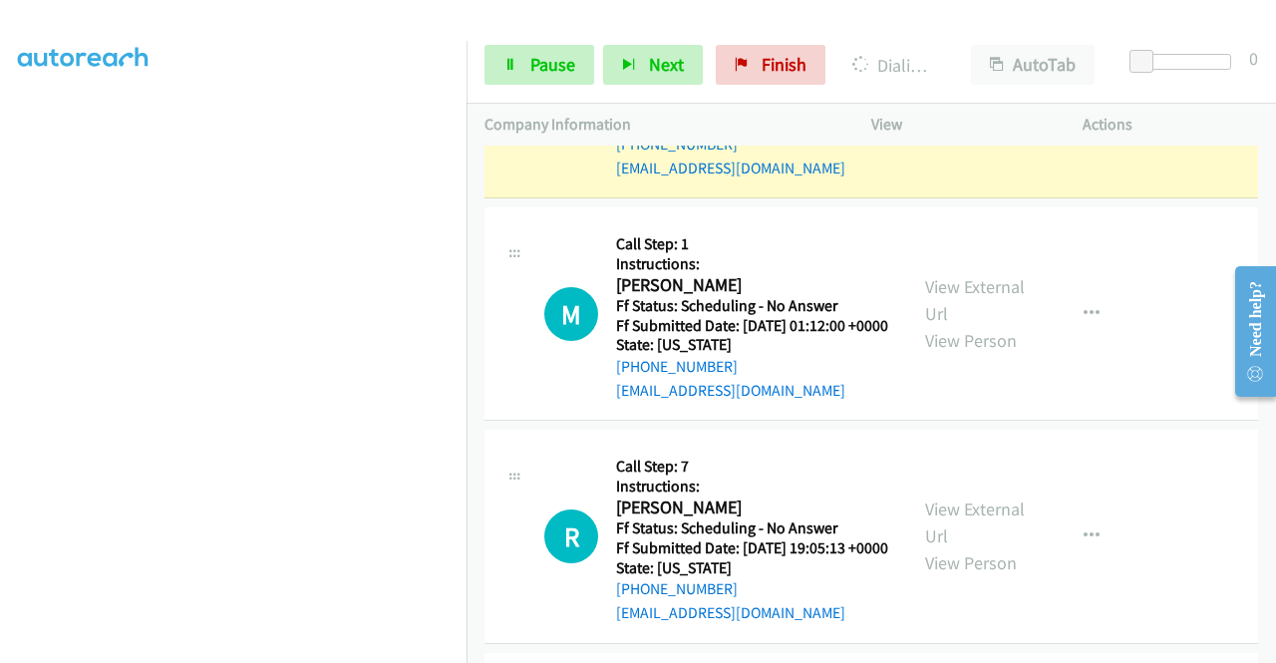
scroll to position [8098, 0]
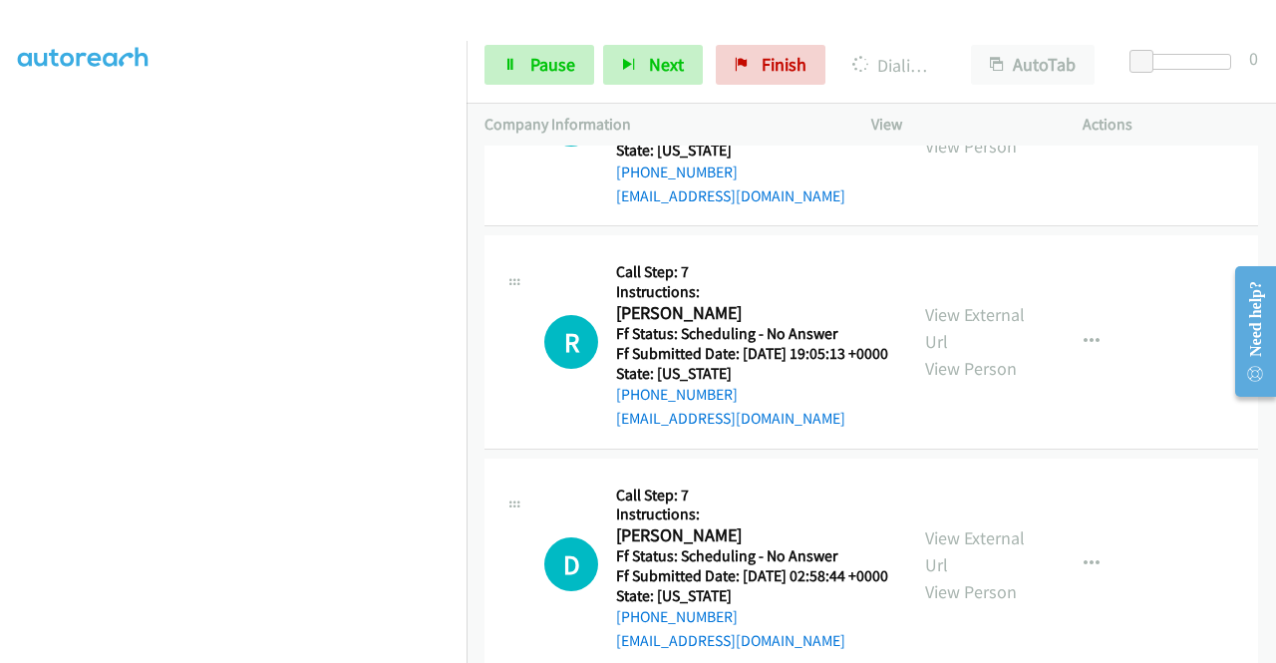
click at [519, 64] on link "Pause" at bounding box center [540, 65] width 110 height 40
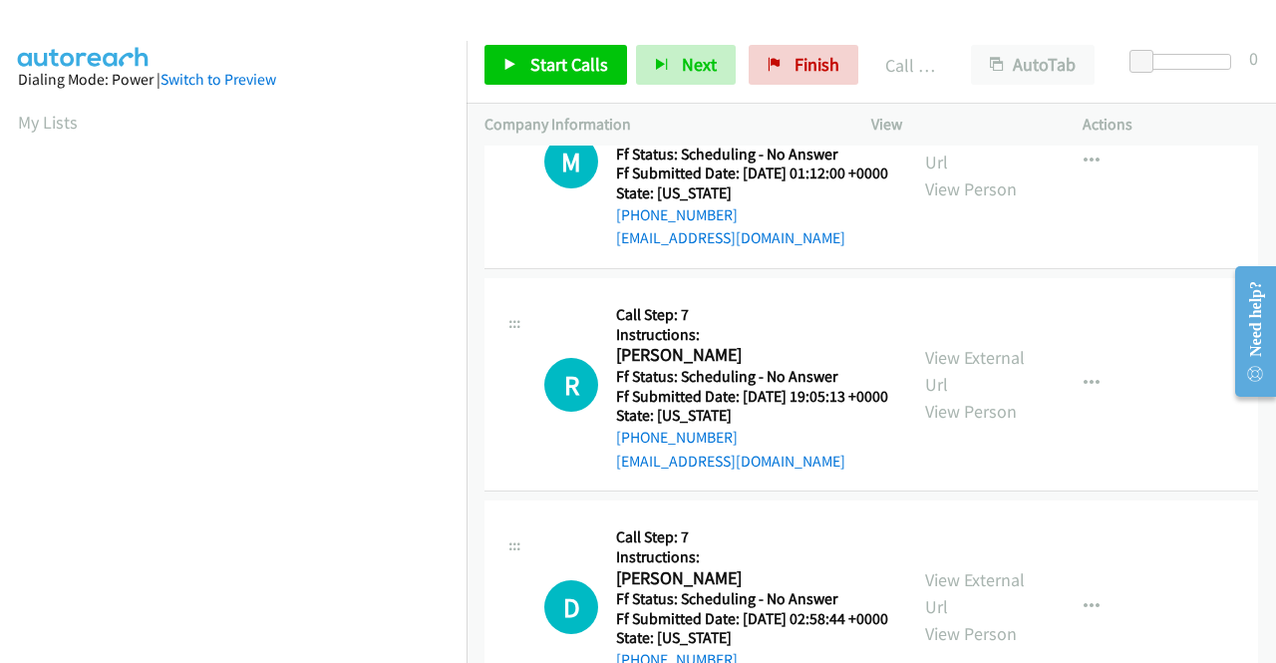
scroll to position [455, 0]
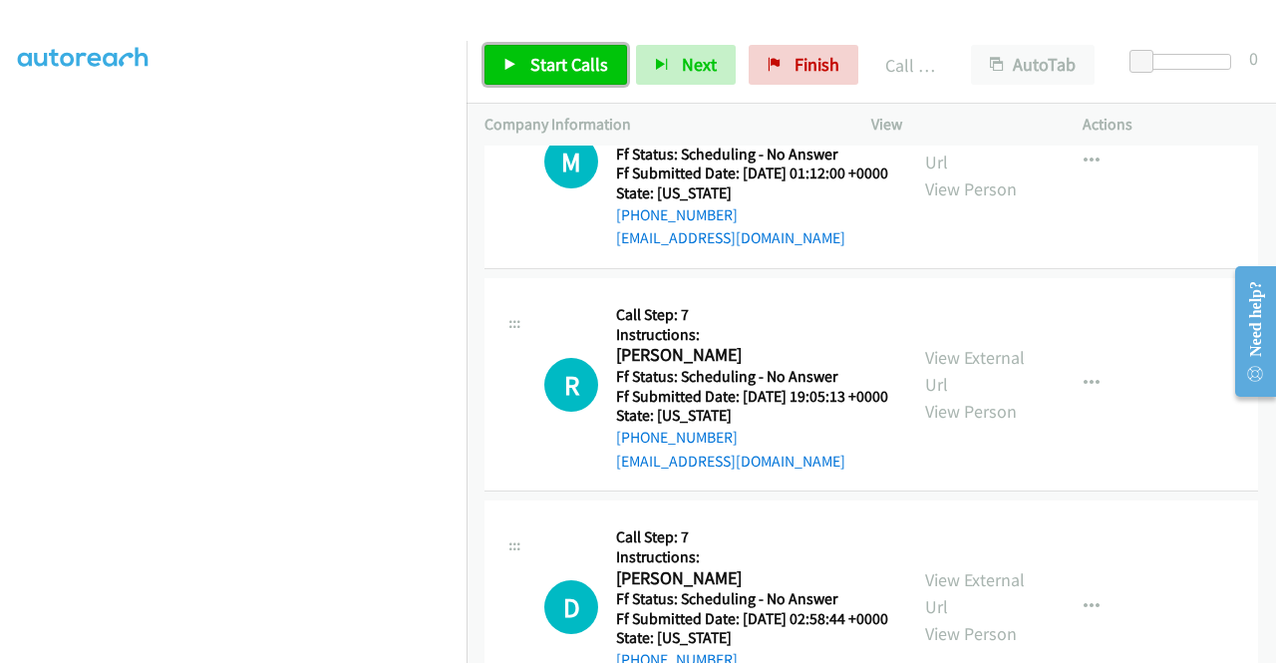
click at [531, 49] on link "Start Calls" at bounding box center [556, 65] width 143 height 40
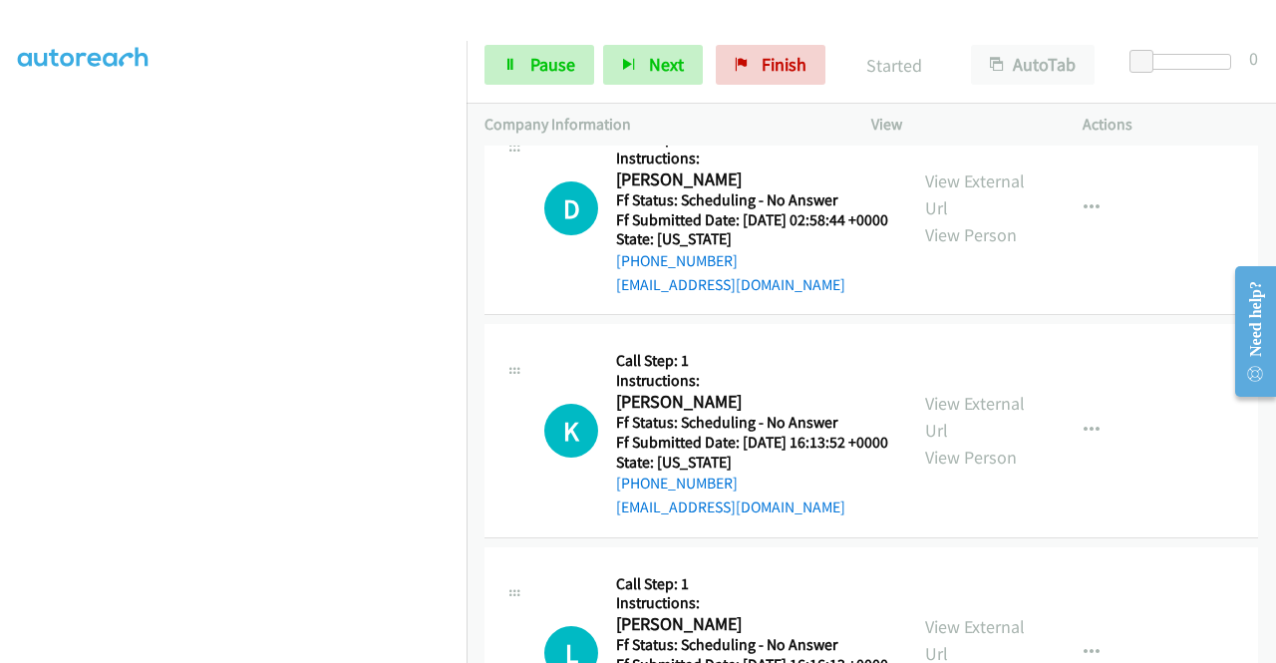
scroll to position [355, 0]
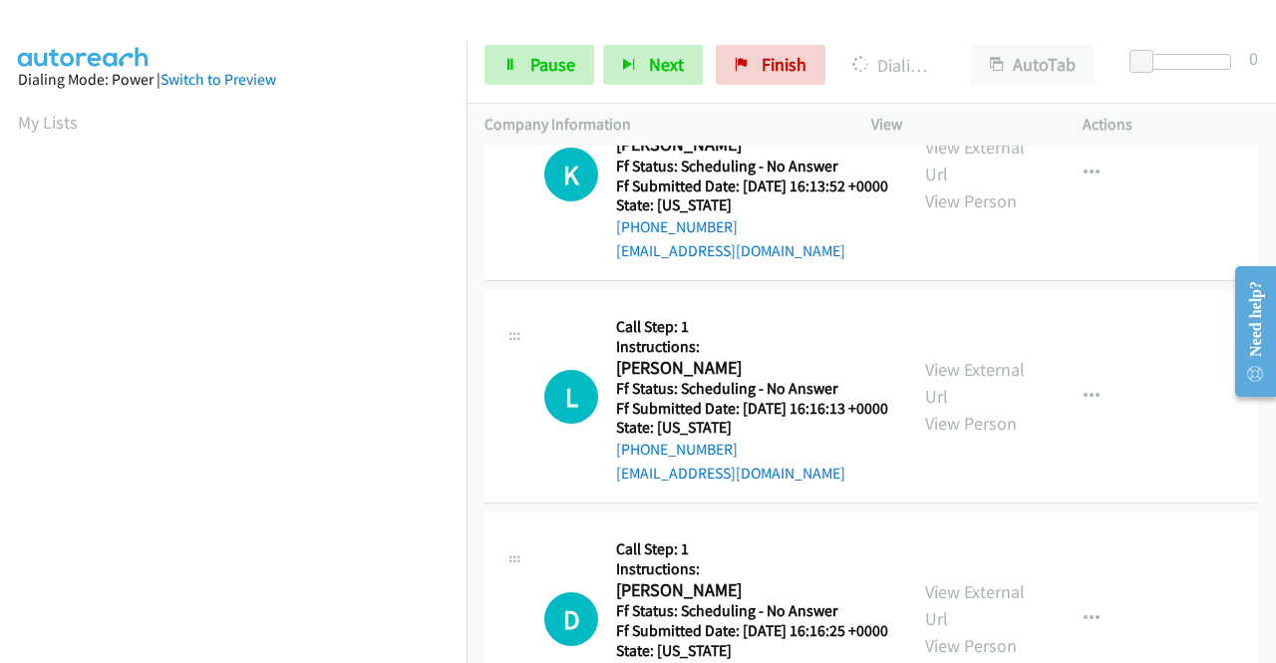
scroll to position [455, 0]
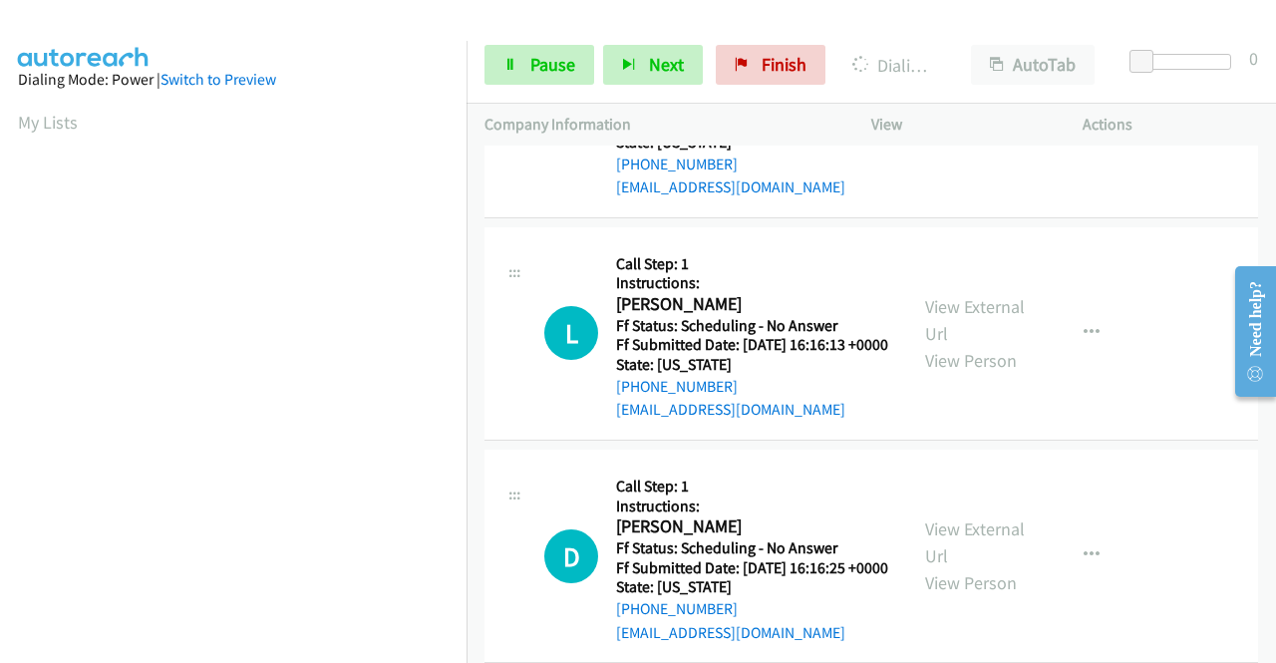
scroll to position [9095, 0]
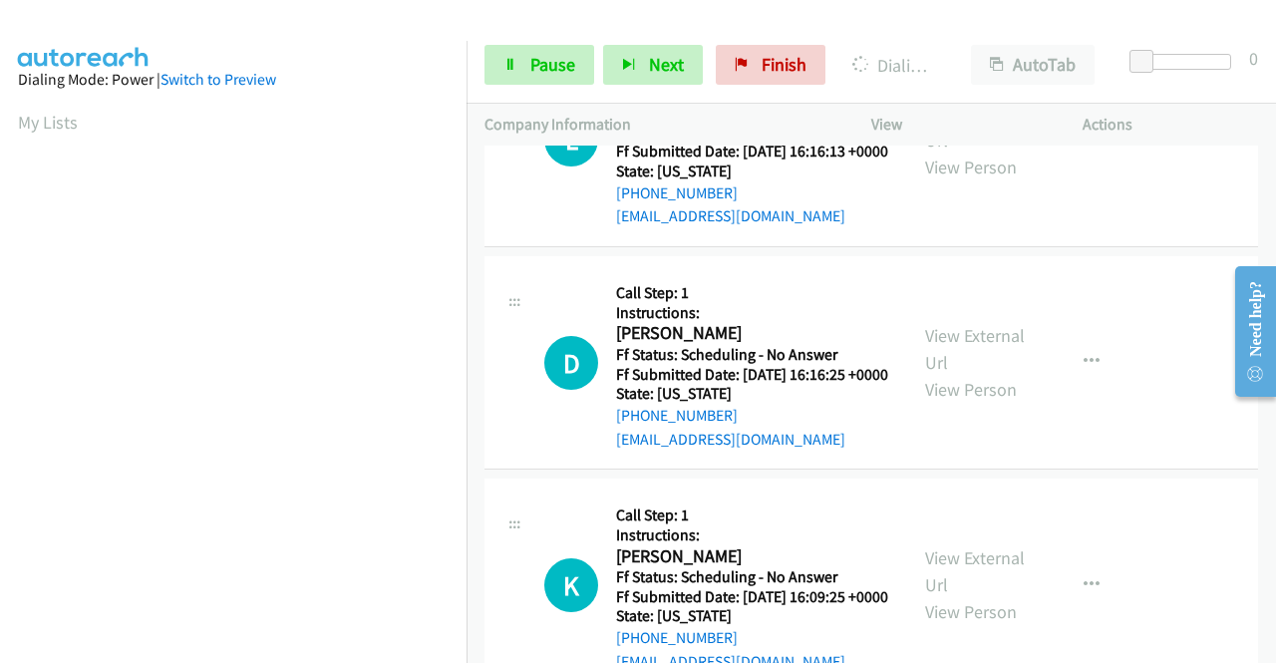
click at [521, 66] on link "Pause" at bounding box center [540, 65] width 110 height 40
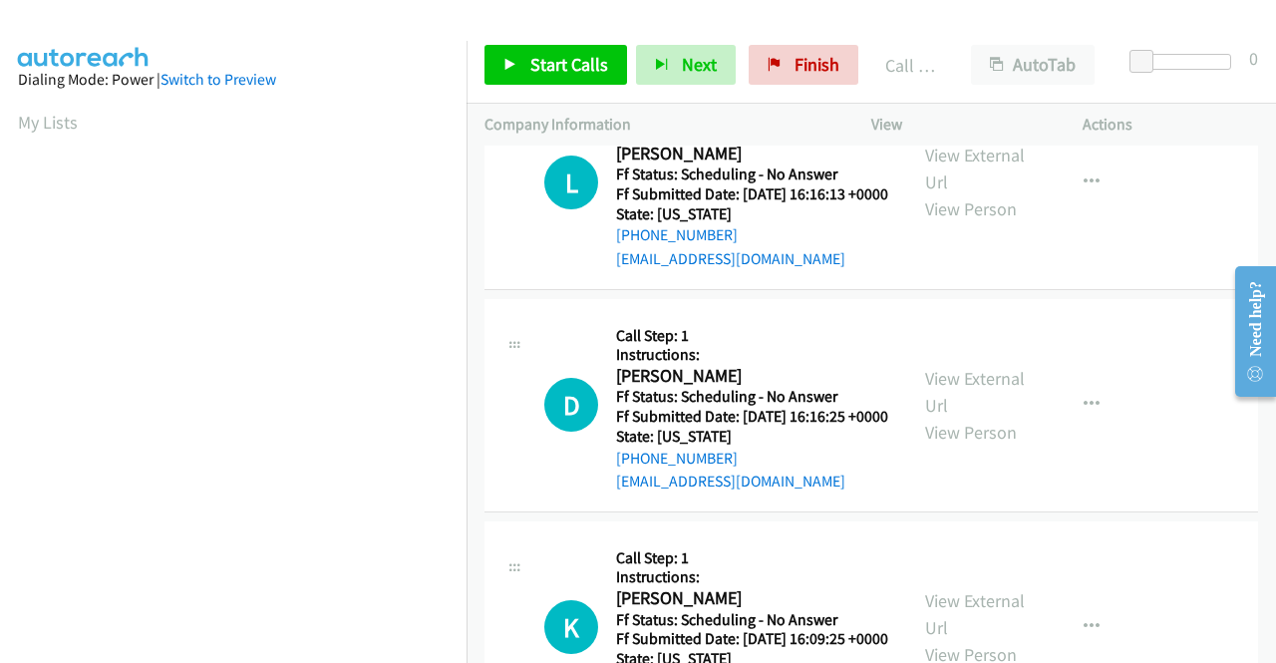
scroll to position [455, 0]
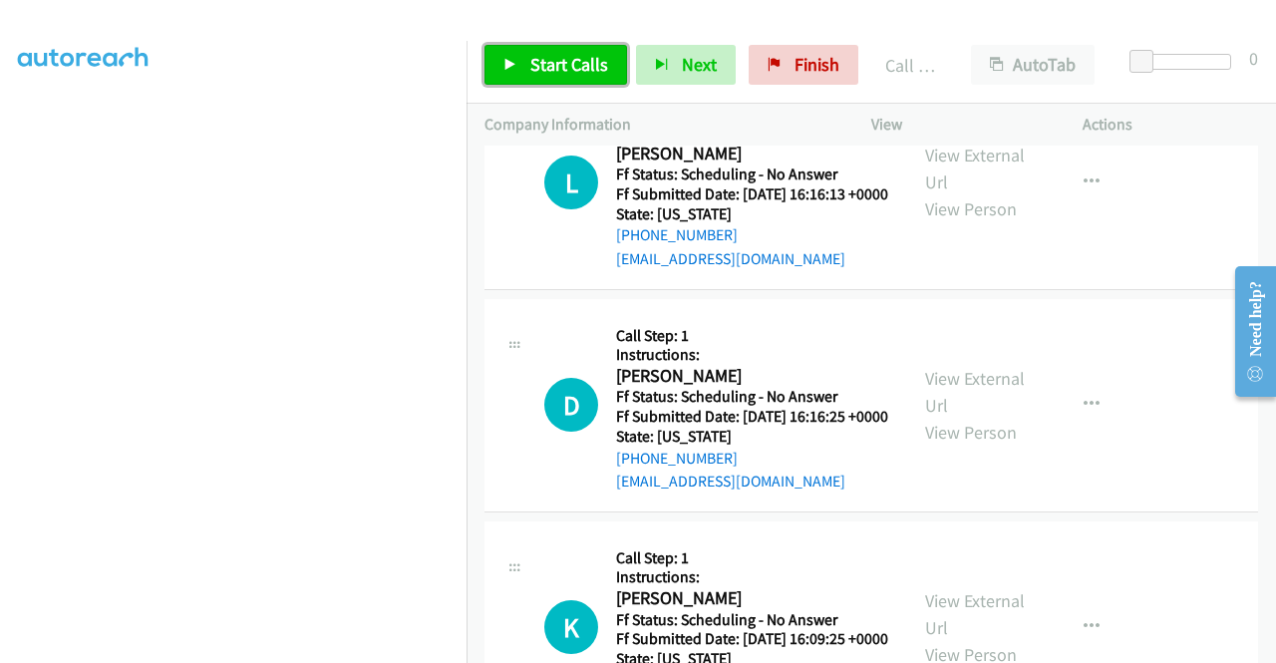
click at [572, 73] on span "Start Calls" at bounding box center [570, 64] width 78 height 23
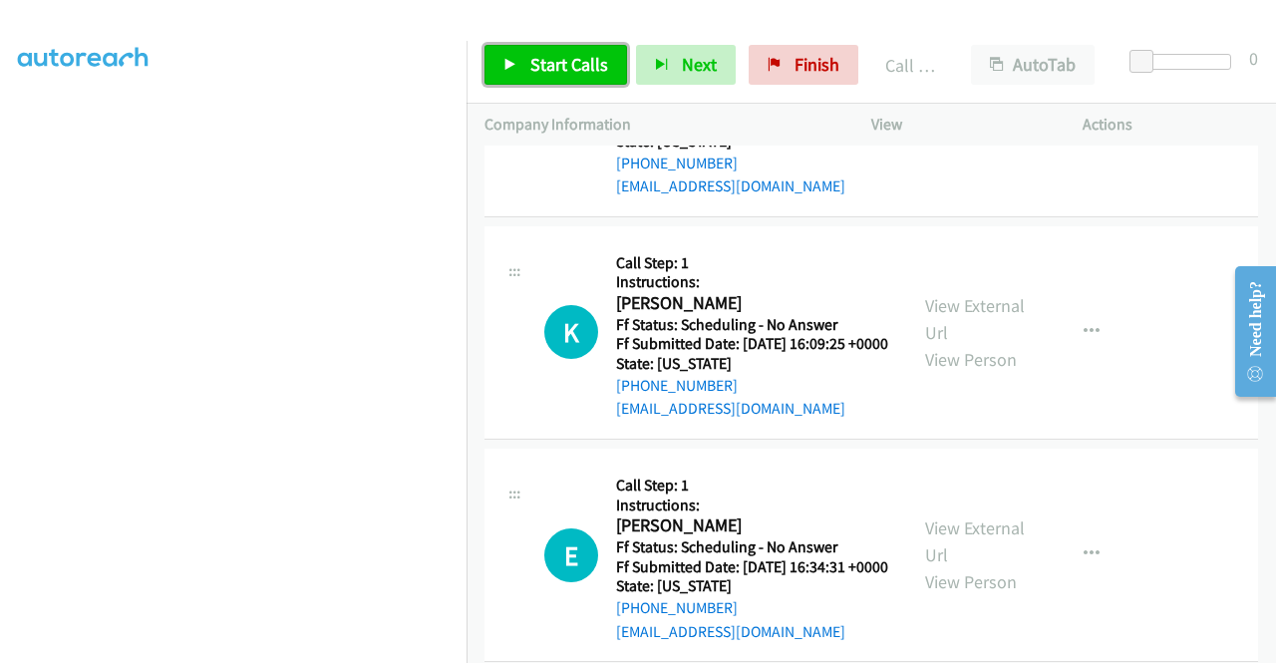
scroll to position [9395, 0]
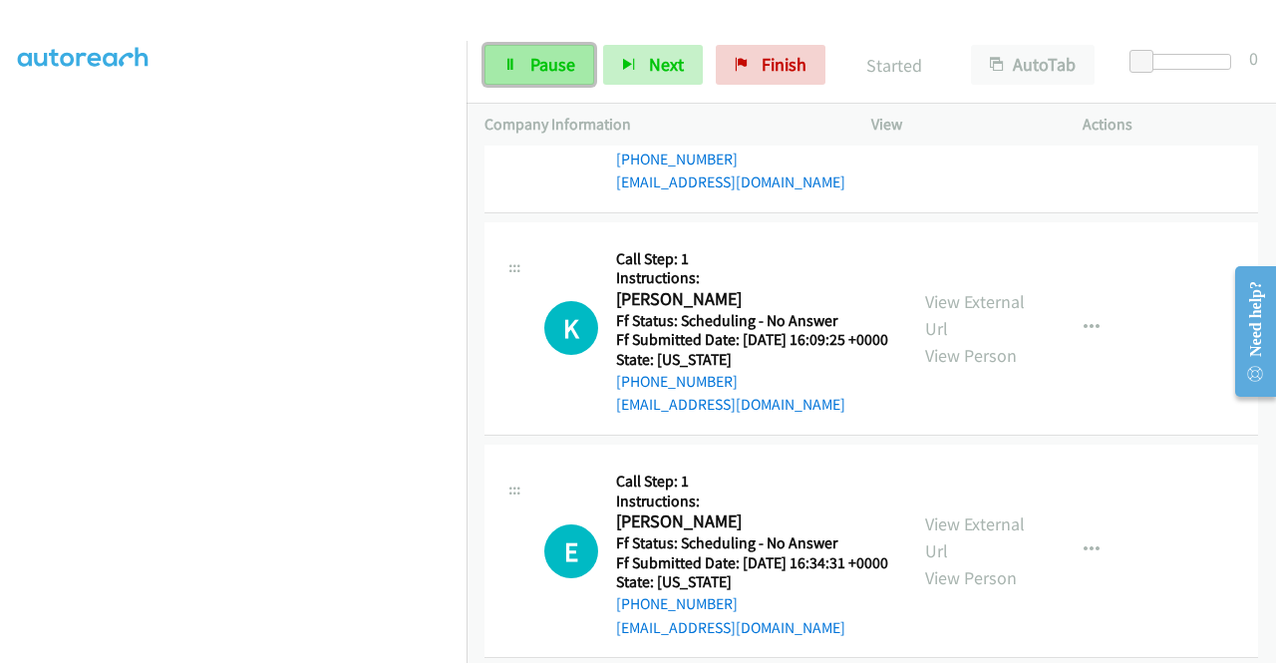
click at [569, 61] on span "Pause" at bounding box center [553, 64] width 45 height 23
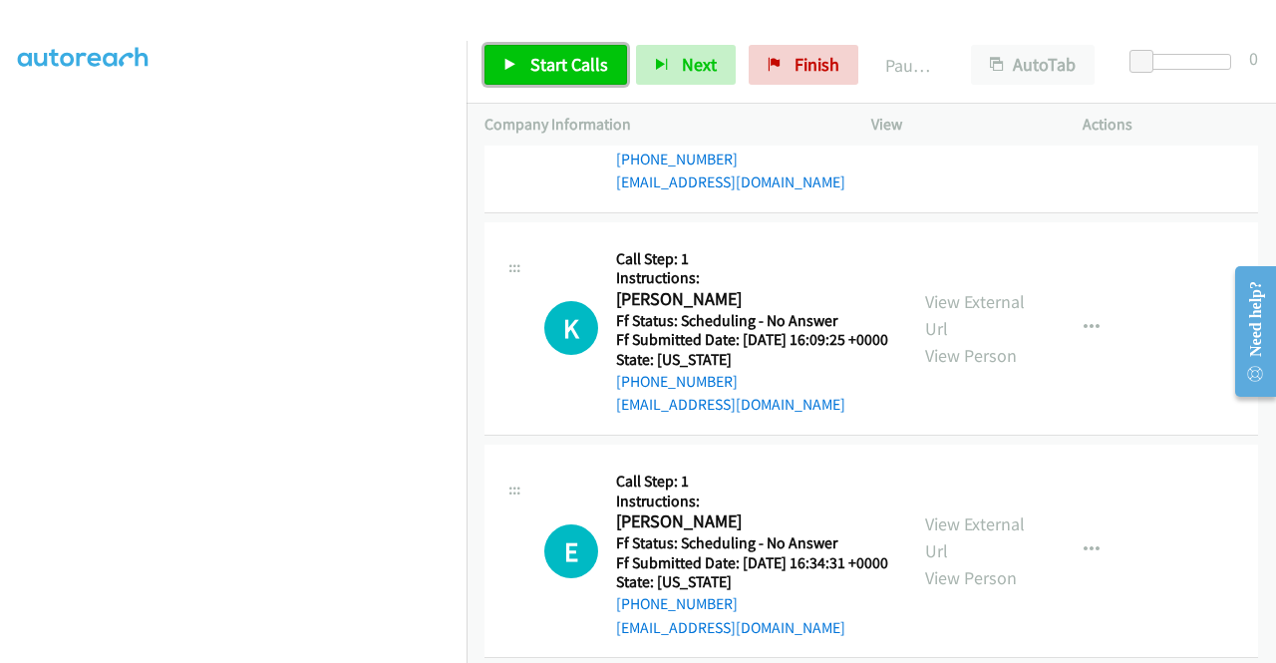
click at [582, 59] on span "Start Calls" at bounding box center [570, 64] width 78 height 23
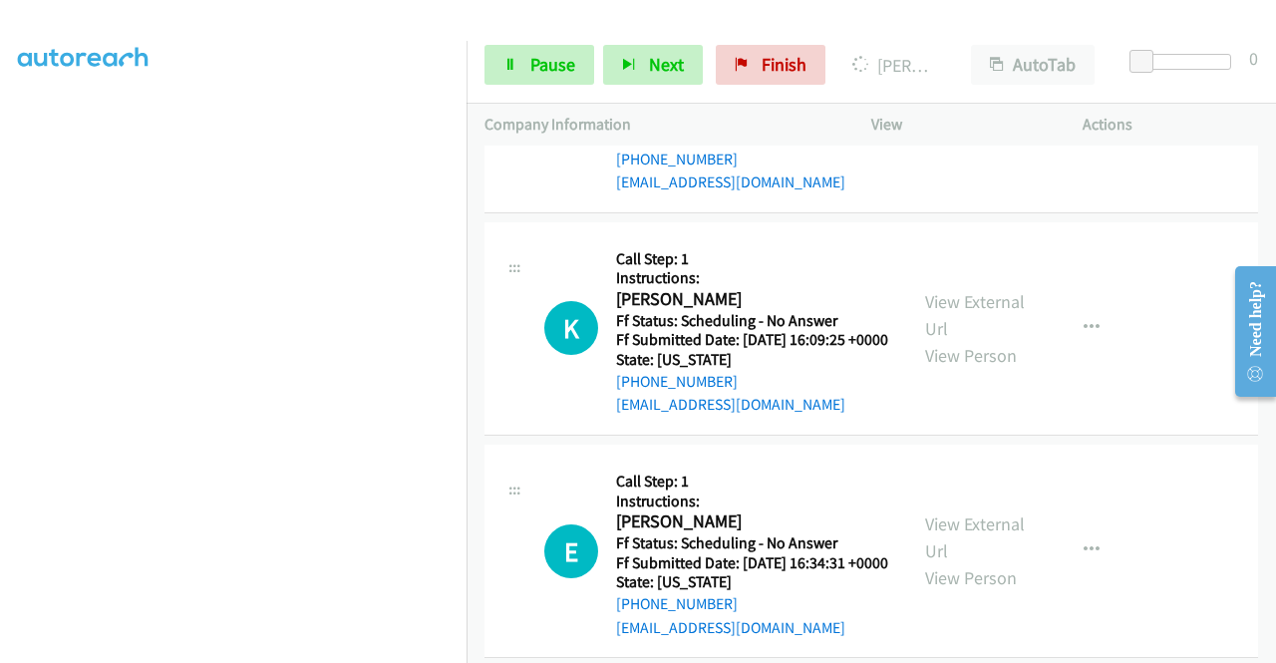
scroll to position [56, 0]
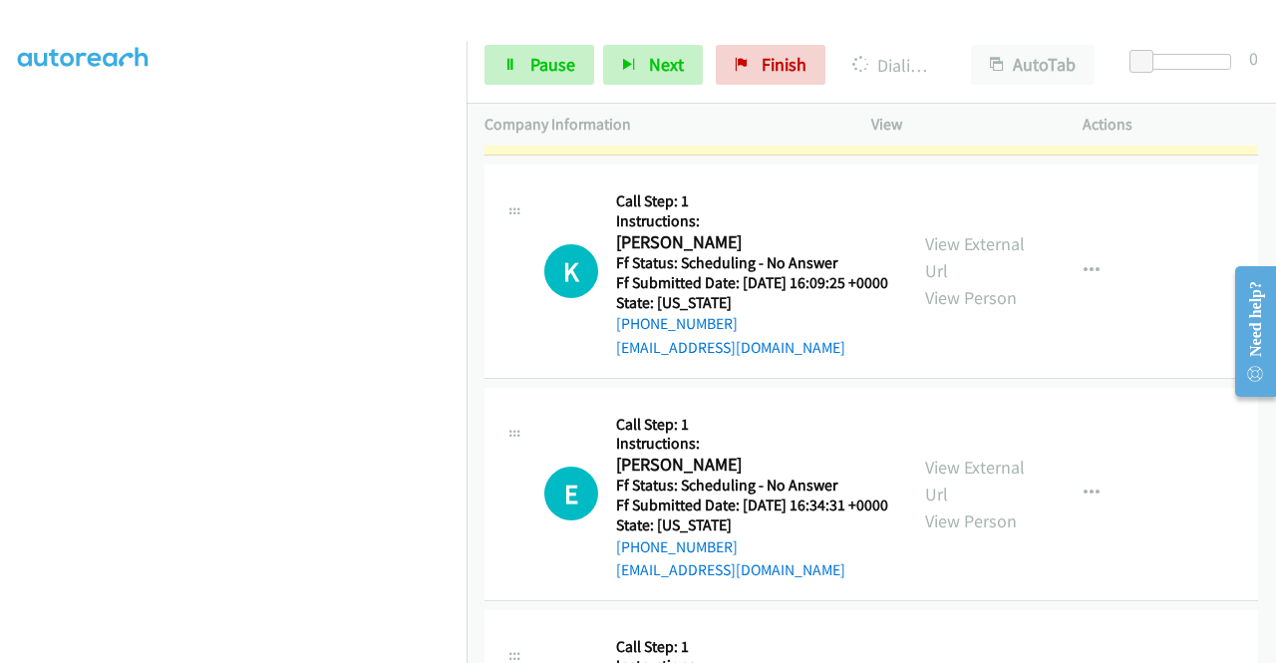
scroll to position [9794, 0]
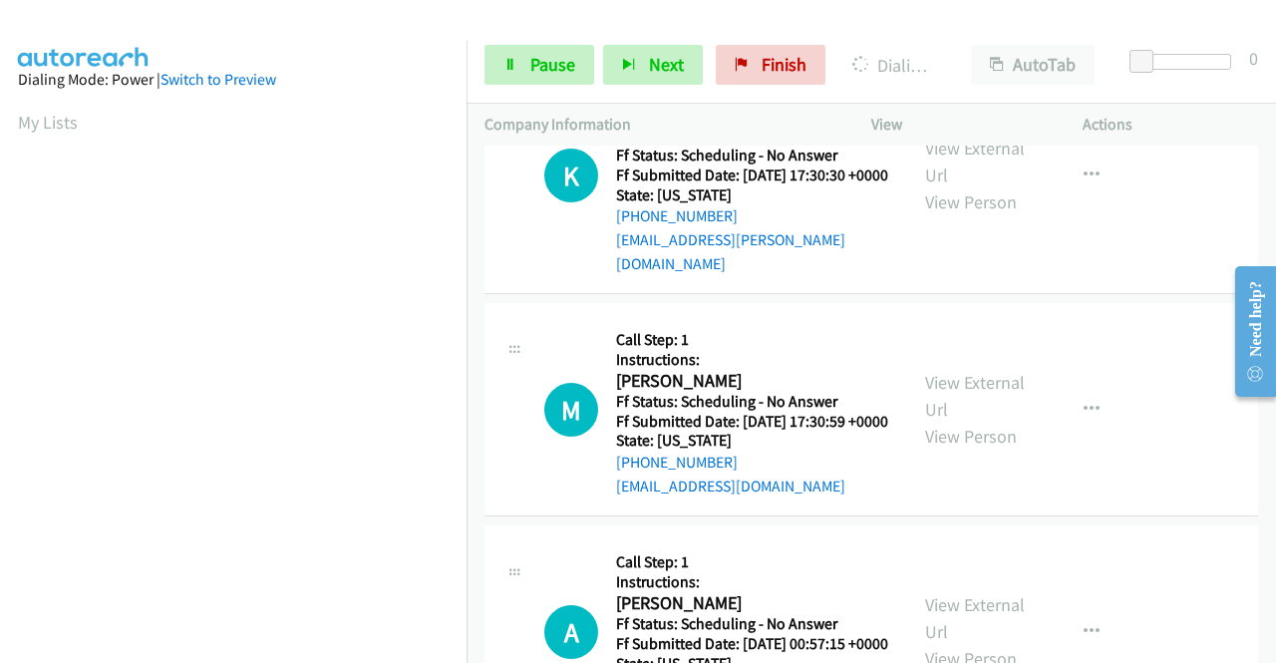
scroll to position [10093, 0]
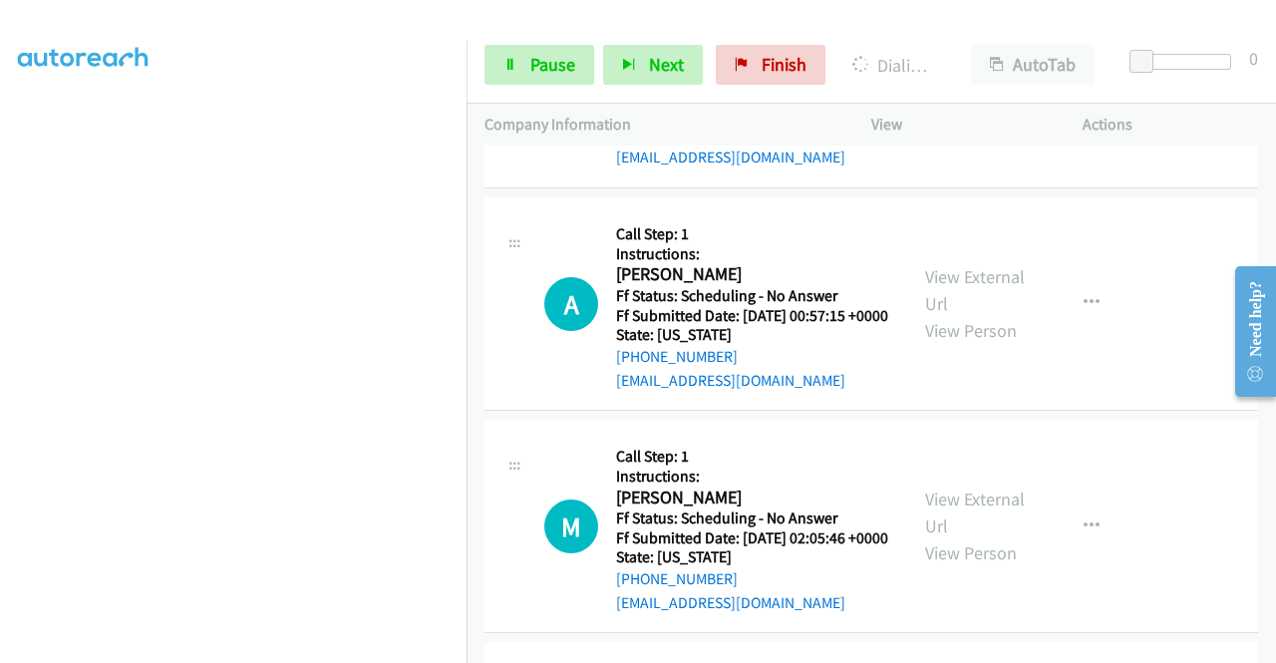
scroll to position [10492, 0]
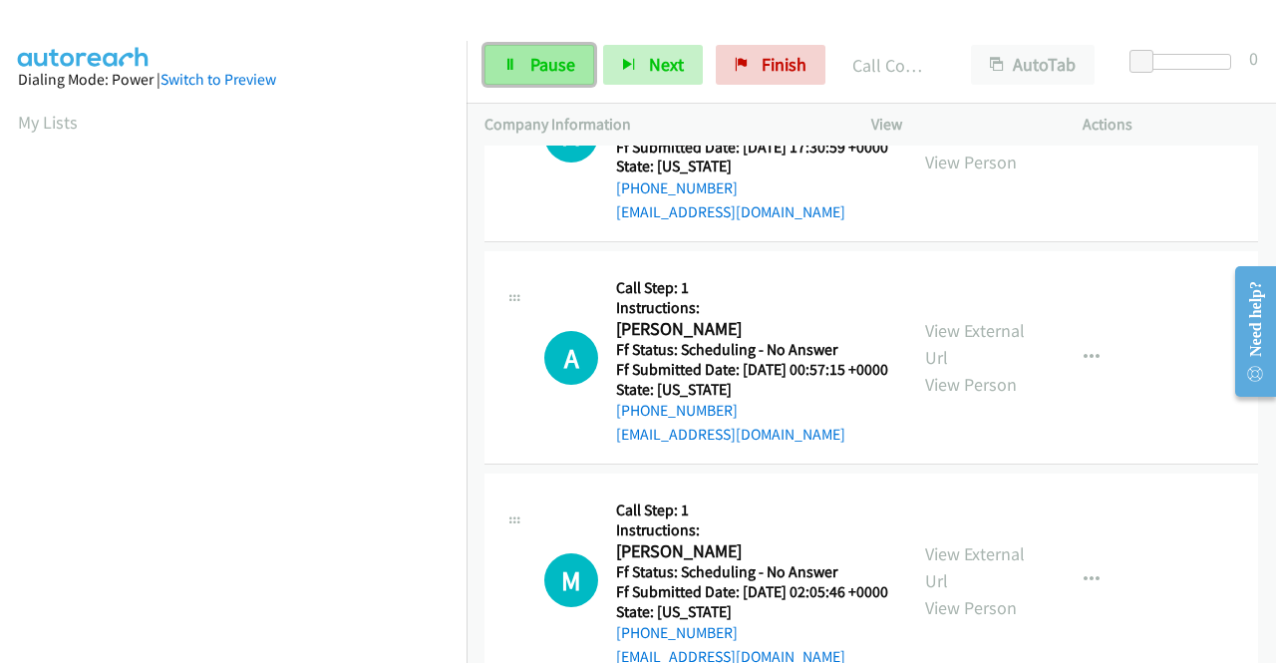
click at [539, 66] on span "Pause" at bounding box center [553, 64] width 45 height 23
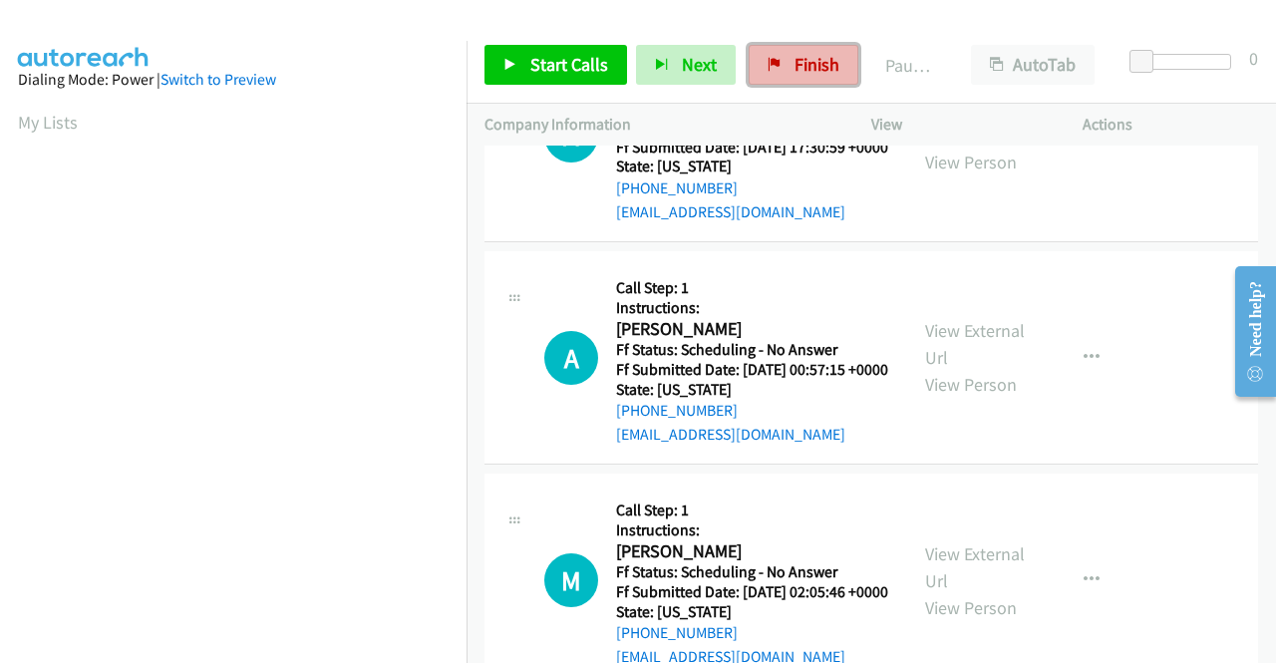
drag, startPoint x: 774, startPoint y: 55, endPoint x: 684, endPoint y: 113, distance: 106.8
click at [774, 54] on link "Finish" at bounding box center [804, 65] width 110 height 40
